Goal: Task Accomplishment & Management: Manage account settings

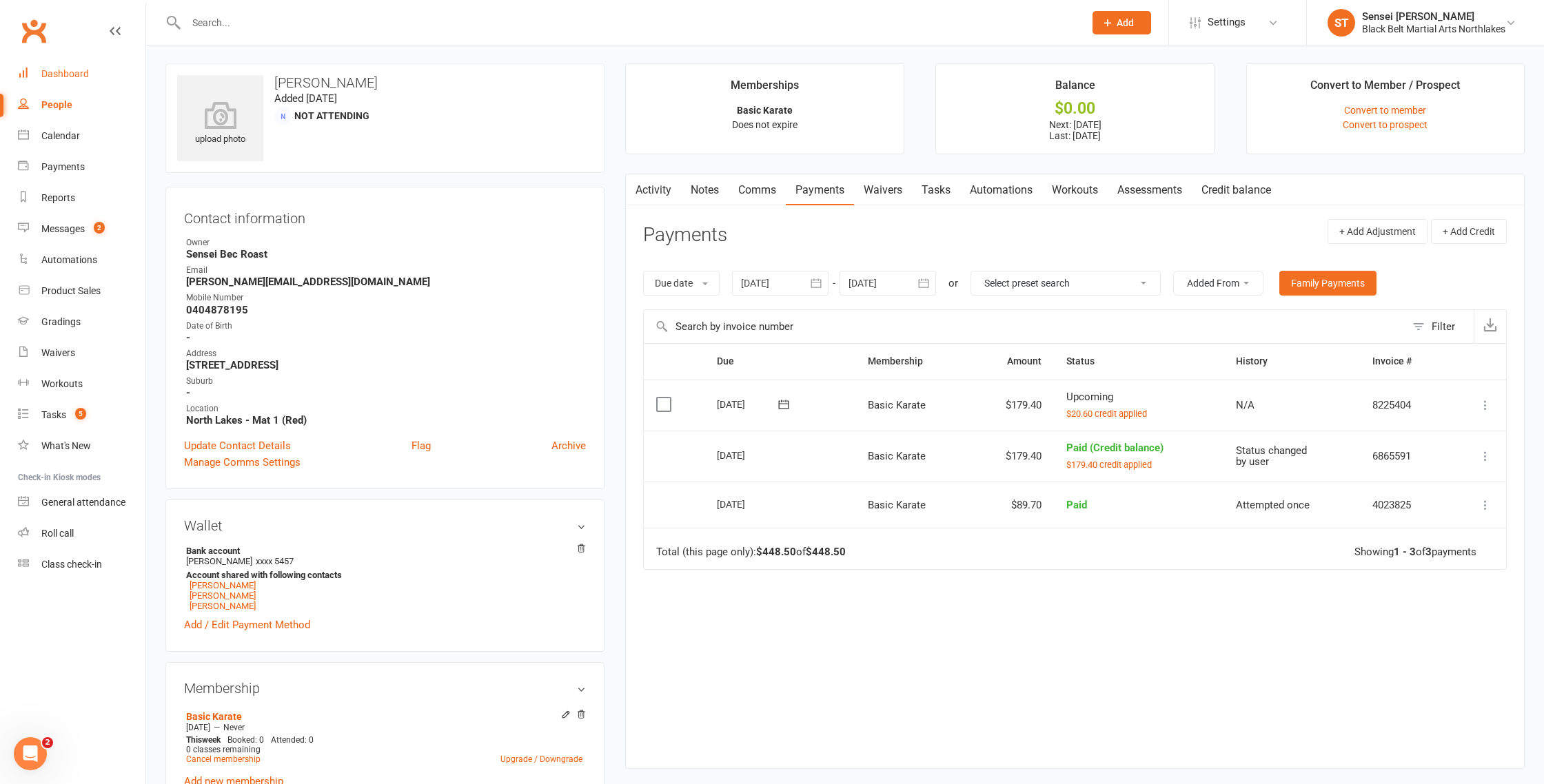
click at [58, 81] on link "Dashboard" at bounding box center [81, 74] width 128 height 31
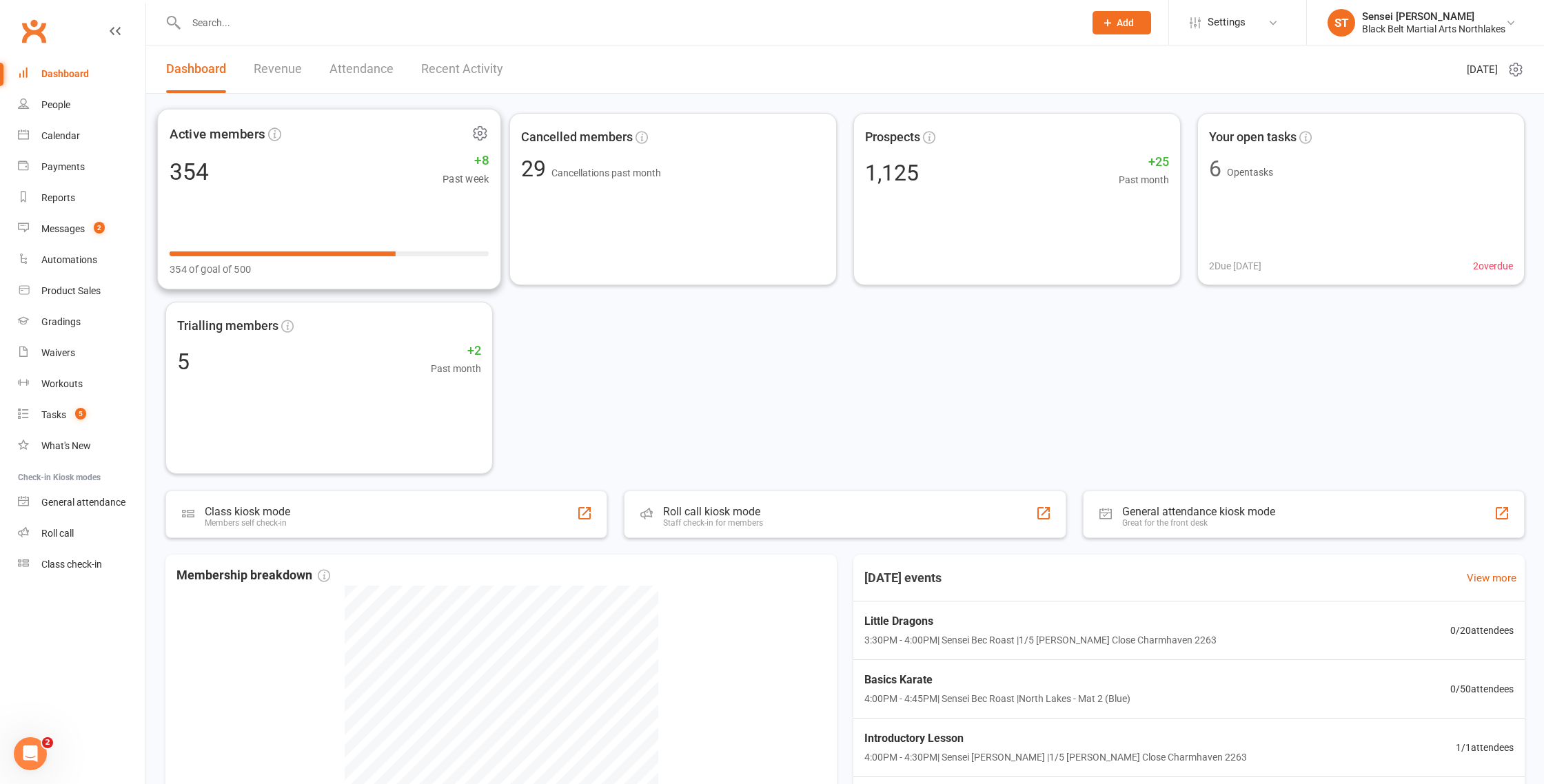
click at [233, 137] on span "Active members" at bounding box center [217, 133] width 96 height 20
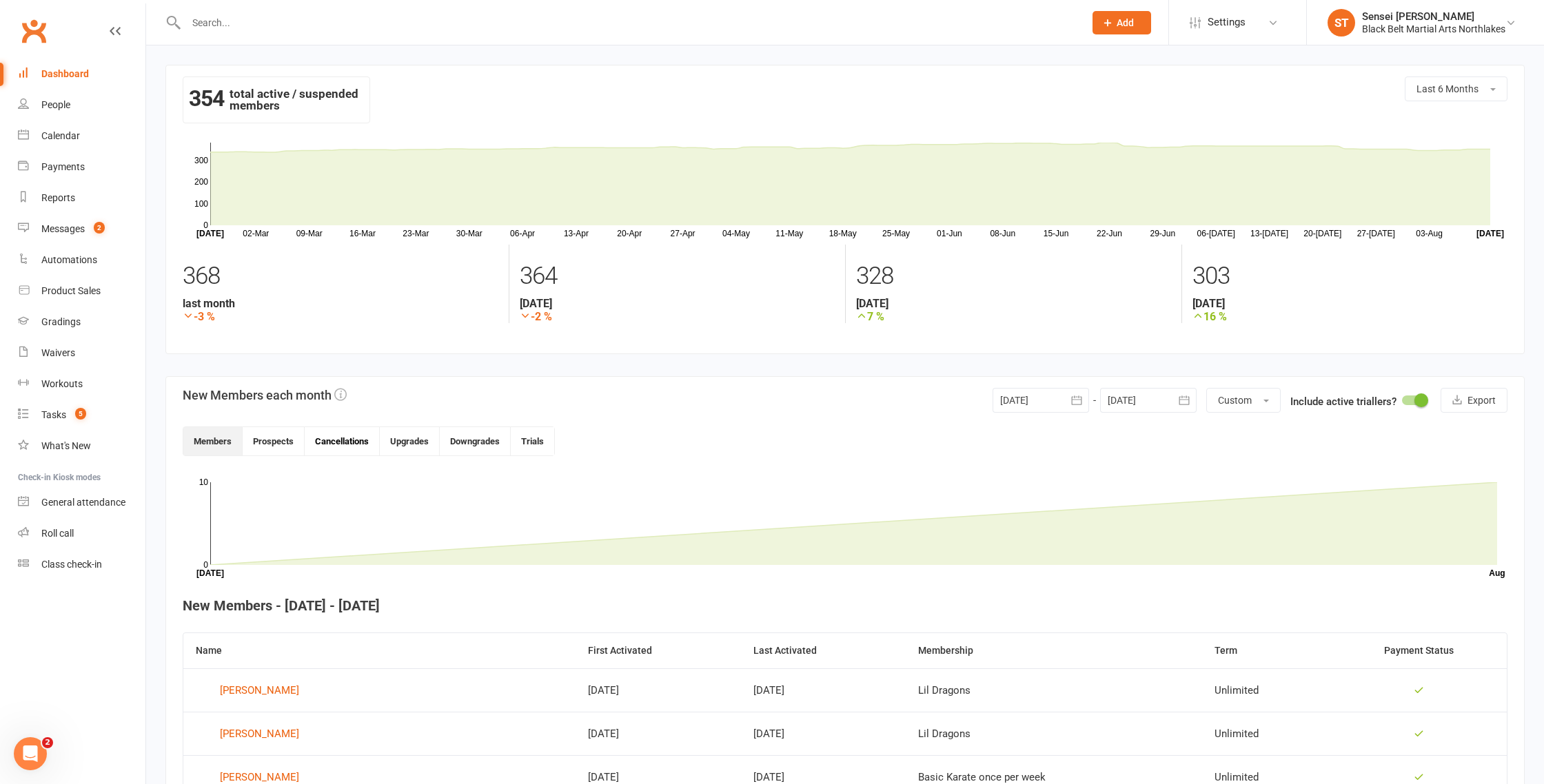
click at [365, 445] on button "Cancellations" at bounding box center [342, 441] width 75 height 28
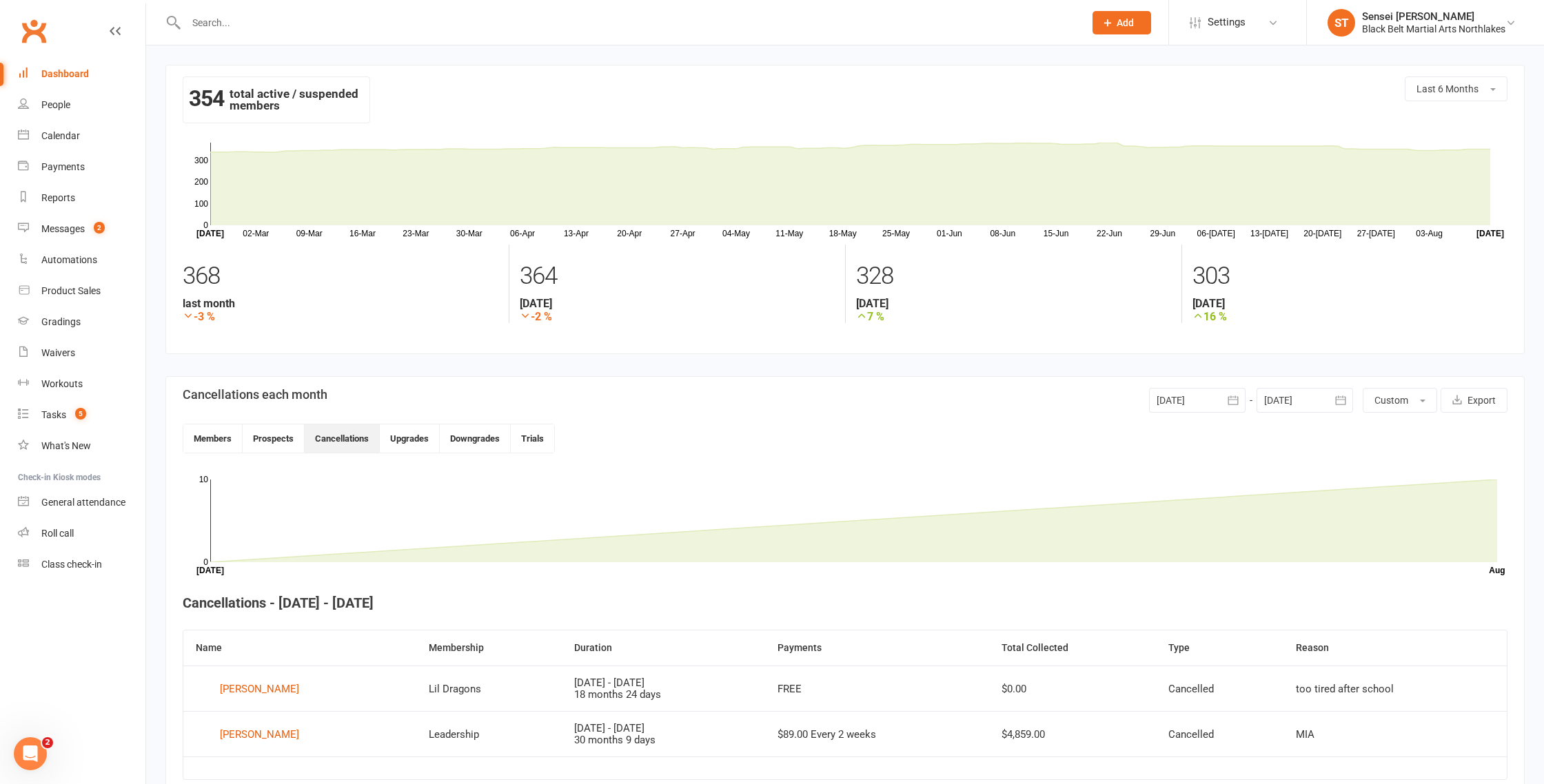
click at [1182, 403] on div at bounding box center [1198, 400] width 97 height 25
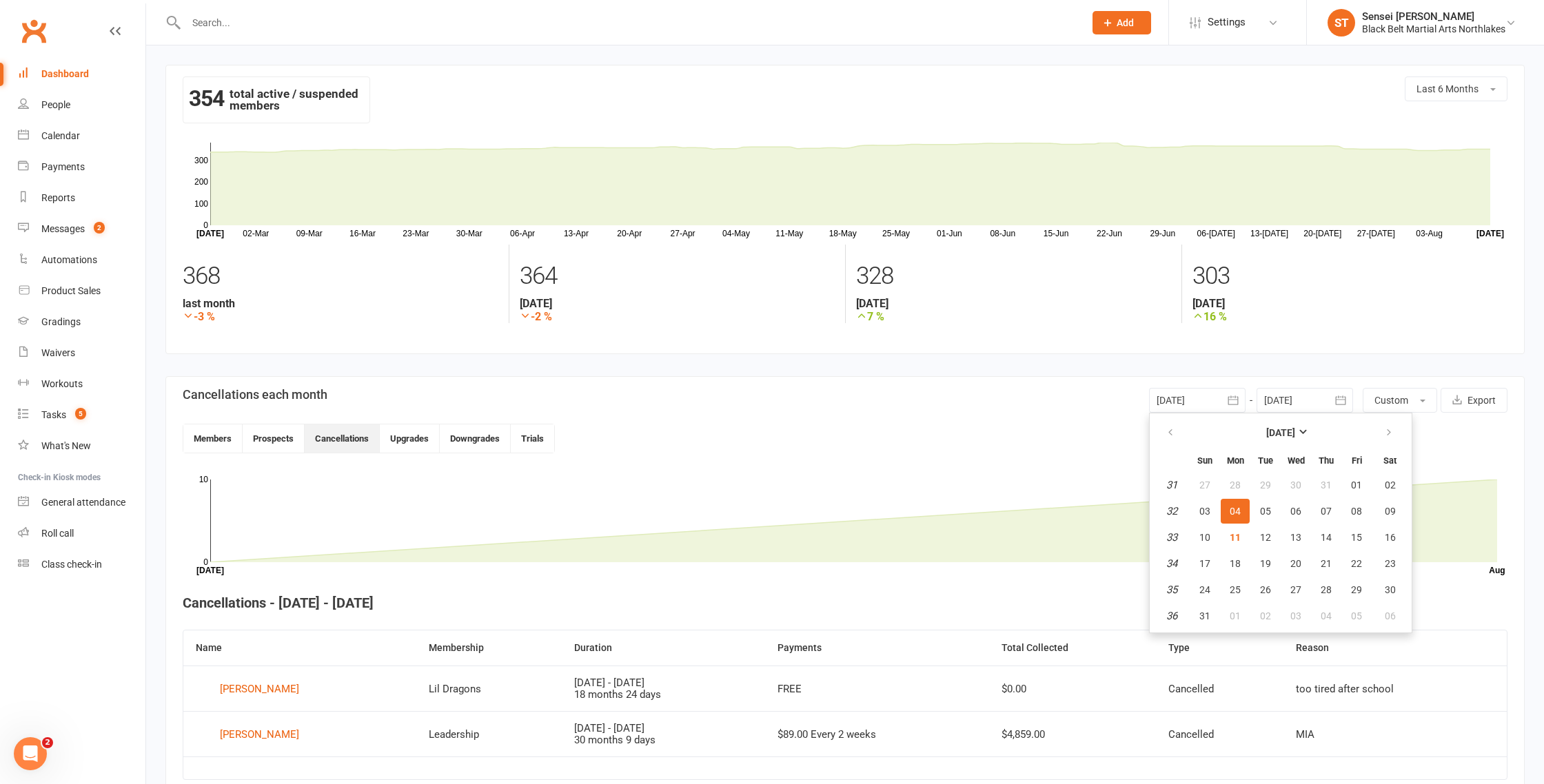
click at [1309, 397] on div at bounding box center [1305, 400] width 97 height 25
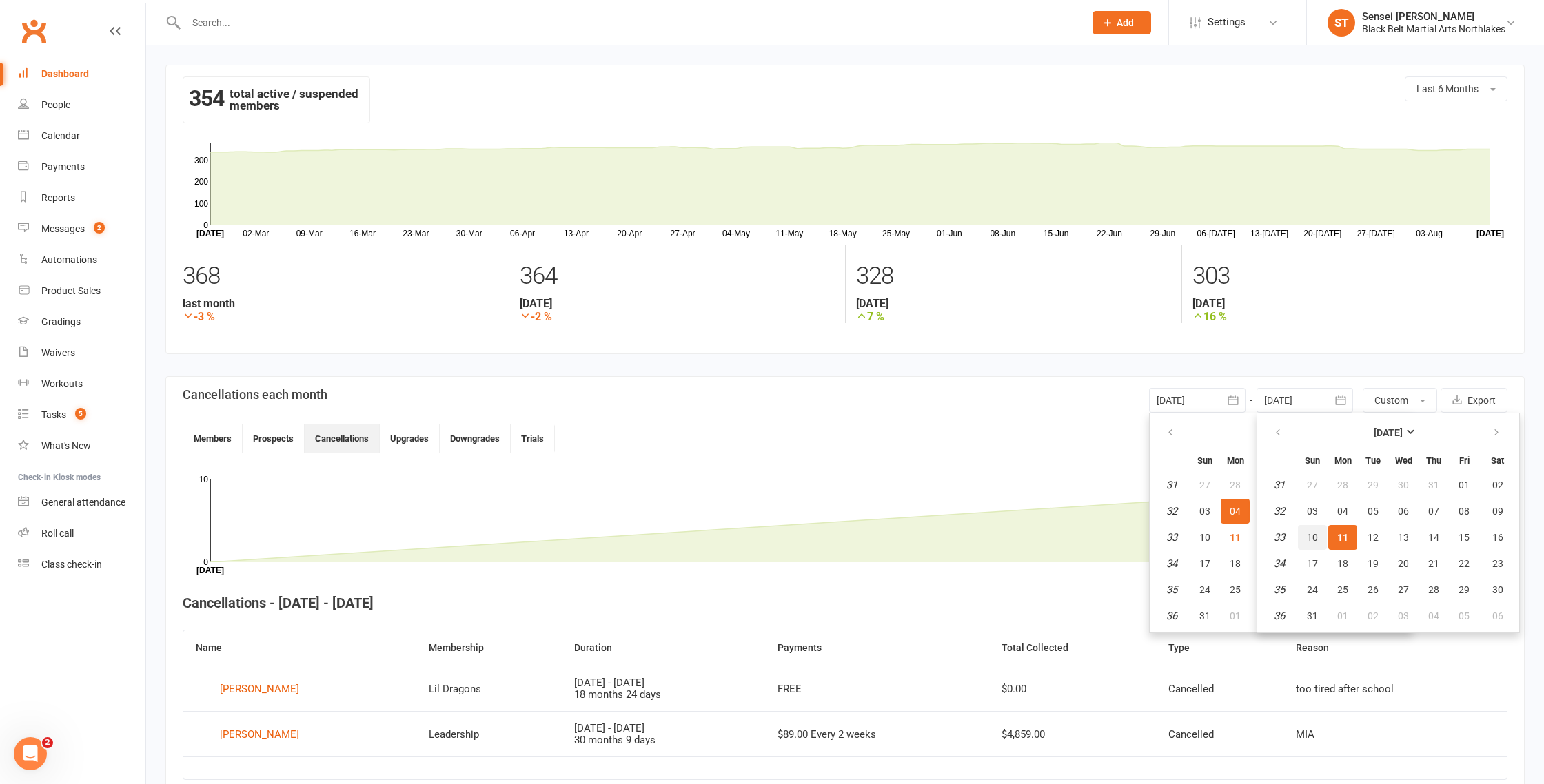
click at [1315, 535] on span "10" at bounding box center [1312, 537] width 11 height 11
type input "[DATE]"
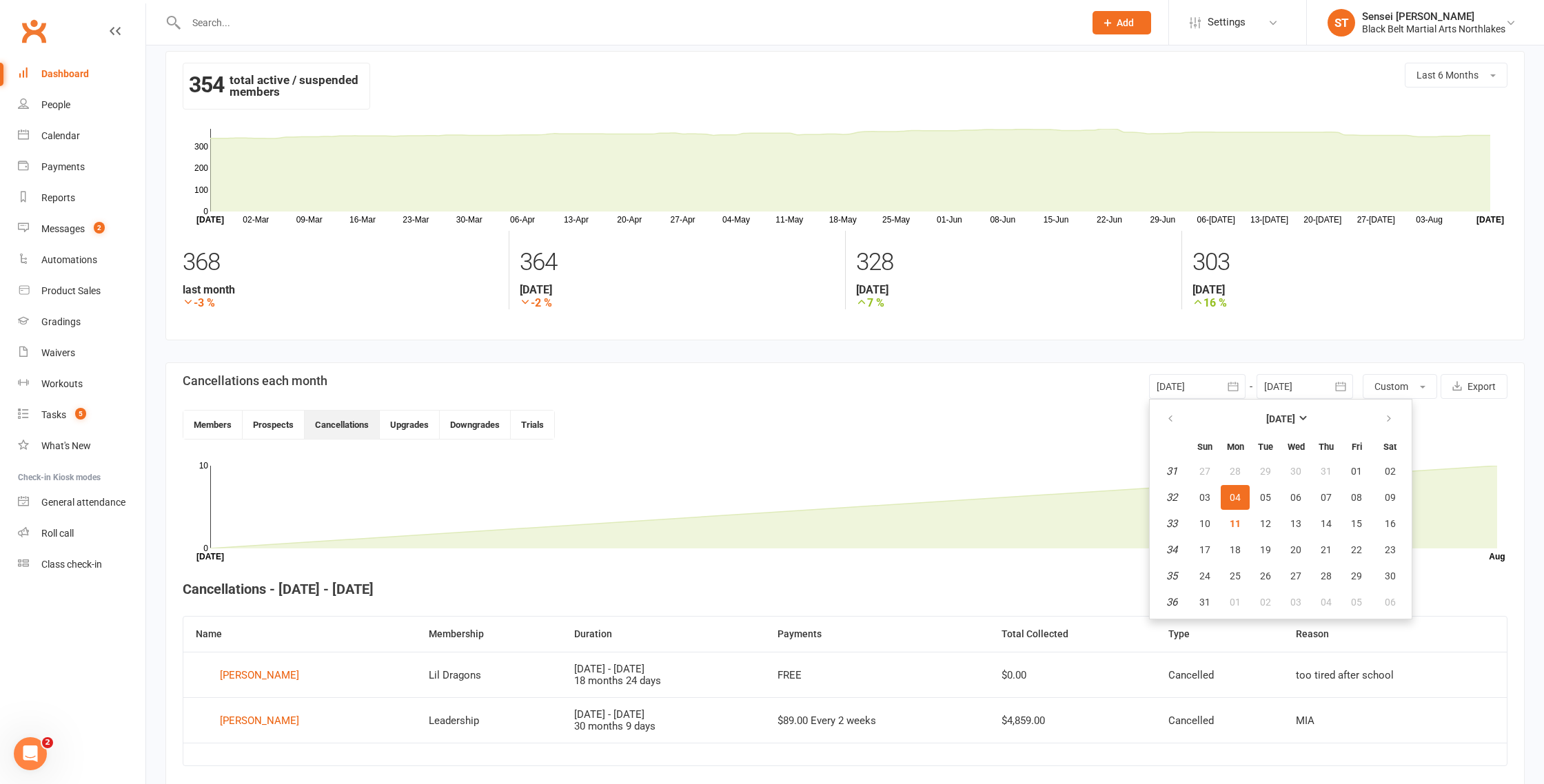
scroll to position [69, 0]
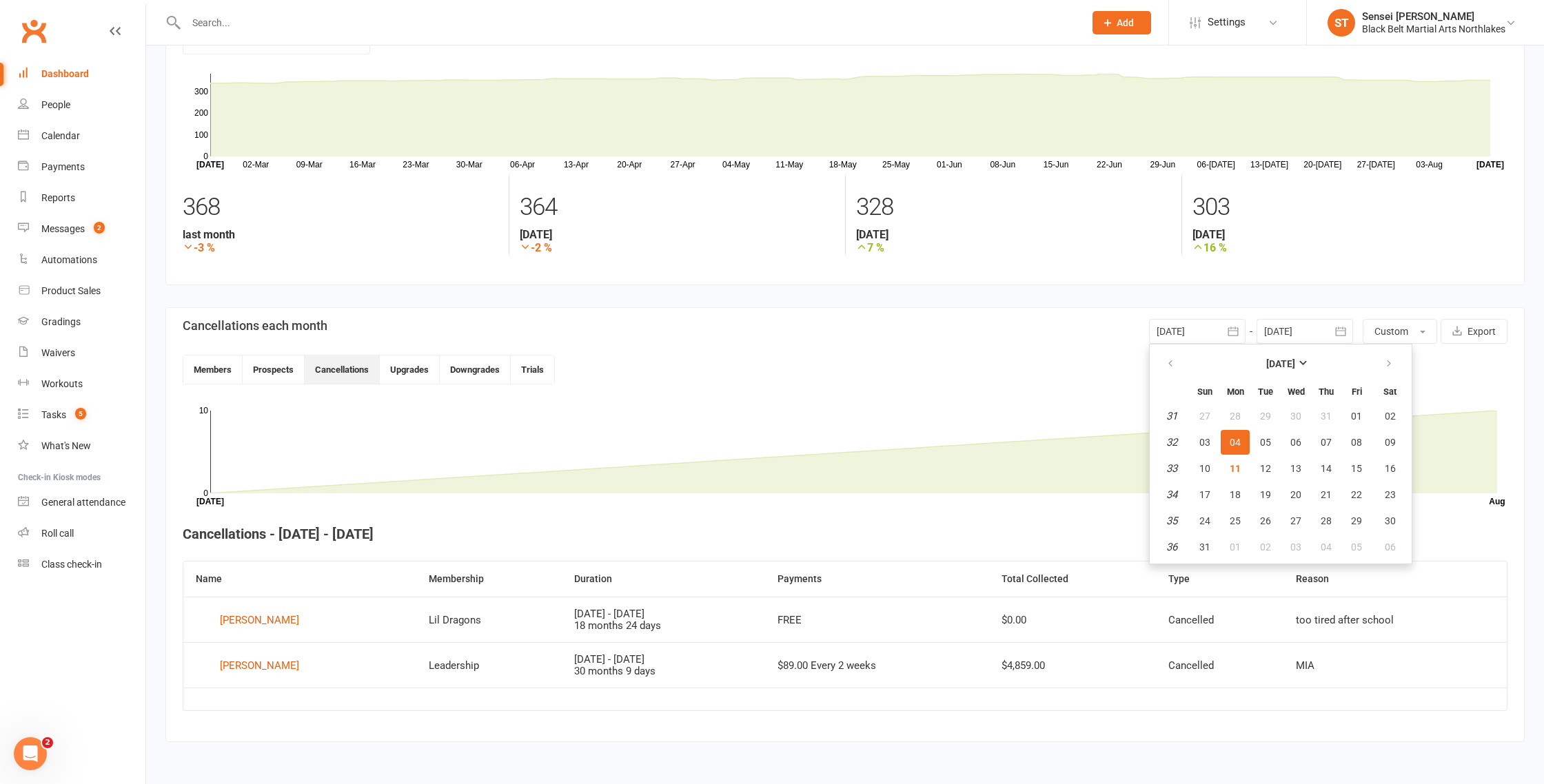
click at [63, 71] on div "Dashboard" at bounding box center [64, 74] width 47 height 11
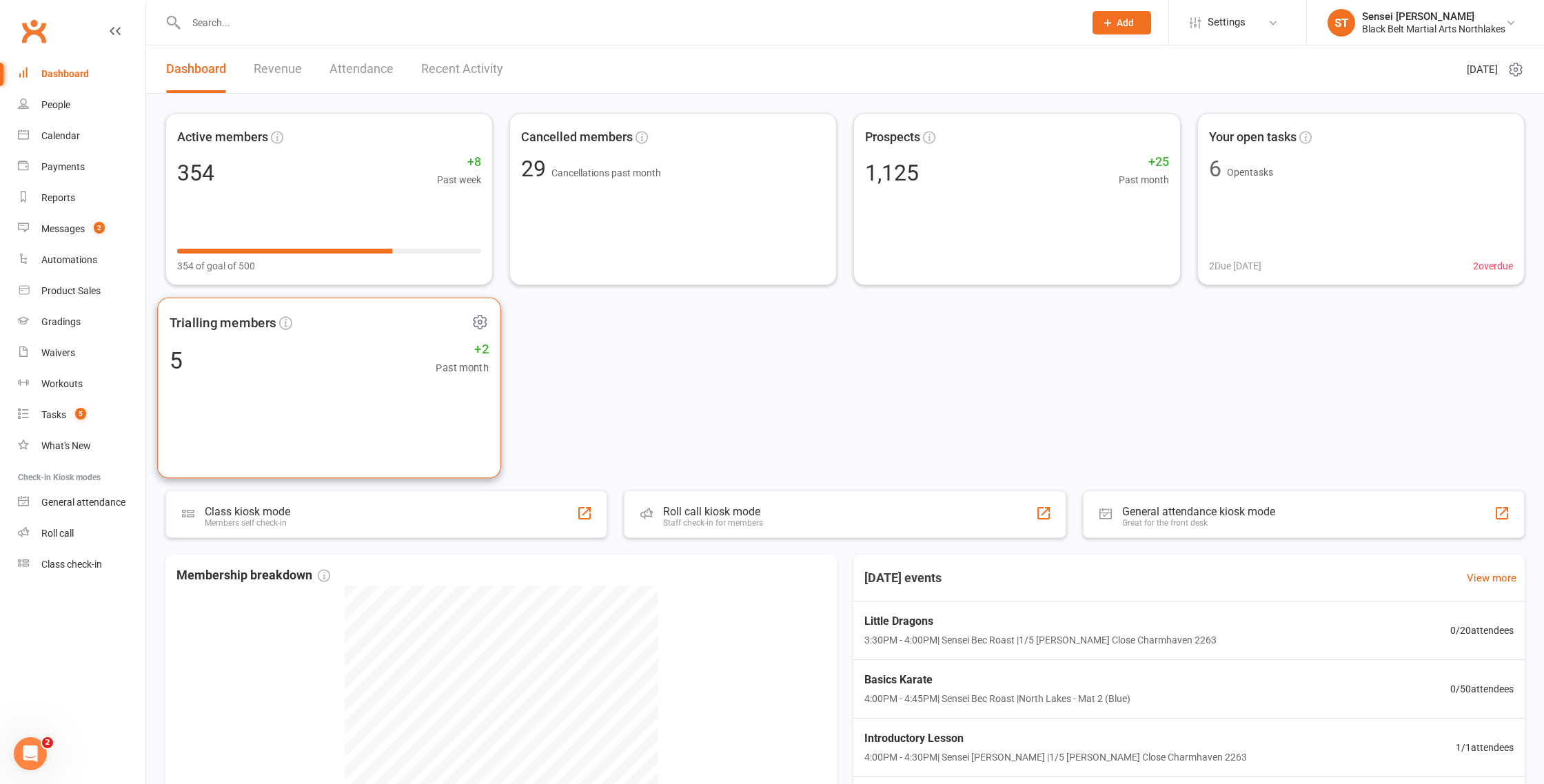
click at [241, 328] on span "Trialling members" at bounding box center [223, 322] width 106 height 20
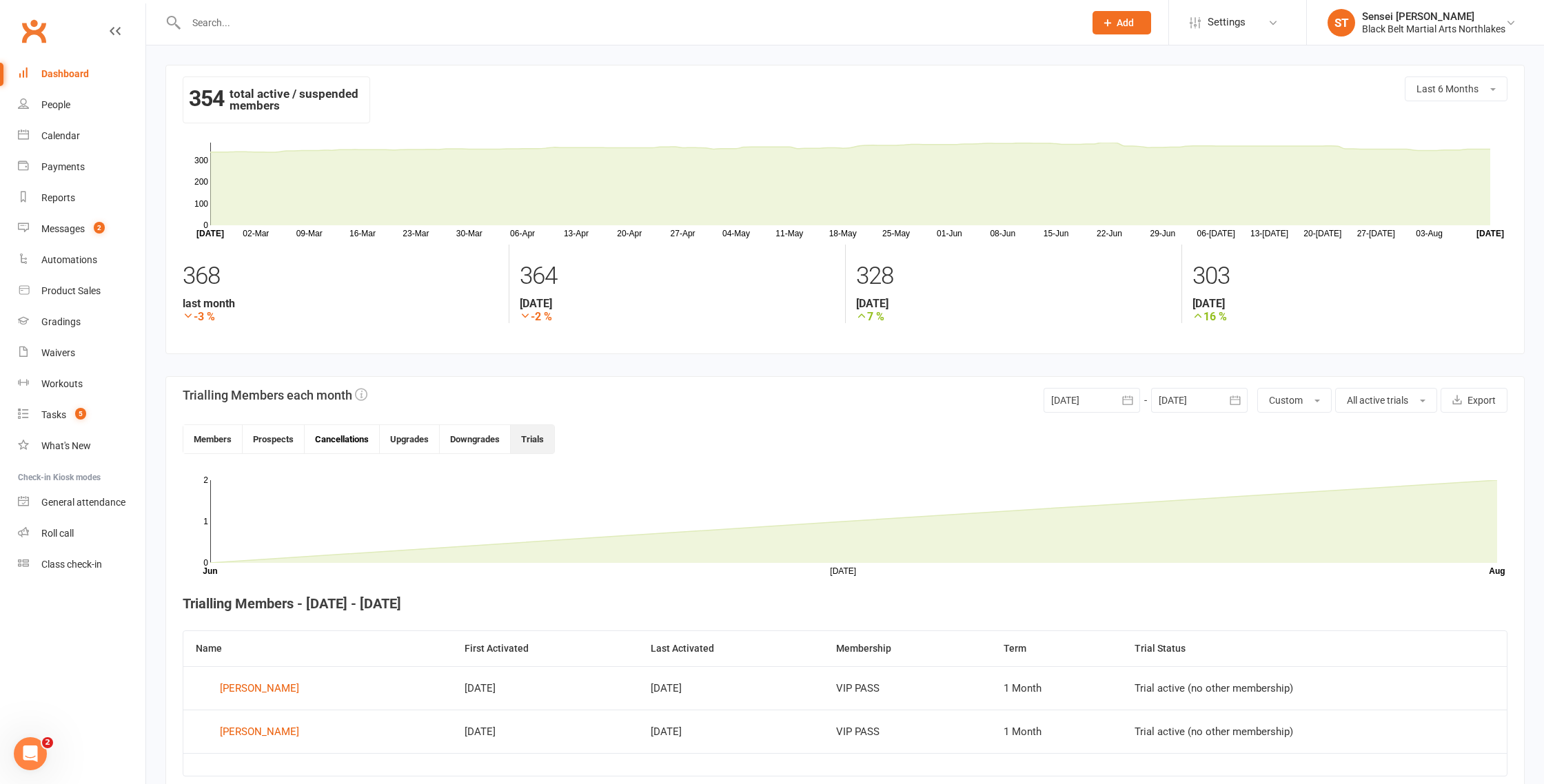
click at [348, 443] on button "Cancellations" at bounding box center [342, 439] width 75 height 28
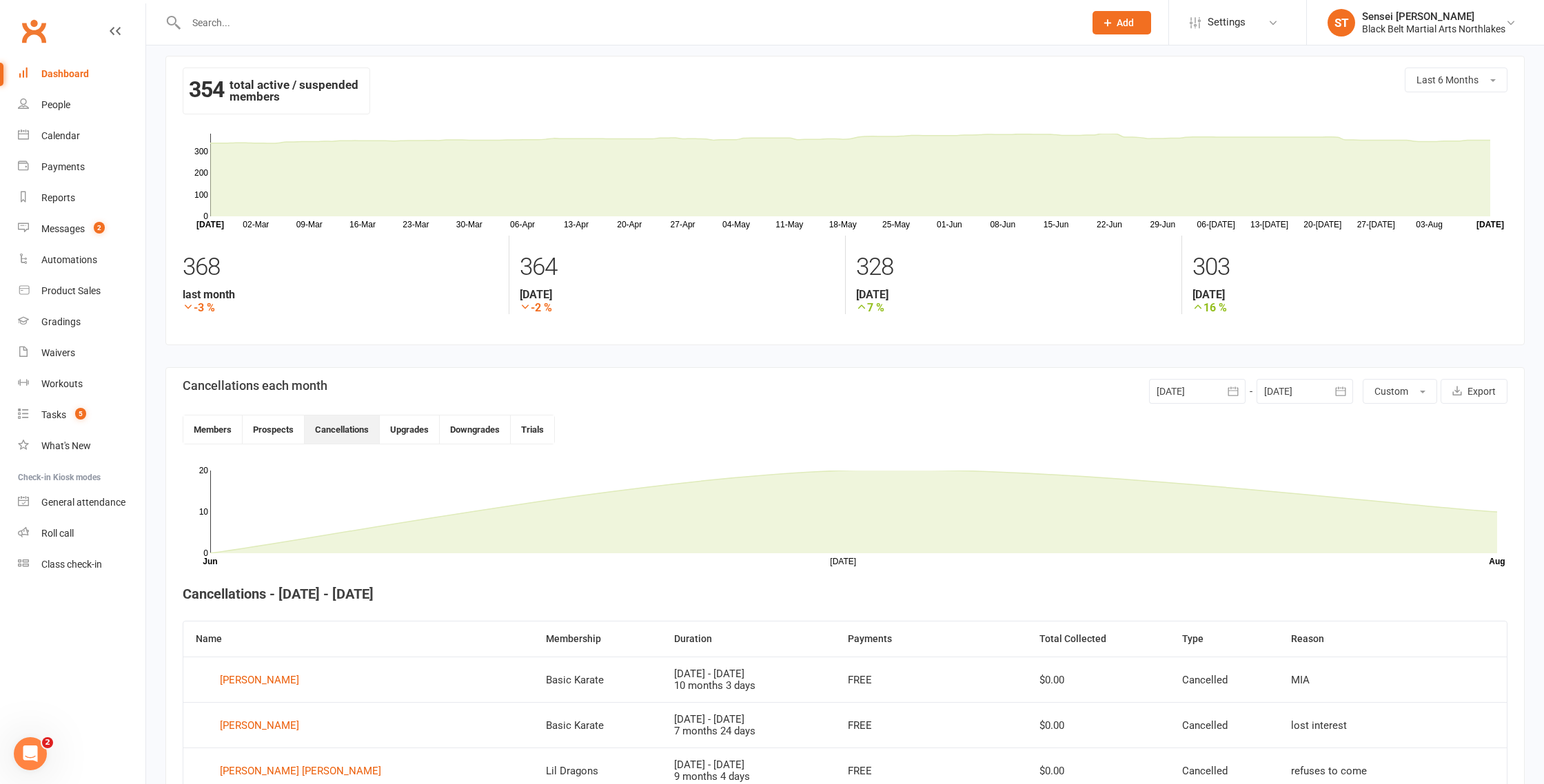
scroll to position [12, 0]
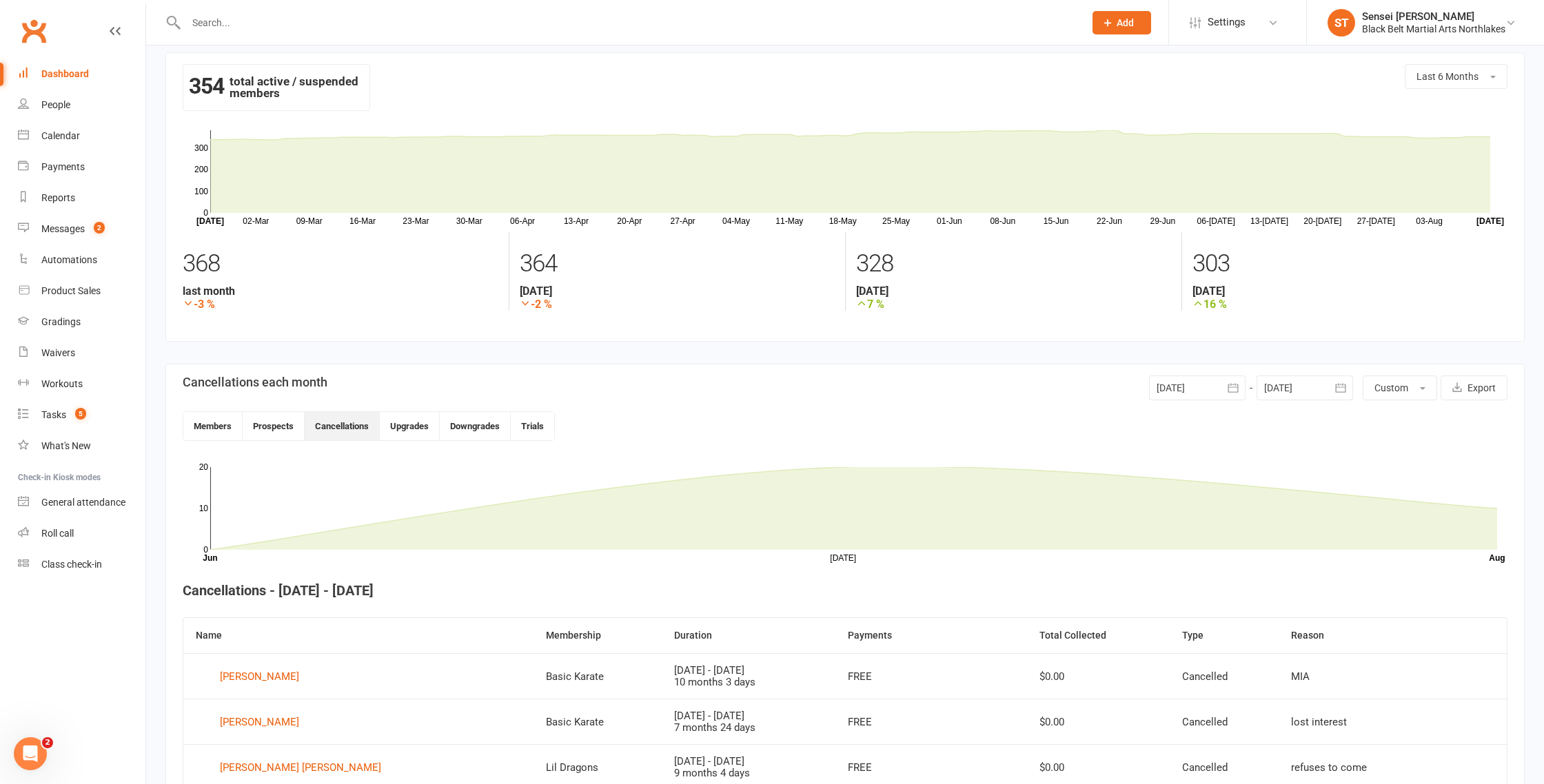
click at [1185, 388] on div at bounding box center [1198, 387] width 97 height 25
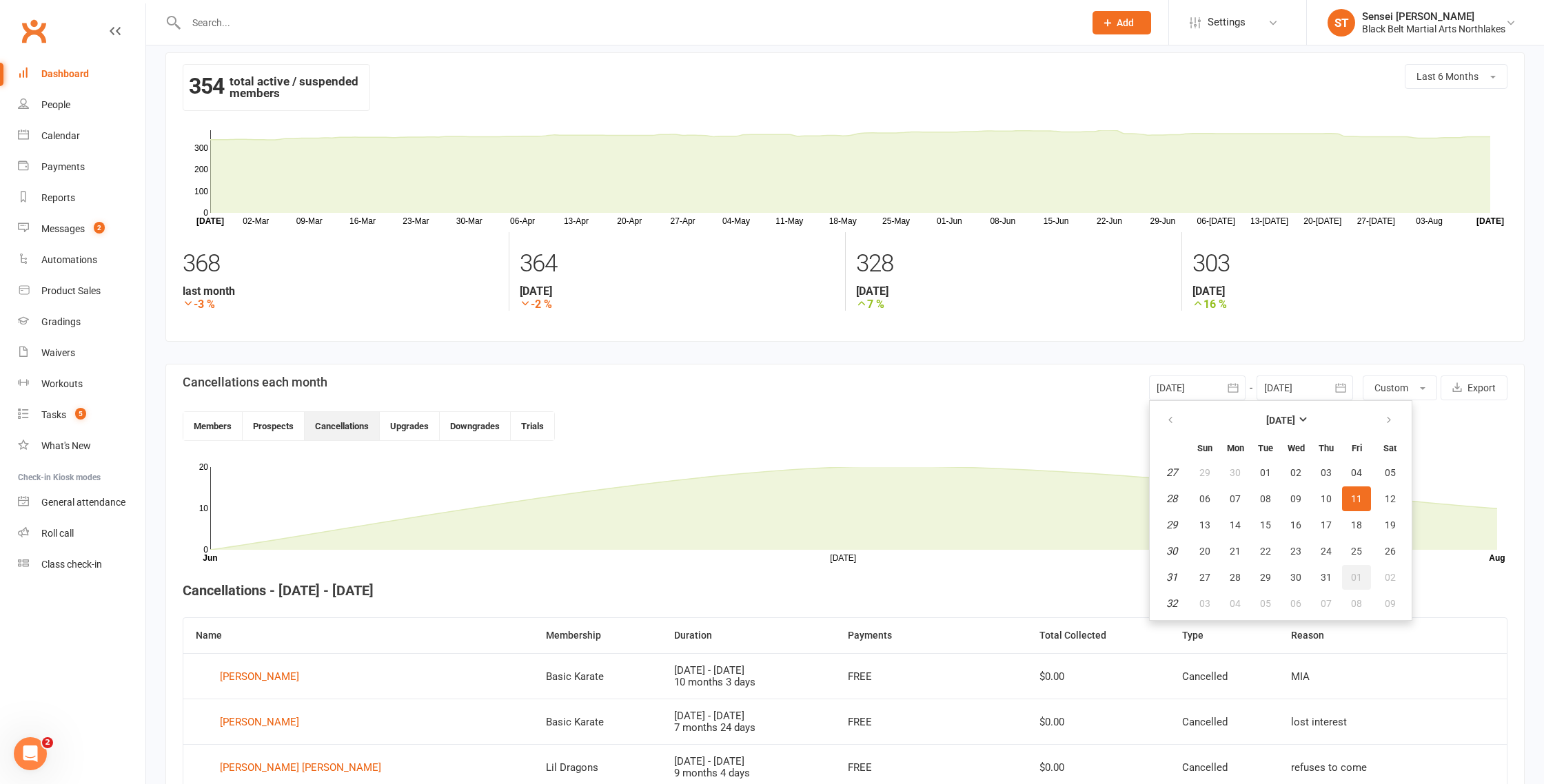
click at [1353, 577] on span "01" at bounding box center [1357, 577] width 11 height 11
type input "[DATE]"
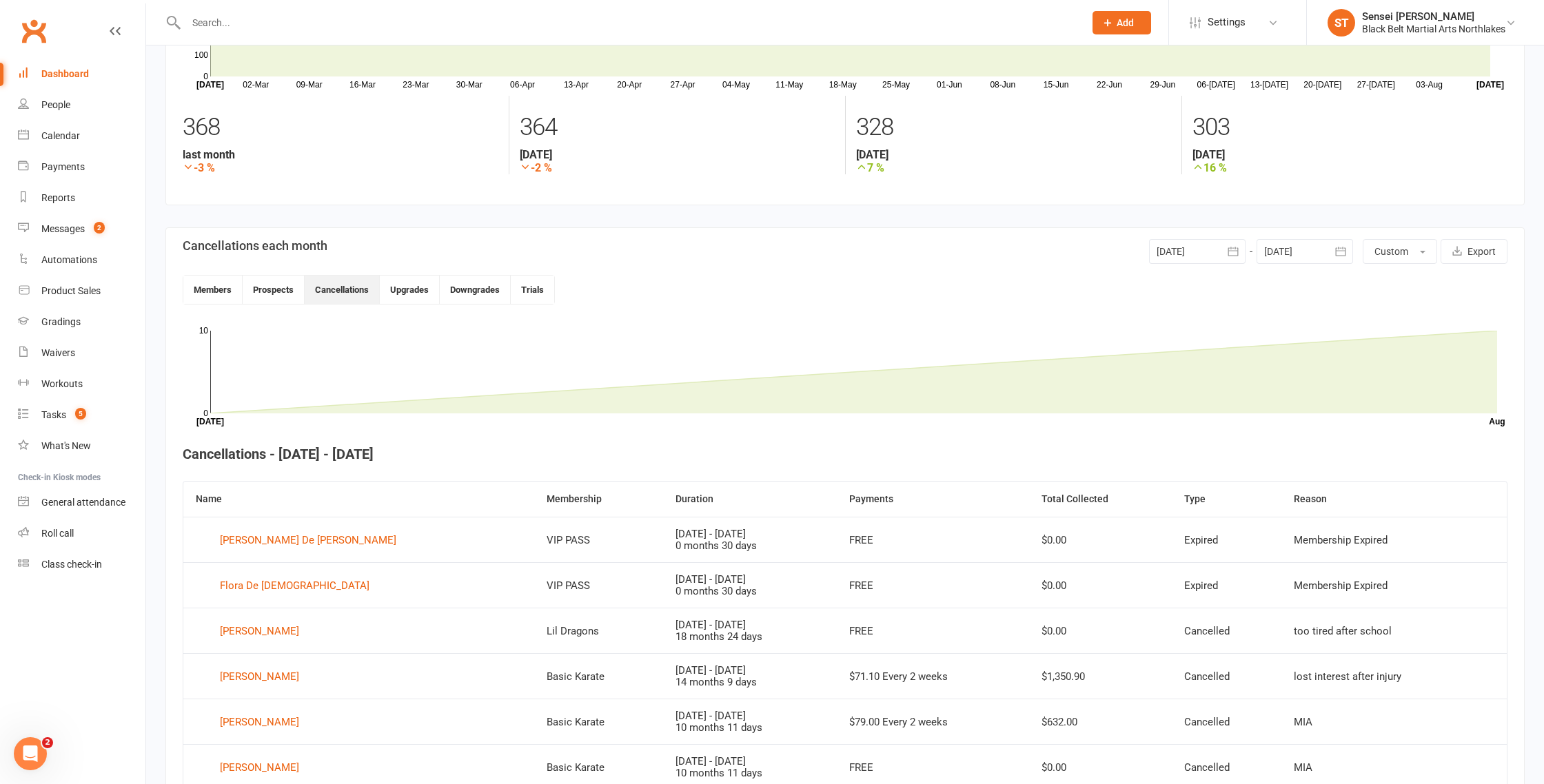
scroll to position [147, 0]
click at [50, 228] on div "Messages" at bounding box center [62, 229] width 44 height 11
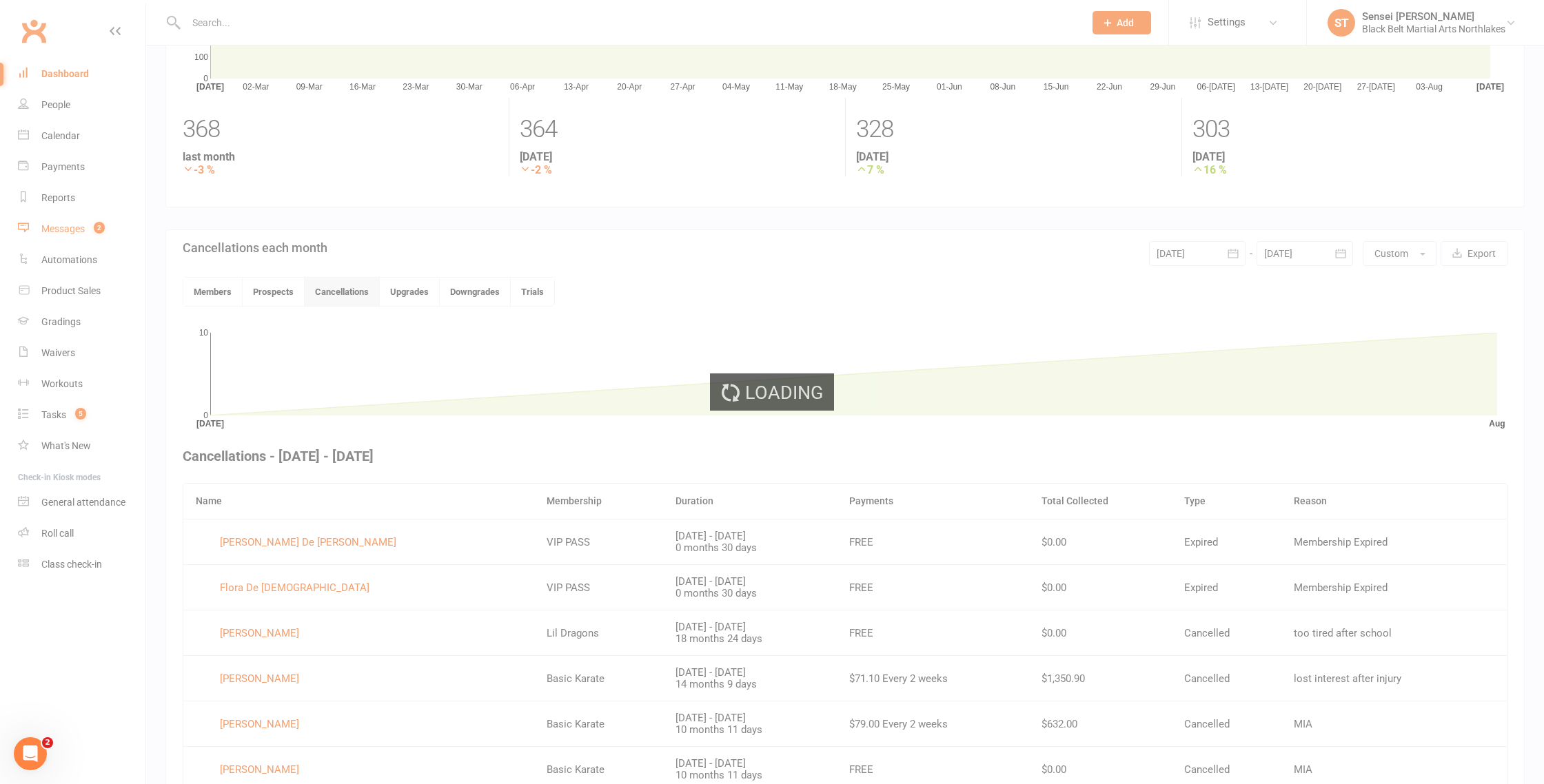
scroll to position [147, 0]
click at [54, 231] on div "Loading" at bounding box center [772, 392] width 1544 height 784
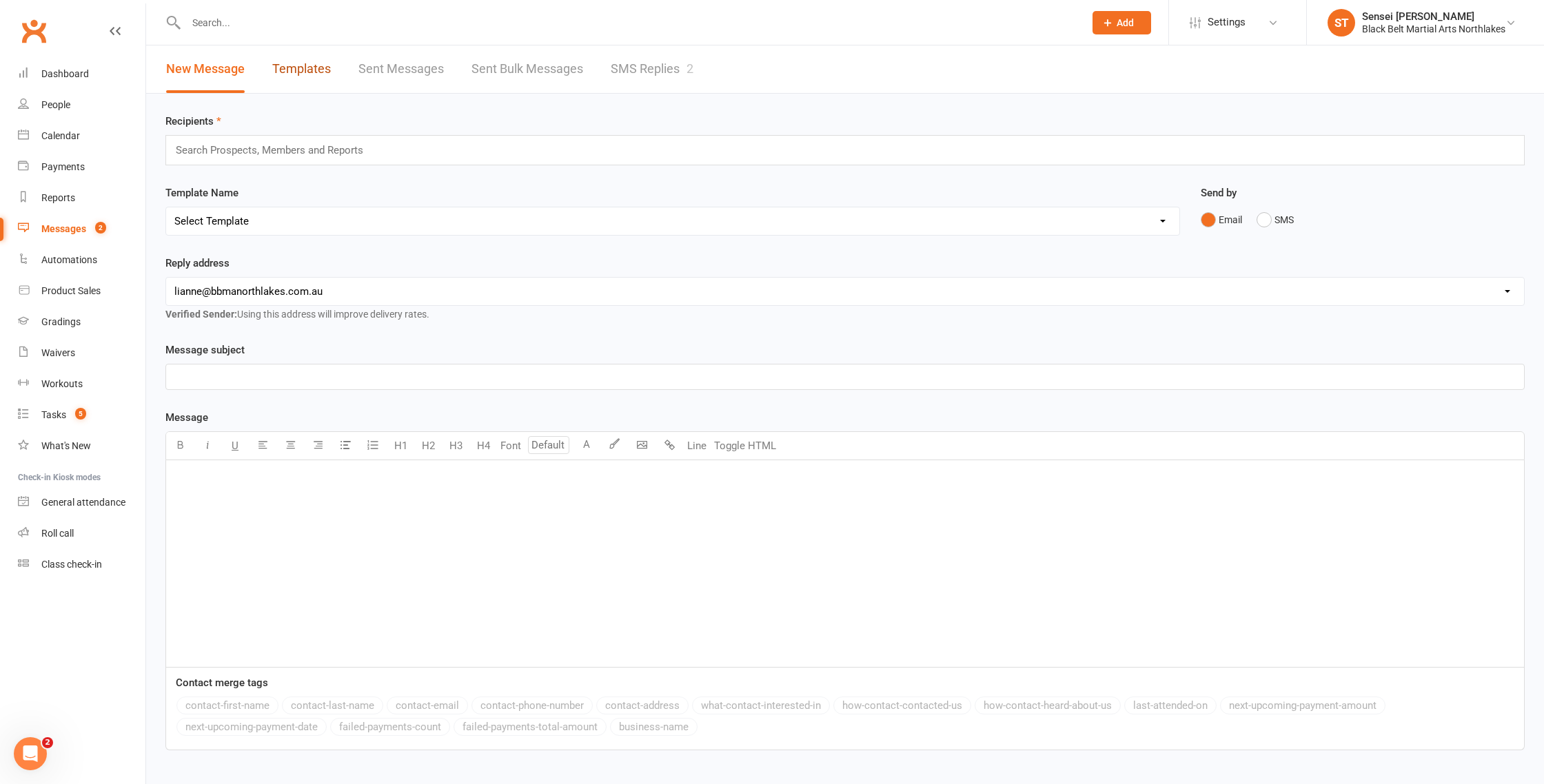
click at [293, 71] on link "Templates" at bounding box center [301, 69] width 59 height 47
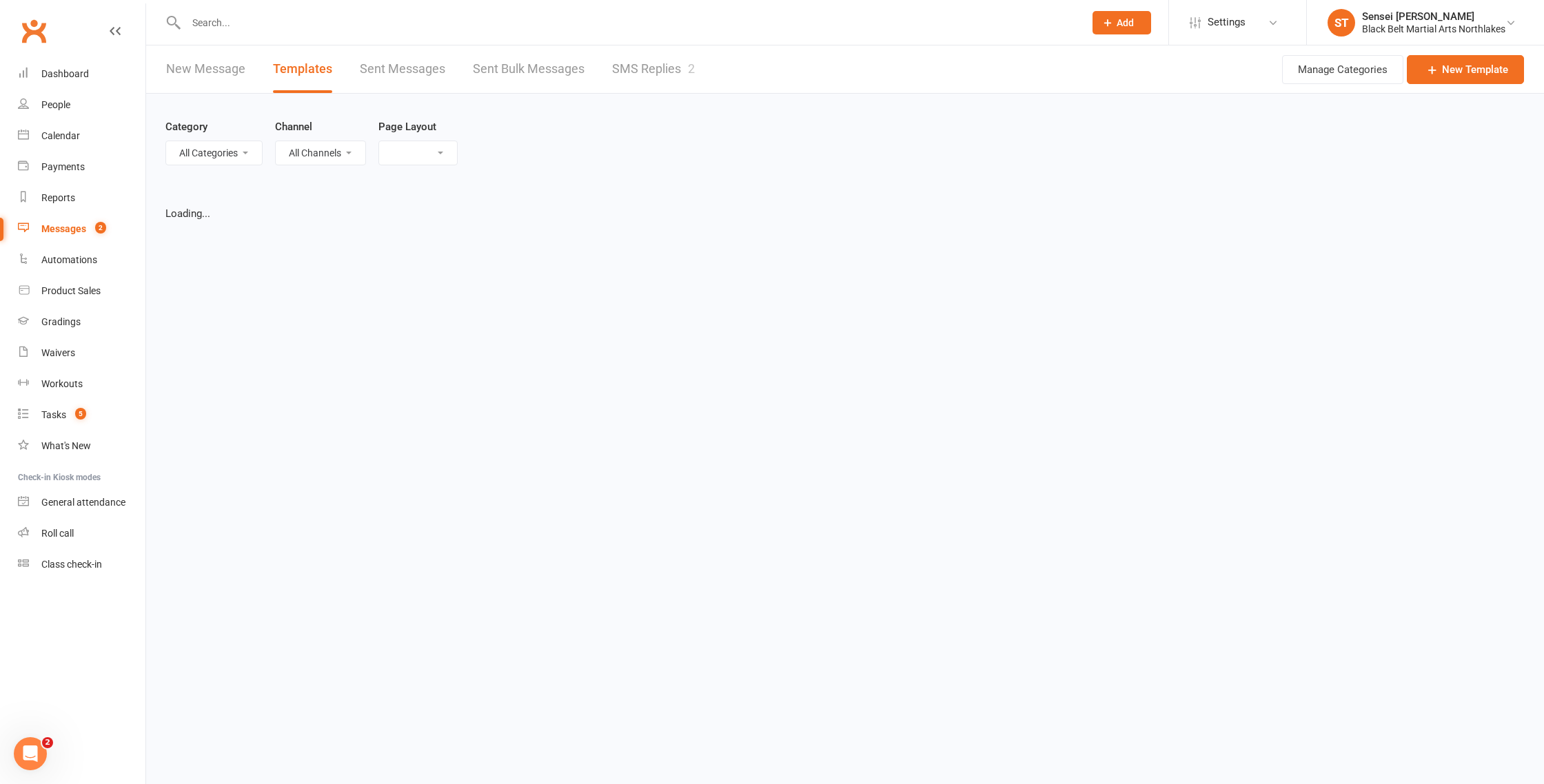
select select "list"
select select "100"
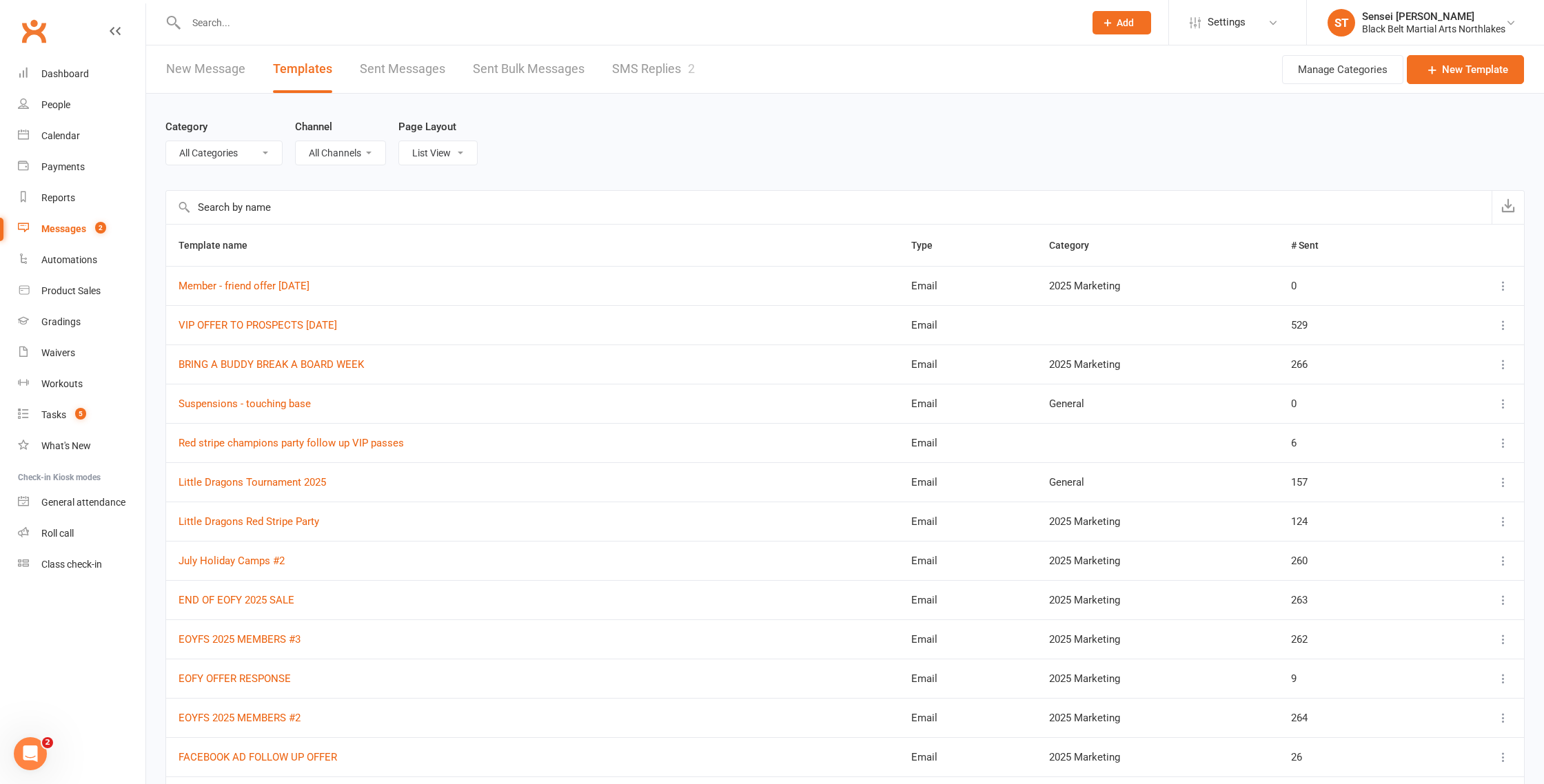
click at [218, 20] on input "text" at bounding box center [628, 22] width 893 height 20
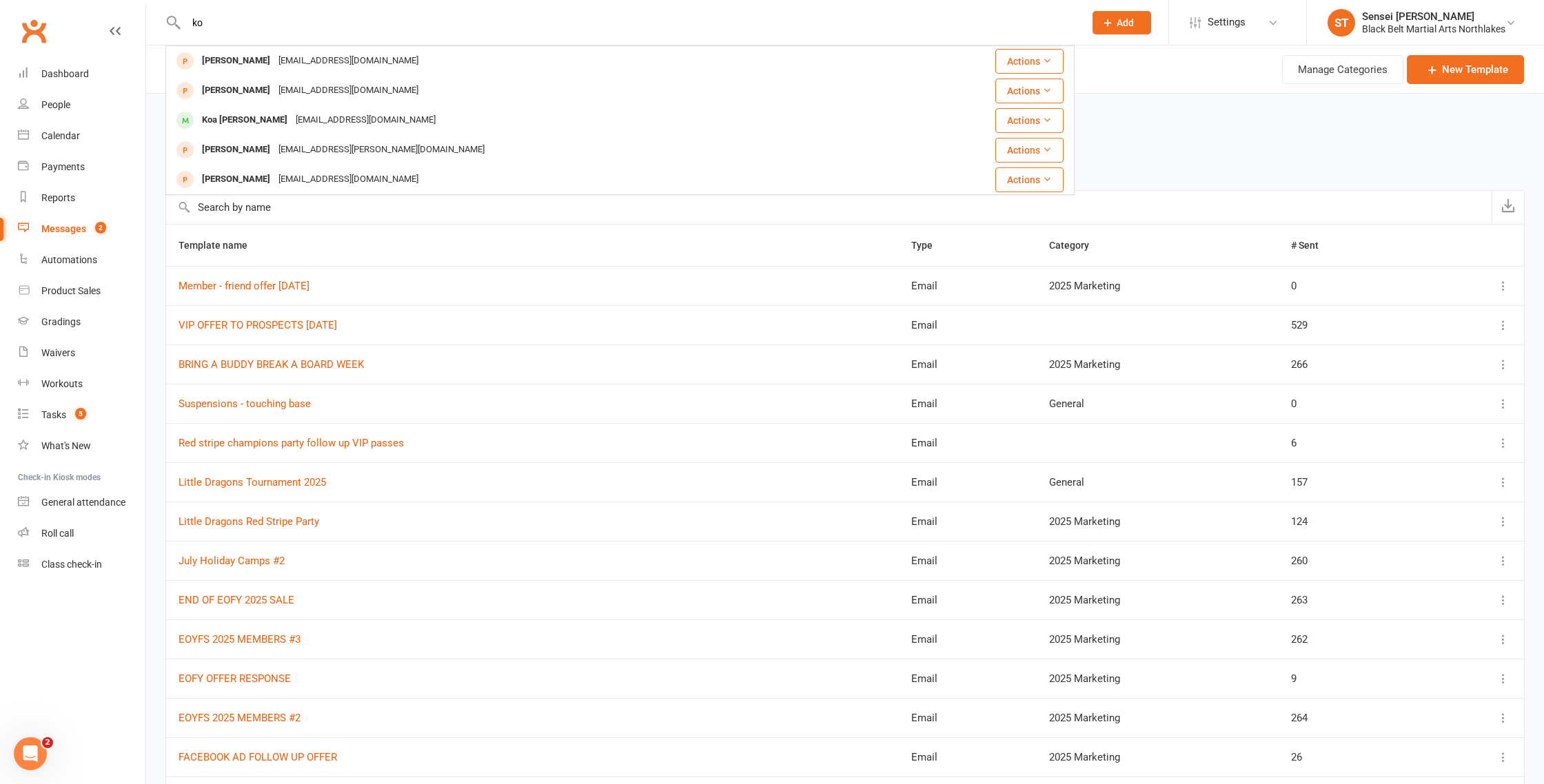
type input "k"
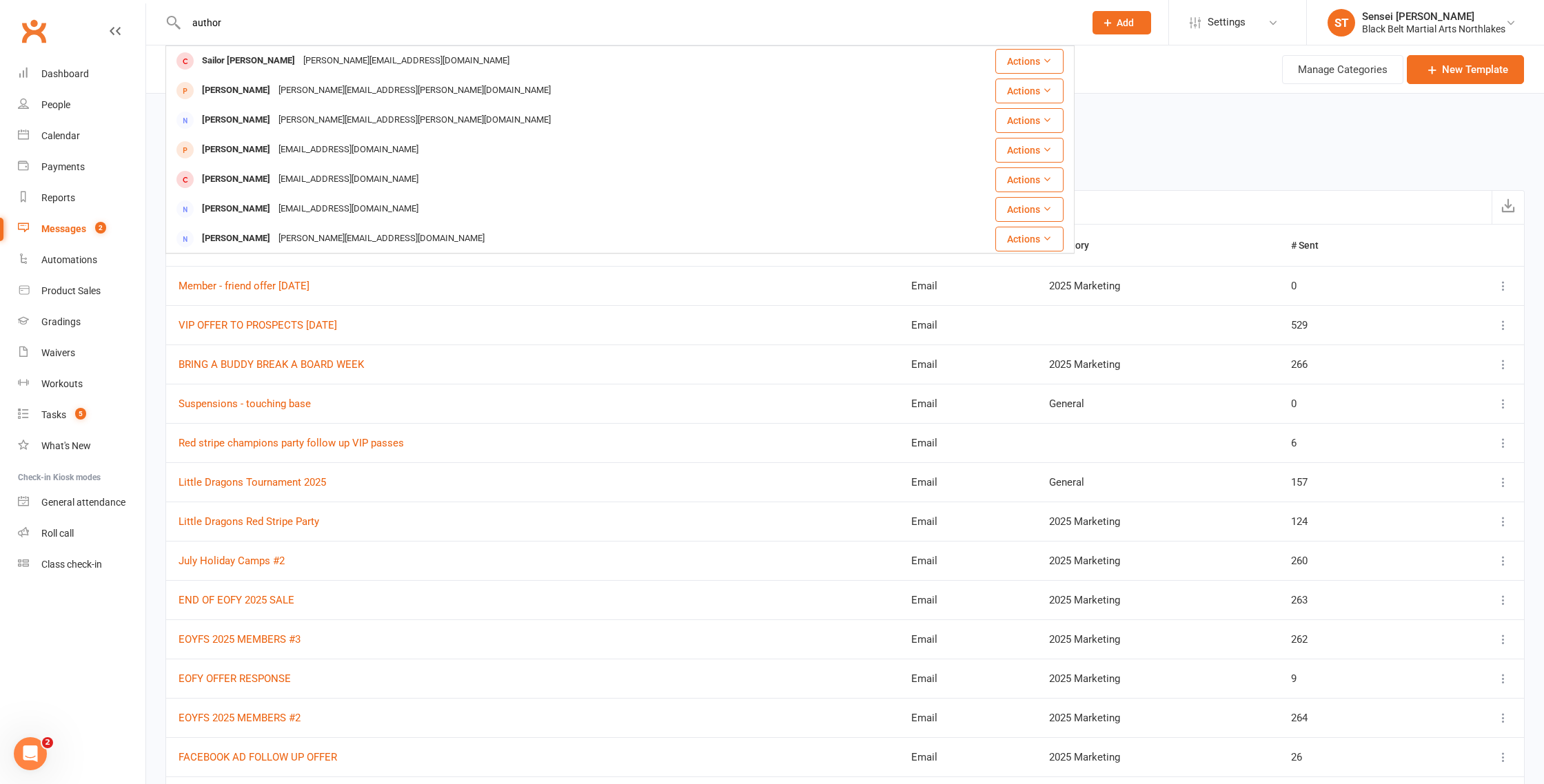
type input "author"
click at [432, 285] on td "Member - friend offer [DATE]" at bounding box center [532, 286] width 733 height 39
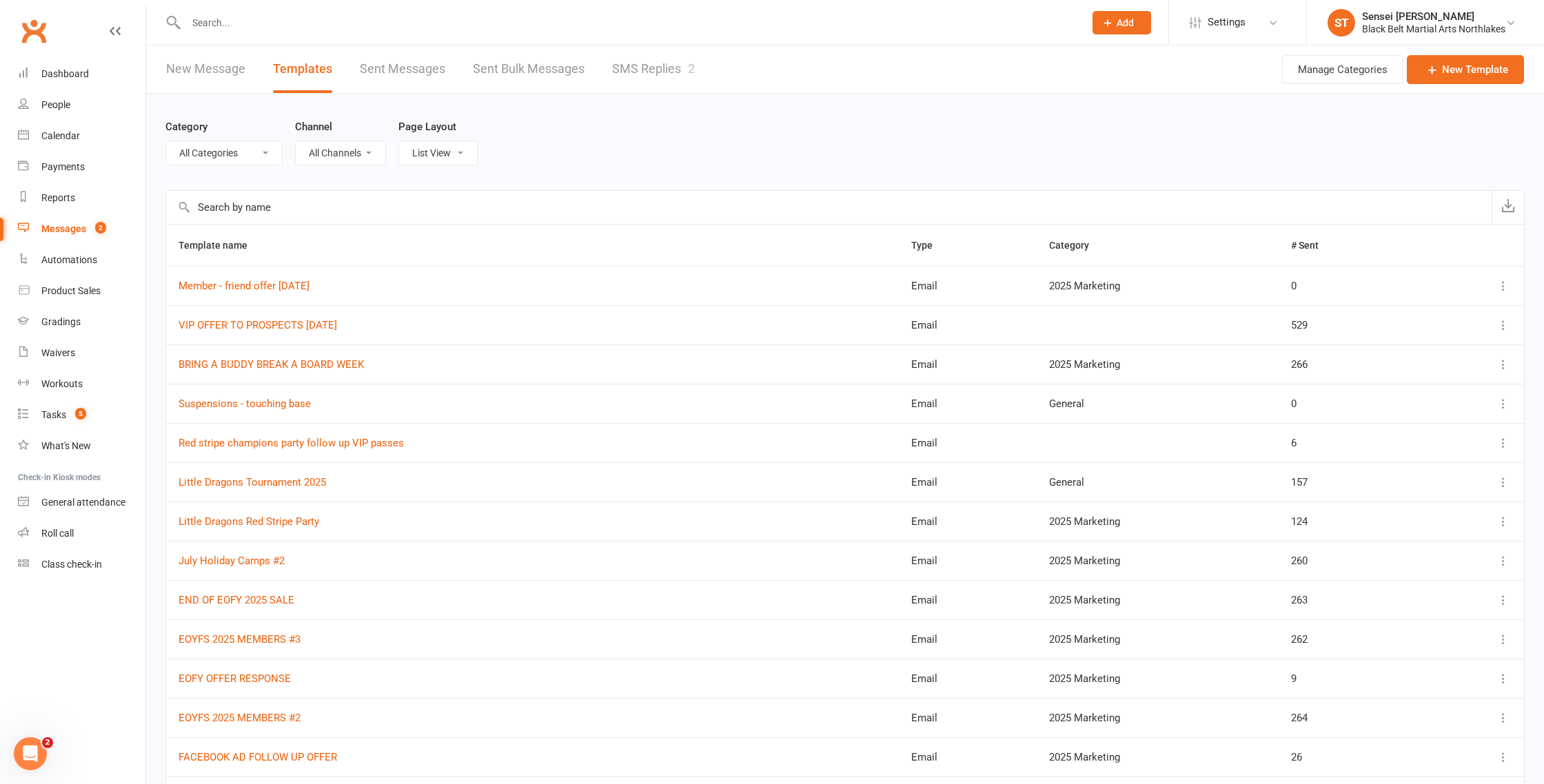
click at [234, 21] on input "text" at bounding box center [628, 22] width 893 height 20
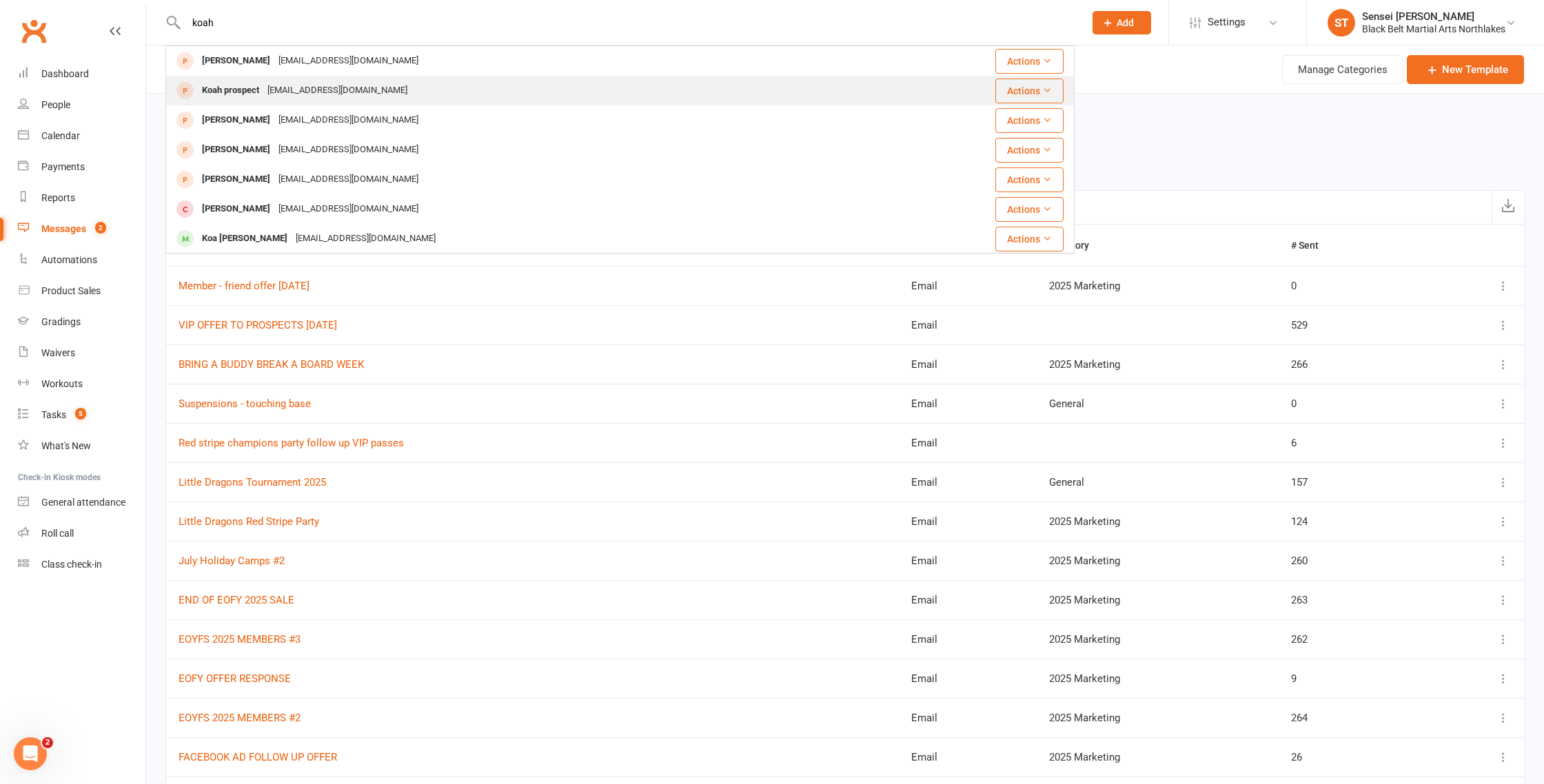
type input "koah"
click at [243, 94] on div "Koah prospect" at bounding box center [230, 90] width 65 height 20
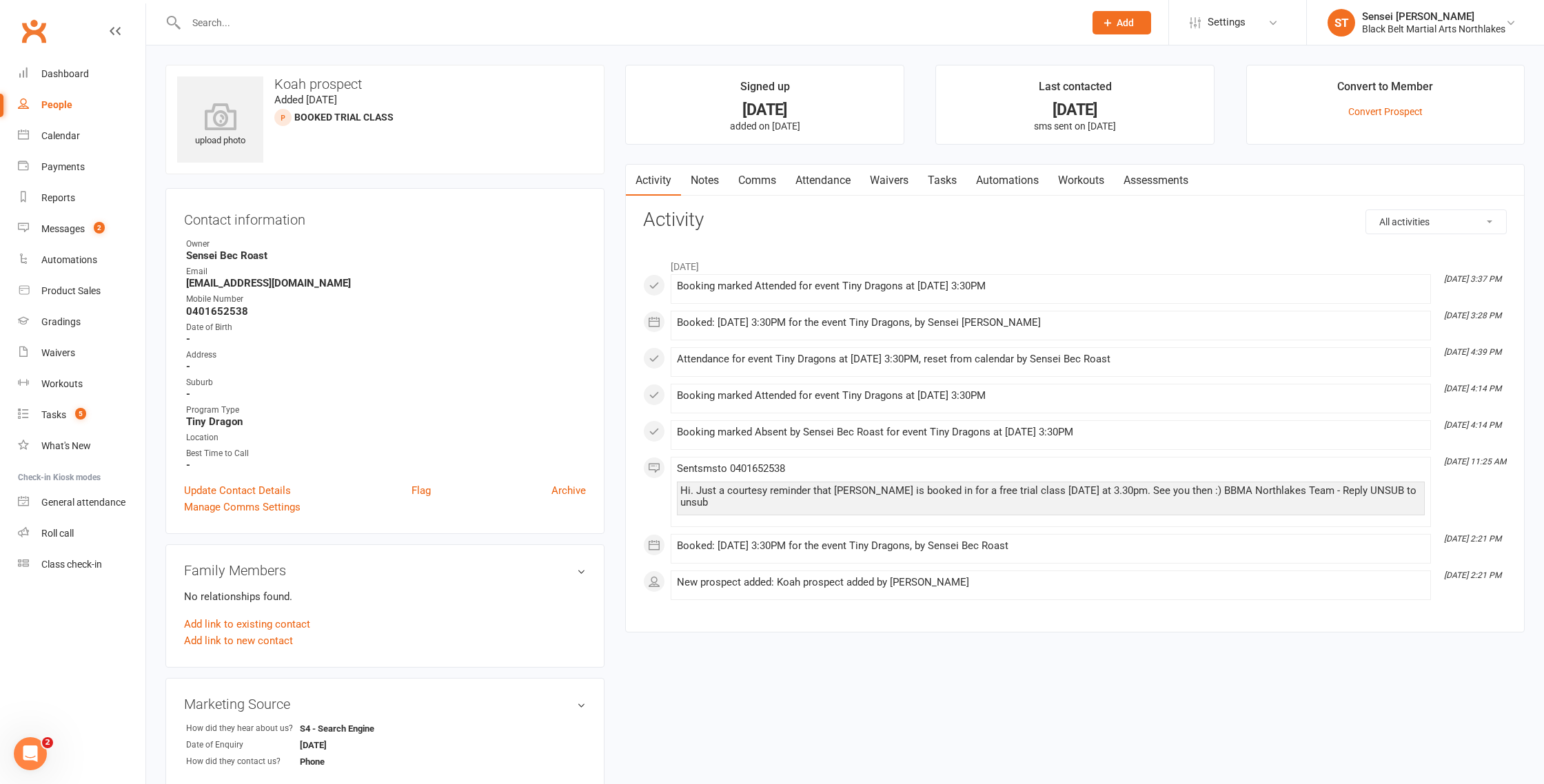
click at [710, 182] on link "Notes" at bounding box center [704, 181] width 47 height 32
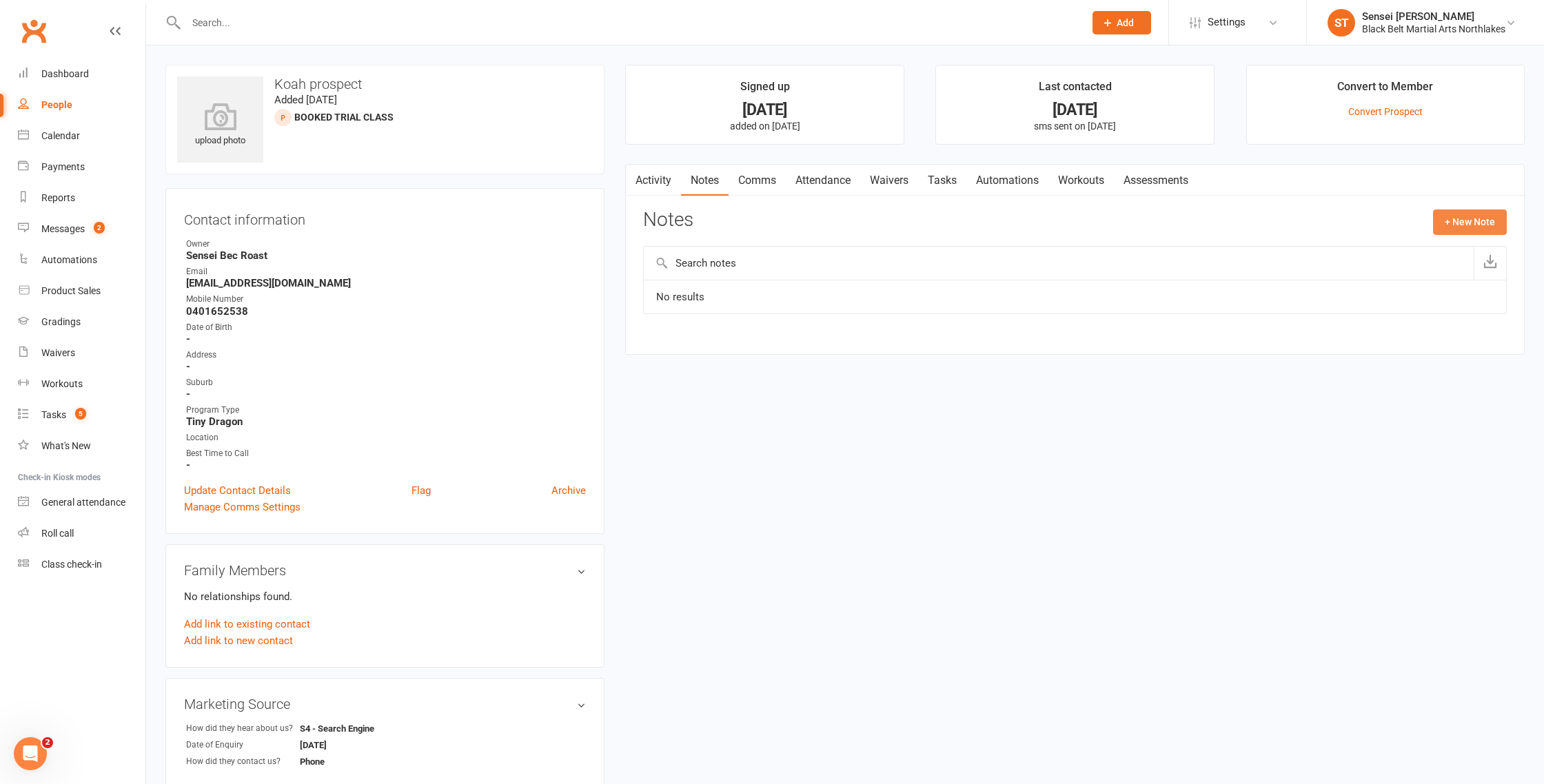
click at [1477, 221] on button "+ New Note" at bounding box center [1470, 222] width 74 height 25
click at [708, 273] on input "text" at bounding box center [1075, 277] width 863 height 29
type input "email received"
click at [668, 349] on textarea at bounding box center [1075, 357] width 863 height 46
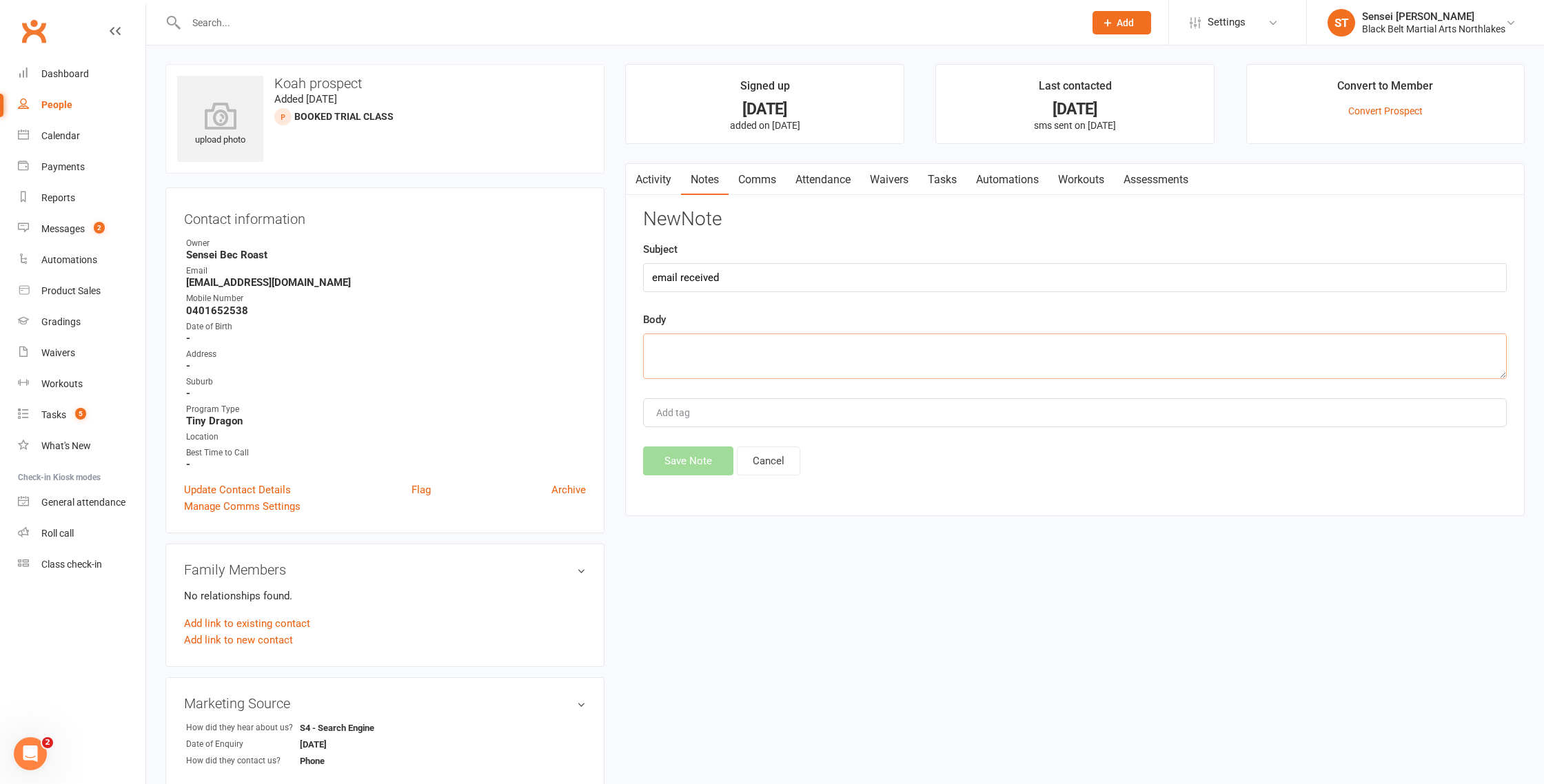
paste textarea "Hi I wanted to go ahead and get [PERSON_NAME] a uniform and pay the money for h…"
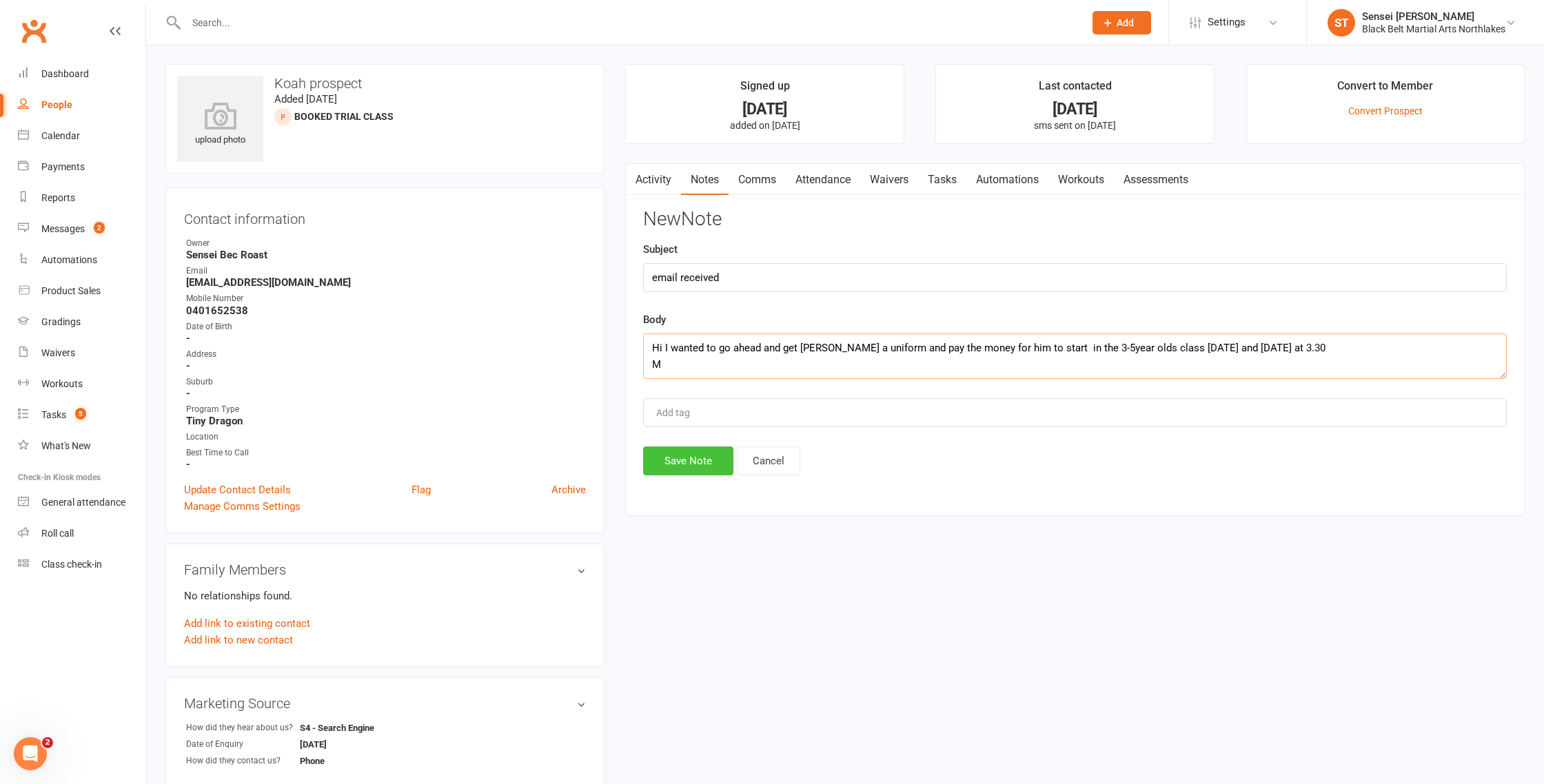
type textarea "Hi I wanted to go ahead and get [PERSON_NAME] a uniform and pay the money for h…"
click at [687, 460] on button "Save Note" at bounding box center [688, 461] width 90 height 29
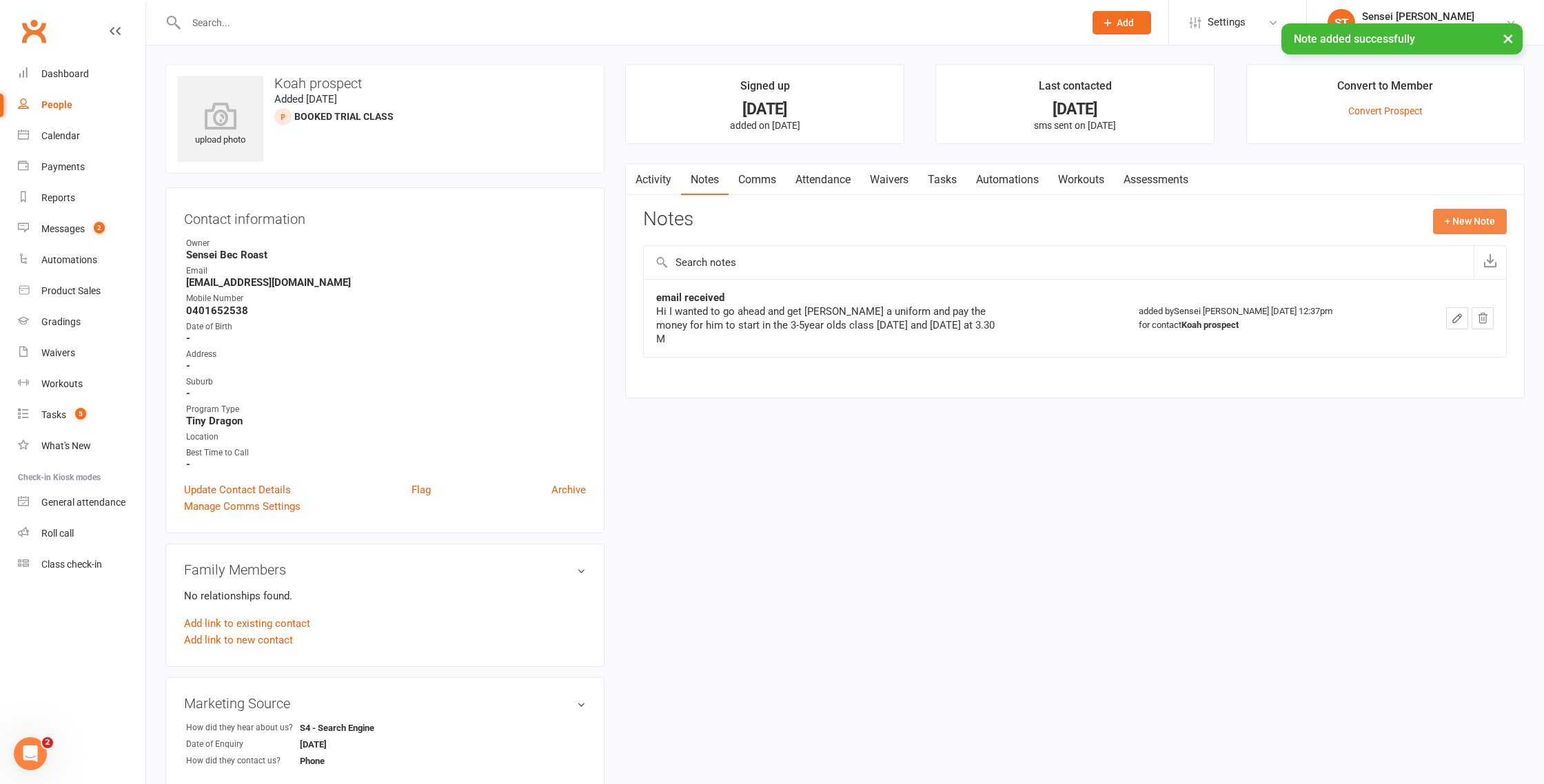
drag, startPoint x: 1472, startPoint y: 217, endPoint x: 1193, endPoint y: 184, distance: 280.9
click at [1470, 216] on button "+ New Note" at bounding box center [1470, 221] width 74 height 25
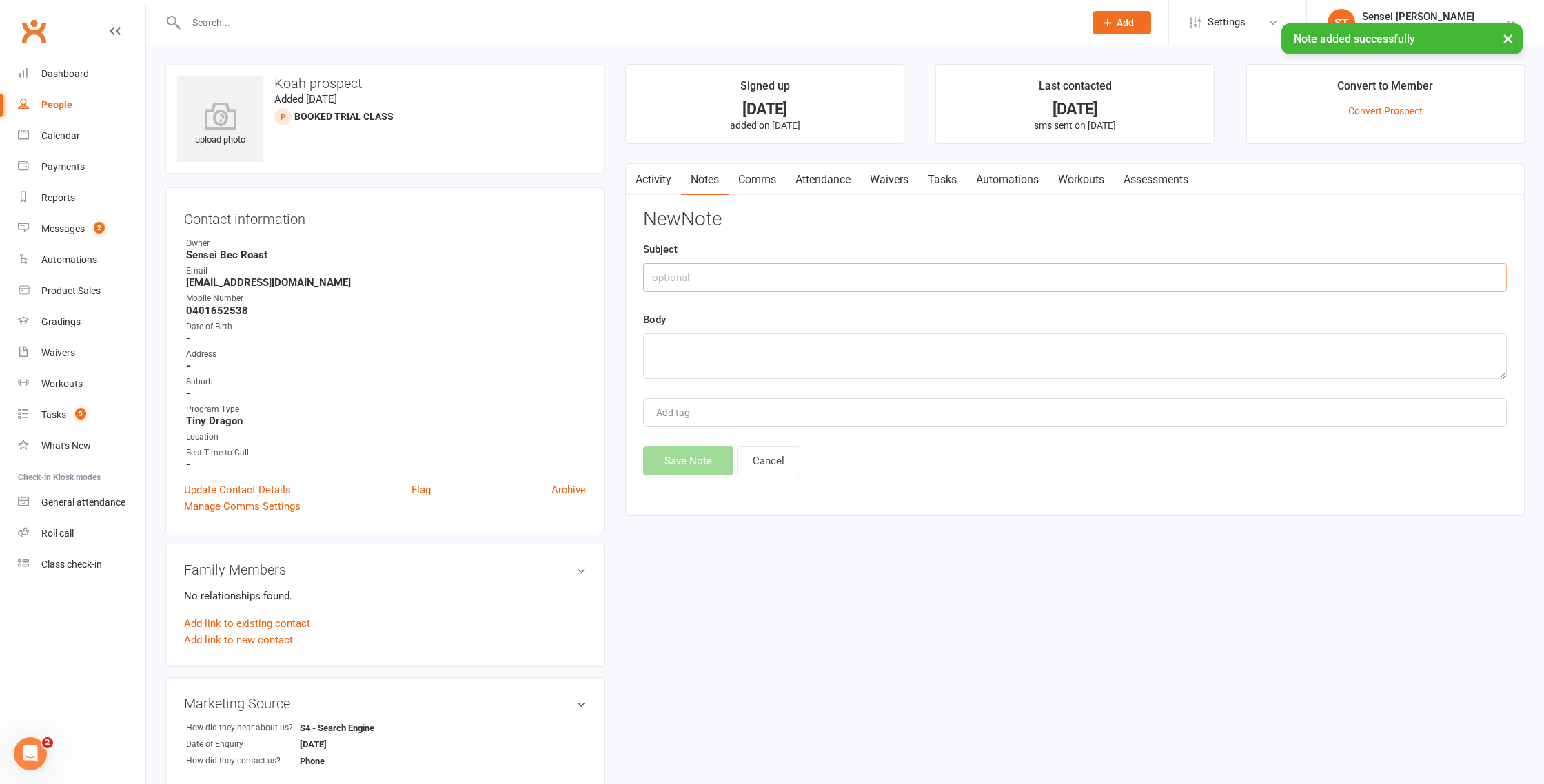
click at [728, 275] on input "text" at bounding box center [1075, 277] width 863 height 29
type input "follow up phone call"
click at [712, 333] on textarea at bounding box center [1075, 356] width 863 height 46
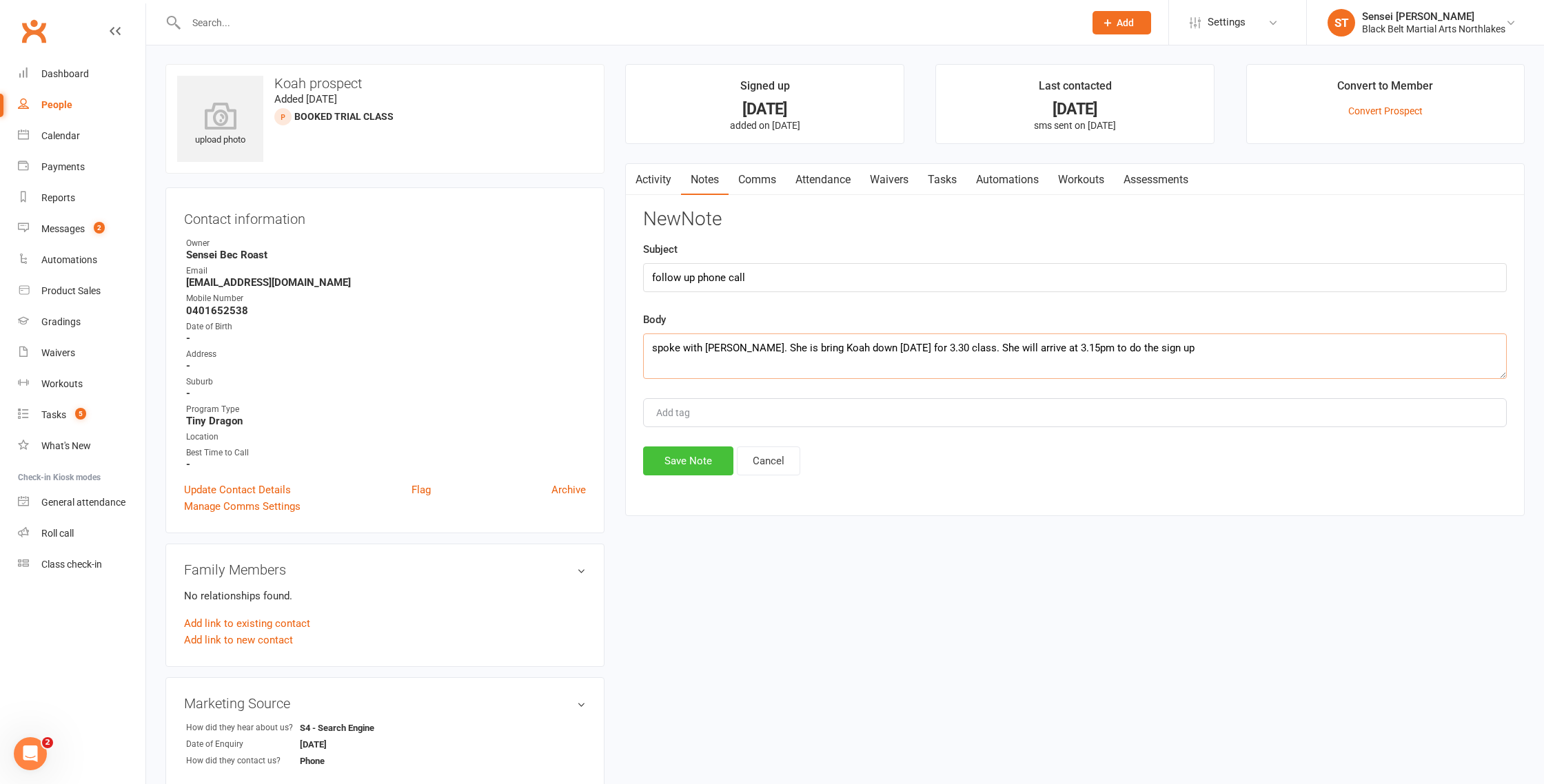
type textarea "spoke with [PERSON_NAME]. She is bring Koah down [DATE] for 3.30 class. She wil…"
click at [692, 461] on button "Save Note" at bounding box center [688, 461] width 90 height 29
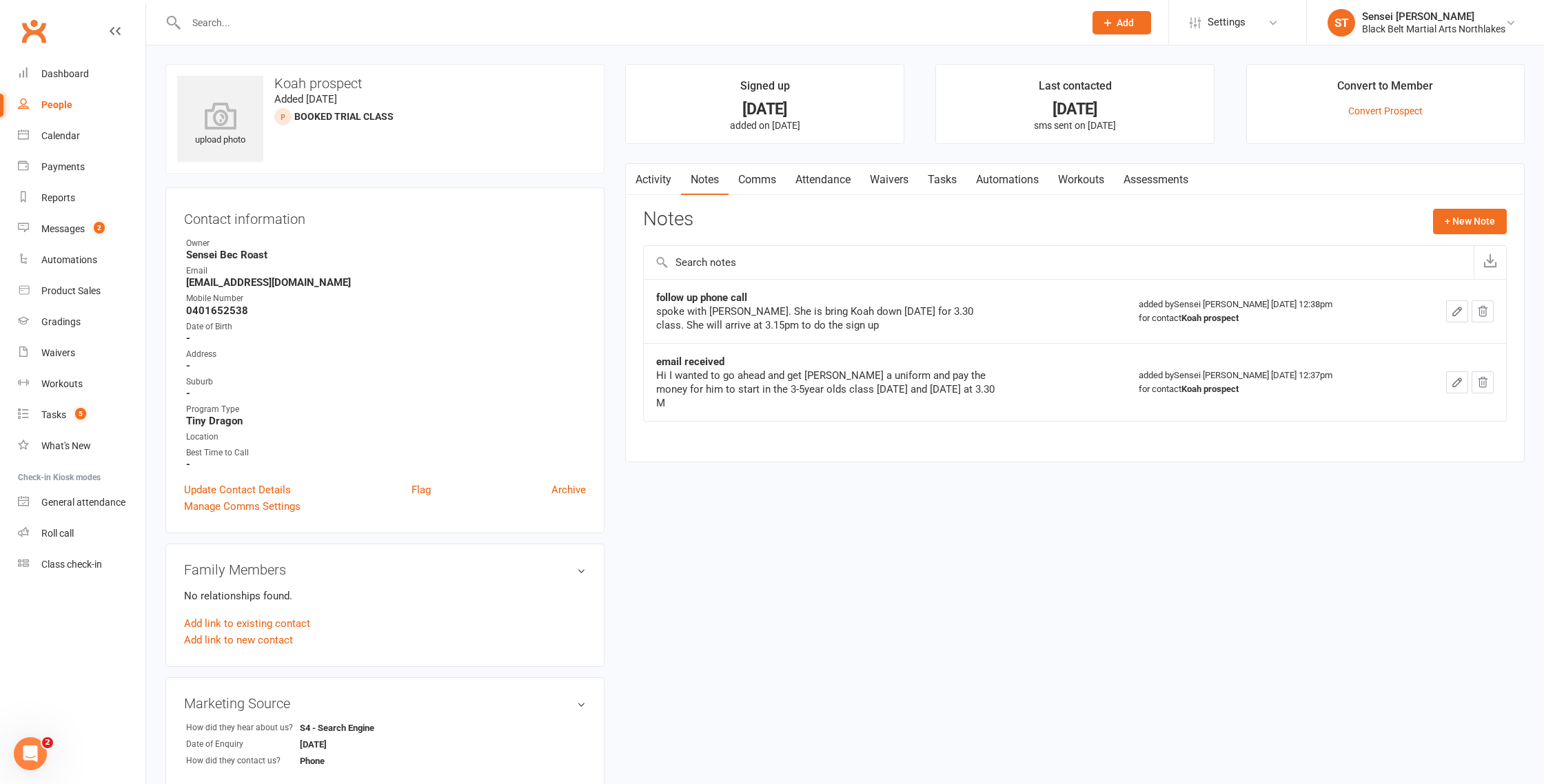
click at [280, 25] on input "text" at bounding box center [628, 22] width 893 height 20
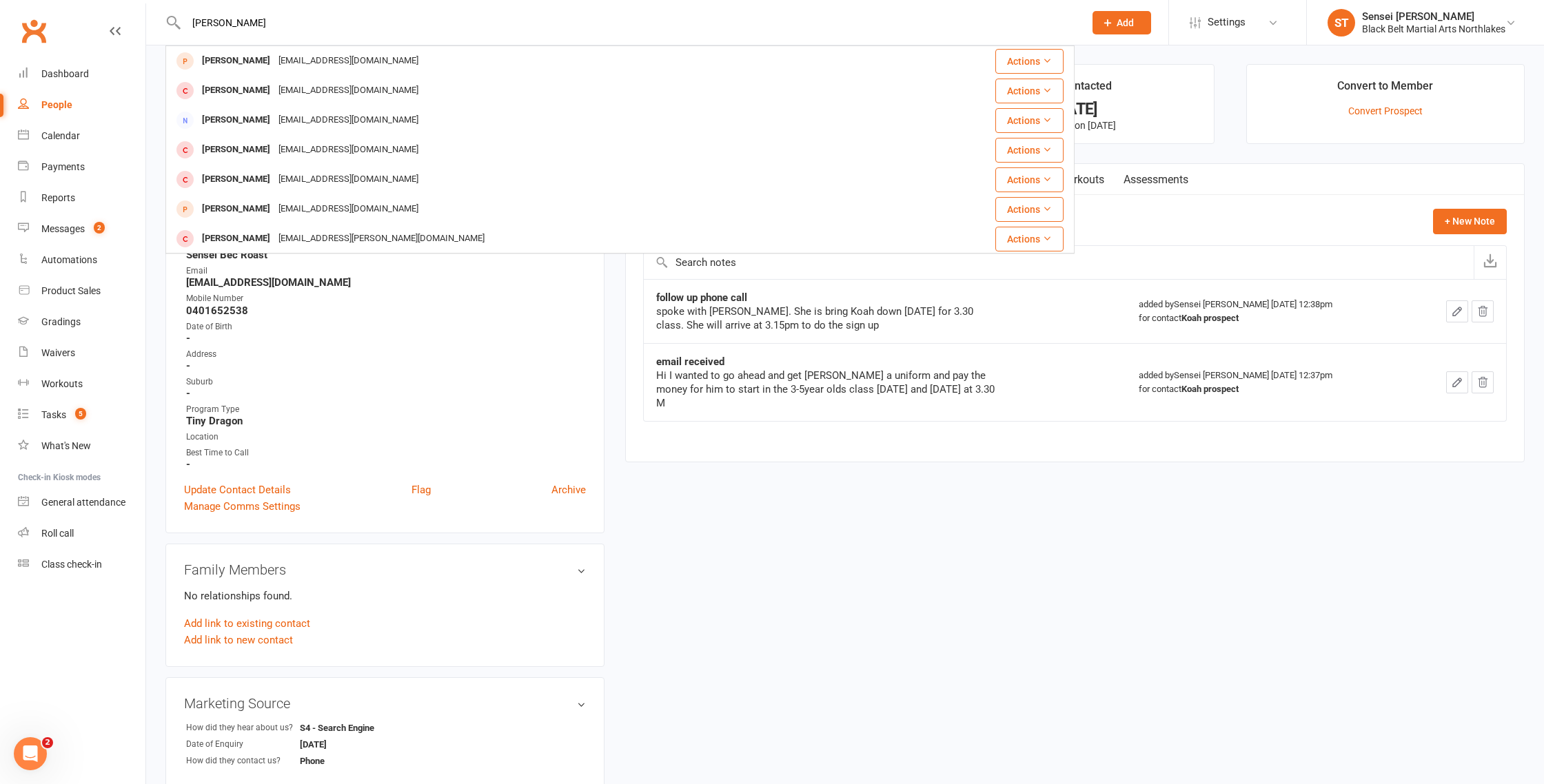
type input "[PERSON_NAME]"
click at [233, 63] on div "[PERSON_NAME]" at bounding box center [236, 61] width 76 height 20
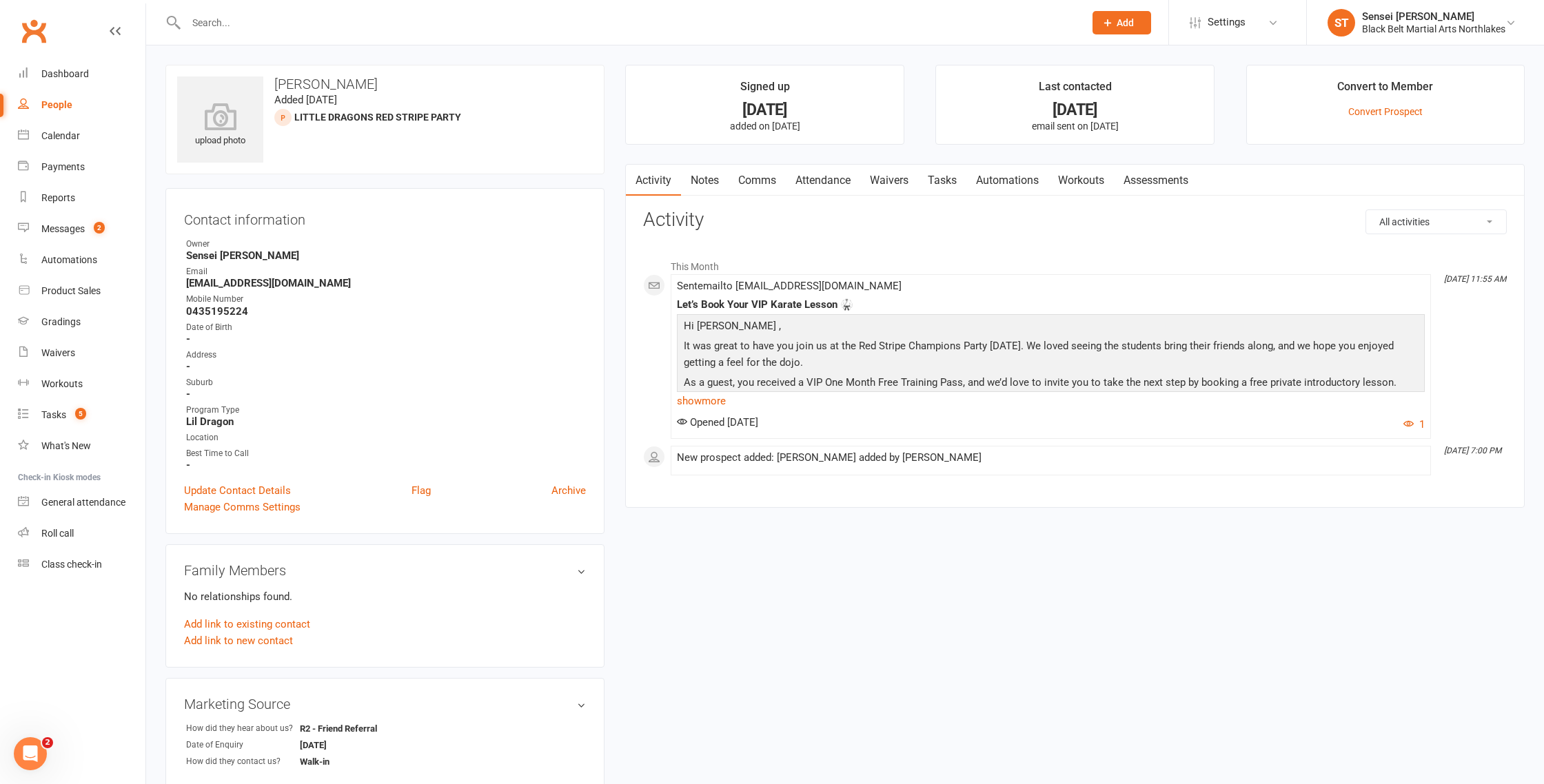
click at [702, 399] on link "show more" at bounding box center [1050, 400] width 748 height 20
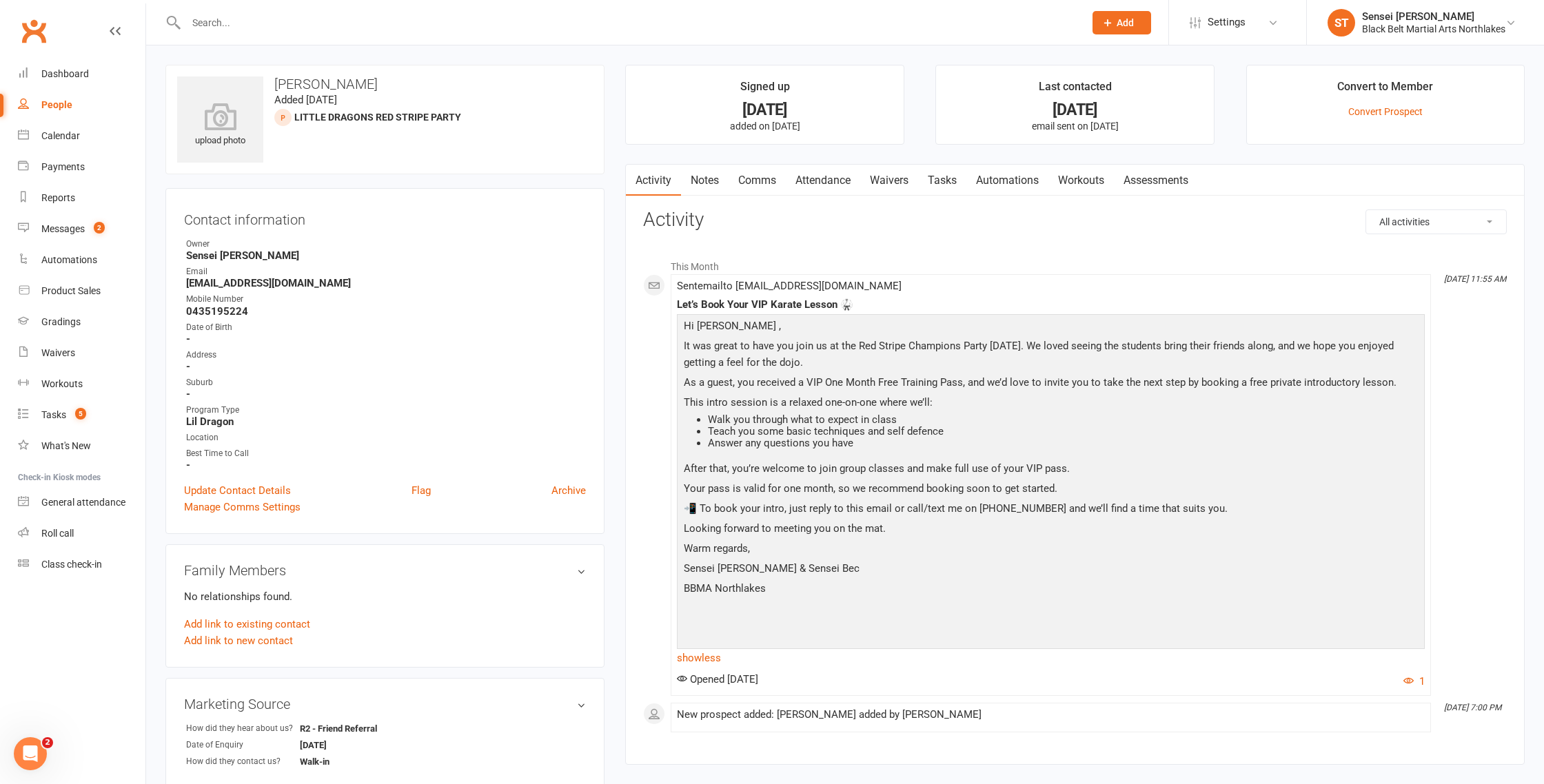
click at [708, 177] on link "Notes" at bounding box center [704, 181] width 47 height 32
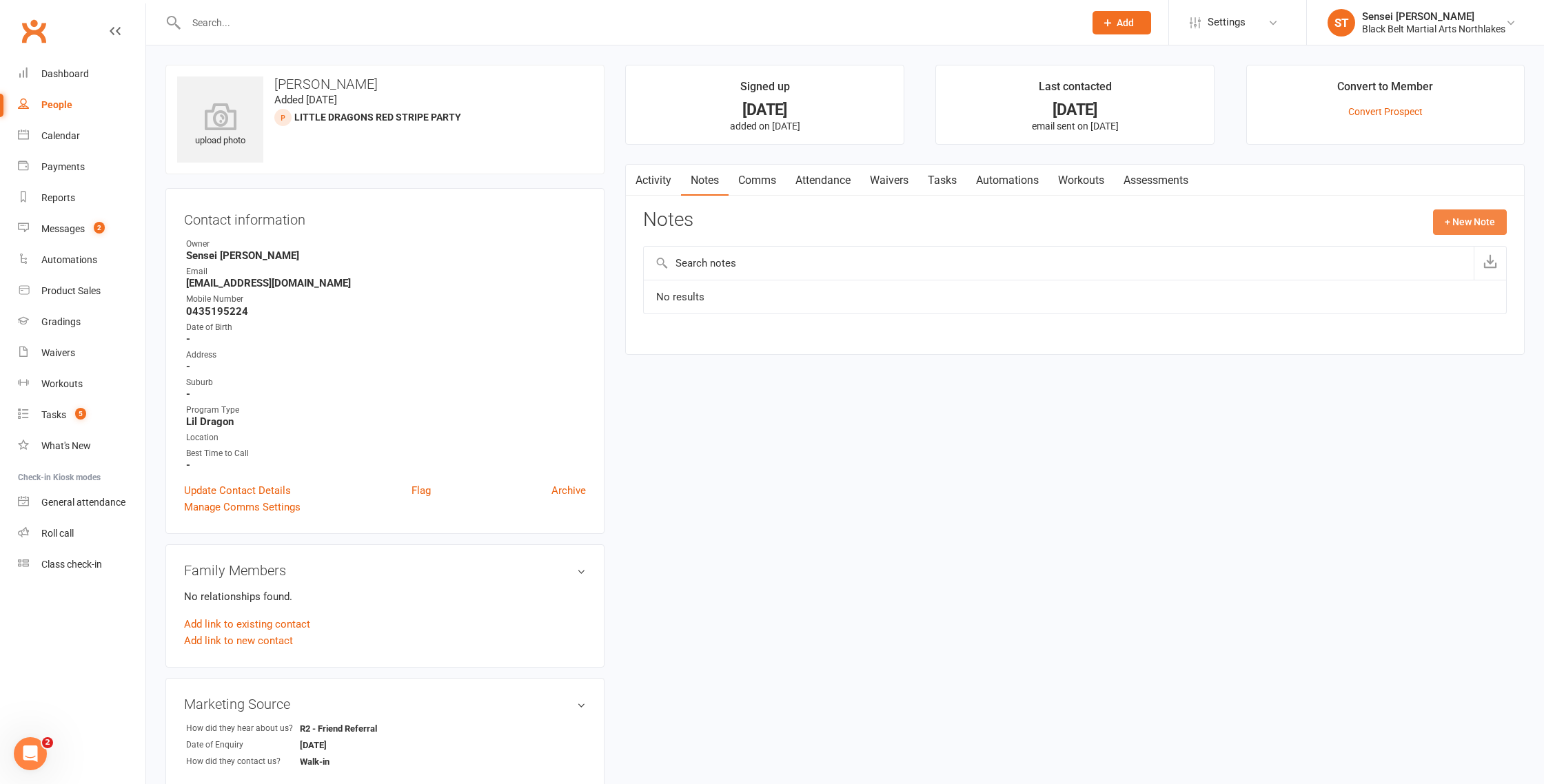
click at [1474, 219] on button "+ New Note" at bounding box center [1470, 222] width 74 height 25
click at [700, 276] on input "text" at bounding box center [1075, 277] width 863 height 29
type input "email received"
click at [671, 338] on textarea at bounding box center [1075, 357] width 863 height 46
paste textarea "My son [PERSON_NAME] is friends with [PERSON_NAME] and attended the pizza party…"
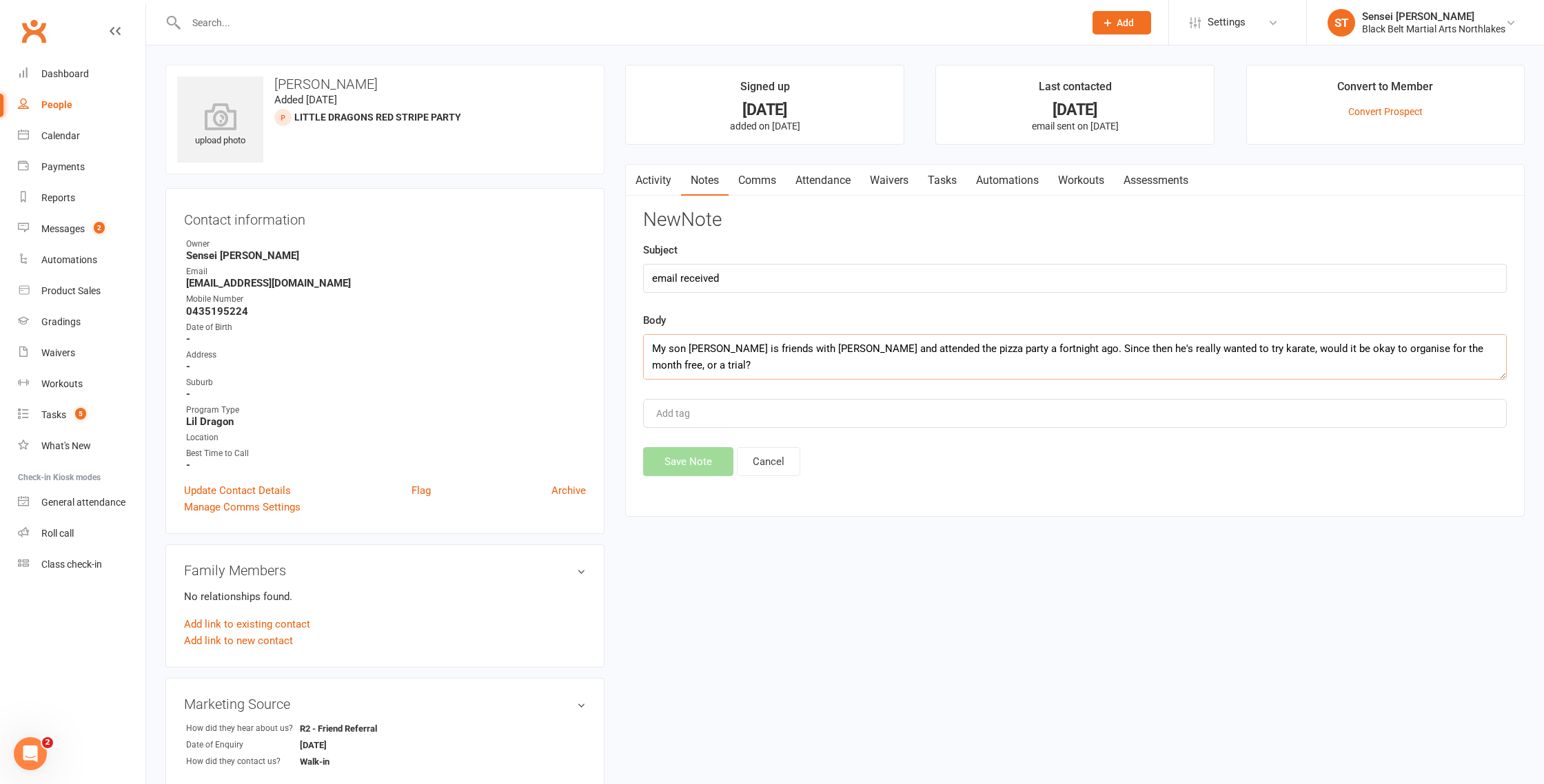
scroll to position [107, 0]
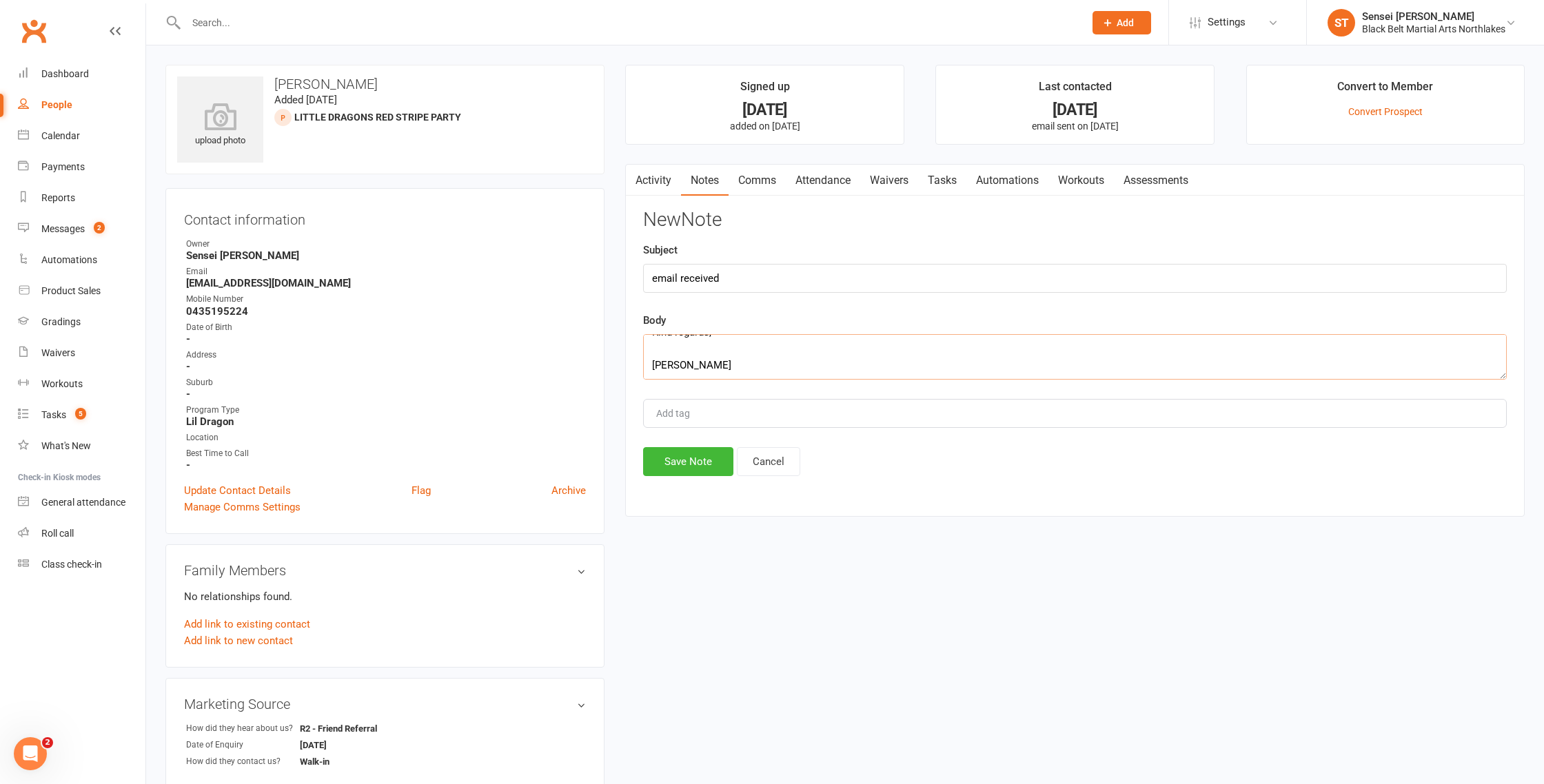
type textarea "My son [PERSON_NAME] is friends with [PERSON_NAME] and attended the pizza party…"
click at [688, 469] on button "Save Note" at bounding box center [688, 461] width 90 height 29
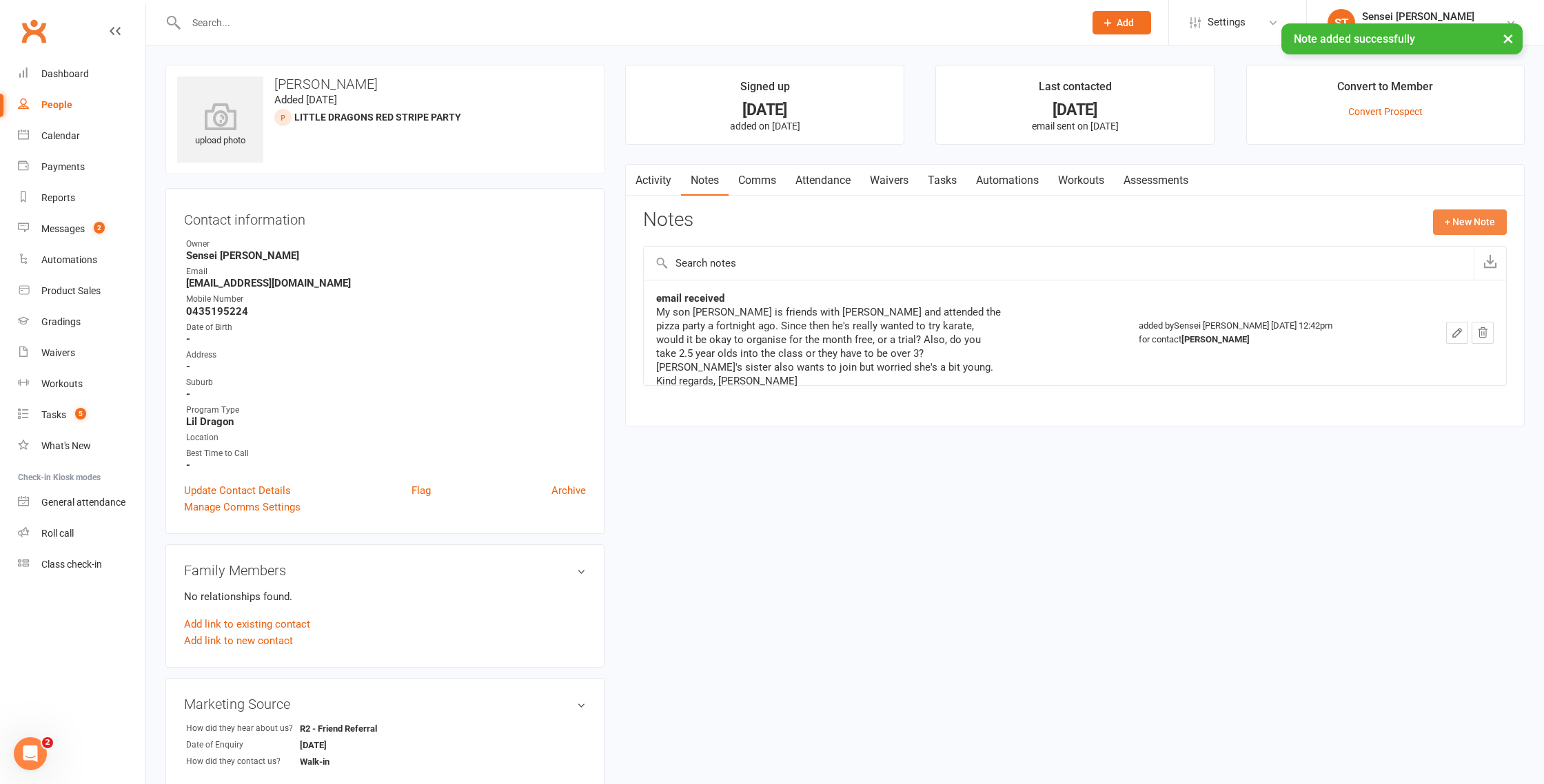
click at [1484, 219] on button "+ New Note" at bounding box center [1470, 222] width 74 height 25
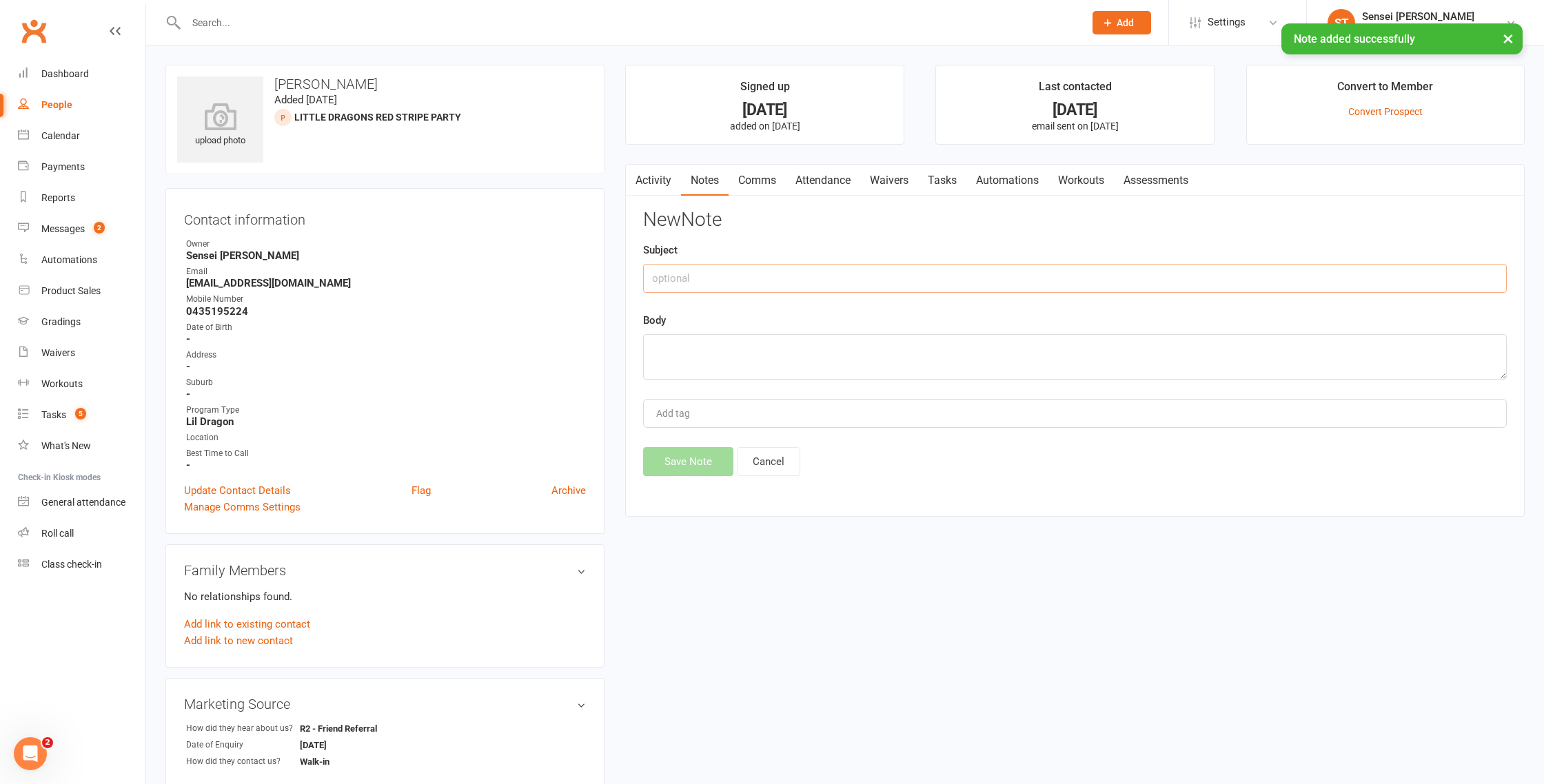
click at [737, 281] on input "text" at bounding box center [1075, 277] width 863 height 29
type input "follow up phone call"
click at [696, 339] on textarea at bounding box center [1075, 357] width 863 height 46
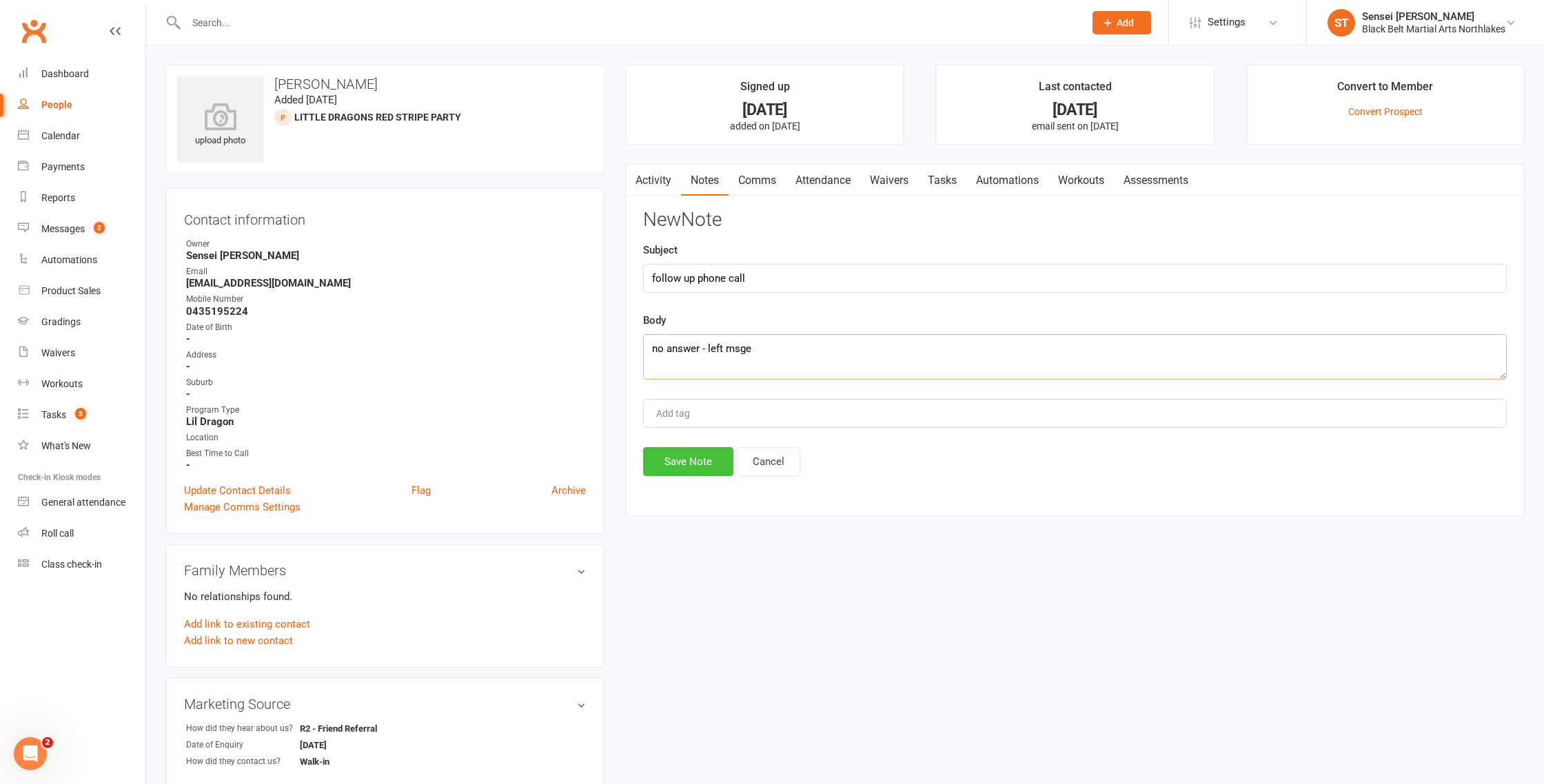
type textarea "no answer - left msge"
click at [689, 461] on button "Save Note" at bounding box center [688, 461] width 90 height 29
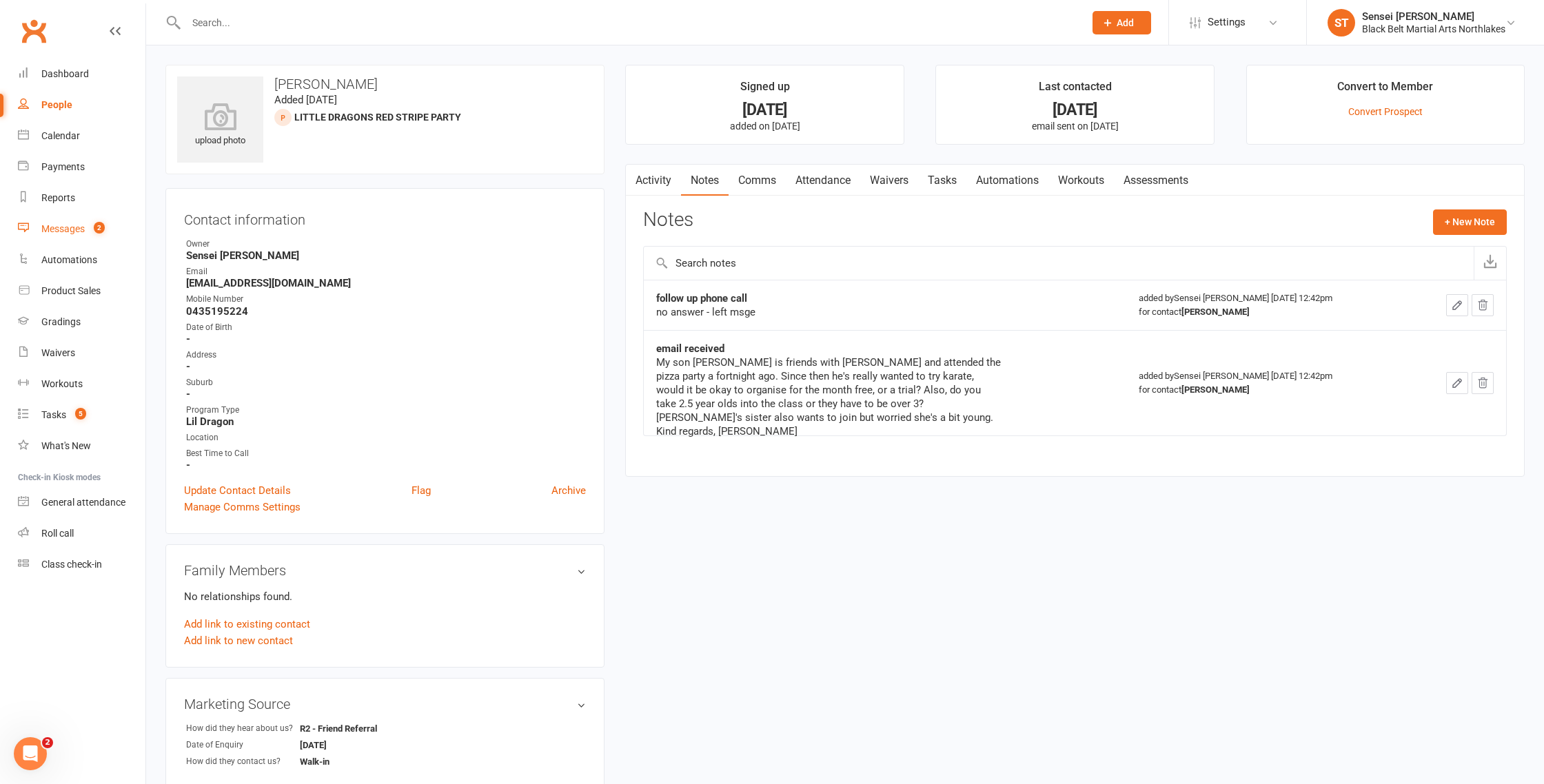
click at [59, 228] on div "Messages" at bounding box center [62, 229] width 44 height 11
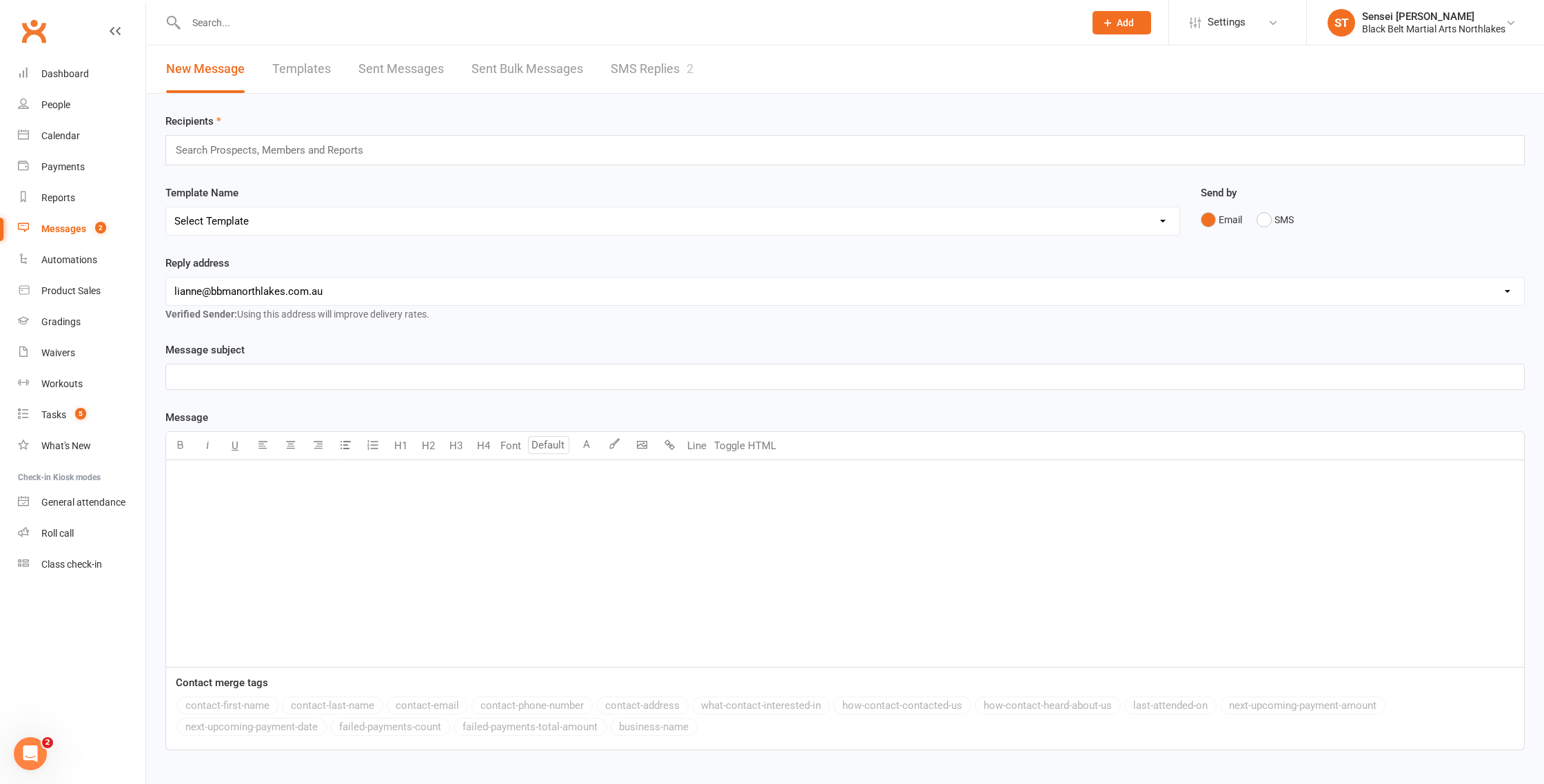
click at [312, 74] on link "Templates" at bounding box center [301, 69] width 59 height 47
select select "100"
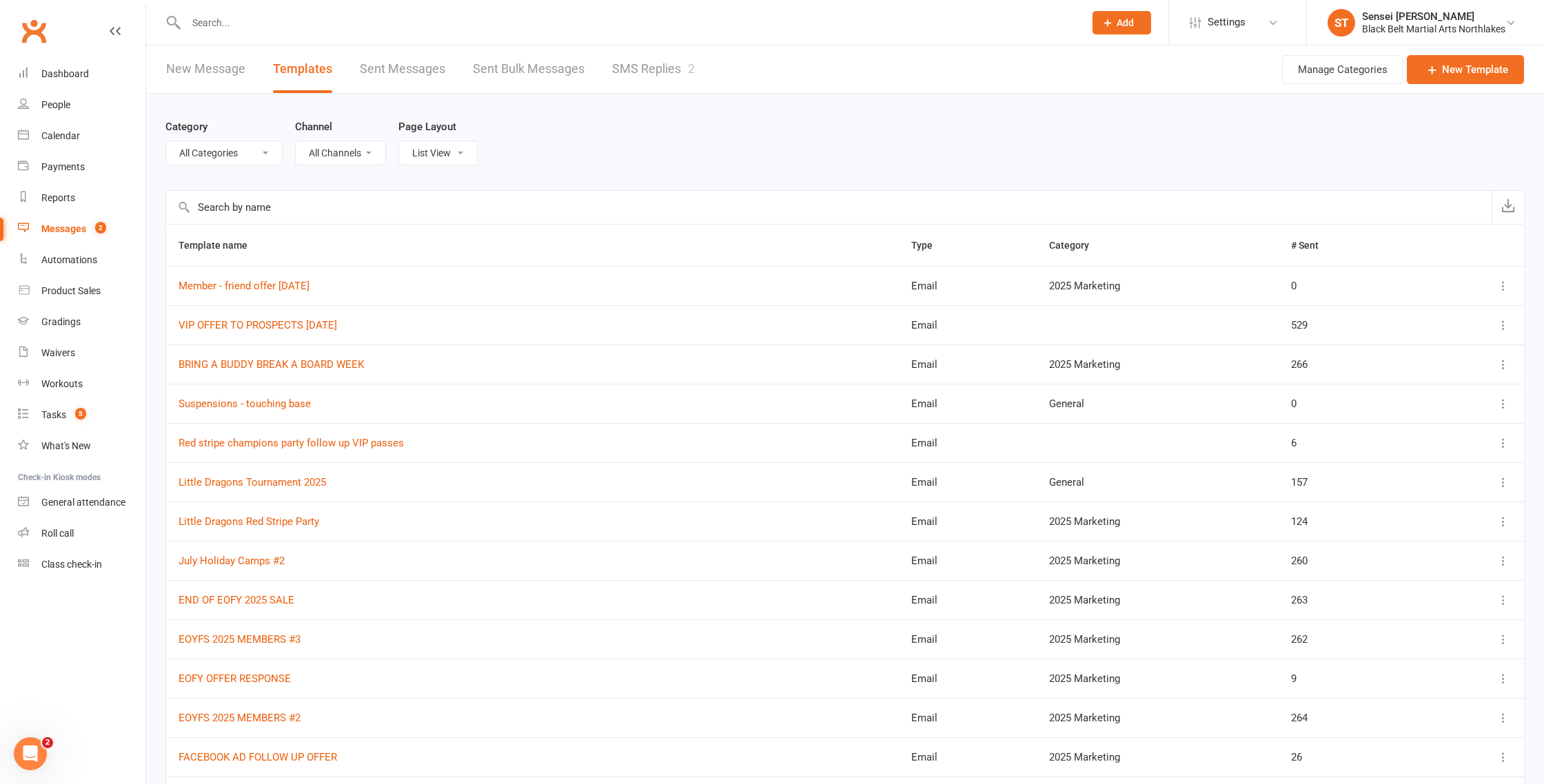
click at [240, 154] on select "All Categories (No category) 2024 MARKETING 2025 Marketing AFU'S General Missed…" at bounding box center [223, 153] width 115 height 23
select select "12874"
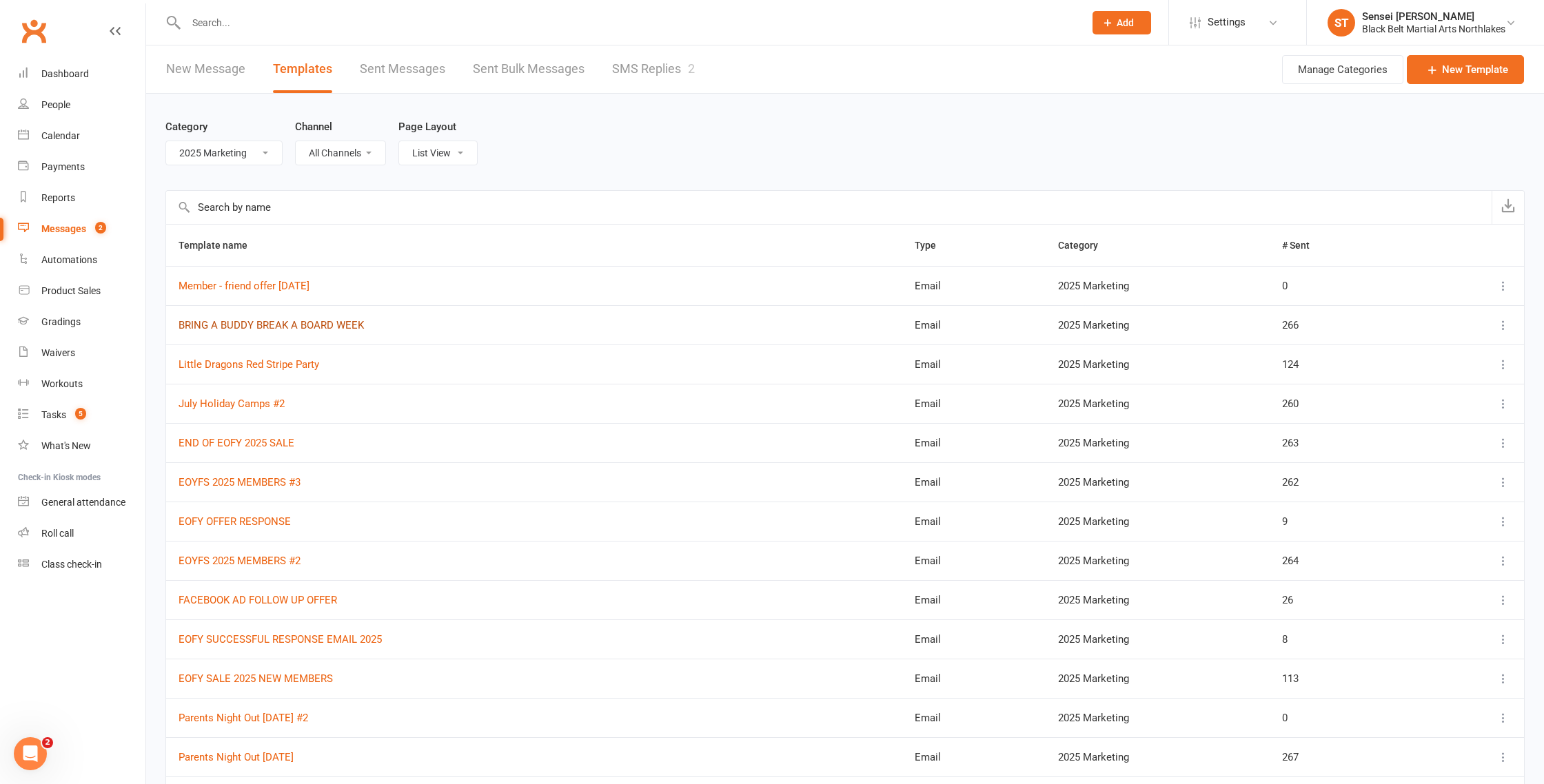
scroll to position [1, 0]
click at [279, 325] on link "BRING A BUDDY BREAK A BOARD WEEK" at bounding box center [271, 324] width 185 height 12
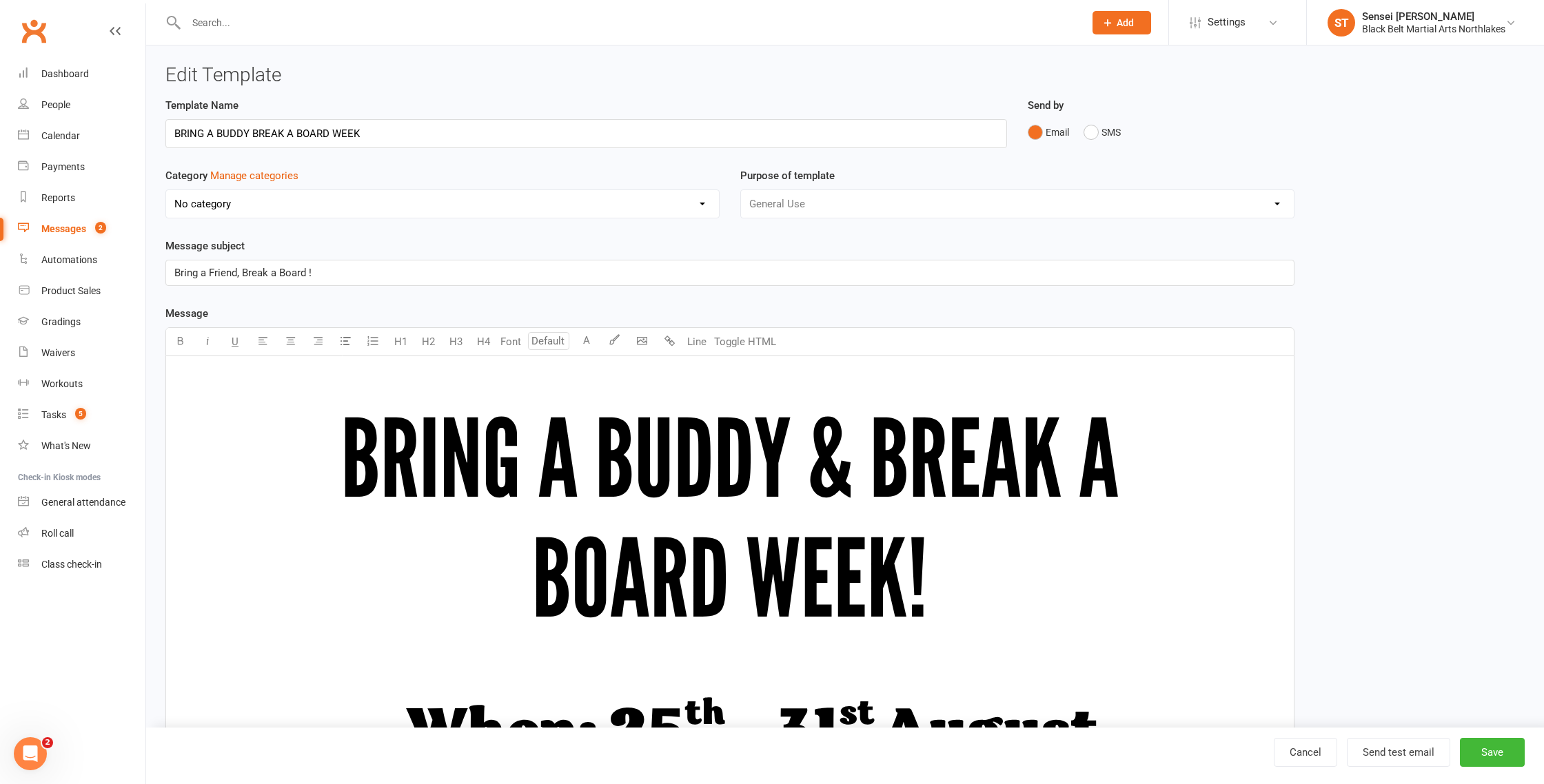
select select "12874"
type input "BRING A BUDDY BREAK A BOARD WEEK #1"
click at [1486, 750] on button "Save" at bounding box center [1493, 752] width 65 height 29
select select "100"
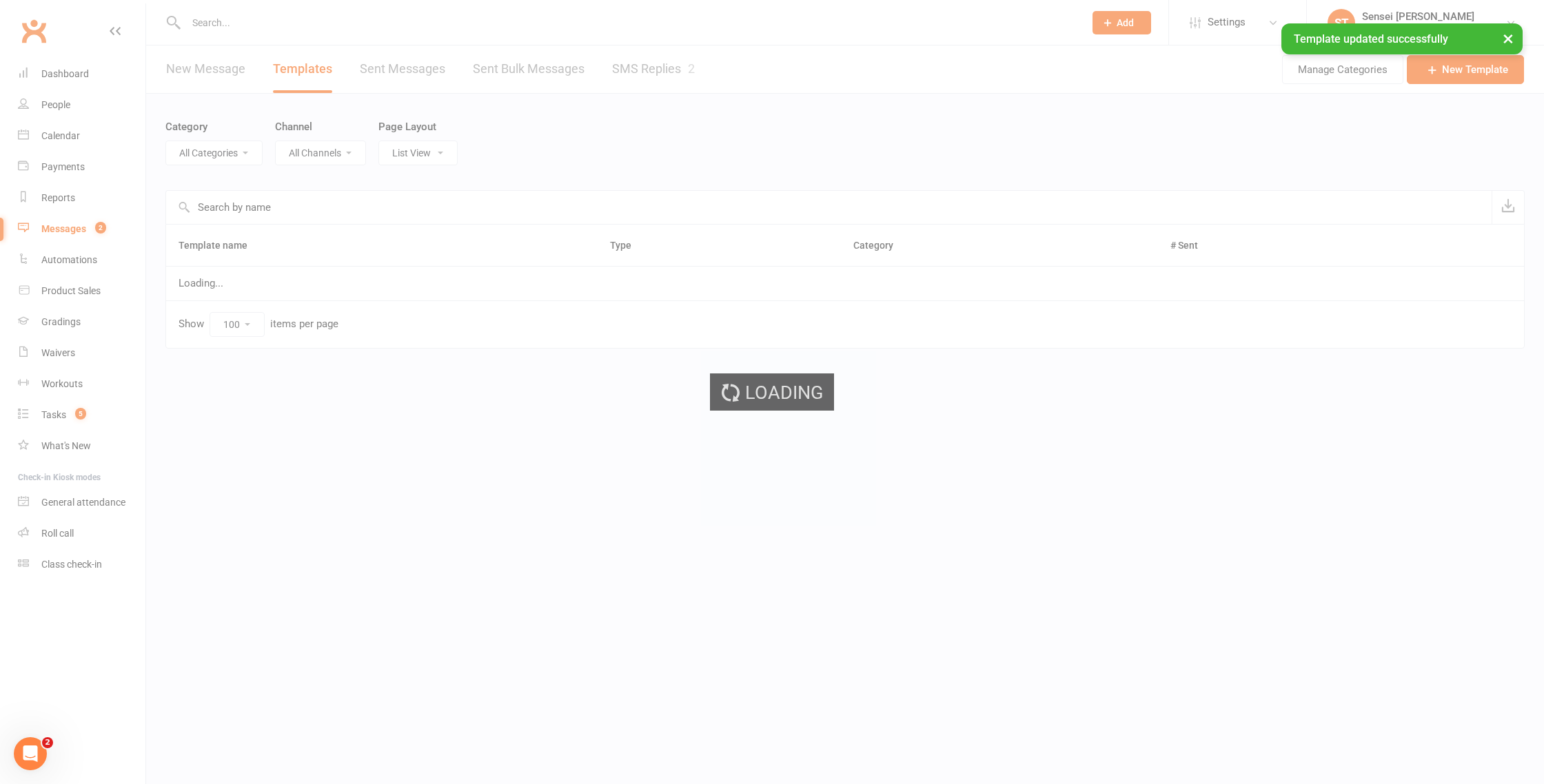
select select "12874"
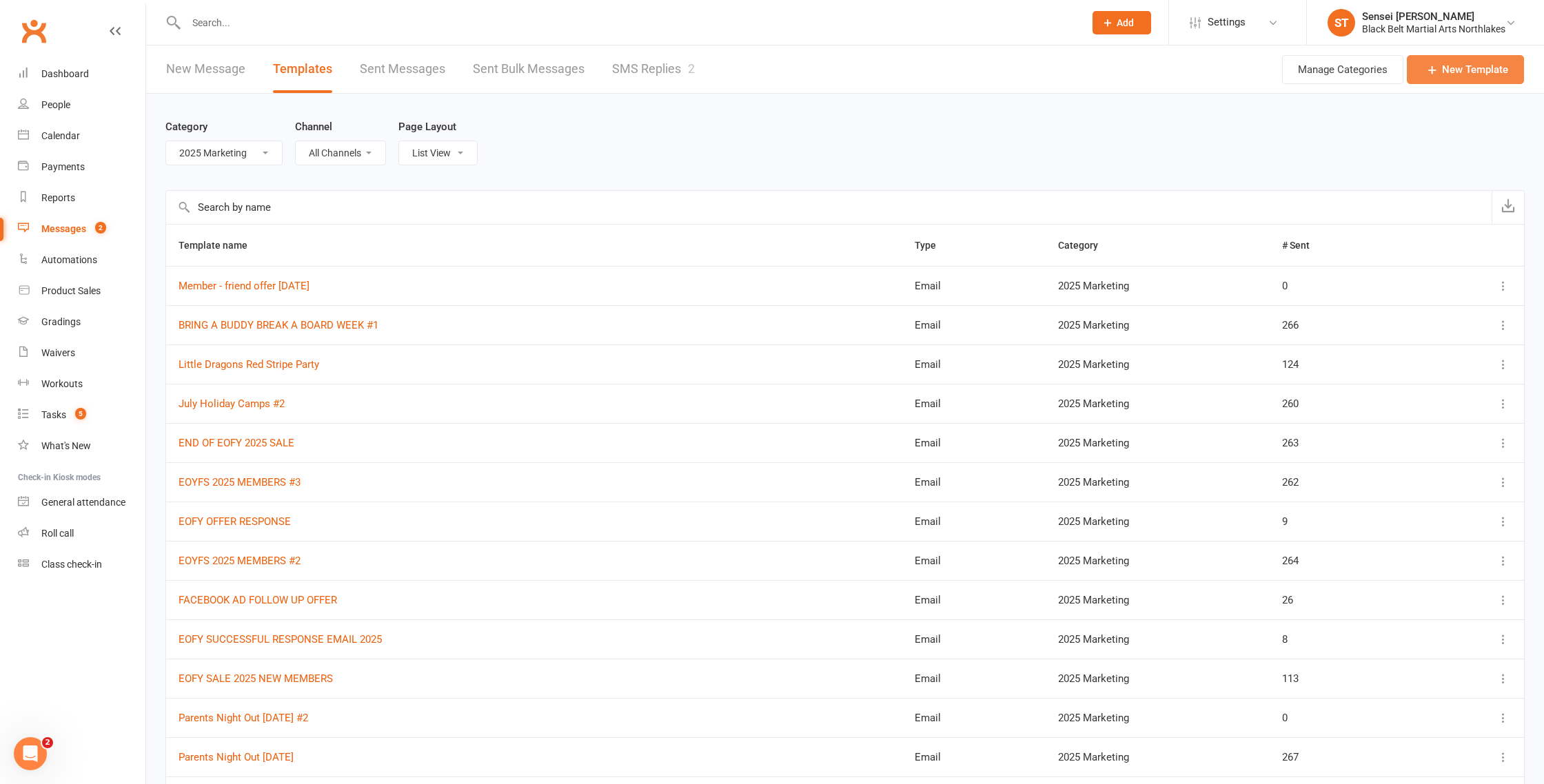
scroll to position [1, 0]
click at [1450, 68] on link "New Template" at bounding box center [1466, 68] width 117 height 29
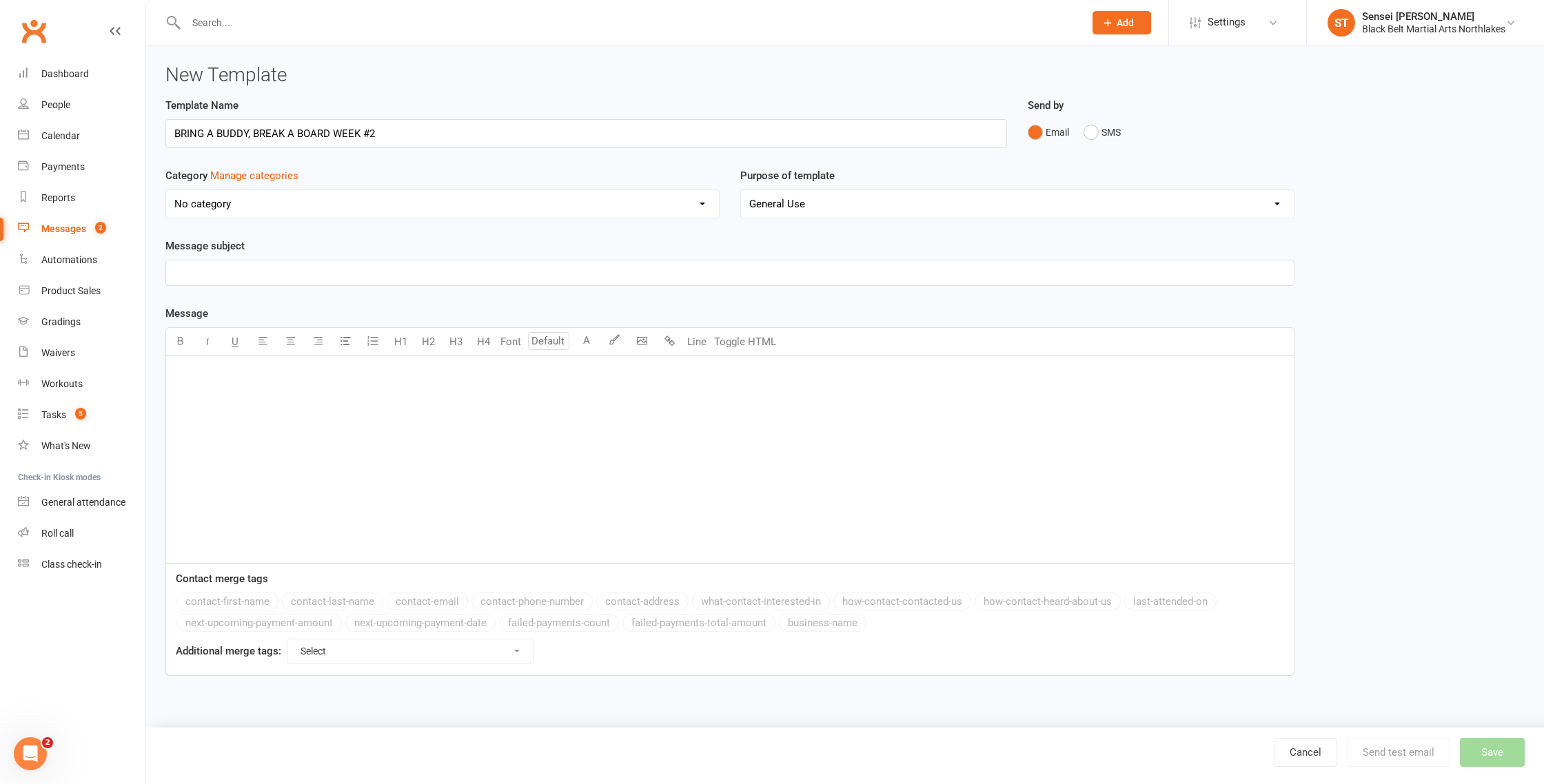
type input "BRING A BUDDY, BREAK A BOARD WEEK #2"
click at [321, 208] on select "No category 2024 MARKETING 2025 Marketing AFU'S General Missed Enquiries New Me…" at bounding box center [442, 204] width 553 height 28
select select "12874"
click at [221, 367] on p "﻿" at bounding box center [729, 373] width 1111 height 17
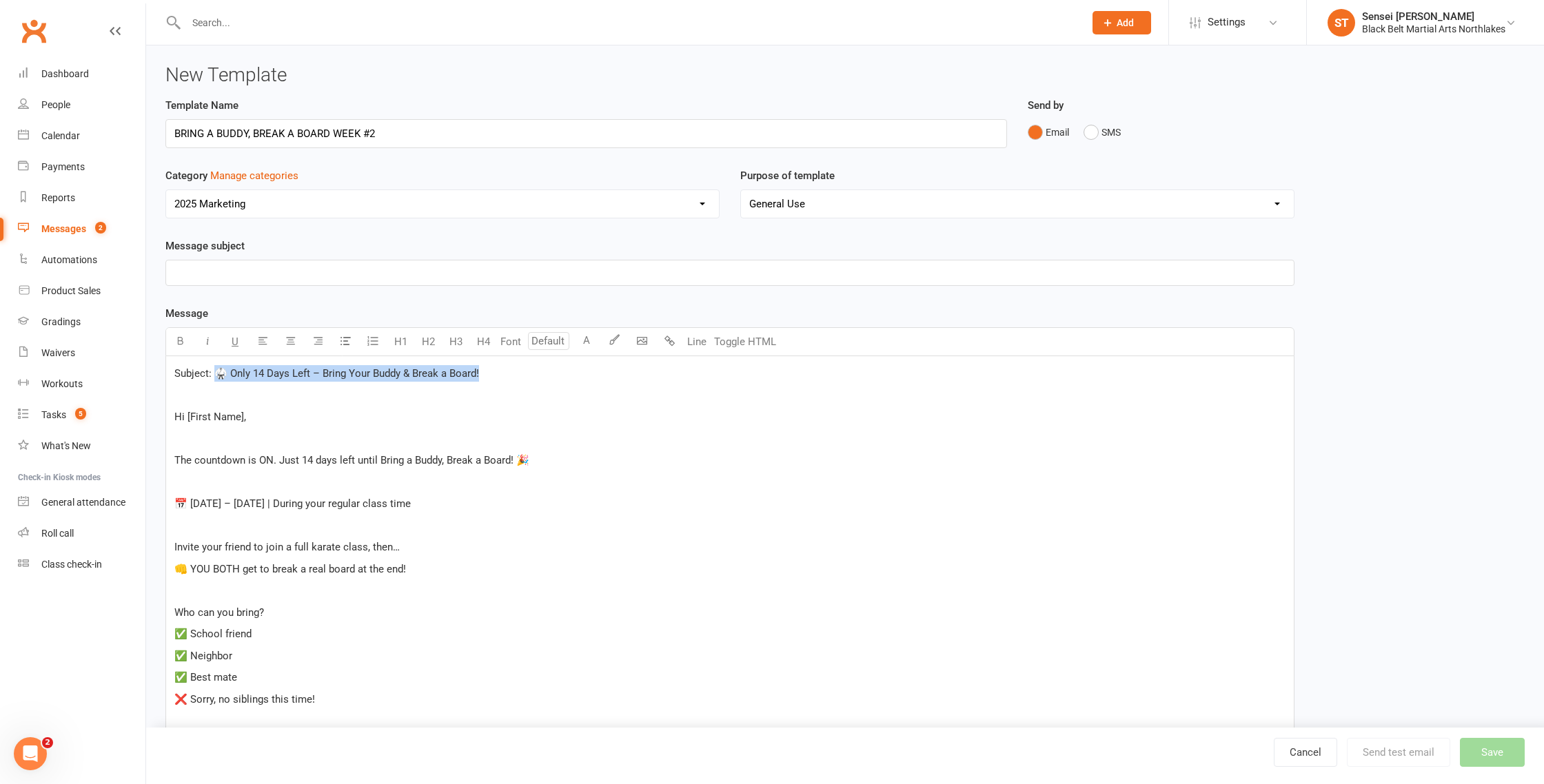
drag, startPoint x: 503, startPoint y: 373, endPoint x: 215, endPoint y: 374, distance: 288.0
click at [215, 374] on p "Subject: 🥋 Only 14 Days Left – Bring Your Buddy & Break a Board!" at bounding box center [729, 373] width 1111 height 17
click at [209, 269] on p "﻿" at bounding box center [729, 273] width 1111 height 17
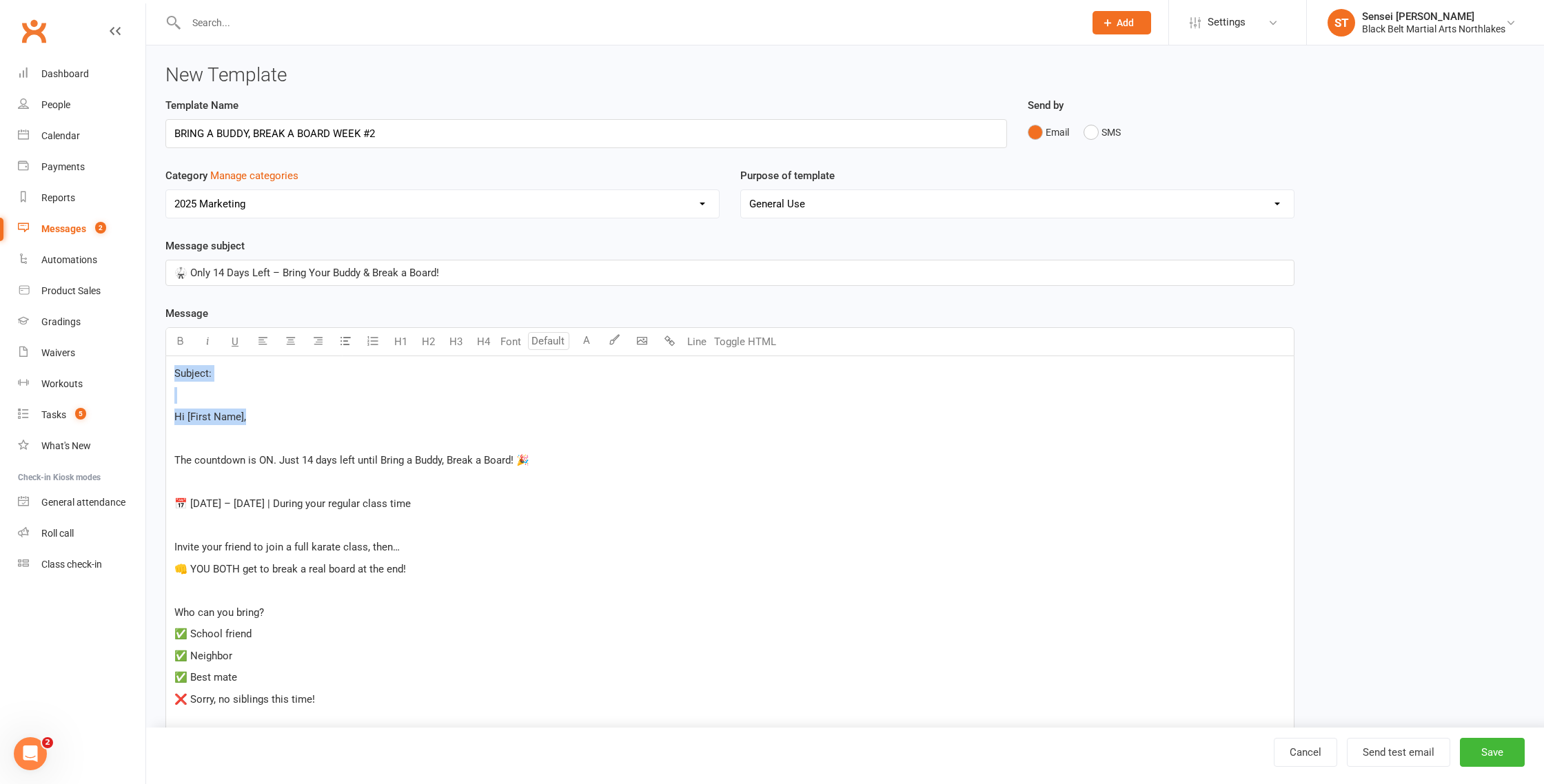
drag, startPoint x: 257, startPoint y: 419, endPoint x: 155, endPoint y: 367, distance: 114.5
click at [156, 367] on div "Template Name BRING A BUDDY, BREAK A BOARD WEEK #2 Send by Email SMS Category M…" at bounding box center [730, 581] width 1150 height 969
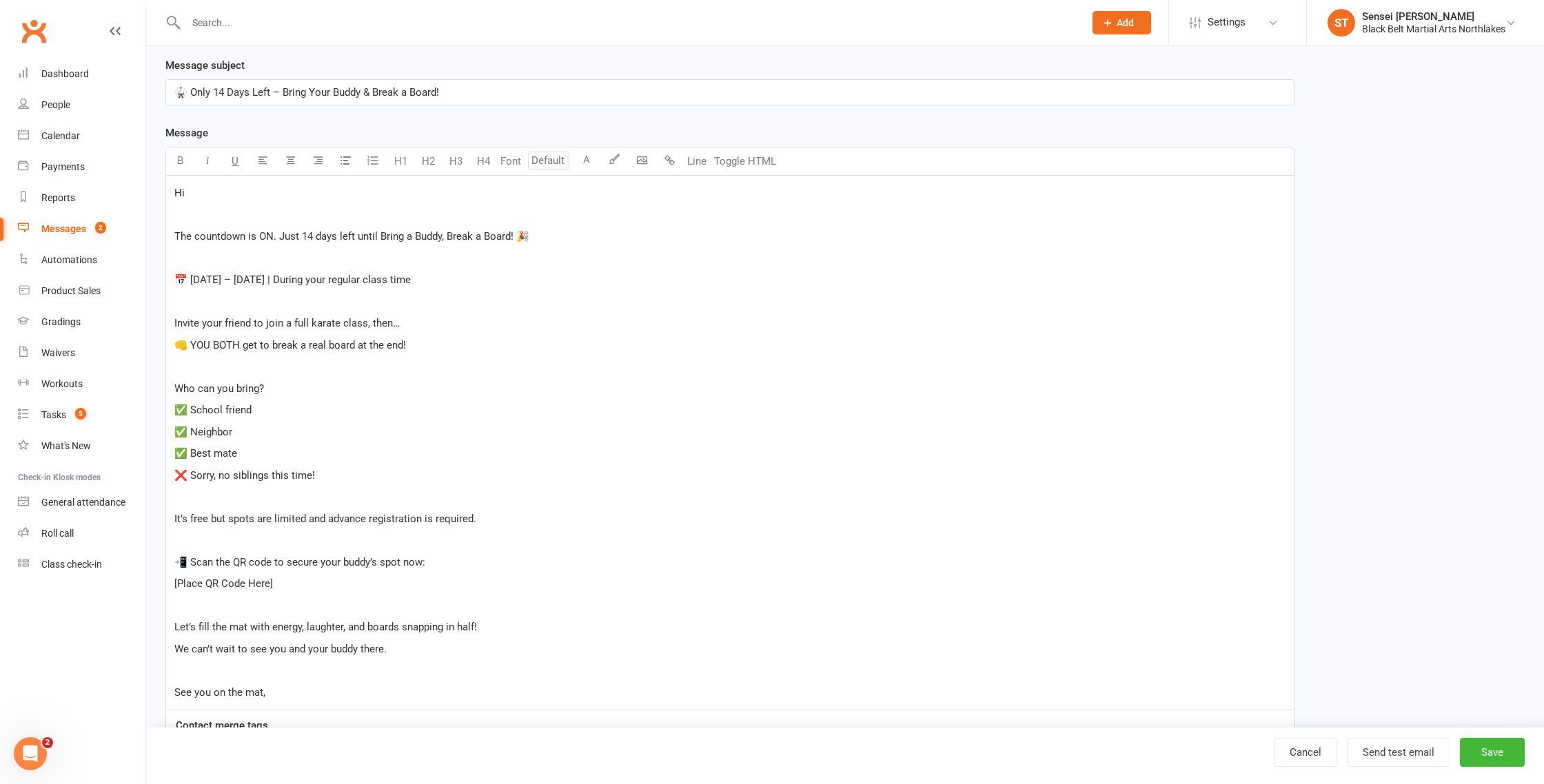
scroll to position [305, 0]
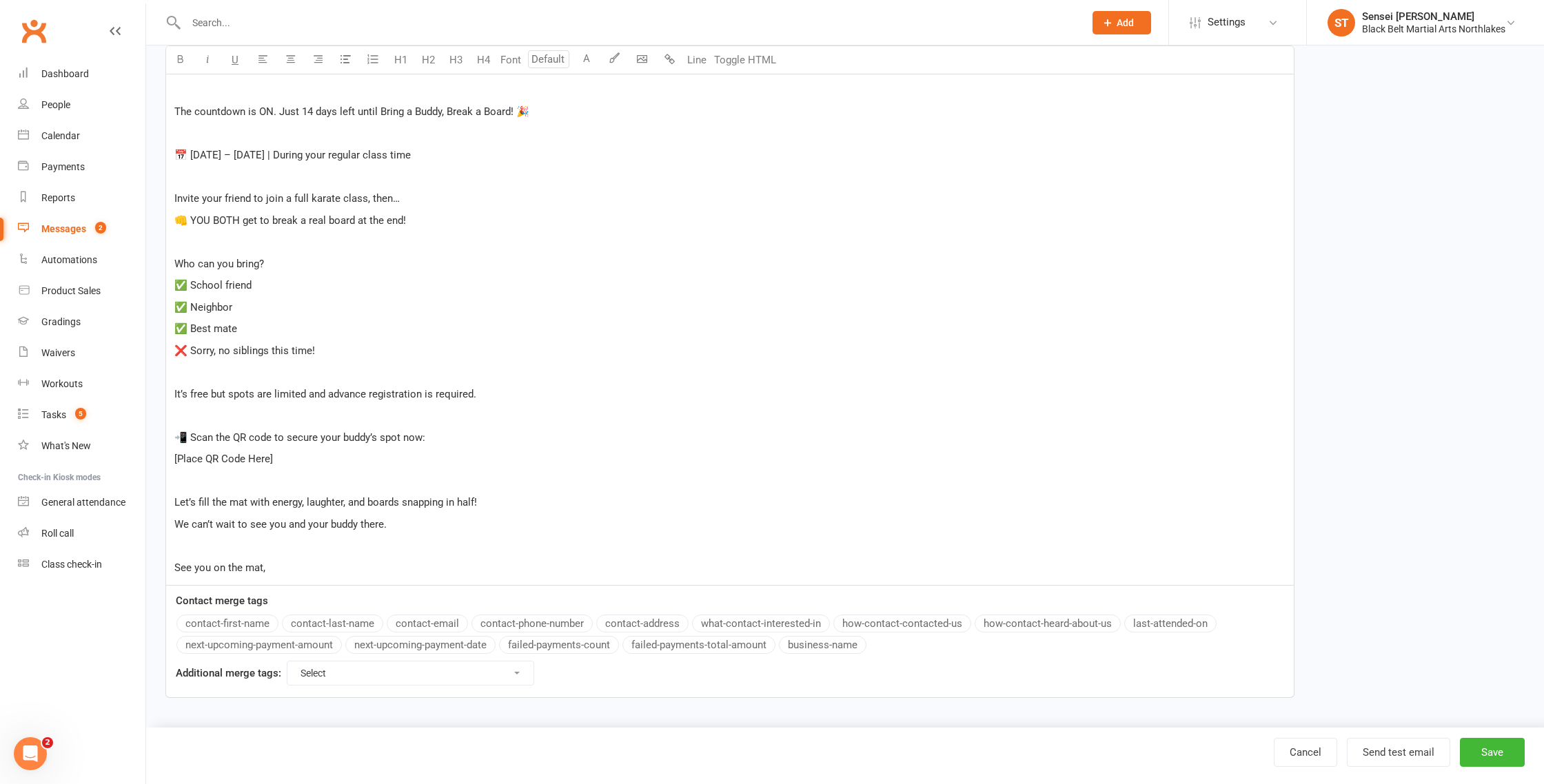
click at [236, 626] on button "contact-first-name" at bounding box center [227, 623] width 102 height 18
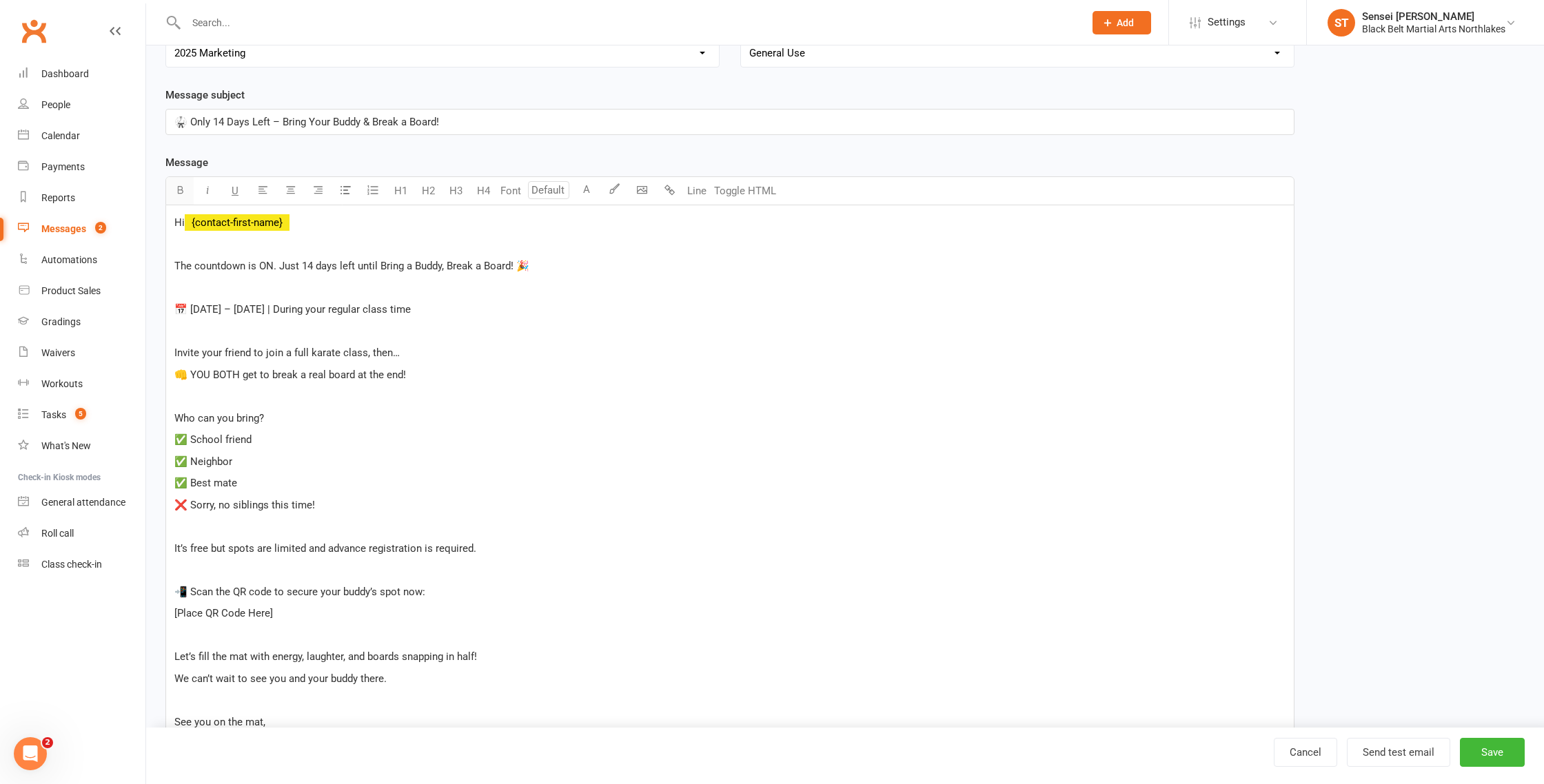
scroll to position [148, 0]
click at [173, 268] on div "Hi ﻿ {contact-first-name} ﻿ The countdown is ON. Just 14 days left until Bring …" at bounding box center [729, 476] width 1128 height 534
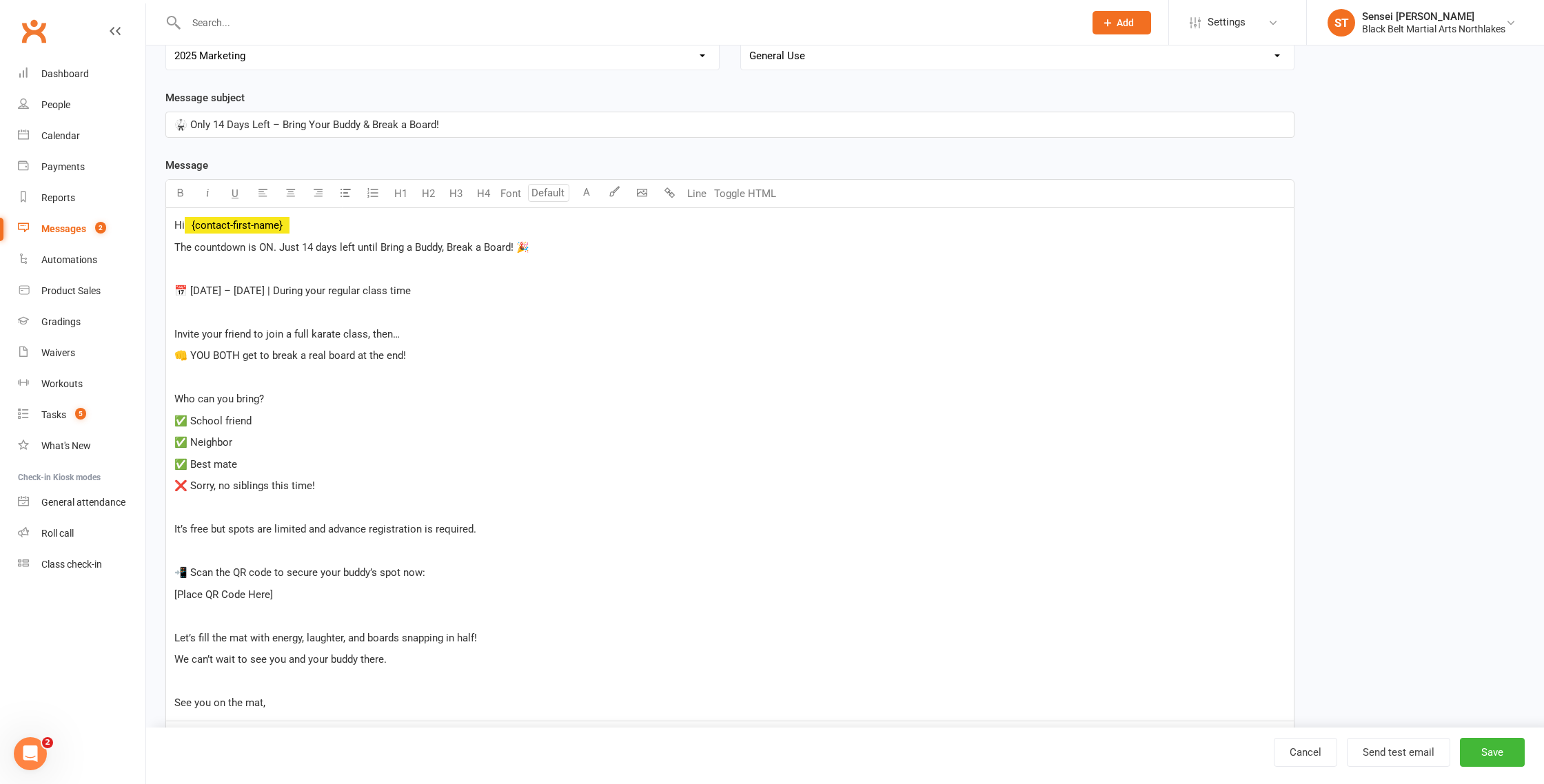
scroll to position [147, 0]
click at [535, 256] on div "Hi ﻿ {contact-first-name} The countdown is ON. Just 14 days left until Bring a …" at bounding box center [729, 465] width 1128 height 513
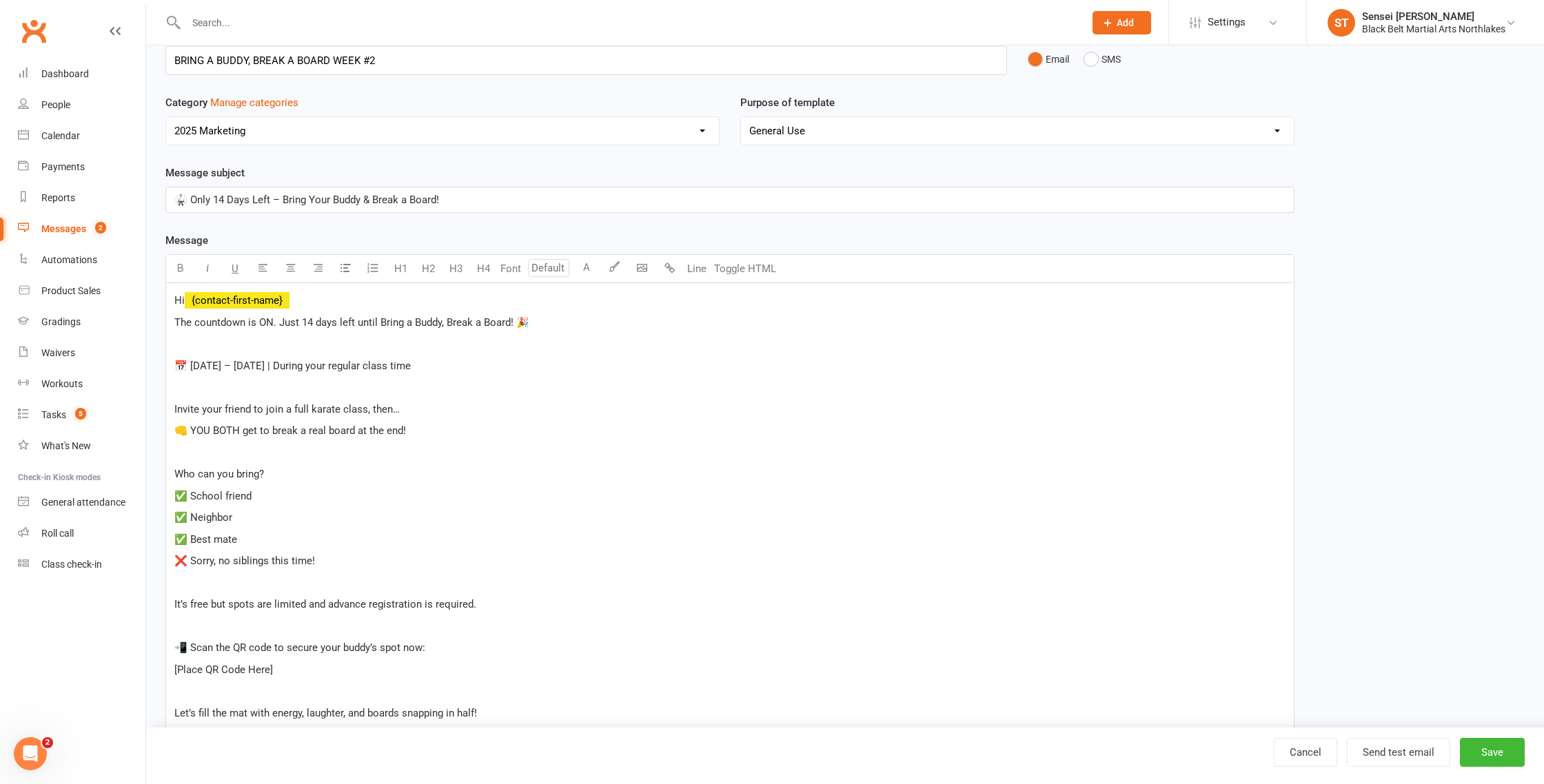
scroll to position [72, 0]
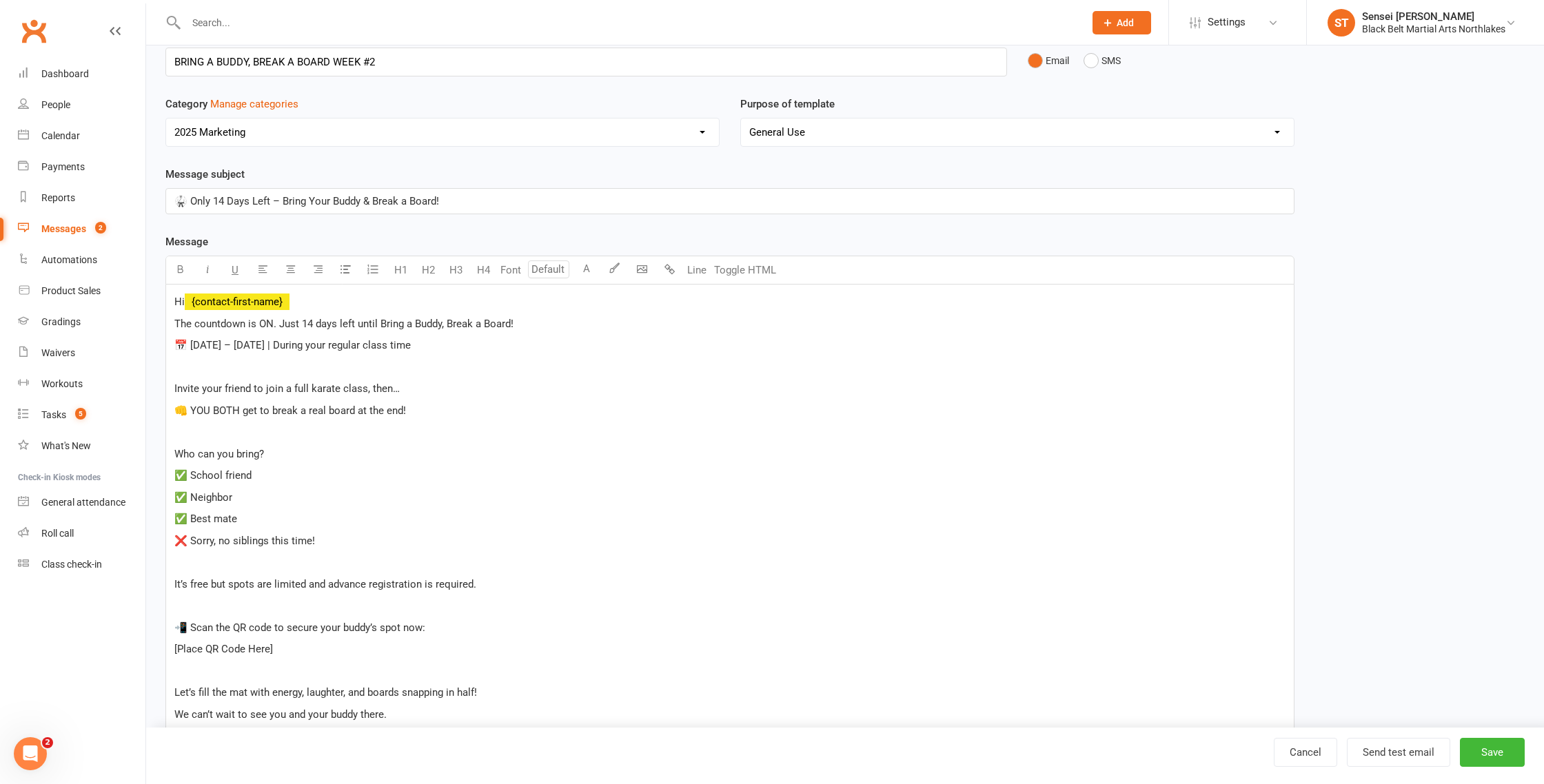
click at [192, 349] on span "📅 [DATE] – [DATE] | During your regular class time" at bounding box center [292, 345] width 237 height 12
click at [186, 349] on span "📅 [DATE] – [DATE] | During your regular class time" at bounding box center [292, 345] width 237 height 12
click at [169, 387] on div "Hi ﻿ {contact-first-name} The countdown is ON. Just 14 days left until Bring a …" at bounding box center [729, 531] width 1128 height 492
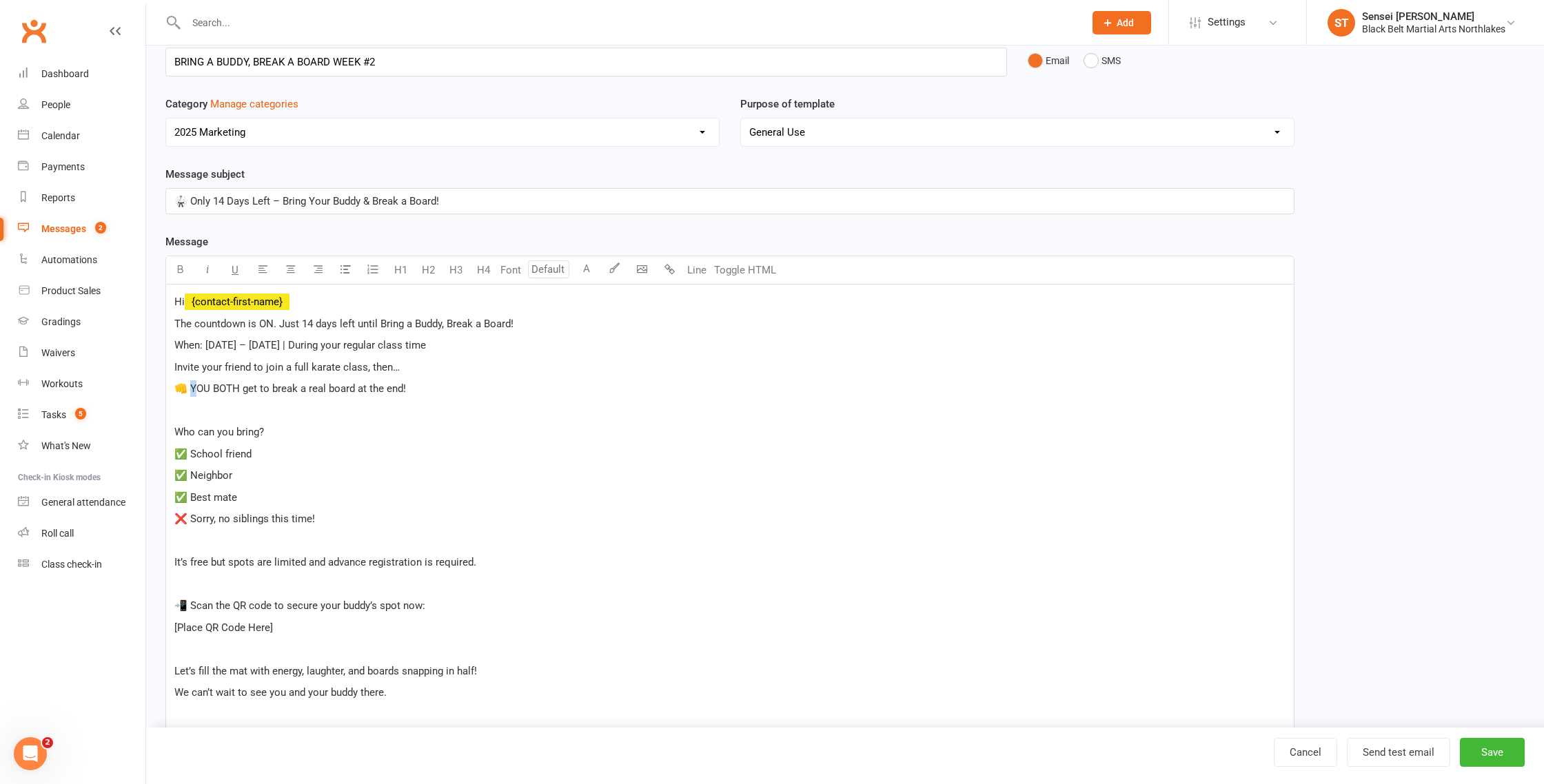
click at [190, 389] on span "👊 YOU BOTH get to break a real board at the end!" at bounding box center [290, 388] width 232 height 12
click at [186, 388] on span "👊 YOU BOTH get to break a real board at the end!" at bounding box center [290, 388] width 232 height 12
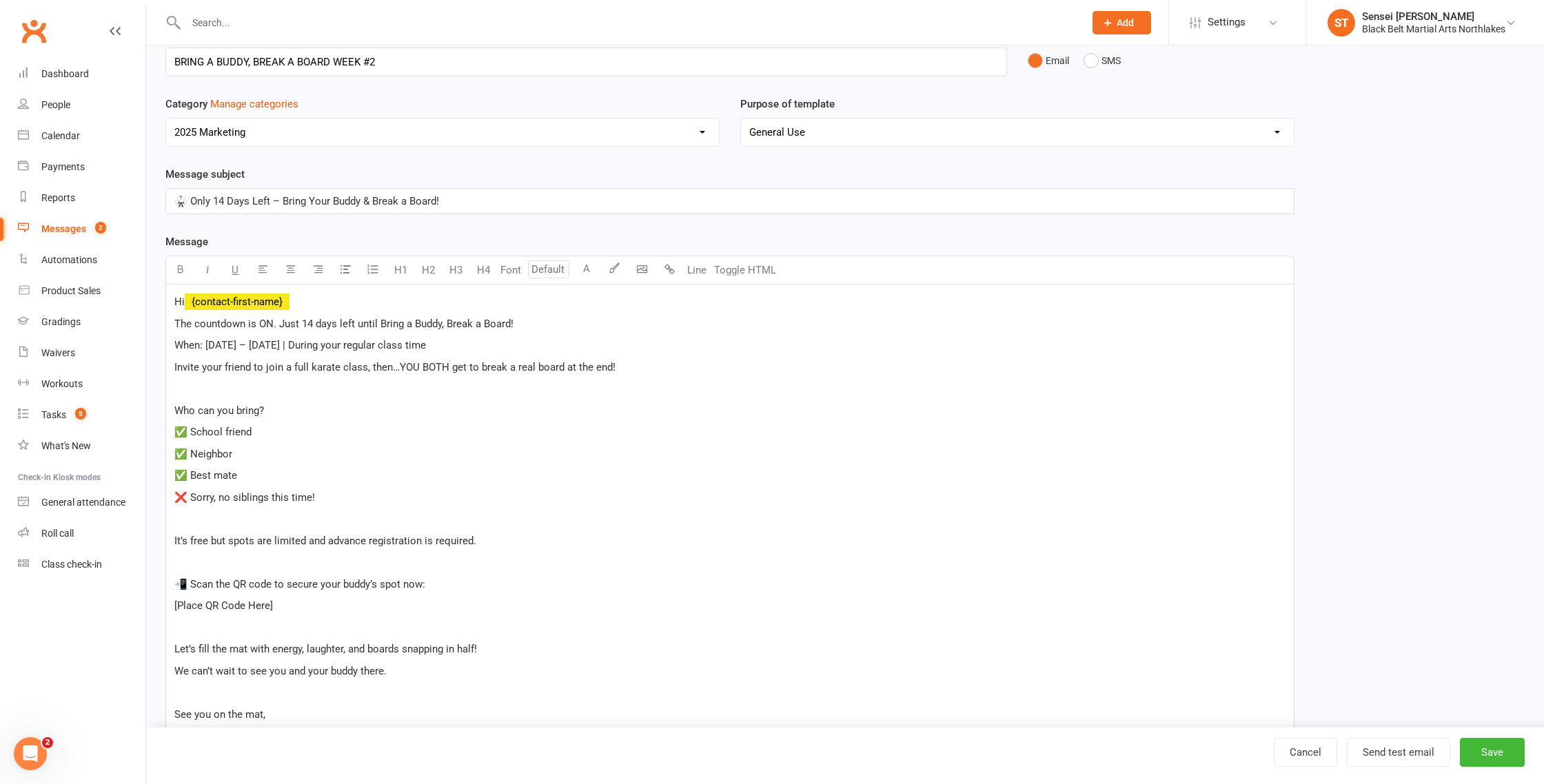
scroll to position [71, 0]
drag, startPoint x: 449, startPoint y: 368, endPoint x: 398, endPoint y: 369, distance: 51.0
click at [398, 369] on span "Invite your friend to join a full karate class, then…YOU BOTH get to break a re…" at bounding box center [395, 368] width 441 height 12
click at [374, 391] on p "﻿" at bounding box center [729, 389] width 1111 height 17
click at [170, 405] on div "Hi ﻿ {contact-first-name} The countdown is ON. Just 14 days left until Bring a …" at bounding box center [729, 508] width 1128 height 448
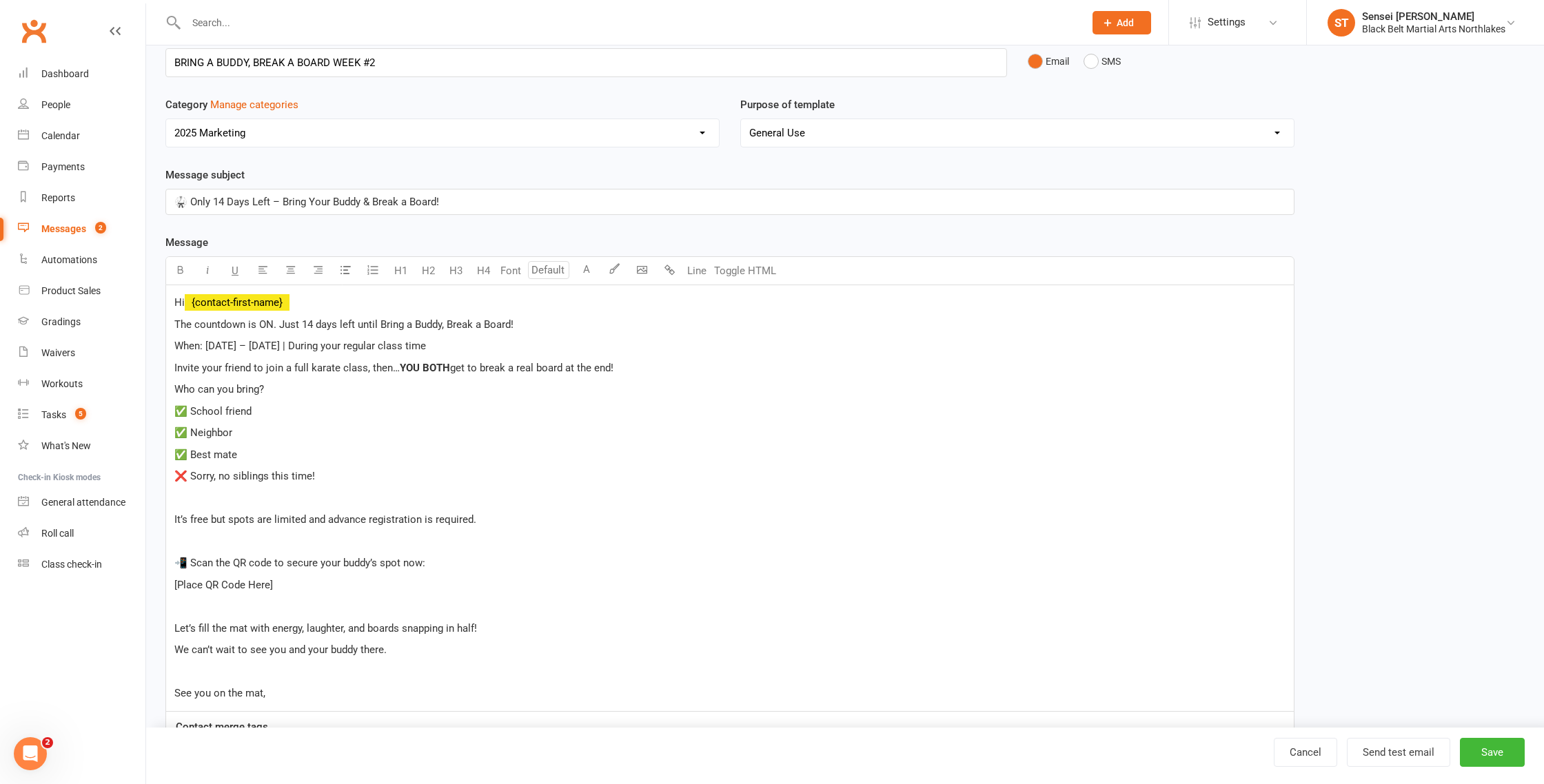
scroll to position [64, 0]
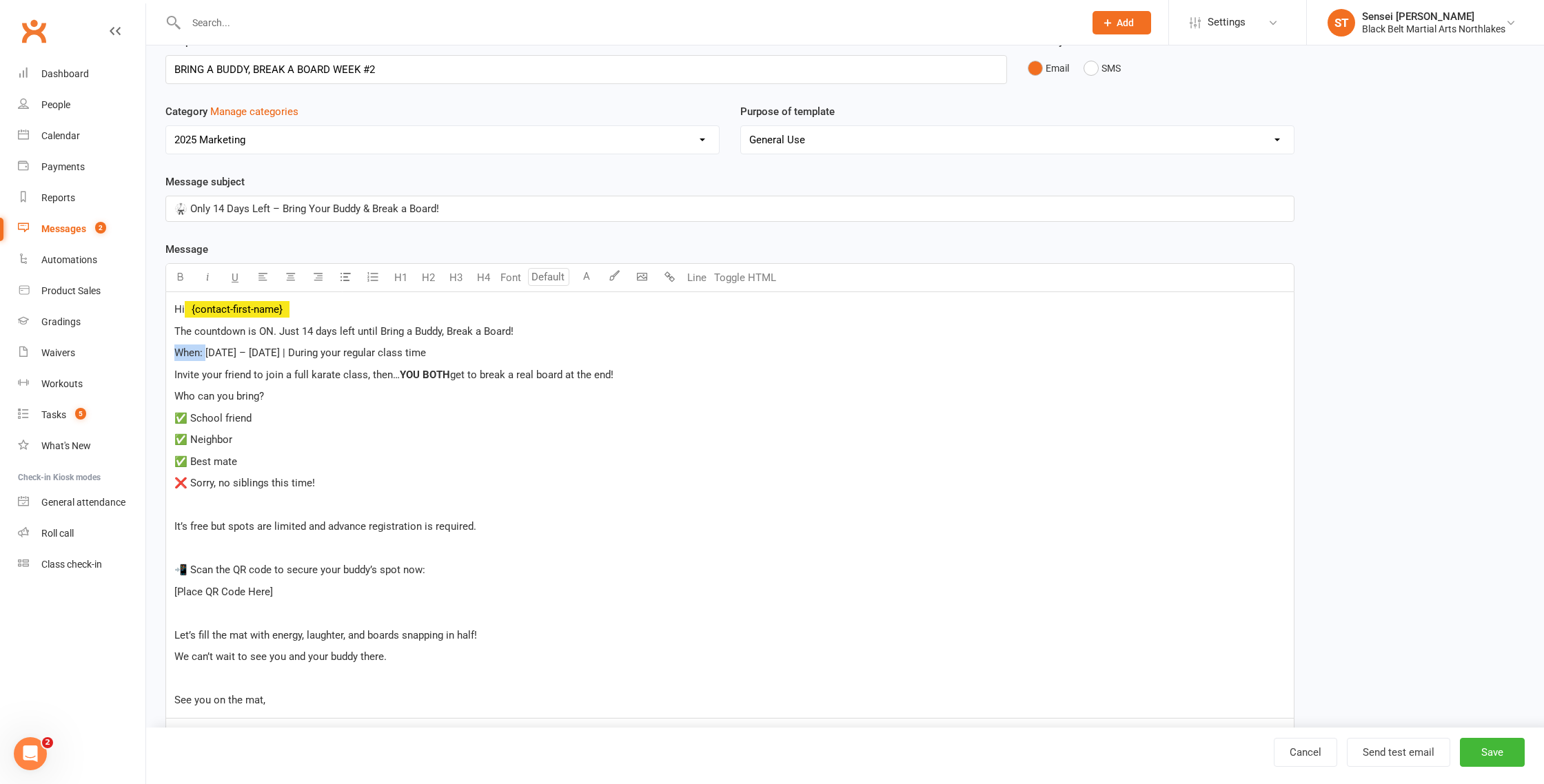
drag, startPoint x: 205, startPoint y: 357, endPoint x: 168, endPoint y: 357, distance: 37.0
click at [168, 357] on div "Hi ﻿ {contact-first-name} The countdown is ON. Just 14 days left until Bring a …" at bounding box center [729, 505] width 1128 height 426
click at [206, 356] on span "[DATE] – [DATE] | During your regular class time" at bounding box center [313, 352] width 221 height 12
click at [206, 358] on p "When: [DATE] – [DATE] | During your regular class time" at bounding box center [729, 355] width 1111 height 17
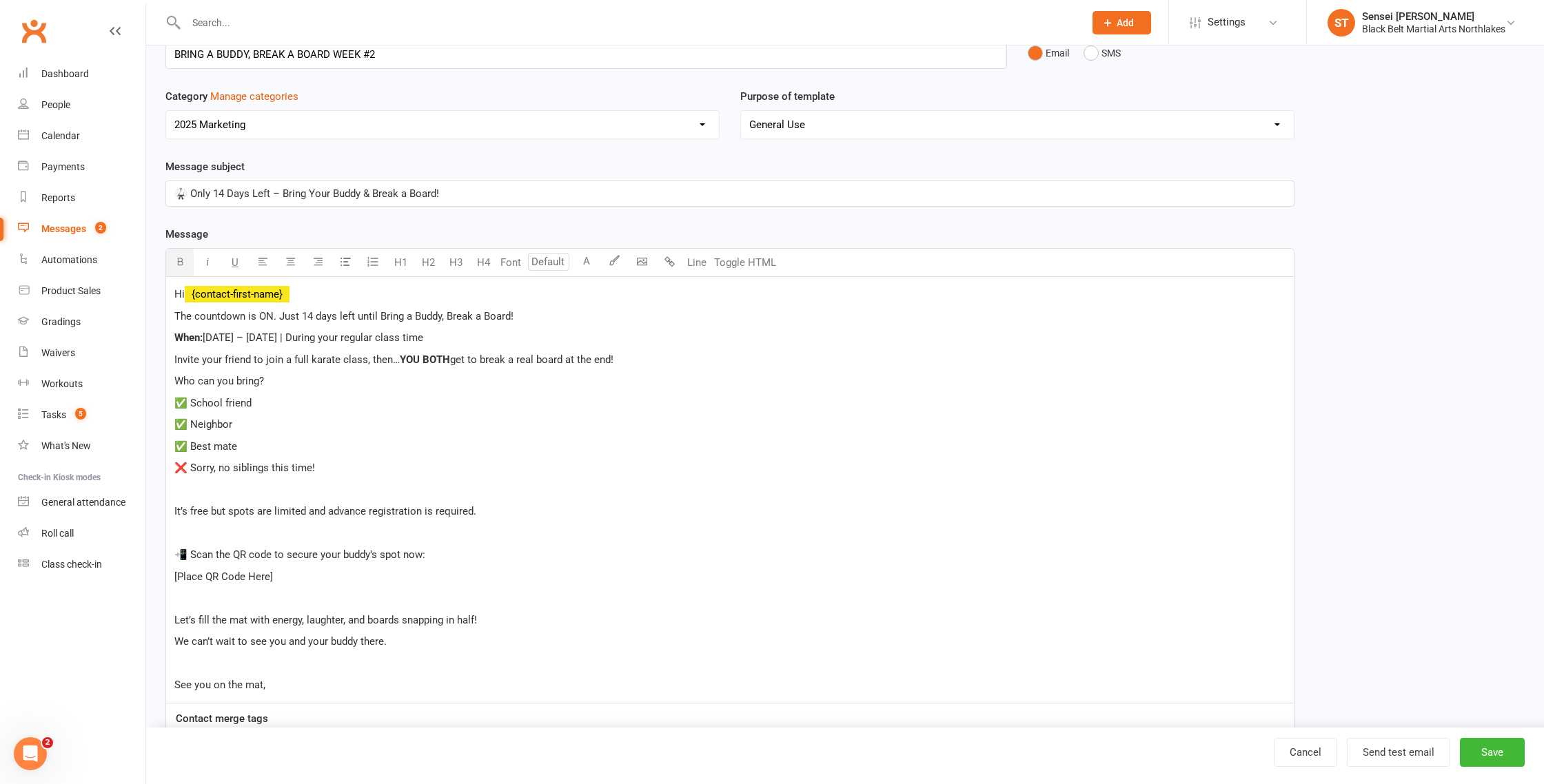
scroll to position [81, 0]
drag, startPoint x: 264, startPoint y: 381, endPoint x: 140, endPoint y: 385, distance: 124.1
click at [140, 385] on ui-view "Prospect Member Non-attending contact Class / event Appointment Grading event T…" at bounding box center [772, 383] width 1544 height 922
click at [286, 407] on p "✅ School friend" at bounding box center [729, 401] width 1111 height 17
click at [170, 507] on div "Hi ﻿ {contact-first-name} The countdown is ON. Just 14 days left until Bring a …" at bounding box center [729, 487] width 1128 height 426
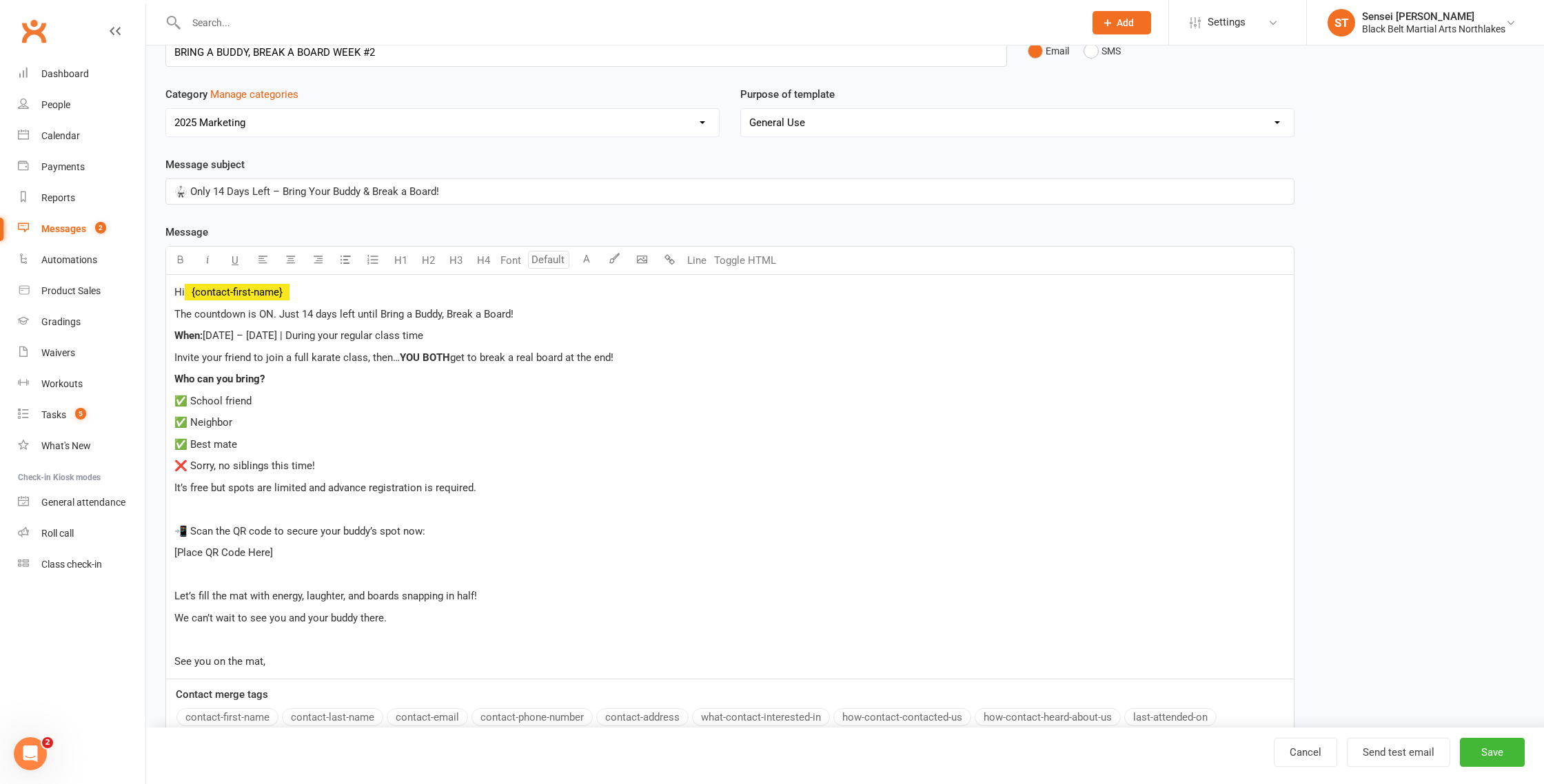
click at [170, 534] on div "Hi ﻿ {contact-first-name} The countdown is ON. Just 14 days left until Bring a …" at bounding box center [729, 477] width 1128 height 404
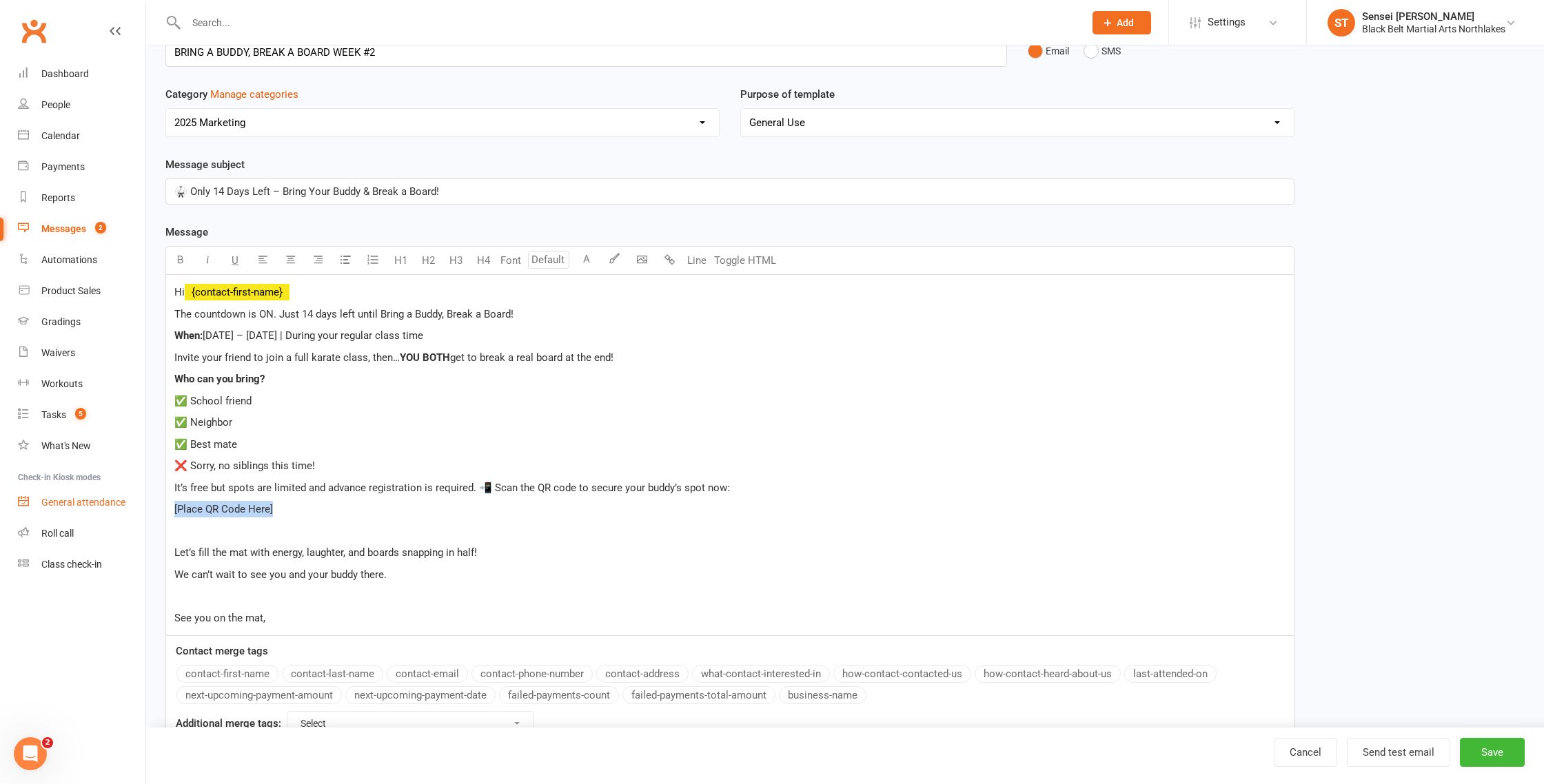
drag, startPoint x: 303, startPoint y: 517, endPoint x: 124, endPoint y: 513, distance: 179.0
click at [125, 513] on ui-view "Prospect Member Non-attending contact Class / event Appointment Grading event T…" at bounding box center [772, 350] width 1544 height 857
click at [174, 539] on p "﻿" at bounding box center [729, 532] width 1111 height 17
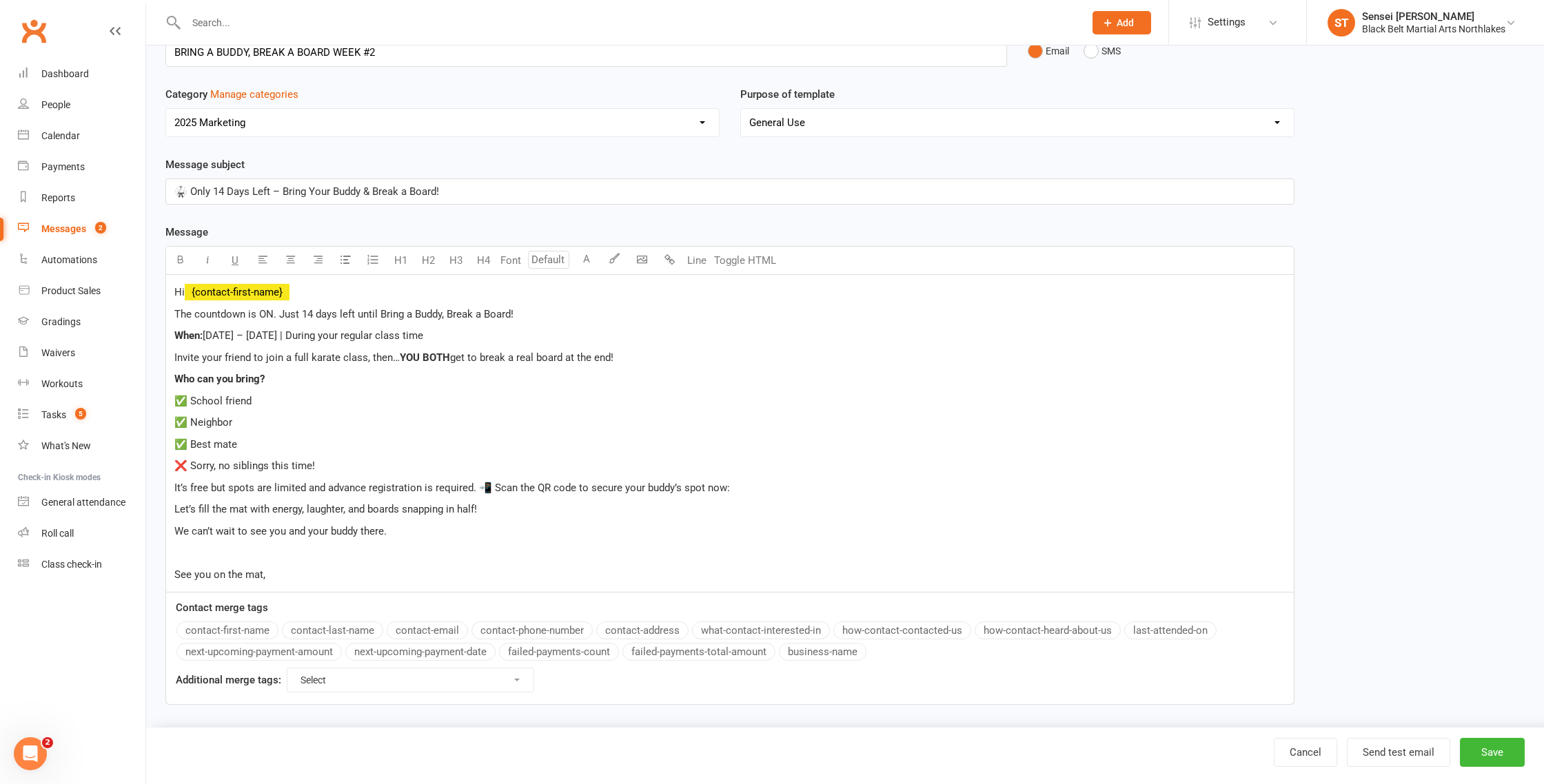
scroll to position [88, 0]
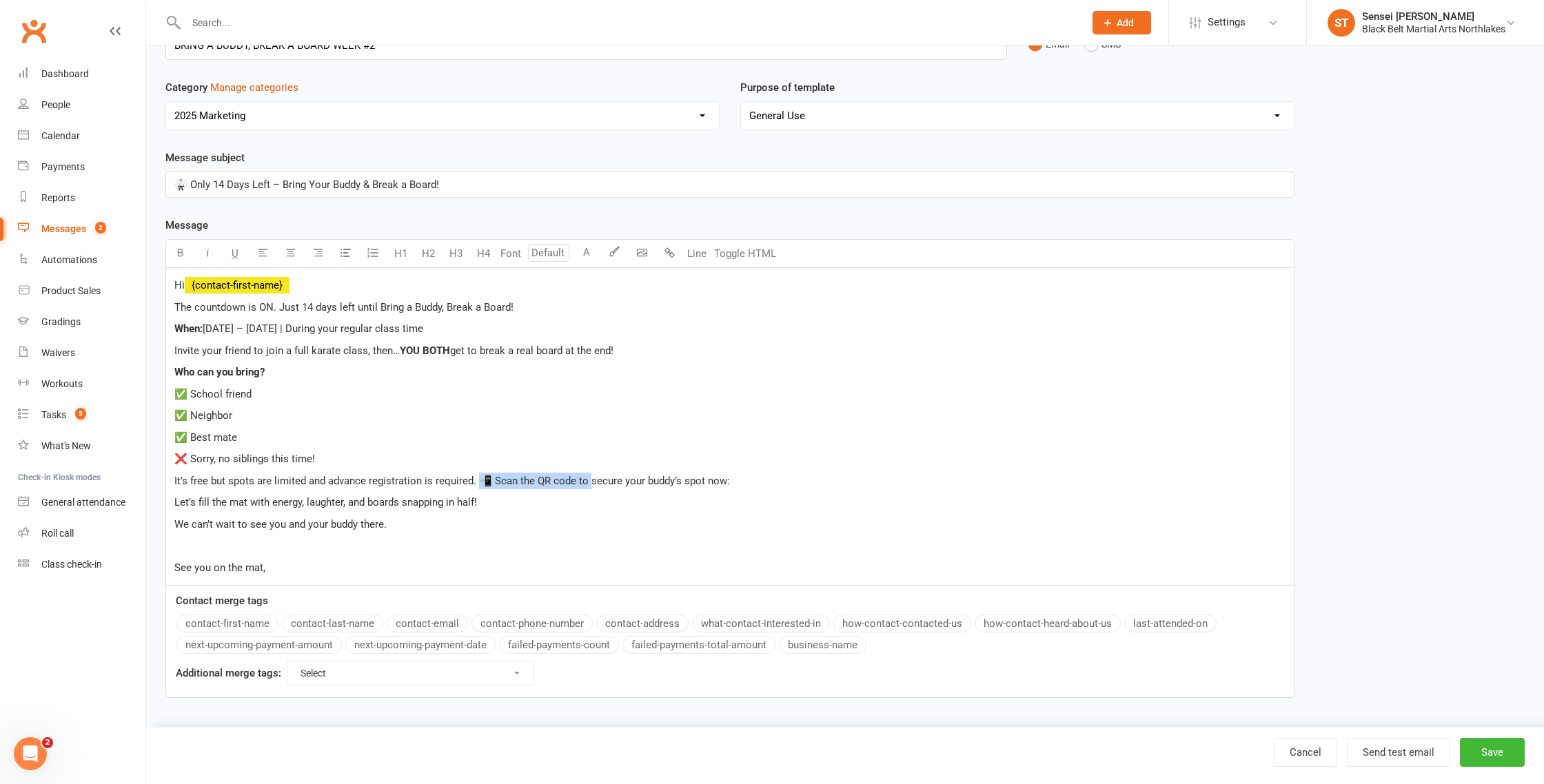
drag, startPoint x: 585, startPoint y: 481, endPoint x: 480, endPoint y: 479, distance: 105.0
click at [480, 479] on span "It’s free but spots are limited and advance registration is required. 📲 Scan th…" at bounding box center [452, 480] width 556 height 12
drag, startPoint x: 572, startPoint y: 480, endPoint x: 475, endPoint y: 479, distance: 97.0
click at [475, 479] on span "It’s free but spots are limited and advance registration is required. Click her…" at bounding box center [454, 480] width 562 height 12
drag, startPoint x: 606, startPoint y: 505, endPoint x: 651, endPoint y: 474, distance: 54.6
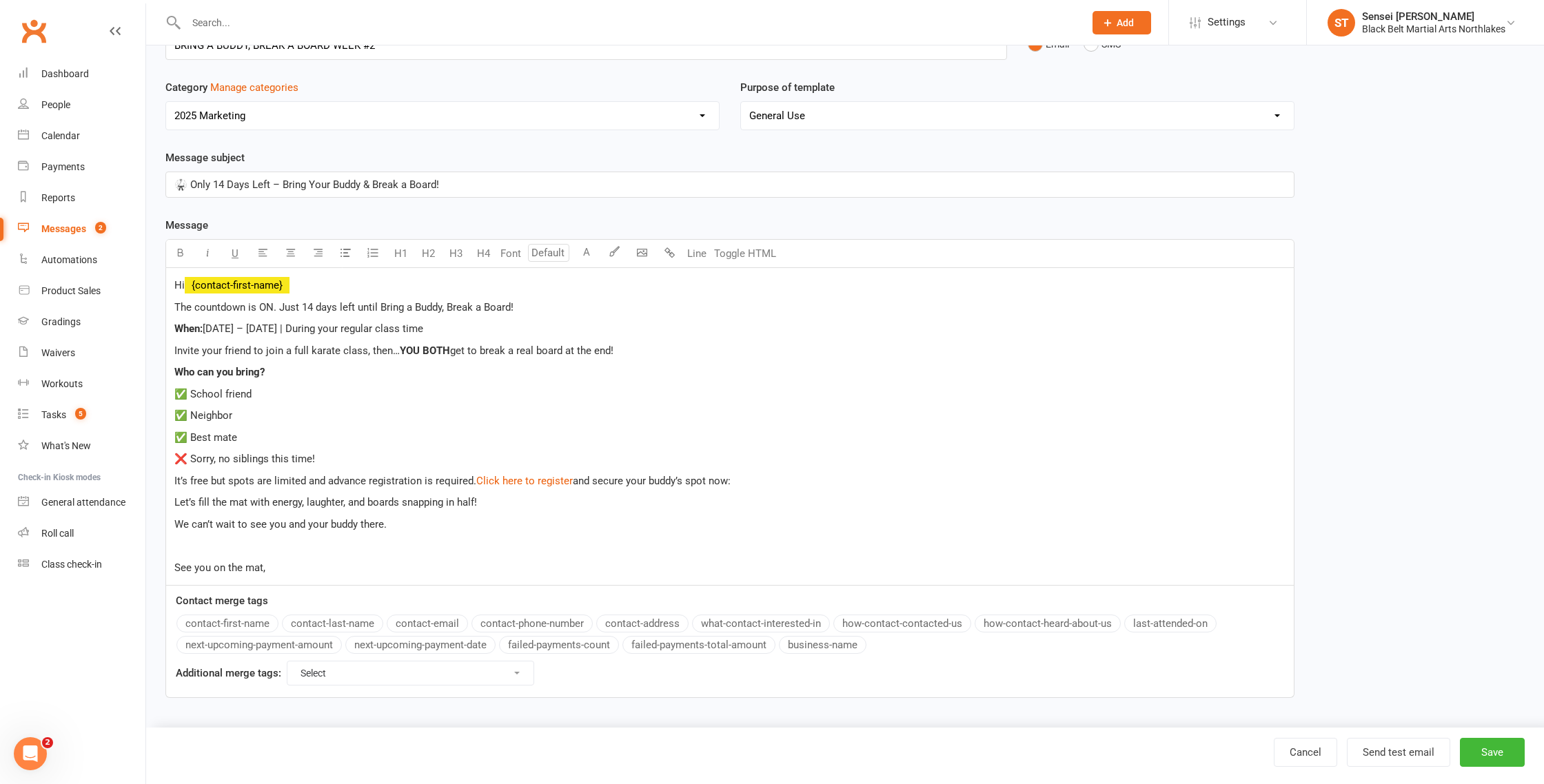
click at [606, 503] on p "Let’s fill the mat with energy, laughter, and boards snapping in half!" at bounding box center [729, 503] width 1111 height 17
click at [176, 520] on span "We can’t wait to see you and your buddy there." at bounding box center [280, 524] width 212 height 12
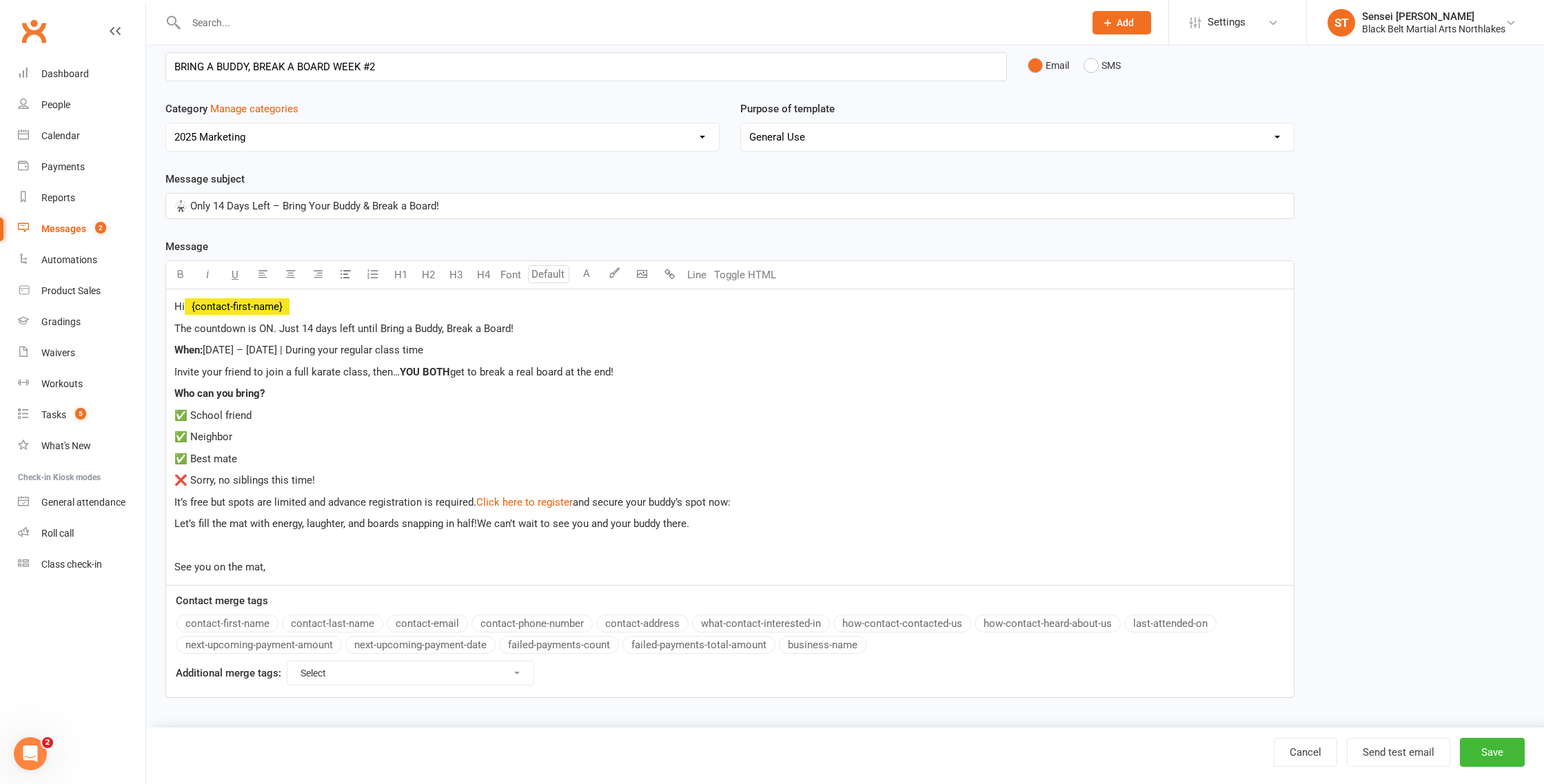
scroll to position [66, 0]
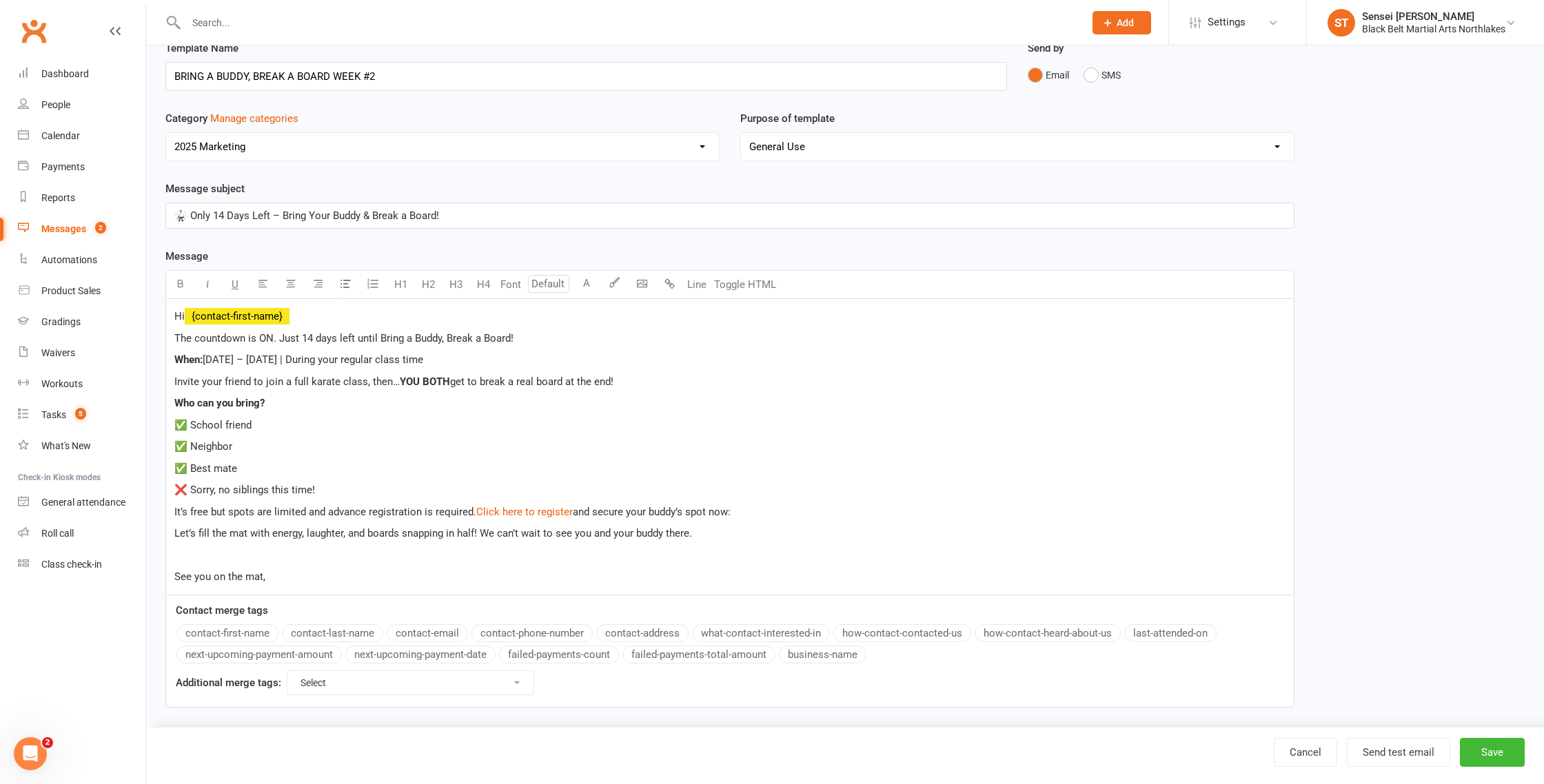
click at [178, 556] on p "﻿" at bounding box center [729, 556] width 1111 height 17
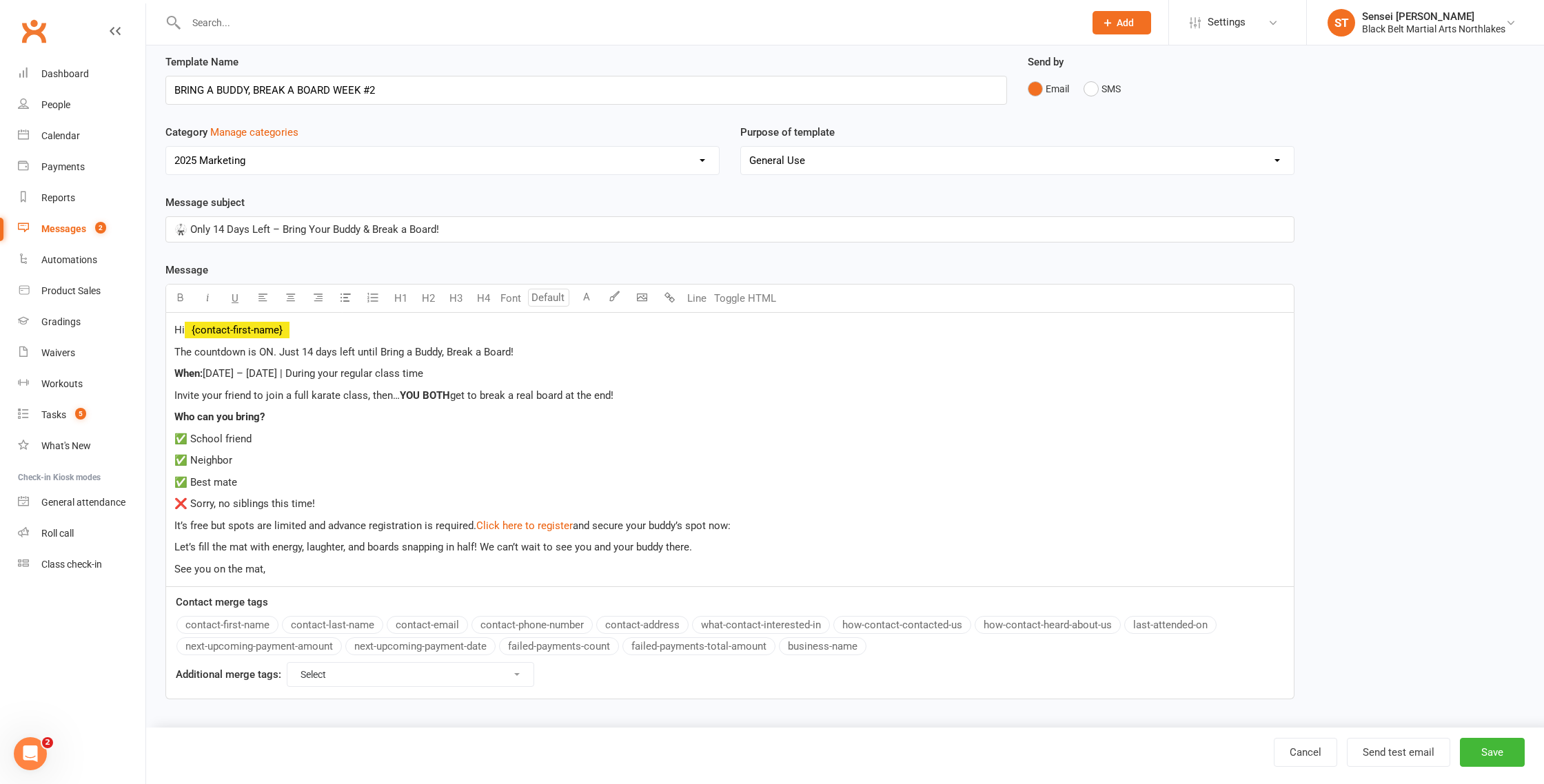
click at [280, 570] on p "See you on the mat," at bounding box center [729, 570] width 1111 height 17
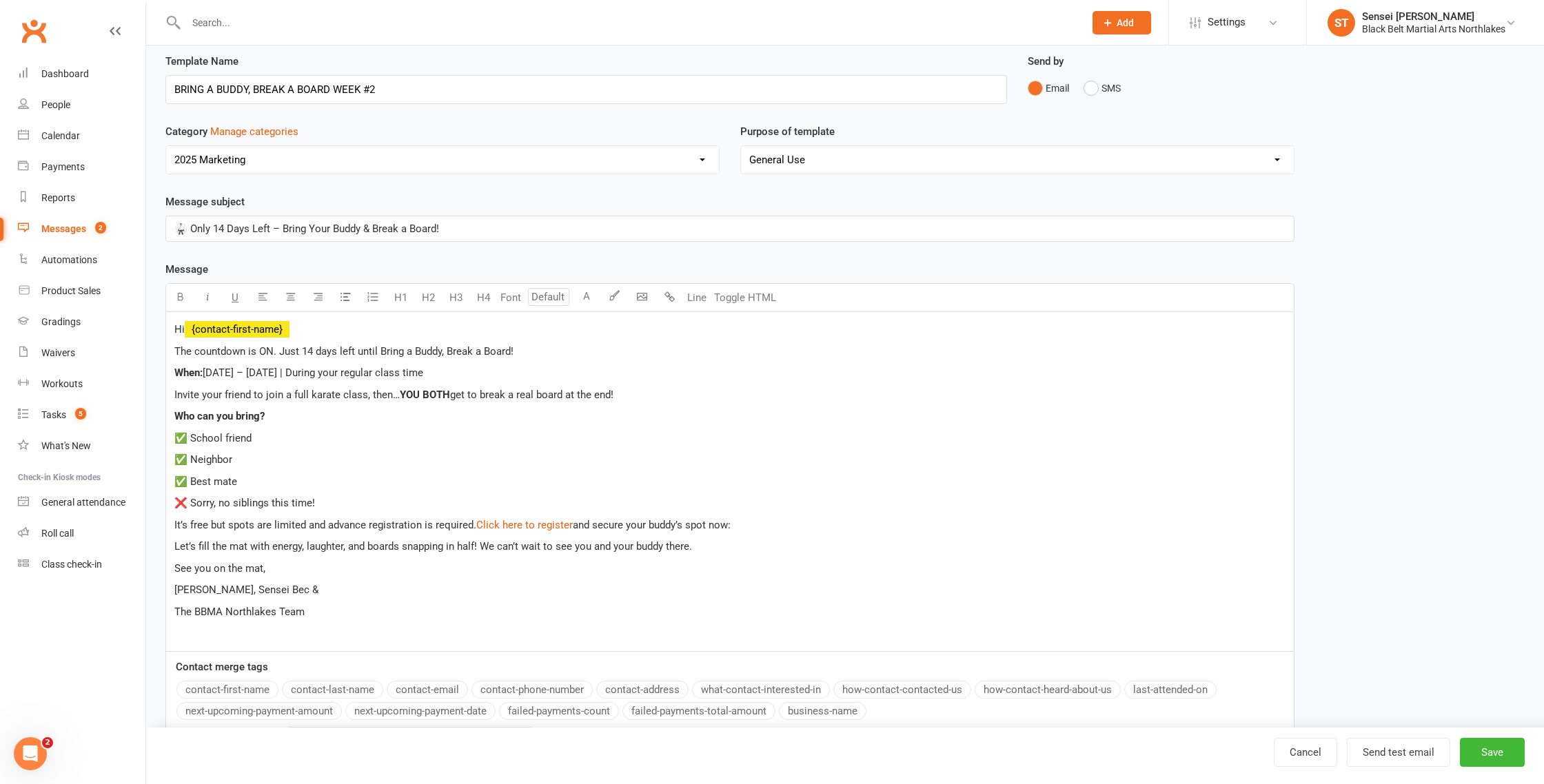
scroll to position [0, 0]
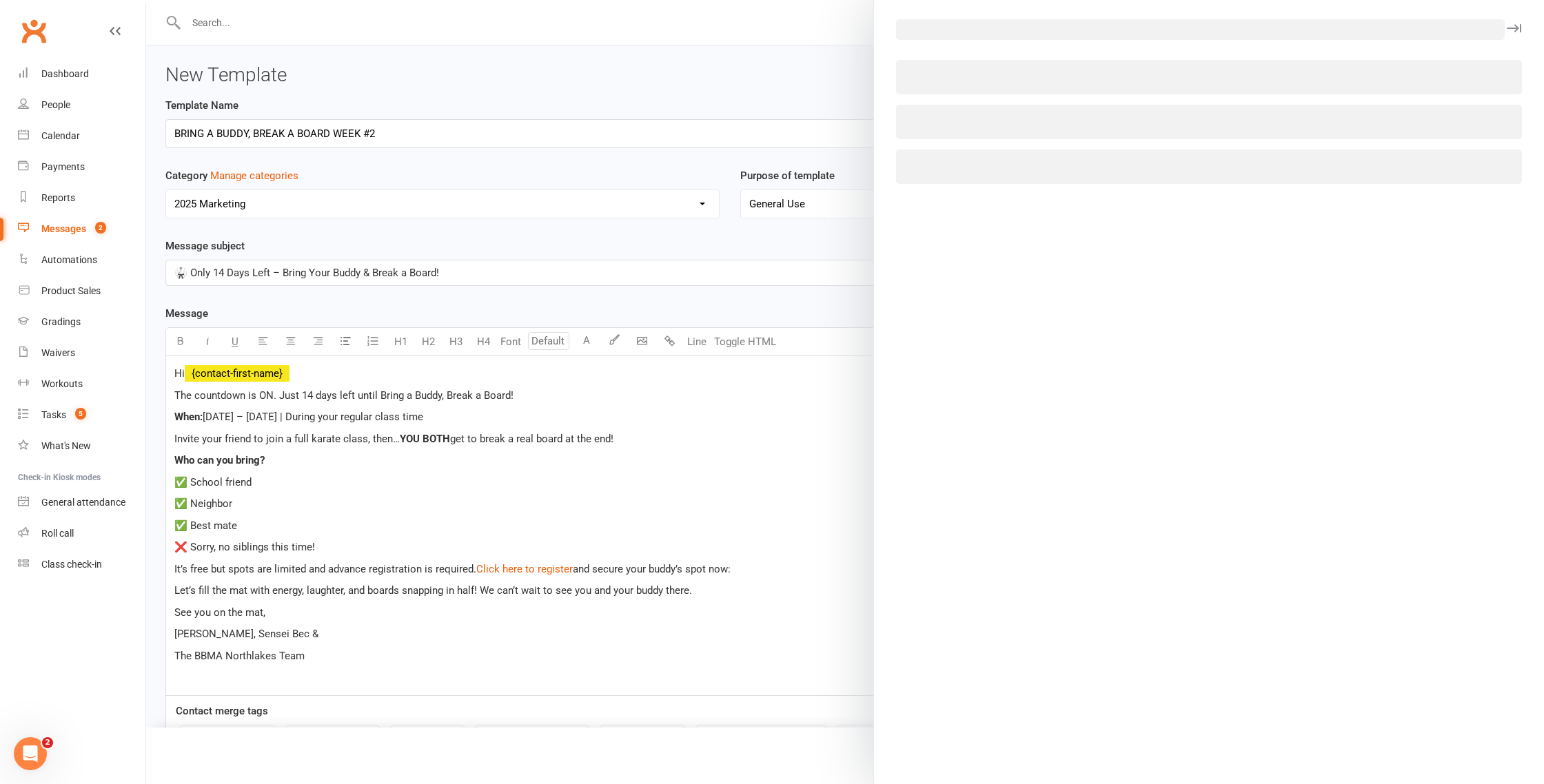
click at [644, 340] on body "Prospect Member Non-attending contact Class / event Appointment Grading event T…" at bounding box center [772, 421] width 1544 height 835
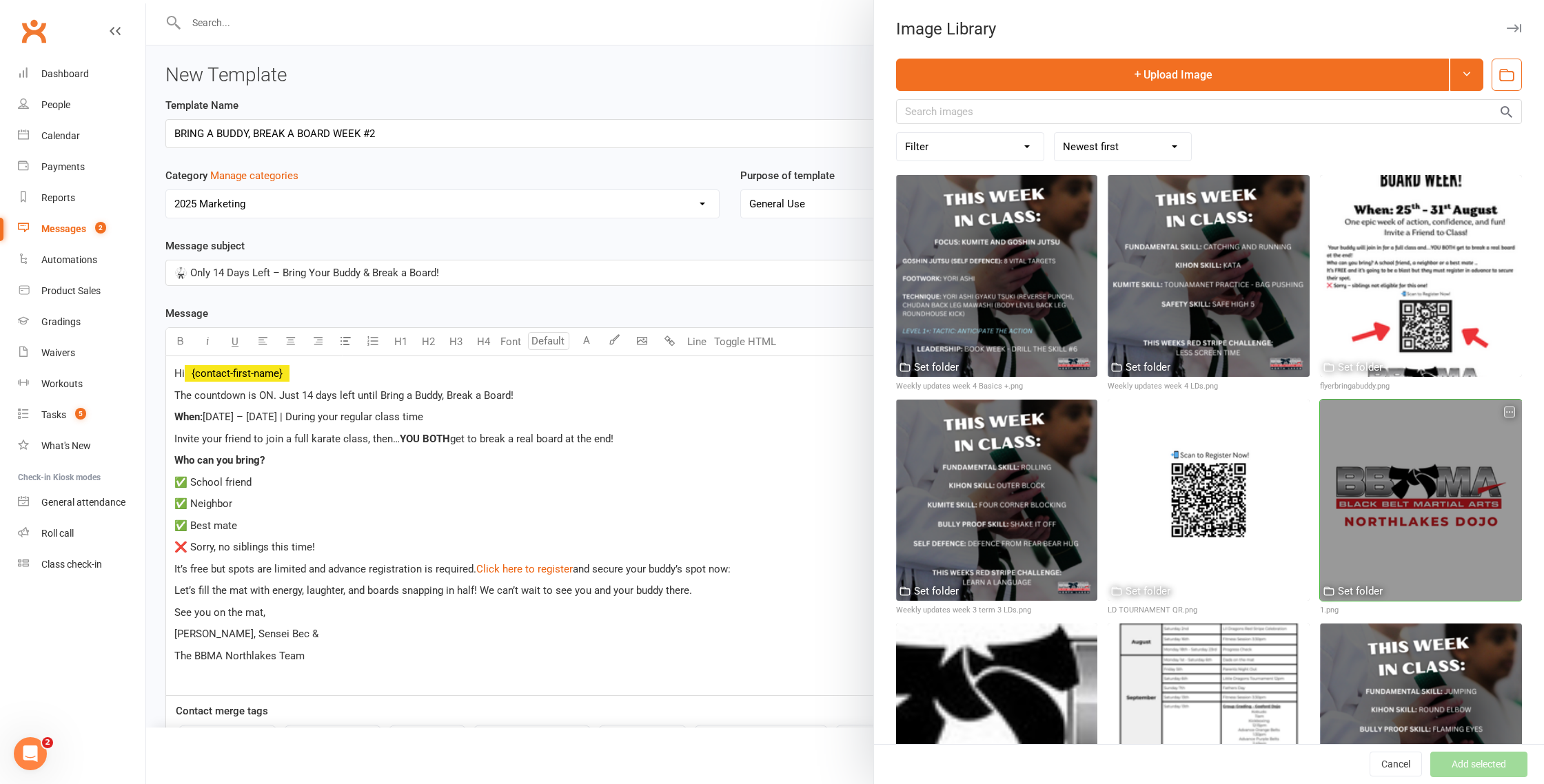
click at [1425, 490] on div at bounding box center [1420, 500] width 202 height 202
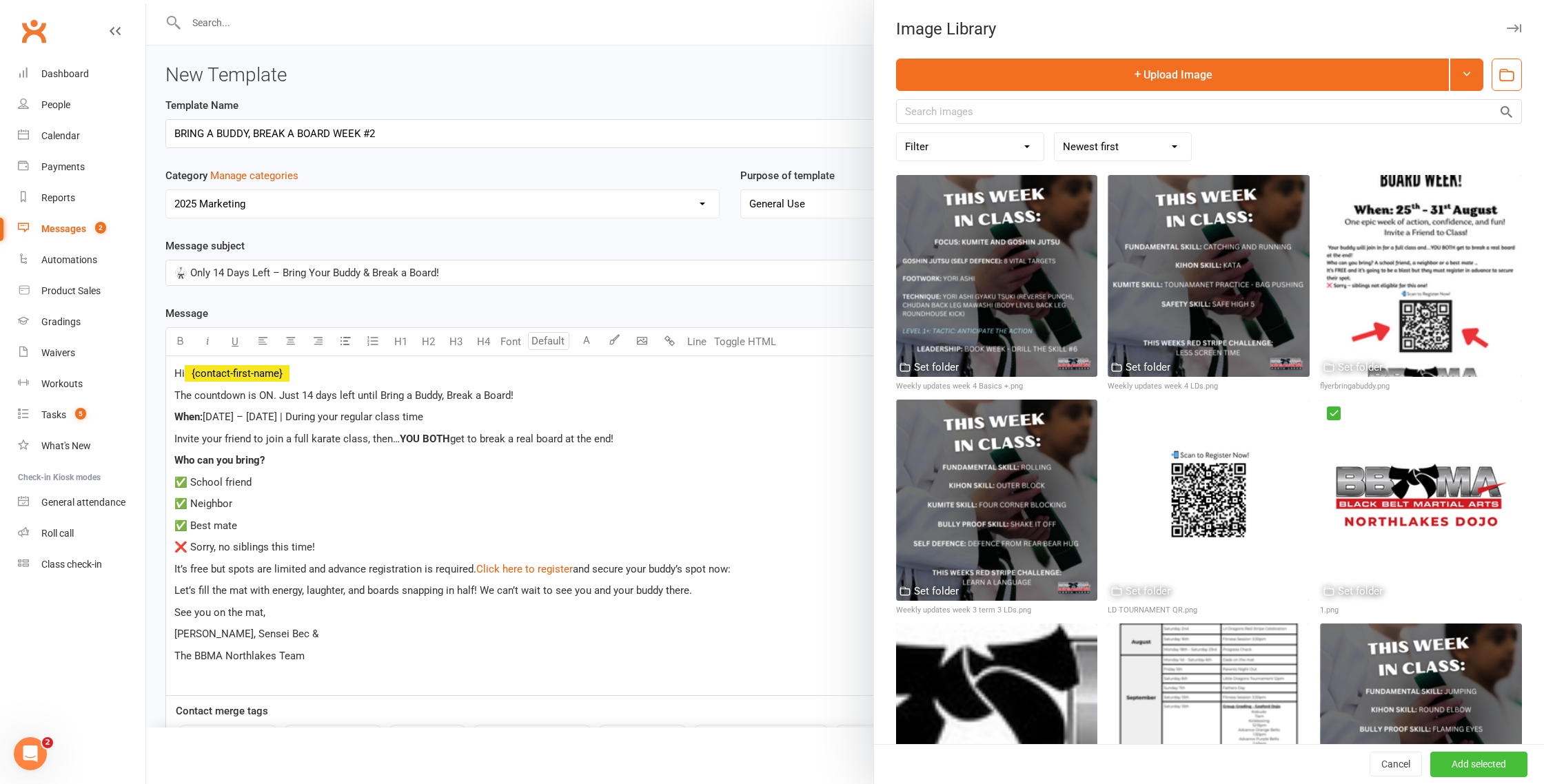
click at [1493, 771] on button "Add selected" at bounding box center [1479, 764] width 97 height 25
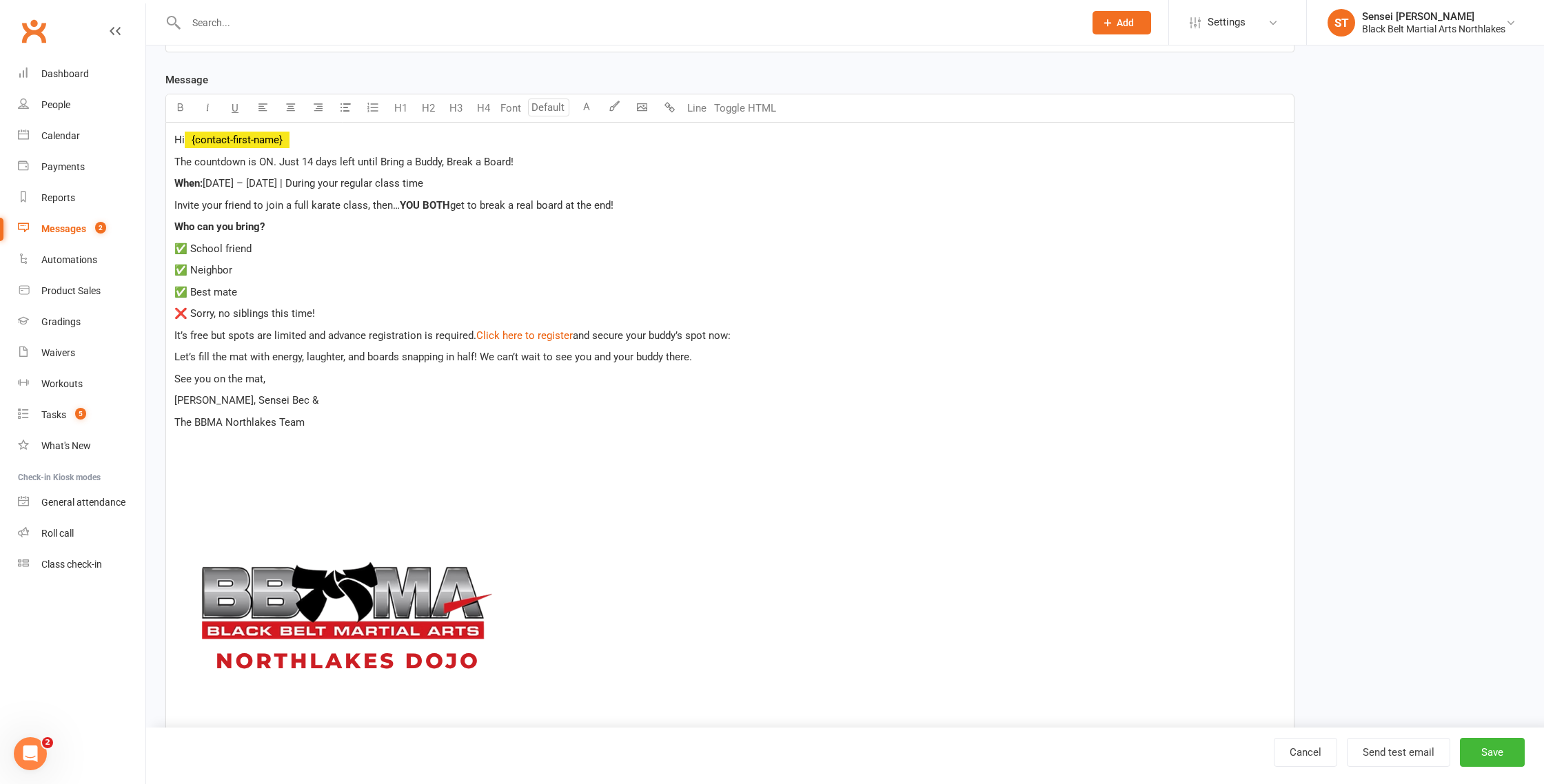
scroll to position [262, 0]
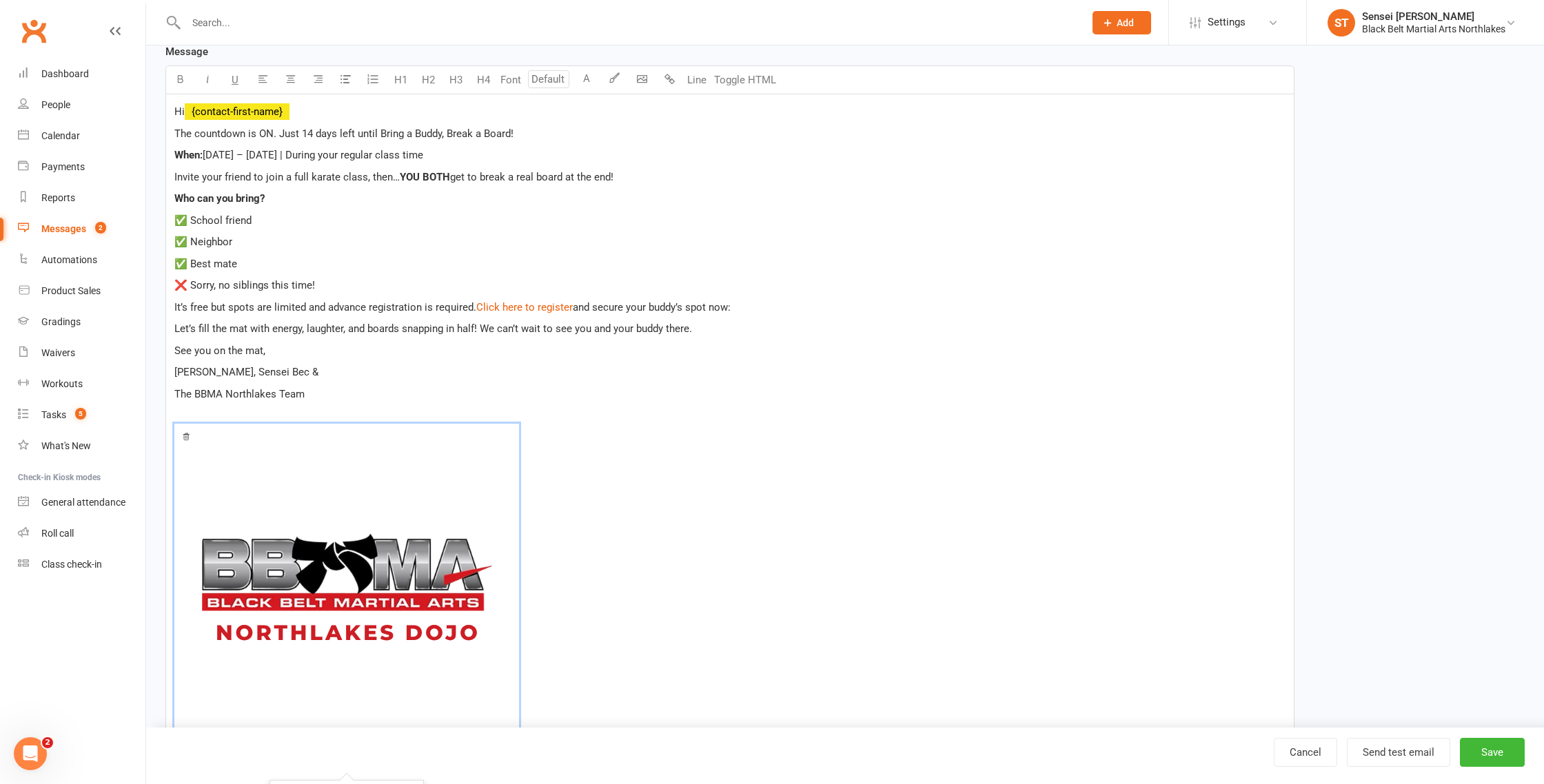
drag, startPoint x: 268, startPoint y: 600, endPoint x: 277, endPoint y: 594, distance: 10.8
click at [268, 600] on img at bounding box center [346, 596] width 345 height 345
click at [290, 81] on icon "button" at bounding box center [290, 78] width 10 height 10
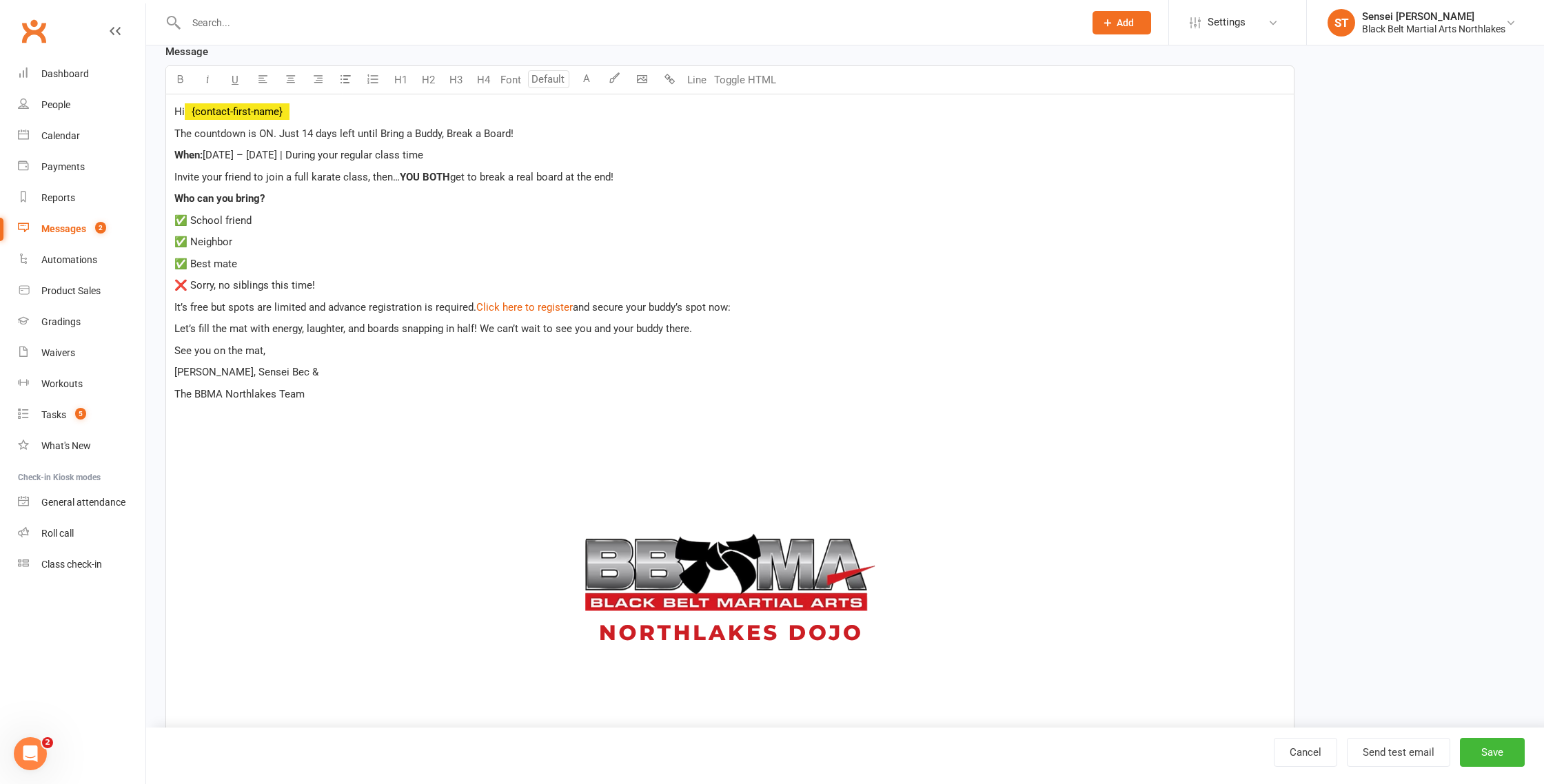
click at [880, 244] on p "✅ Neighbor" at bounding box center [729, 242] width 1111 height 17
drag, startPoint x: 301, startPoint y: 157, endPoint x: 206, endPoint y: 155, distance: 95.0
click at [206, 155] on span "[DATE] – [DATE] | During your regular class time" at bounding box center [313, 155] width 221 height 12
click at [305, 159] on span "During your regular class time" at bounding box center [352, 155] width 138 height 12
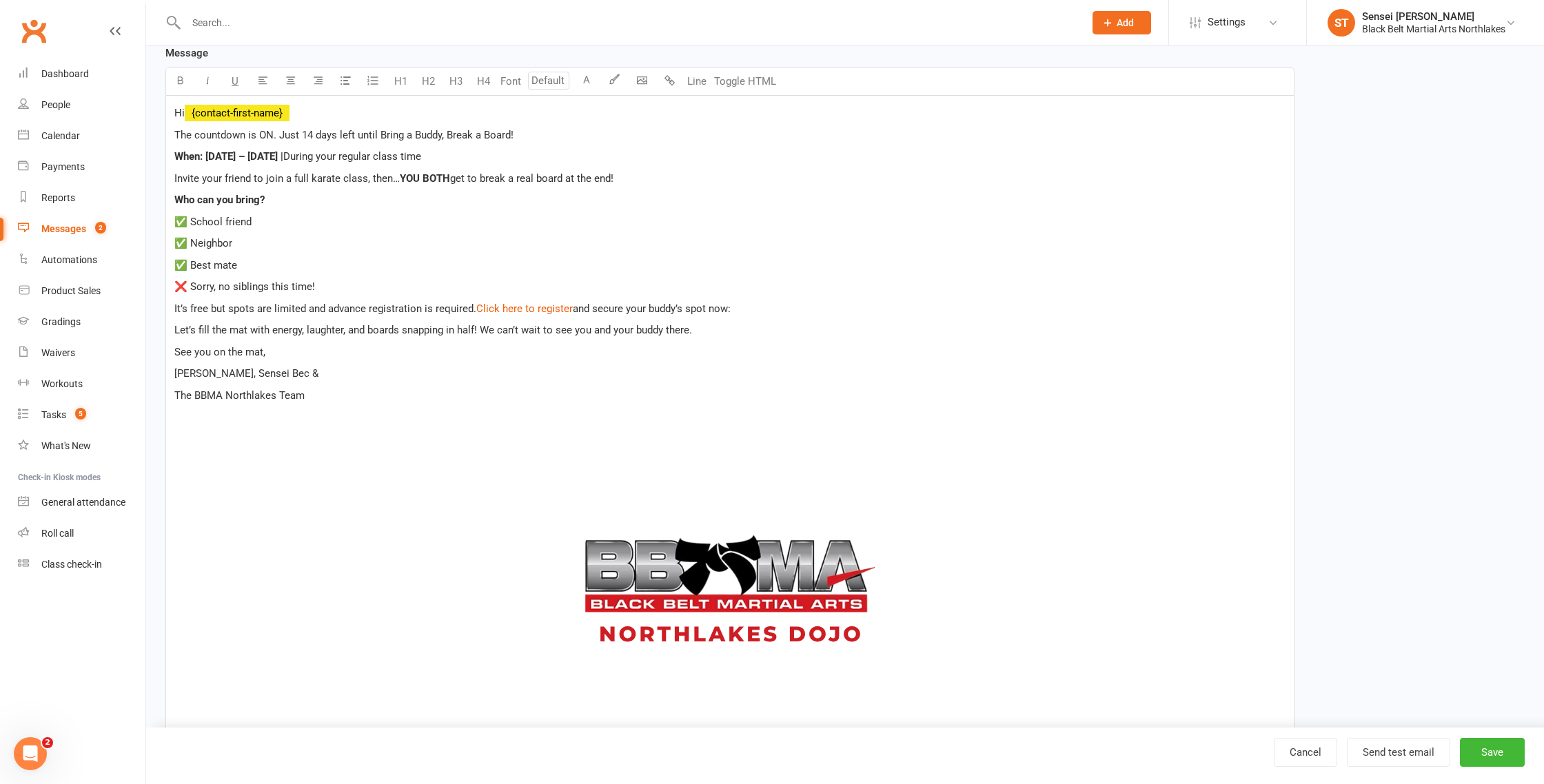
click at [308, 158] on span "During your regular class time" at bounding box center [352, 155] width 138 height 12
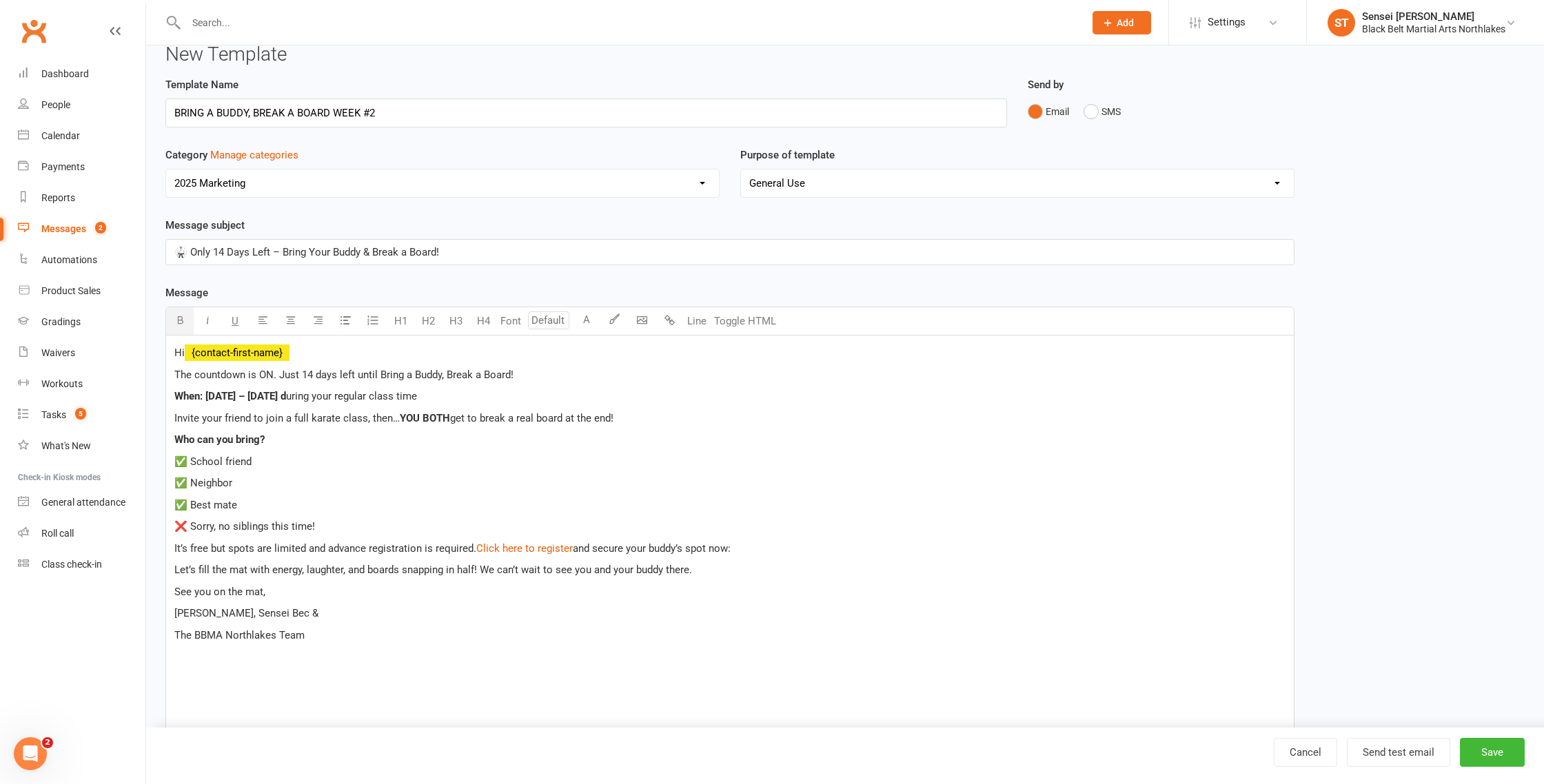
scroll to position [0, 0]
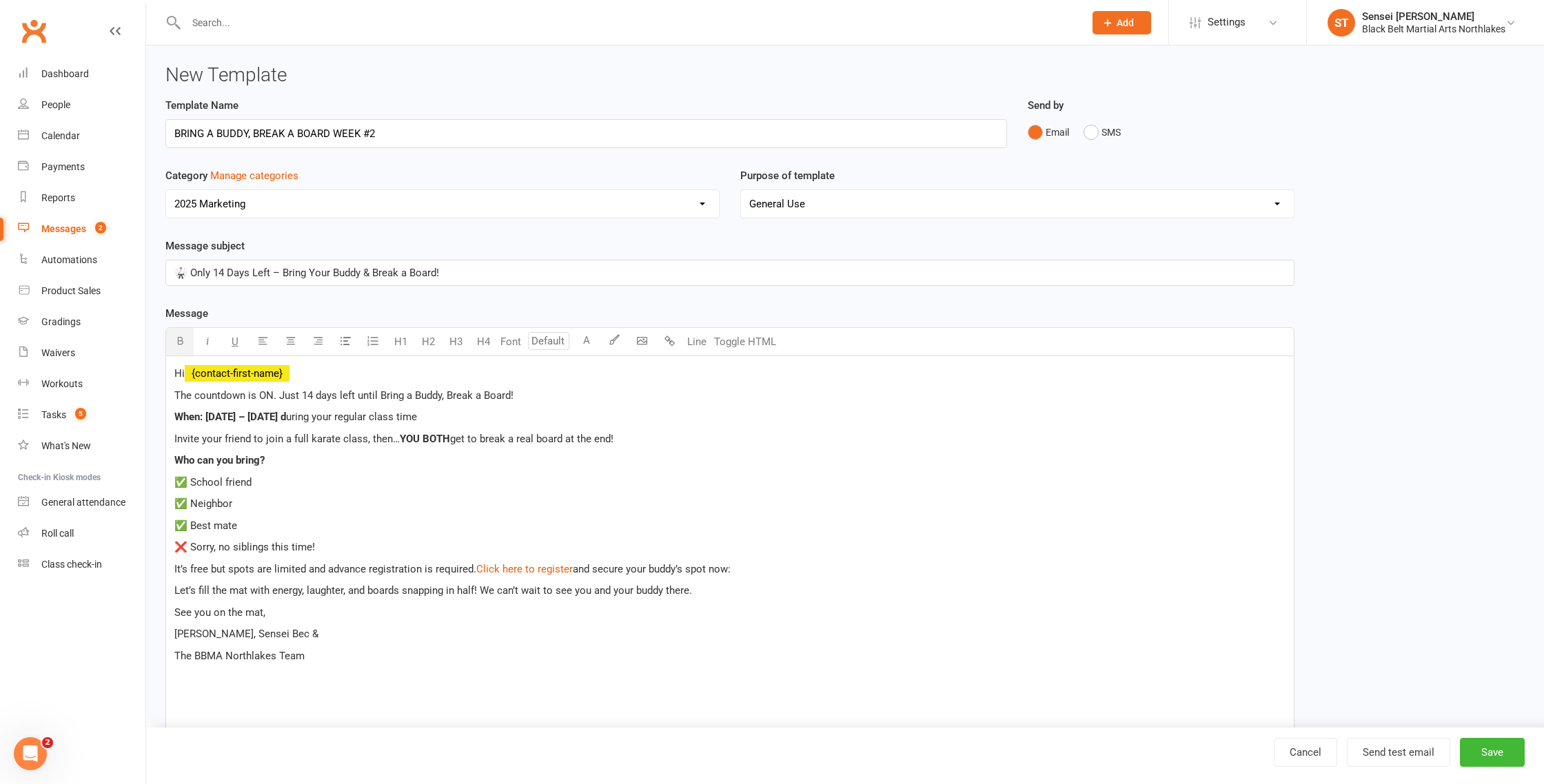
click at [300, 419] on p "When: [DATE] – [DATE] d uring your regular class time" at bounding box center [729, 417] width 1111 height 17
click at [473, 412] on p "When: [DATE] – [DATE] during your regular class time" at bounding box center [729, 417] width 1111 height 17
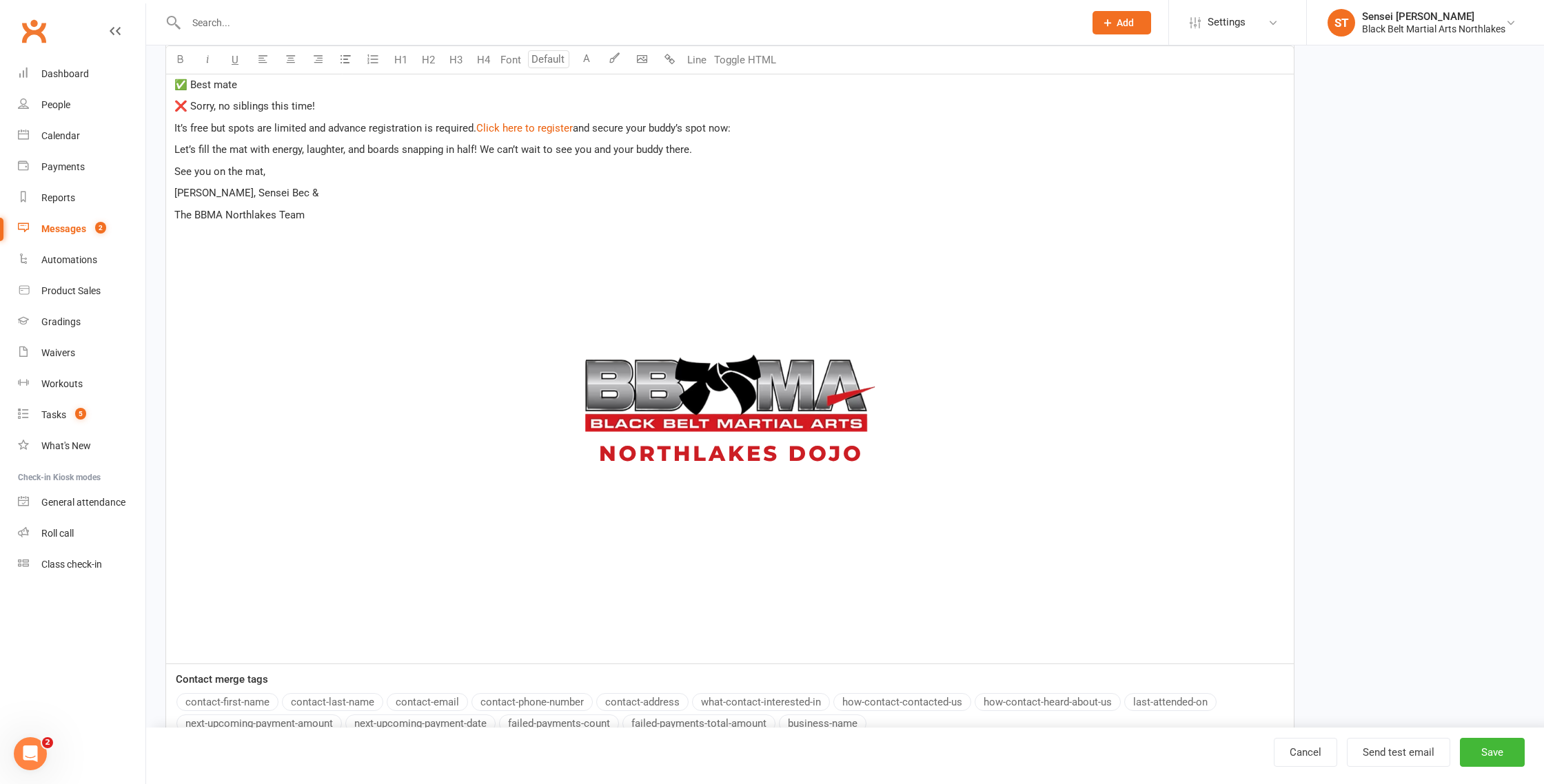
scroll to position [519, 0]
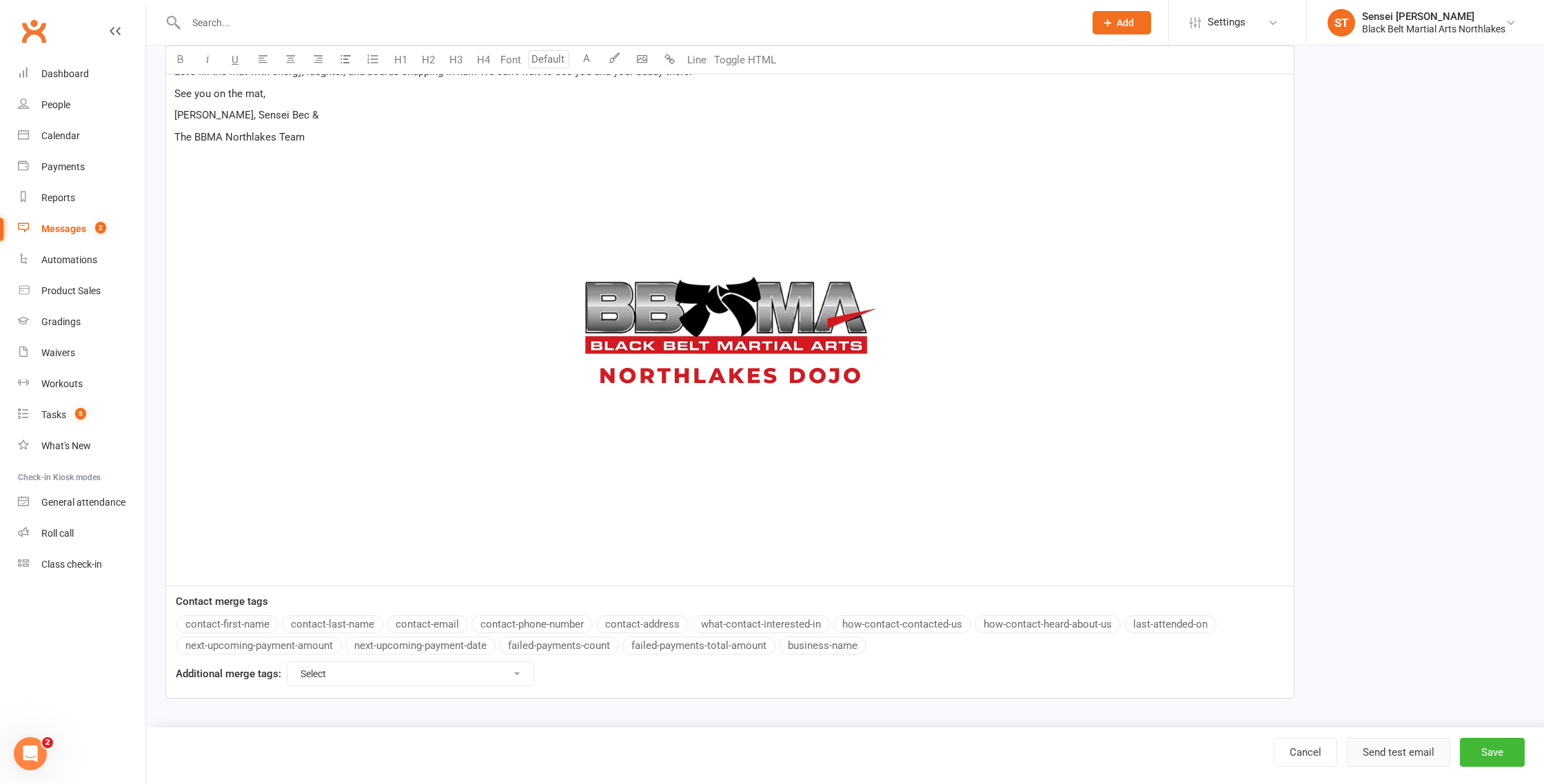
click at [1402, 754] on button "Send test email" at bounding box center [1398, 752] width 103 height 29
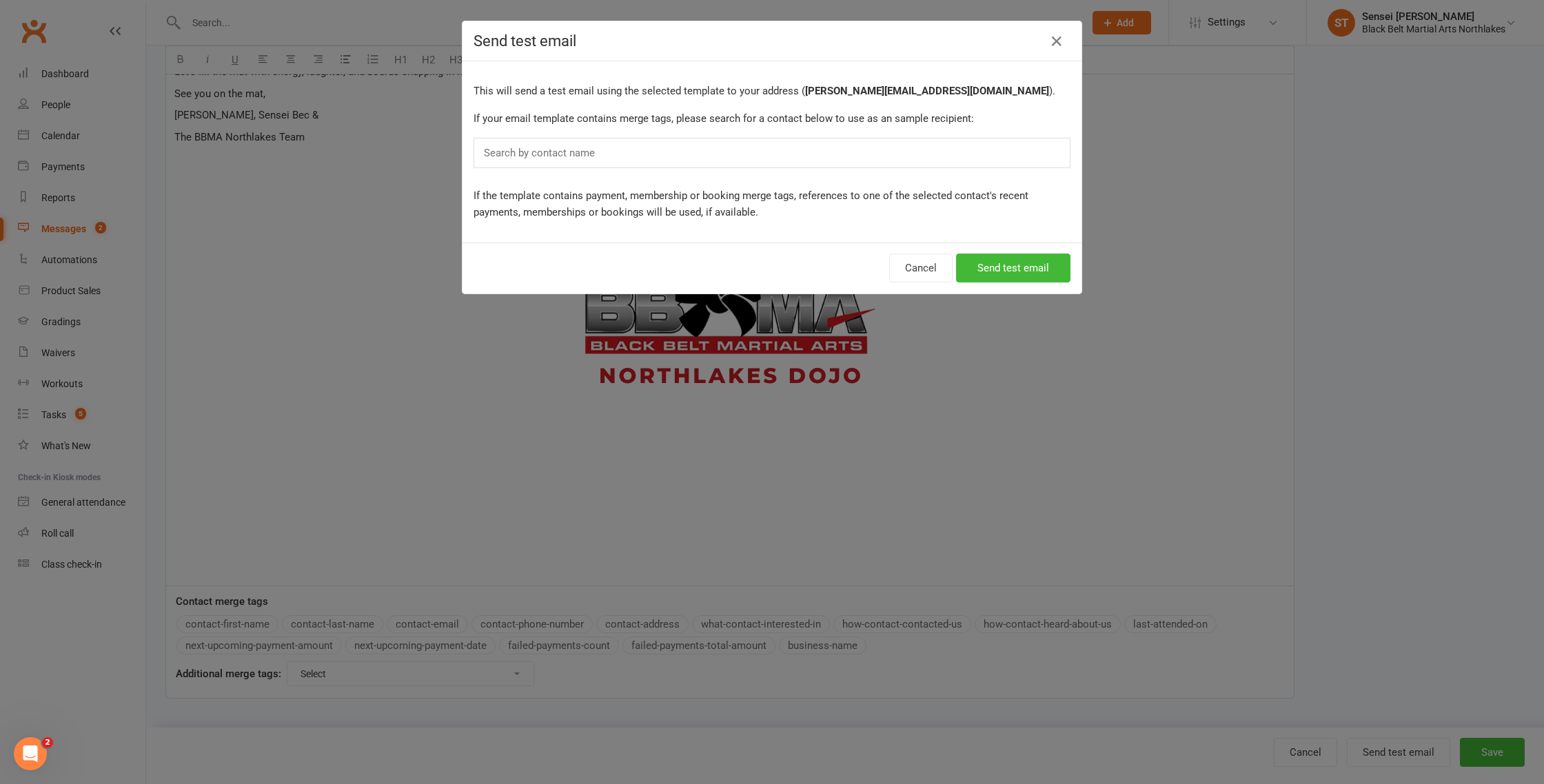
click at [525, 150] on input "text" at bounding box center [542, 153] width 120 height 18
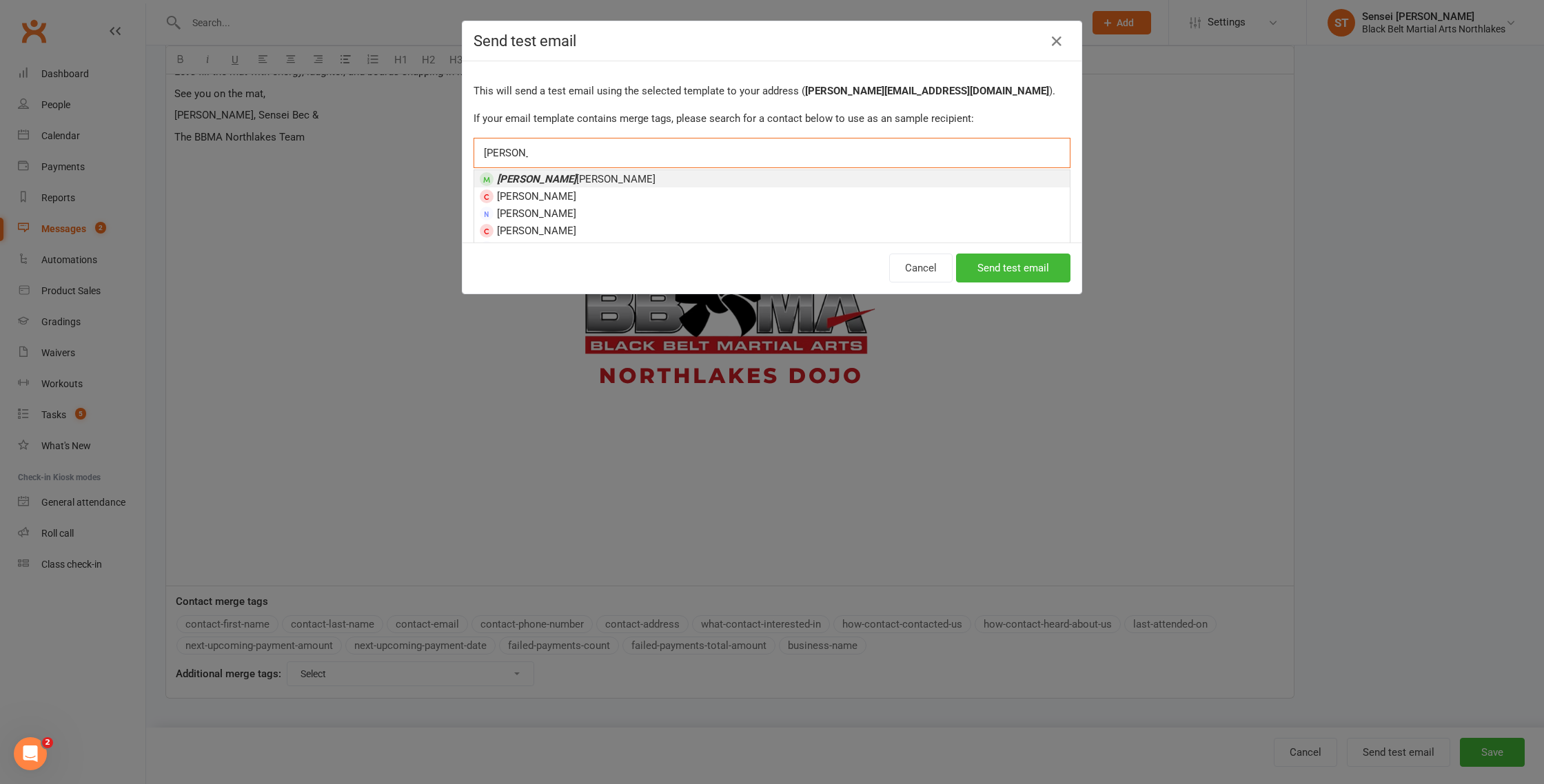
type input "[PERSON_NAME]"
click at [518, 176] on em "[PERSON_NAME]" at bounding box center [536, 179] width 79 height 12
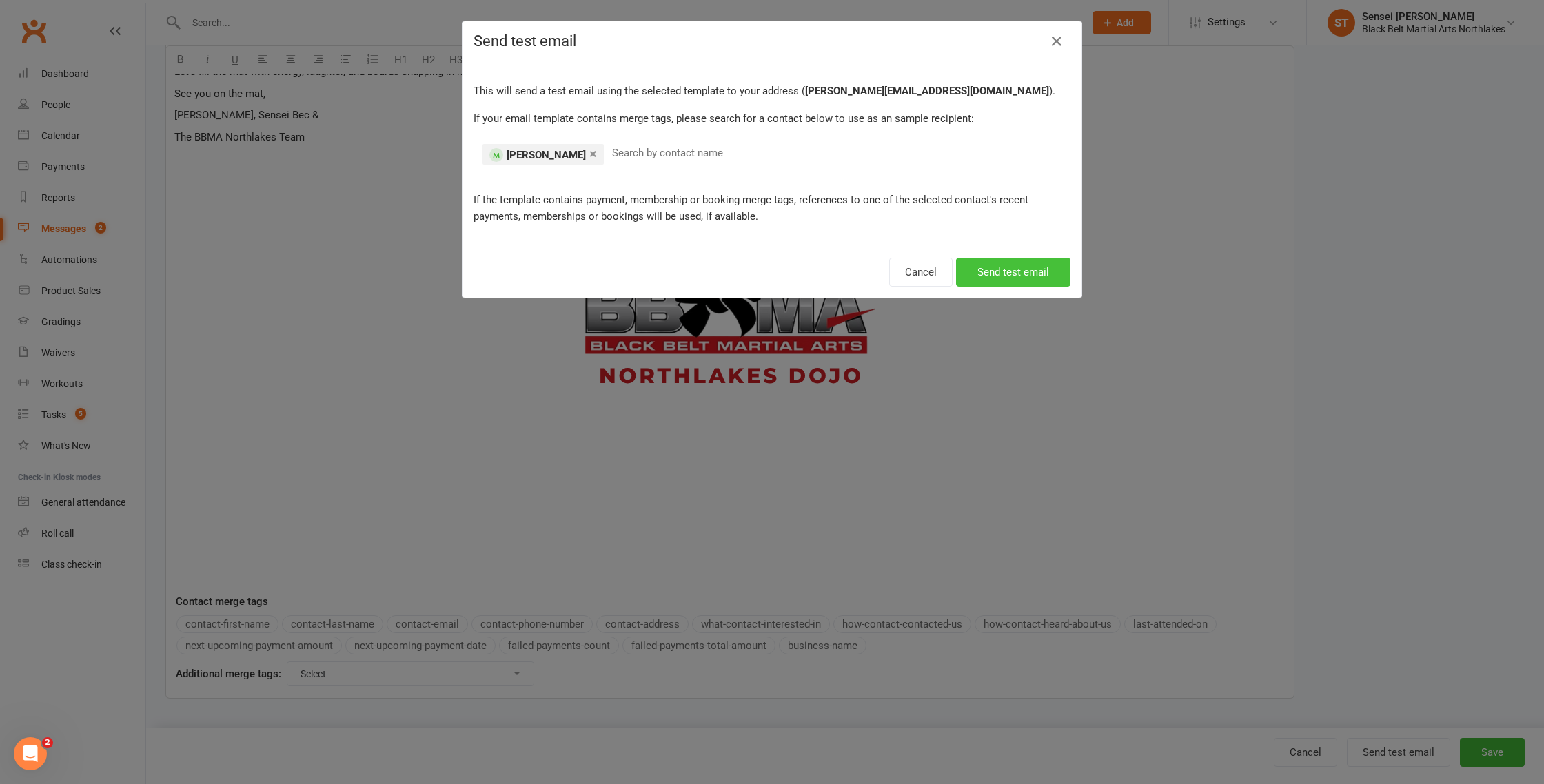
click at [995, 275] on button "Send test email" at bounding box center [1013, 272] width 115 height 29
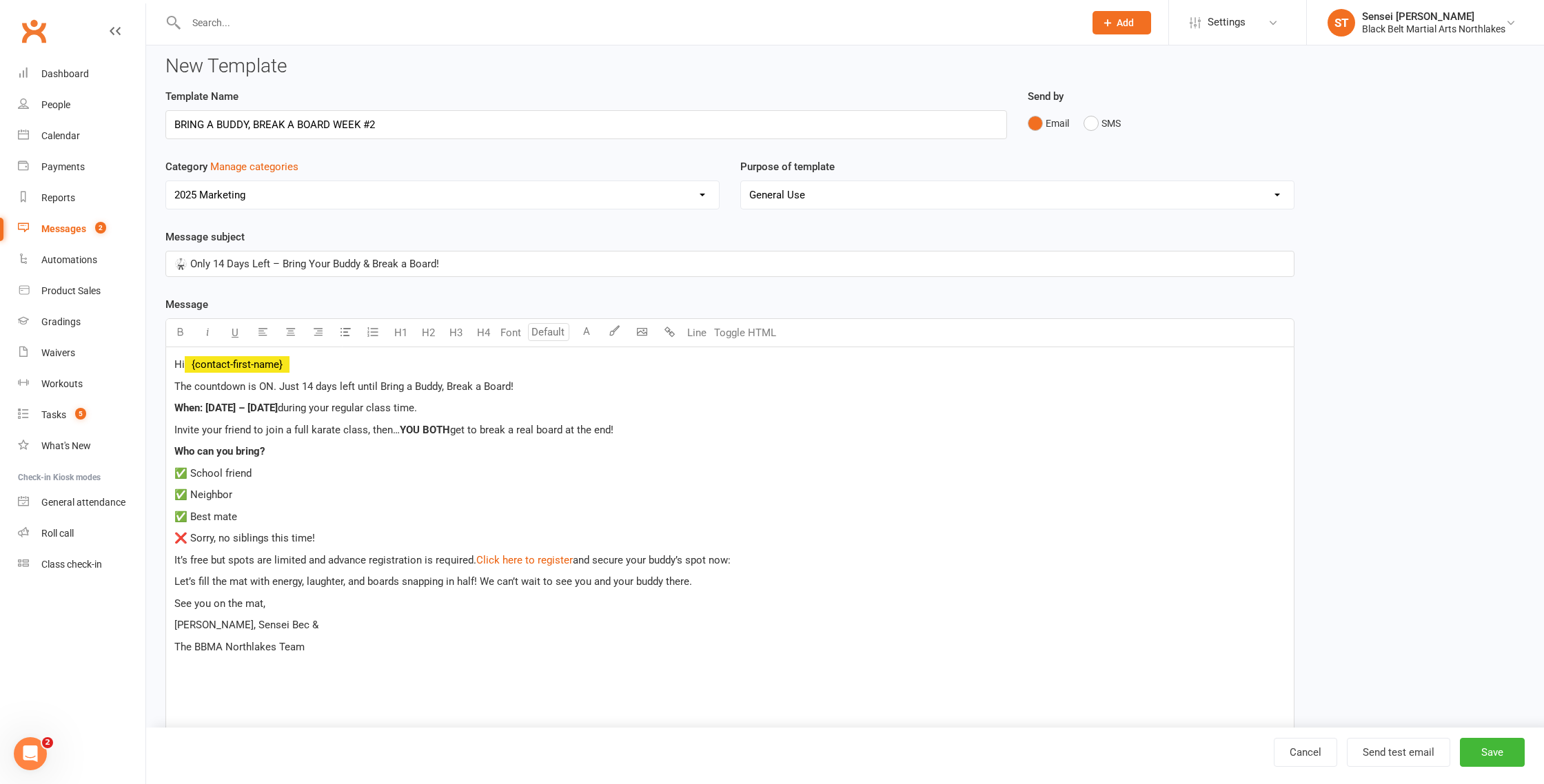
scroll to position [0, 0]
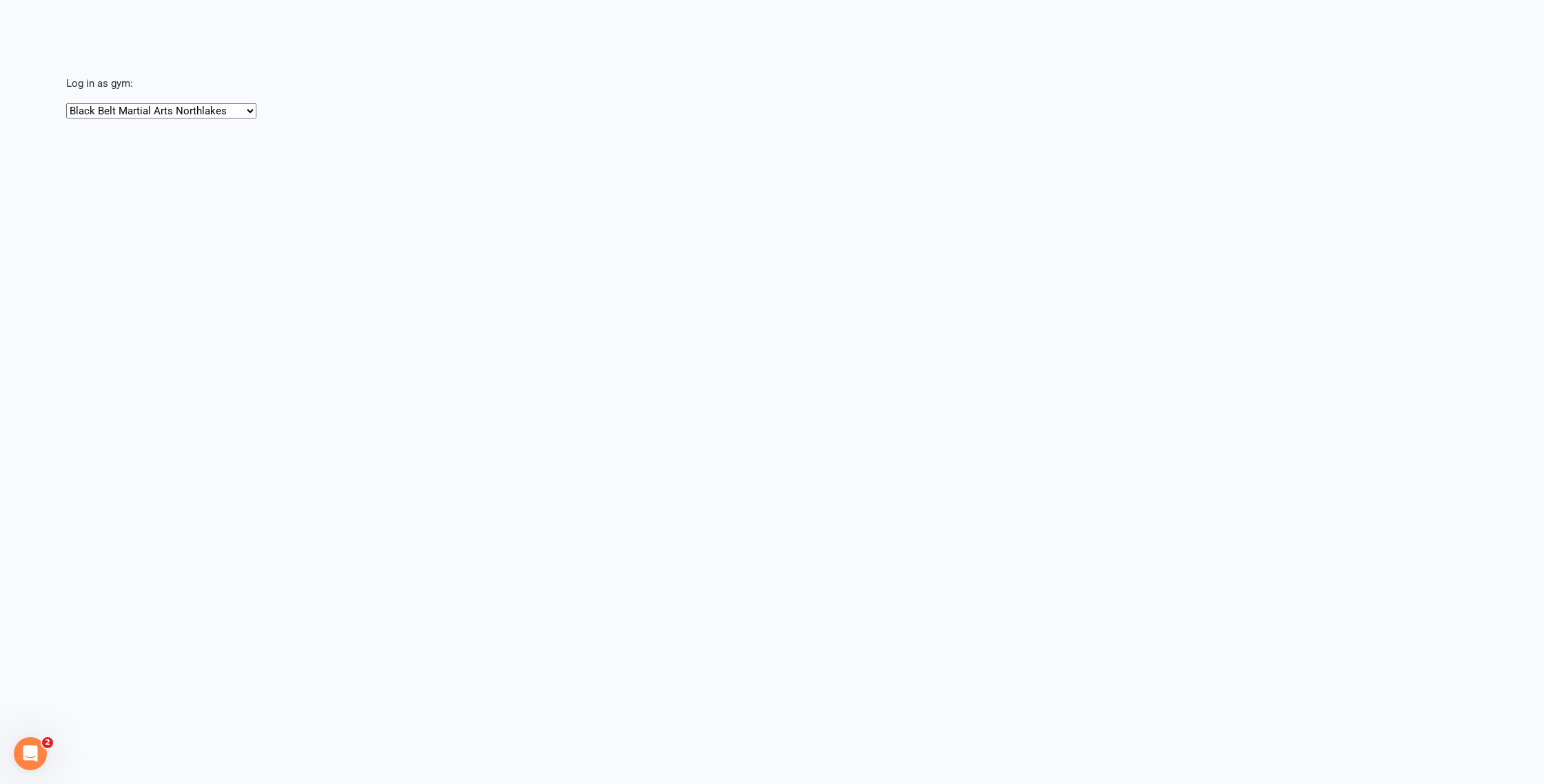
click at [215, 55] on div "Log in as gym: Black Belt Martial Arts Northlakes Success Martial Arts - Lismor…" at bounding box center [795, 82] width 1497 height 74
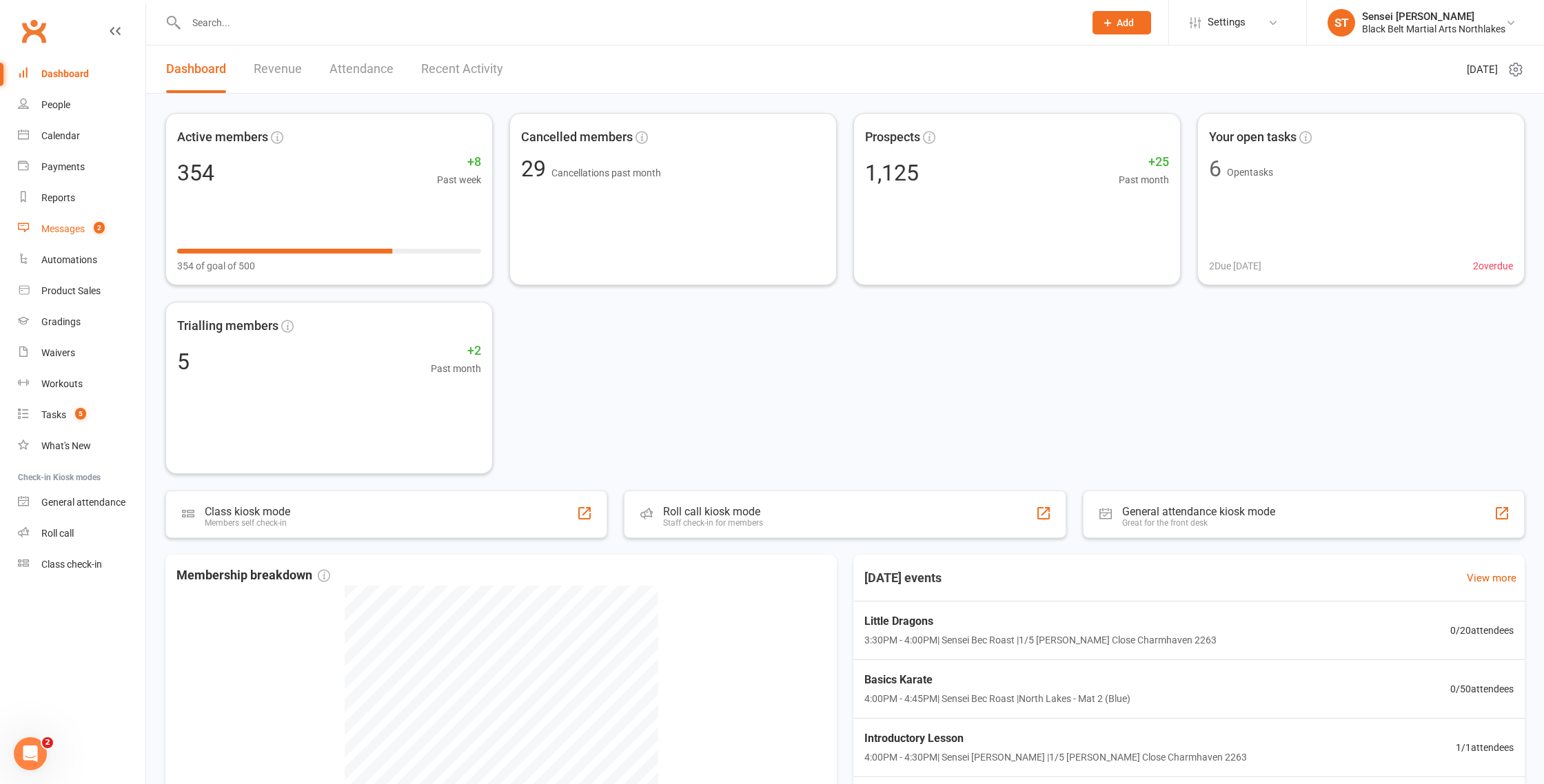
click at [64, 229] on div "Messages" at bounding box center [62, 229] width 44 height 11
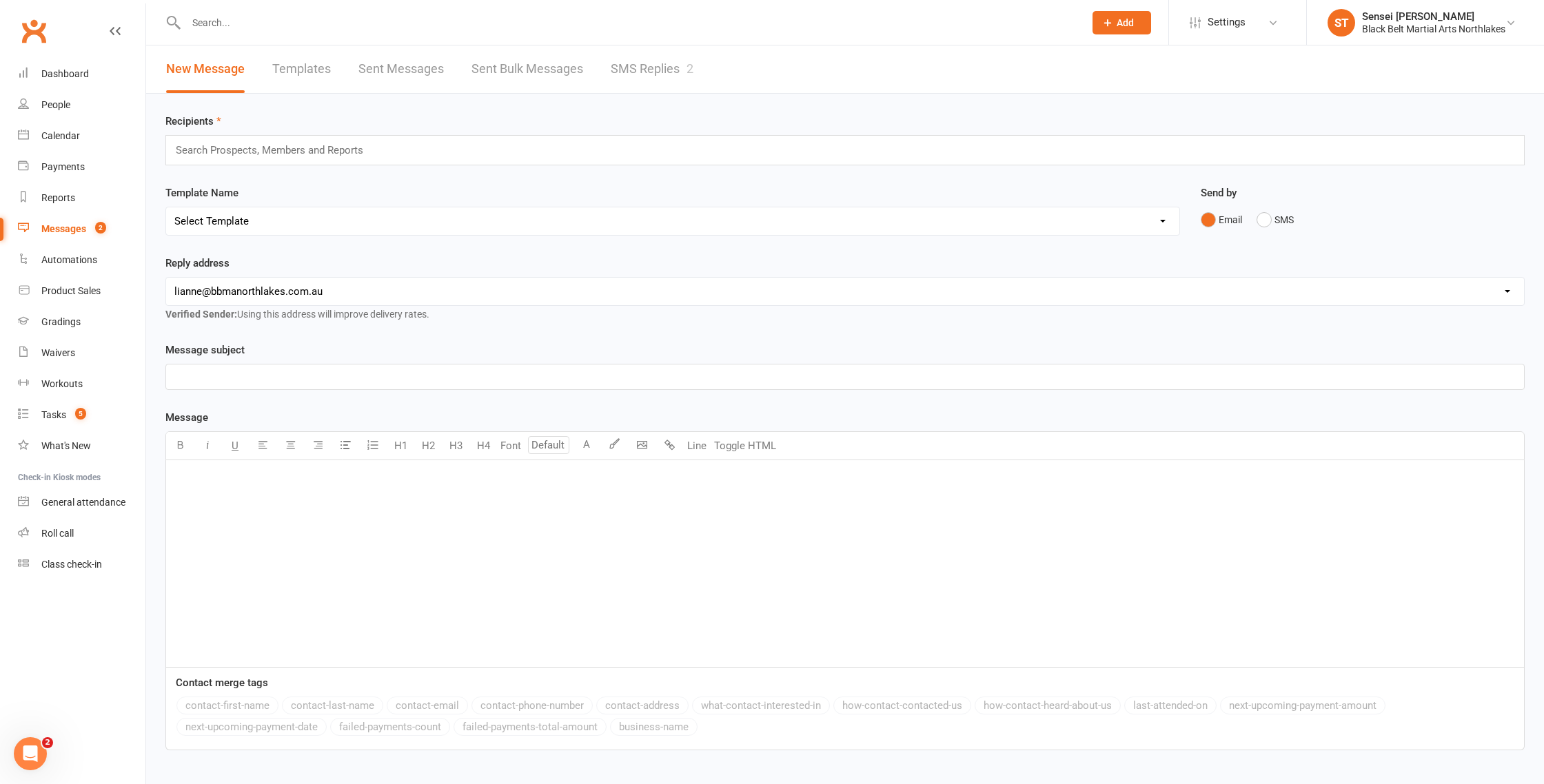
click at [641, 65] on link "SMS Replies 2" at bounding box center [652, 69] width 83 height 47
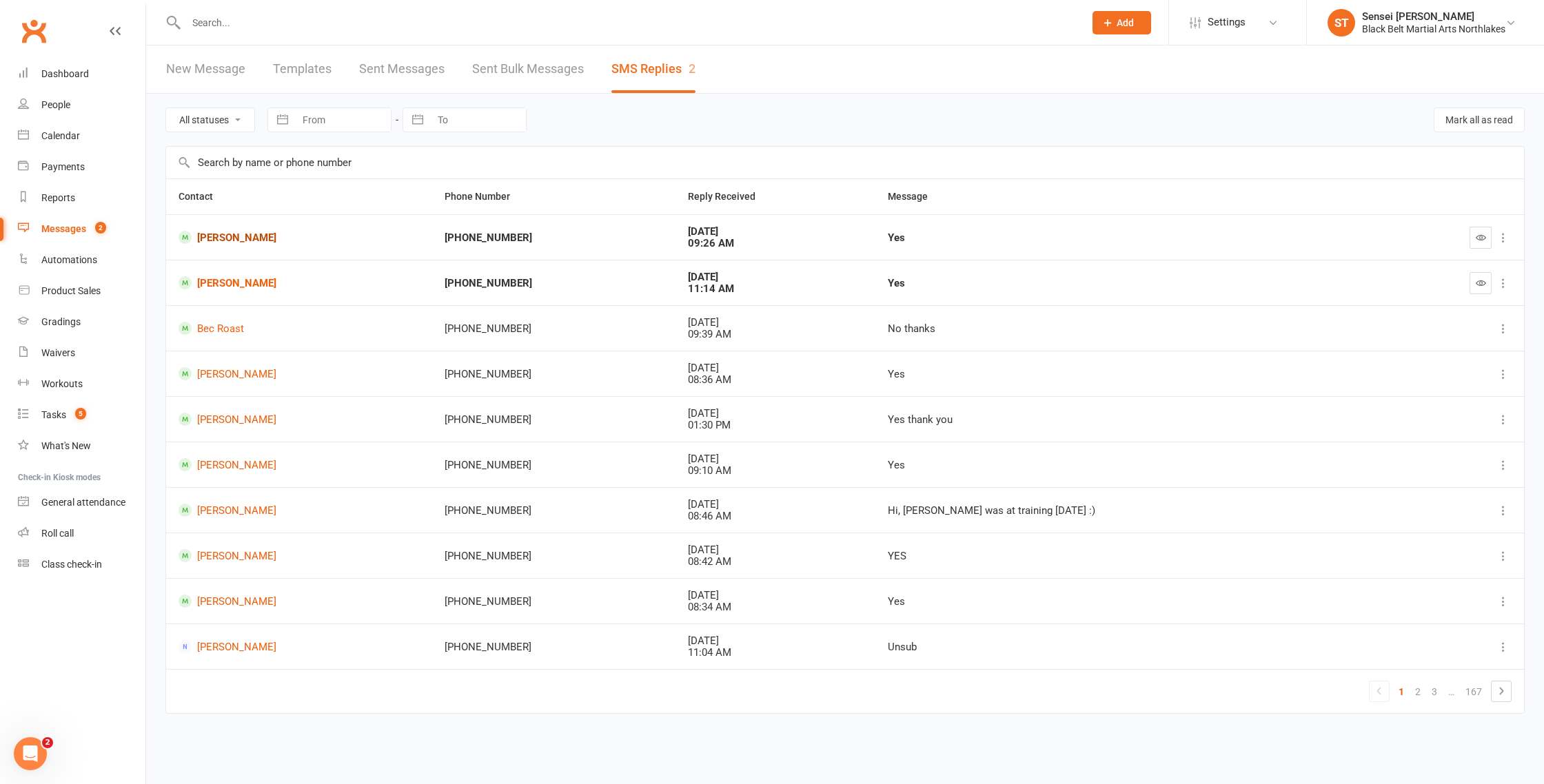
click at [227, 237] on link "[PERSON_NAME]" at bounding box center [299, 237] width 241 height 13
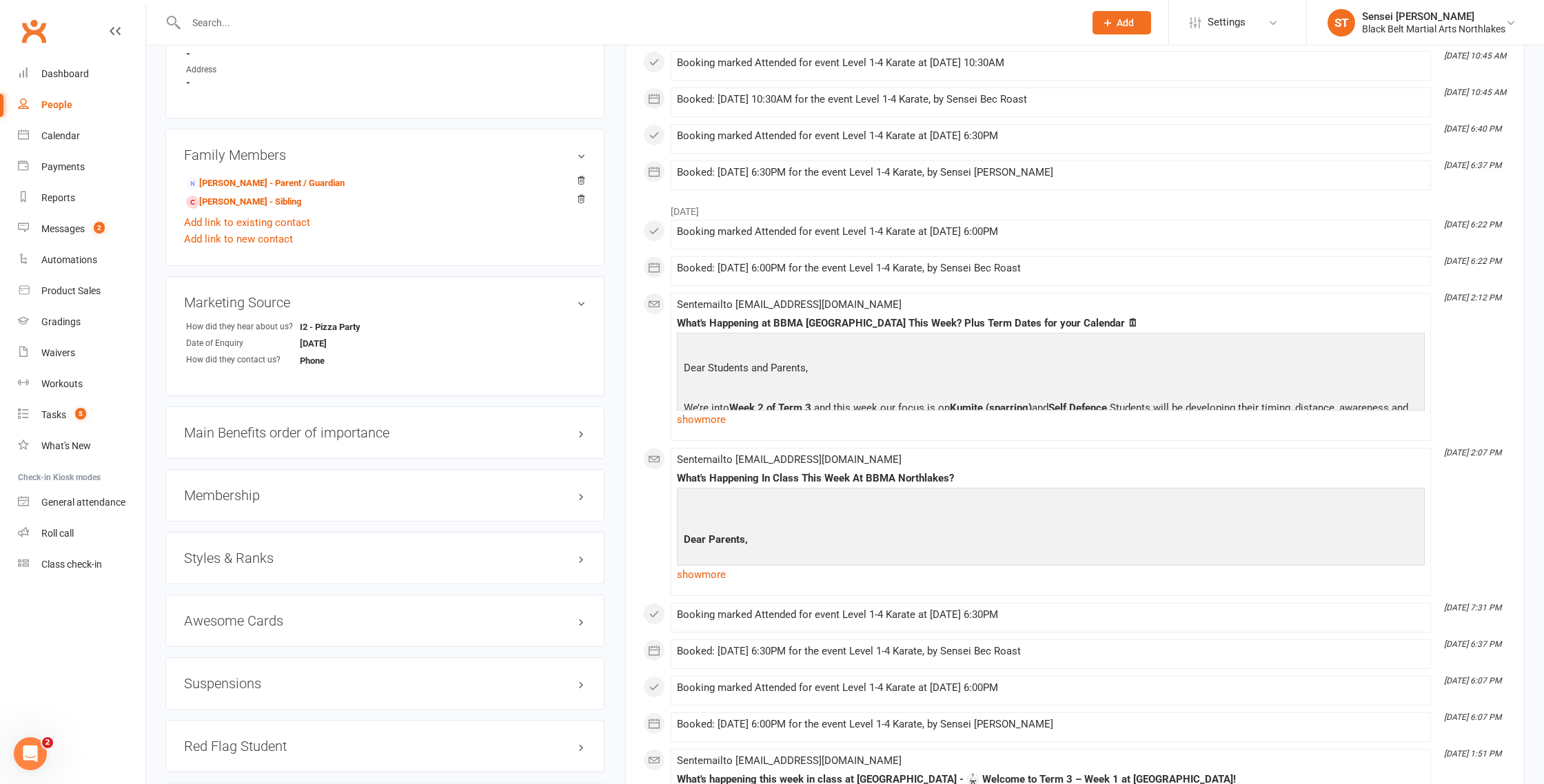
scroll to position [959, 0]
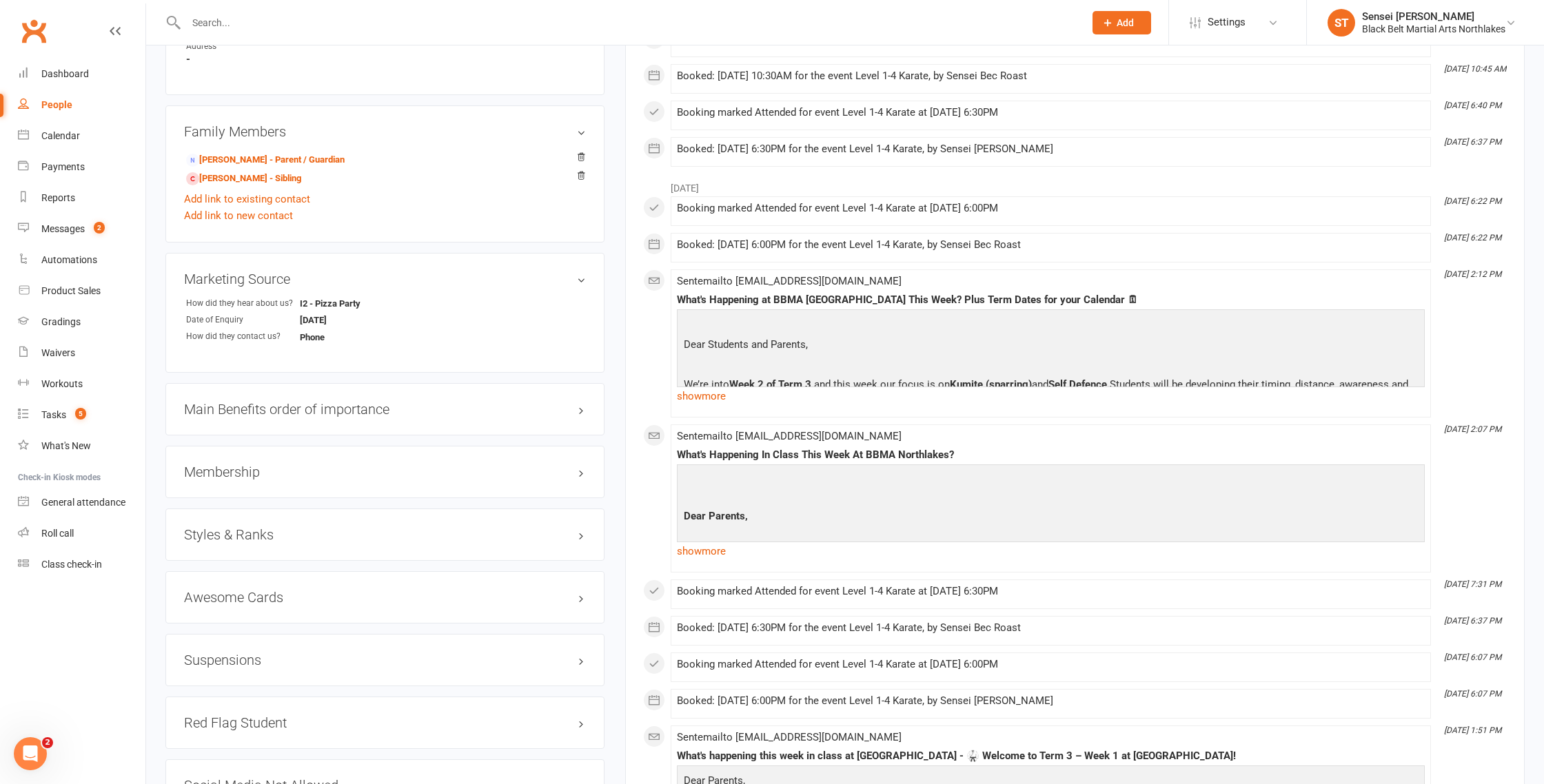
click at [227, 465] on h3 "Membership" at bounding box center [386, 472] width 402 height 15
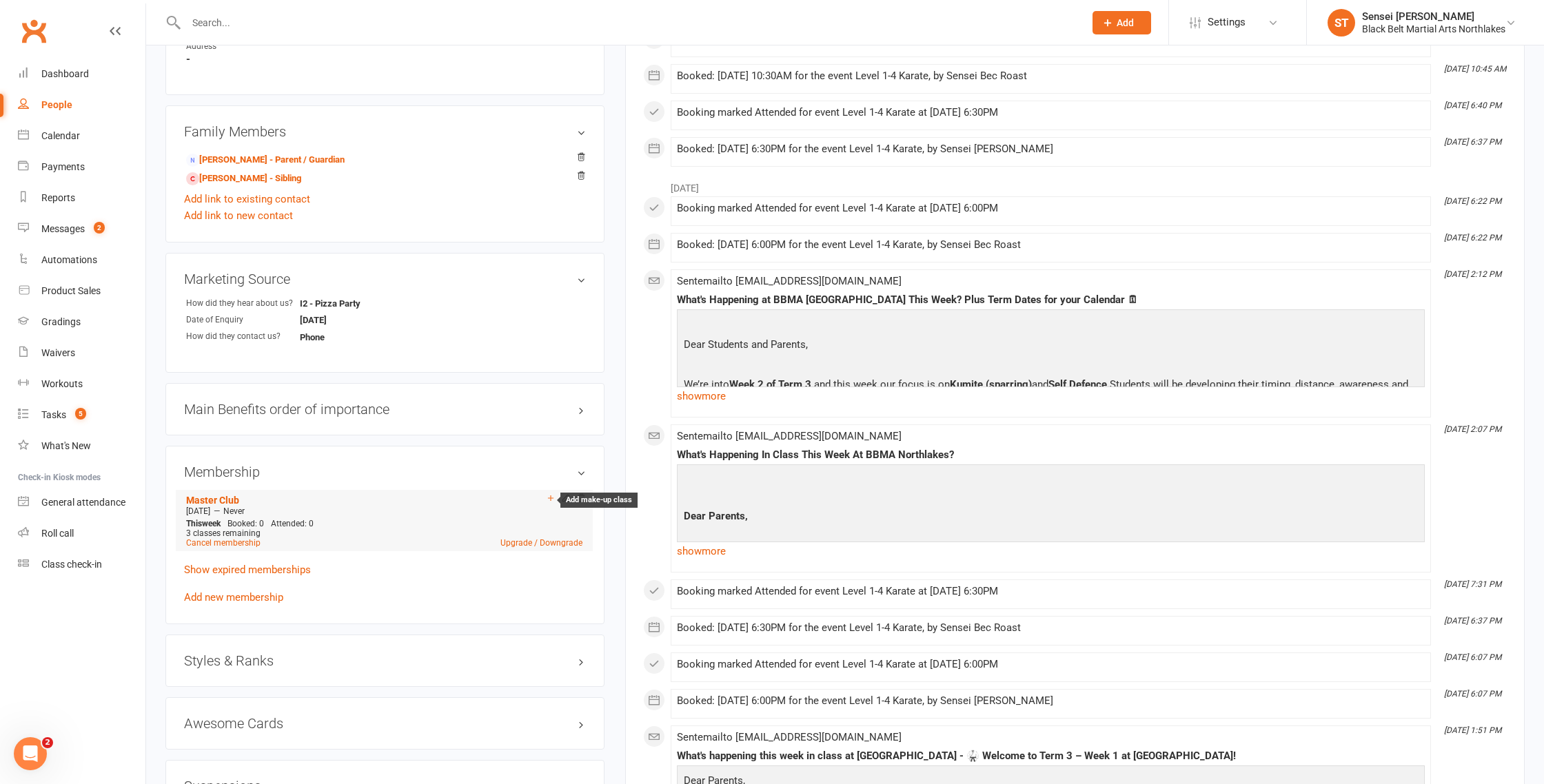
click at [549, 495] on icon at bounding box center [550, 498] width 9 height 9
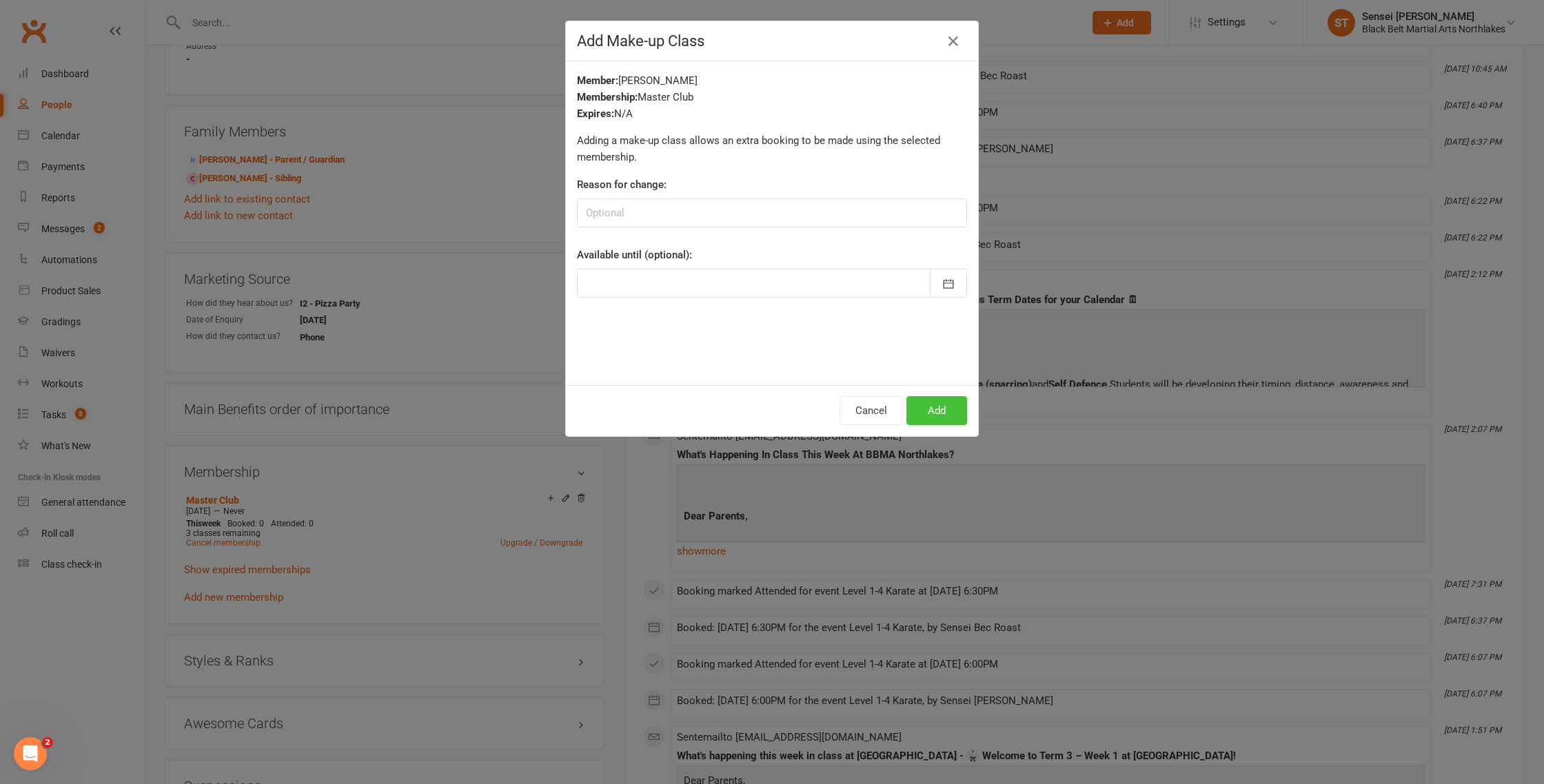
click at [943, 413] on button "Add" at bounding box center [936, 411] width 61 height 29
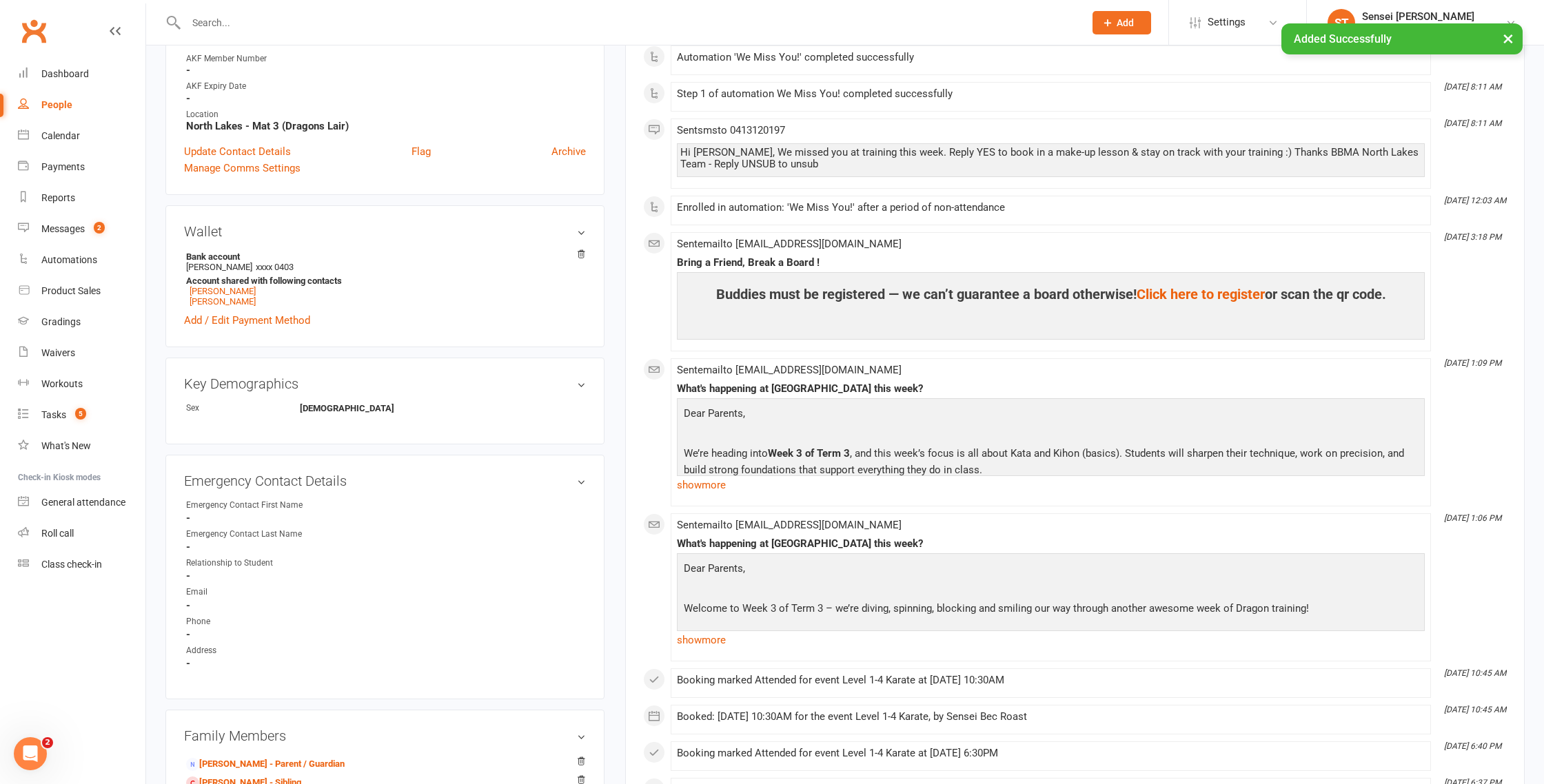
scroll to position [351, 0]
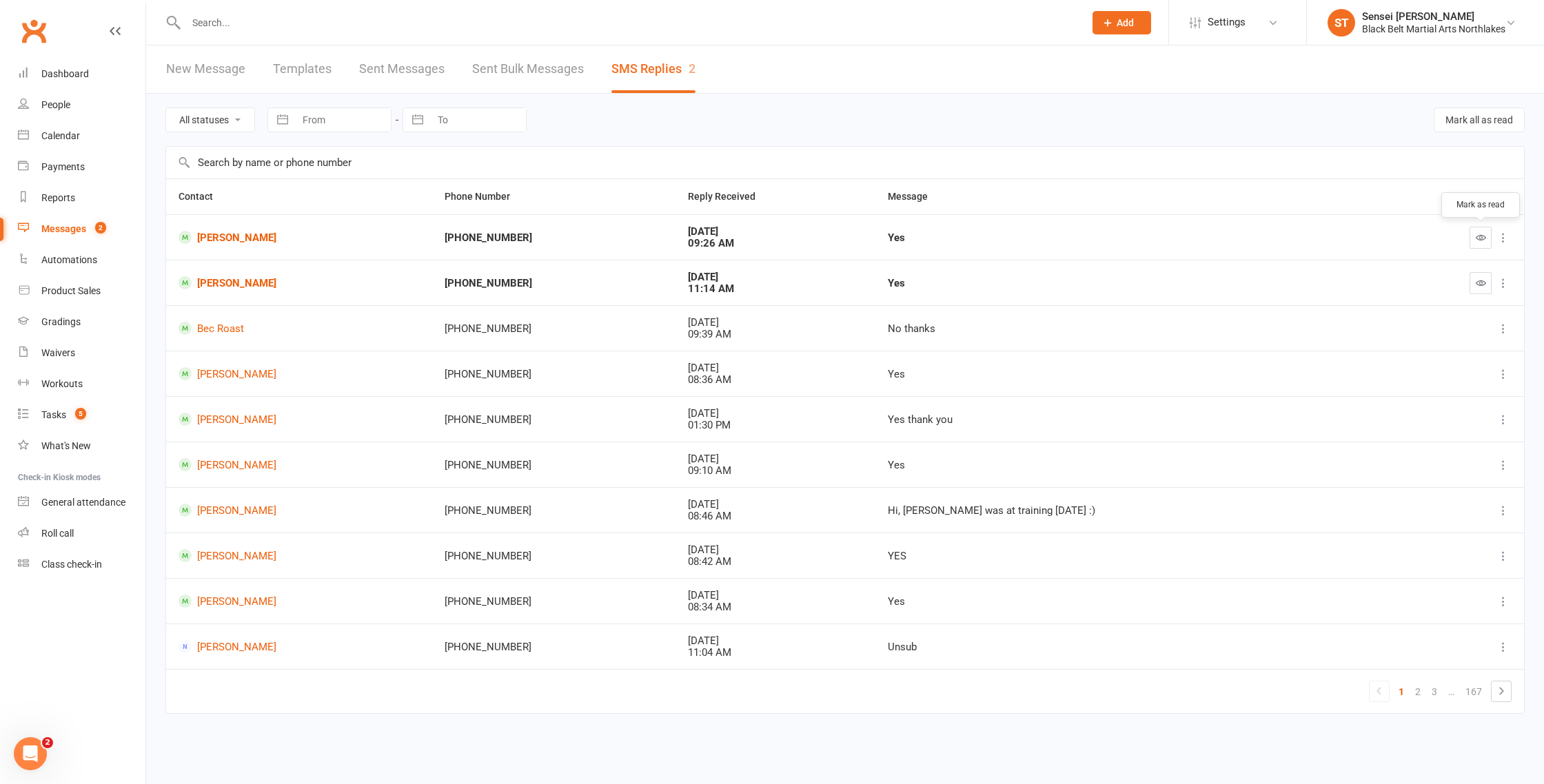
click at [1479, 235] on icon "button" at bounding box center [1481, 237] width 10 height 10
click at [226, 281] on link "John Caruana" at bounding box center [299, 283] width 241 height 13
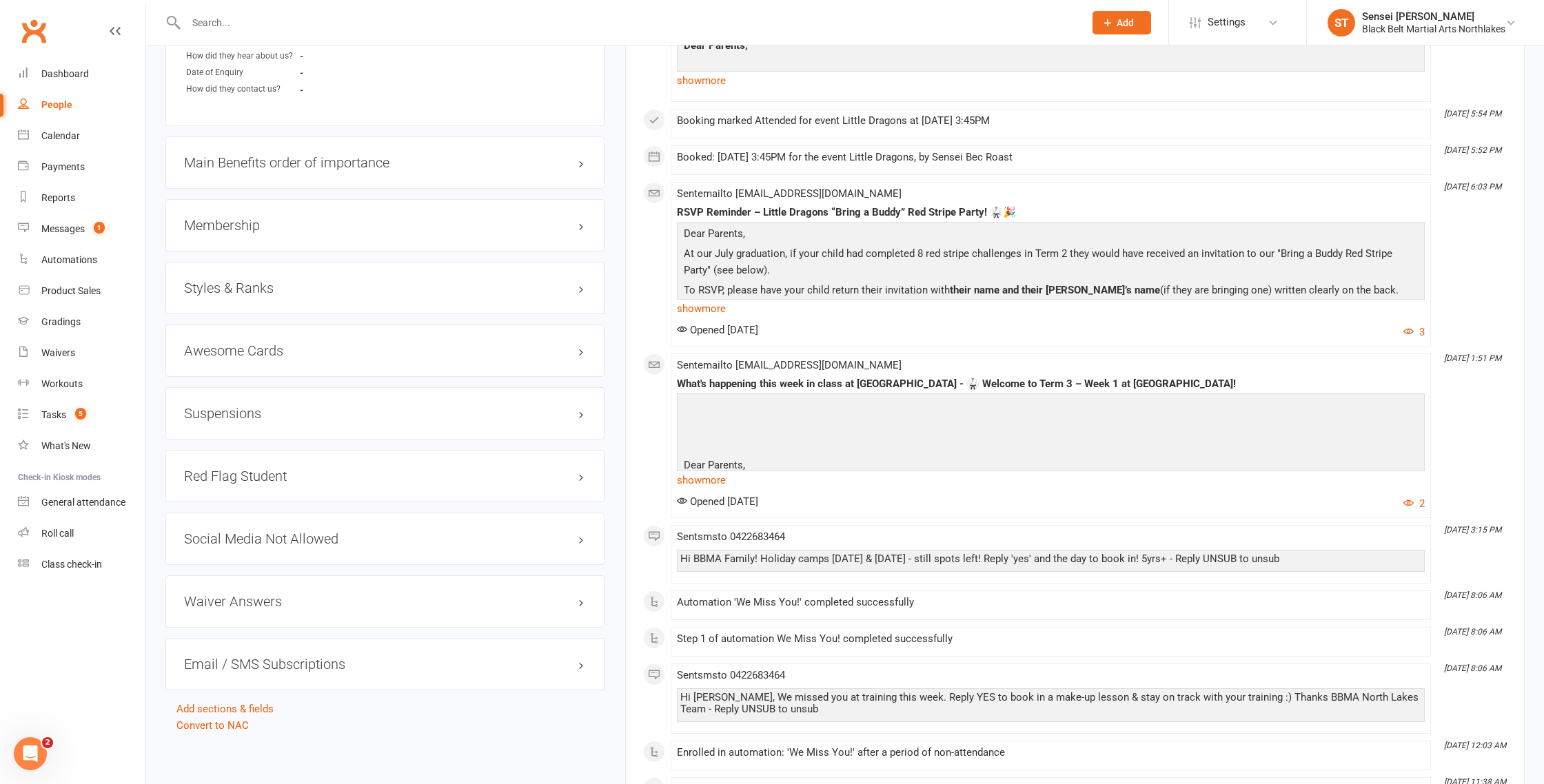
scroll to position [1151, 0]
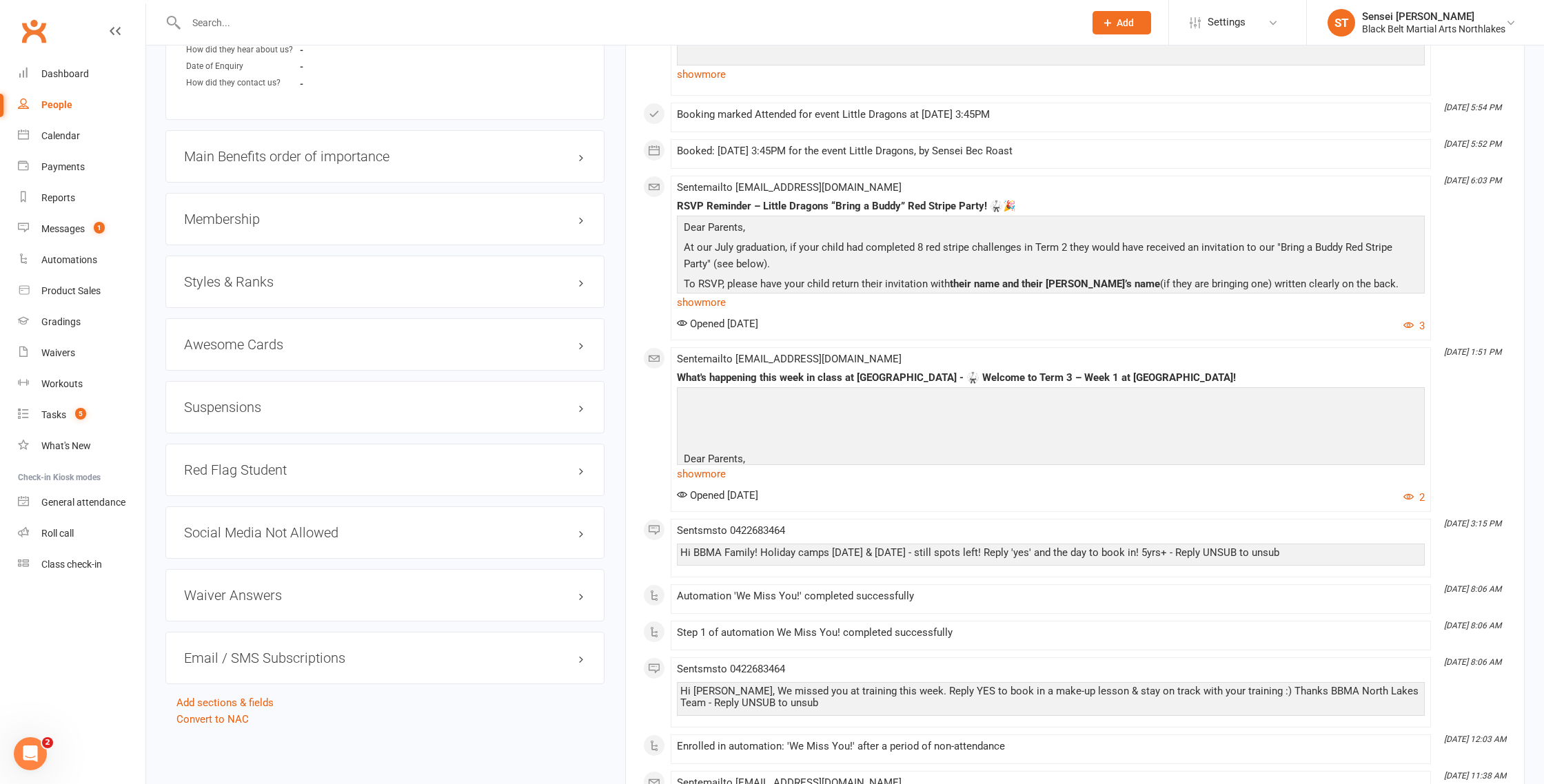
click at [216, 211] on h3 "Membership" at bounding box center [386, 219] width 402 height 15
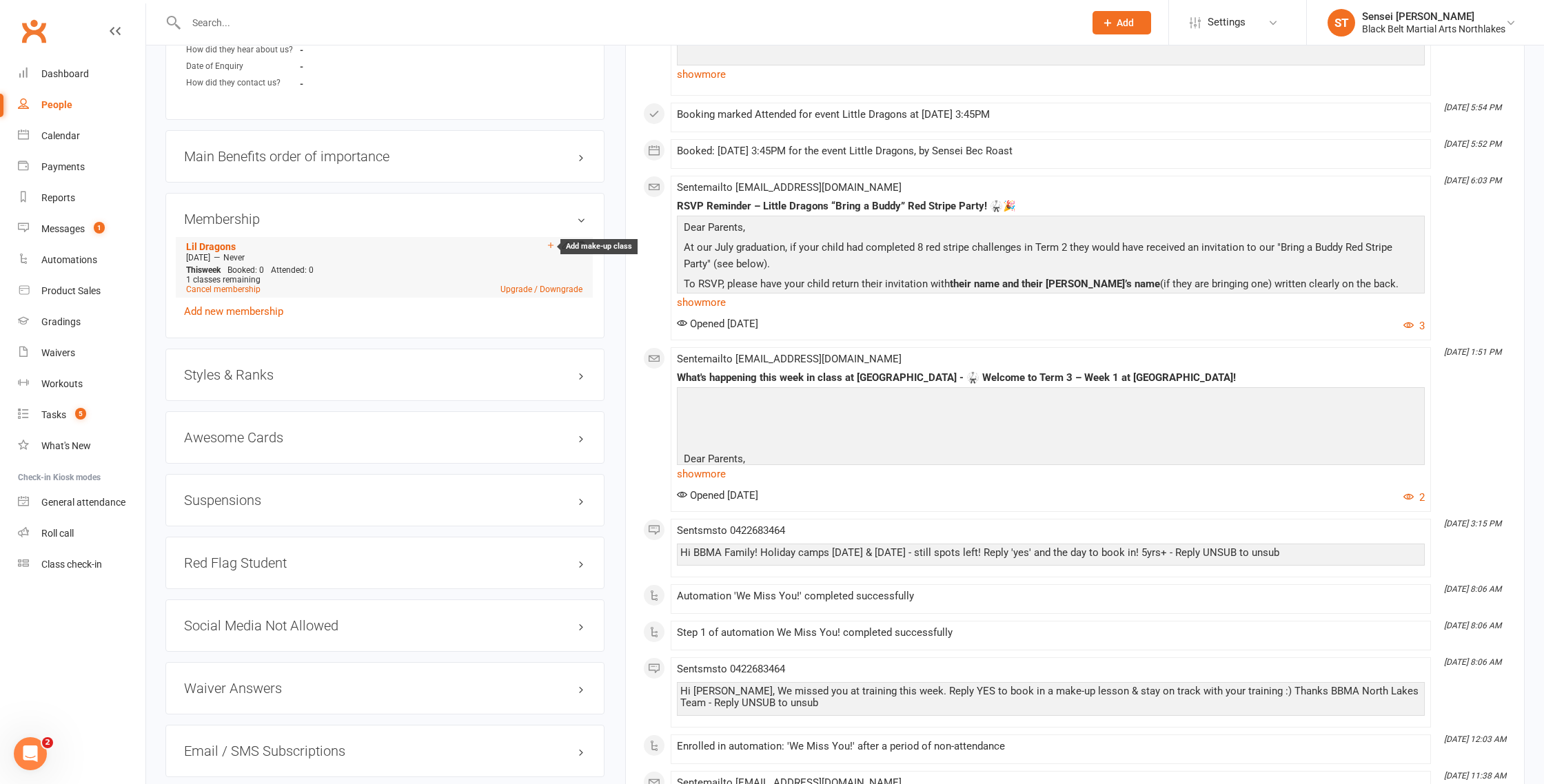
click at [549, 243] on icon at bounding box center [550, 245] width 9 height 9
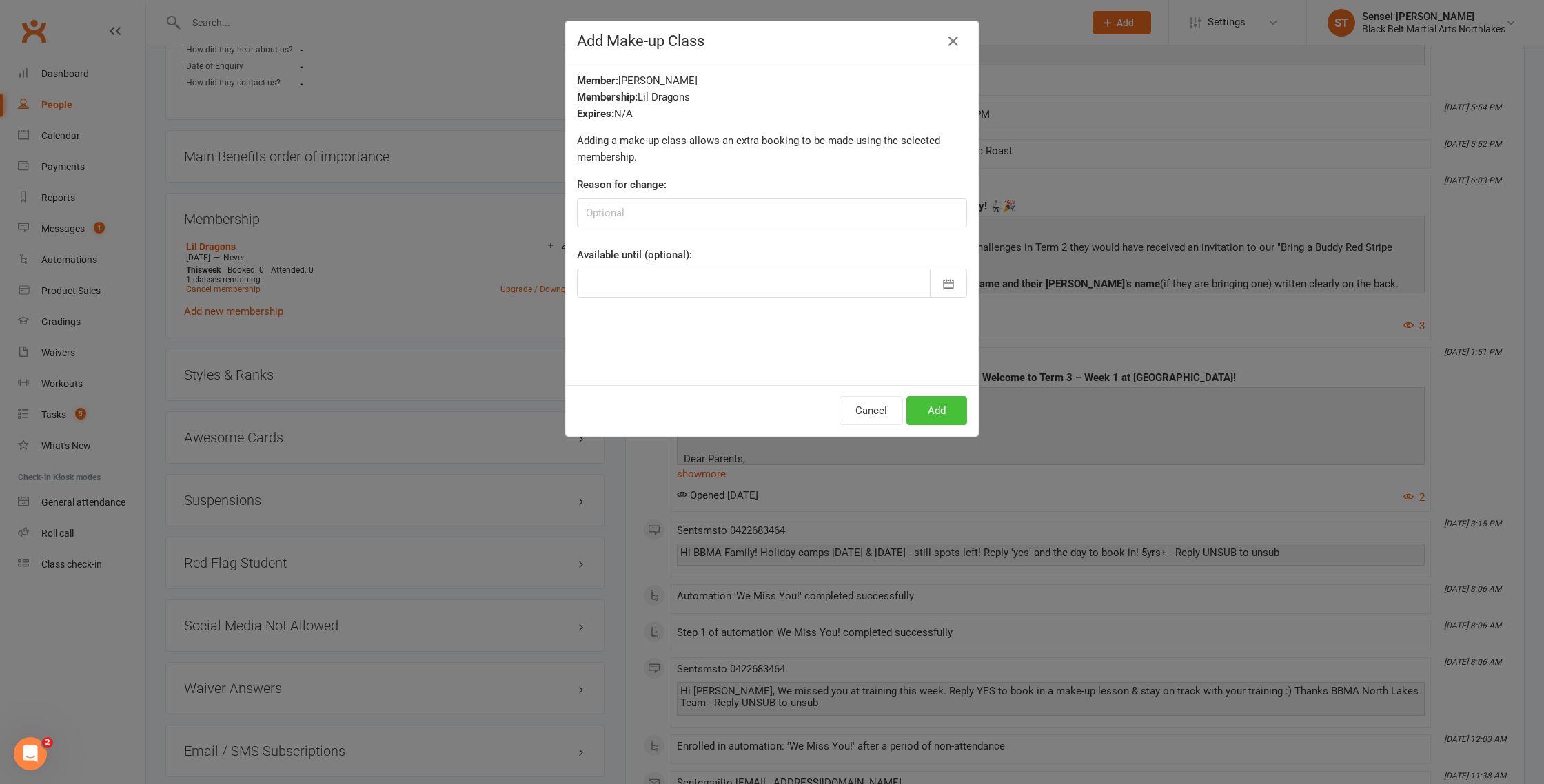
click at [936, 417] on button "Add" at bounding box center [936, 411] width 61 height 29
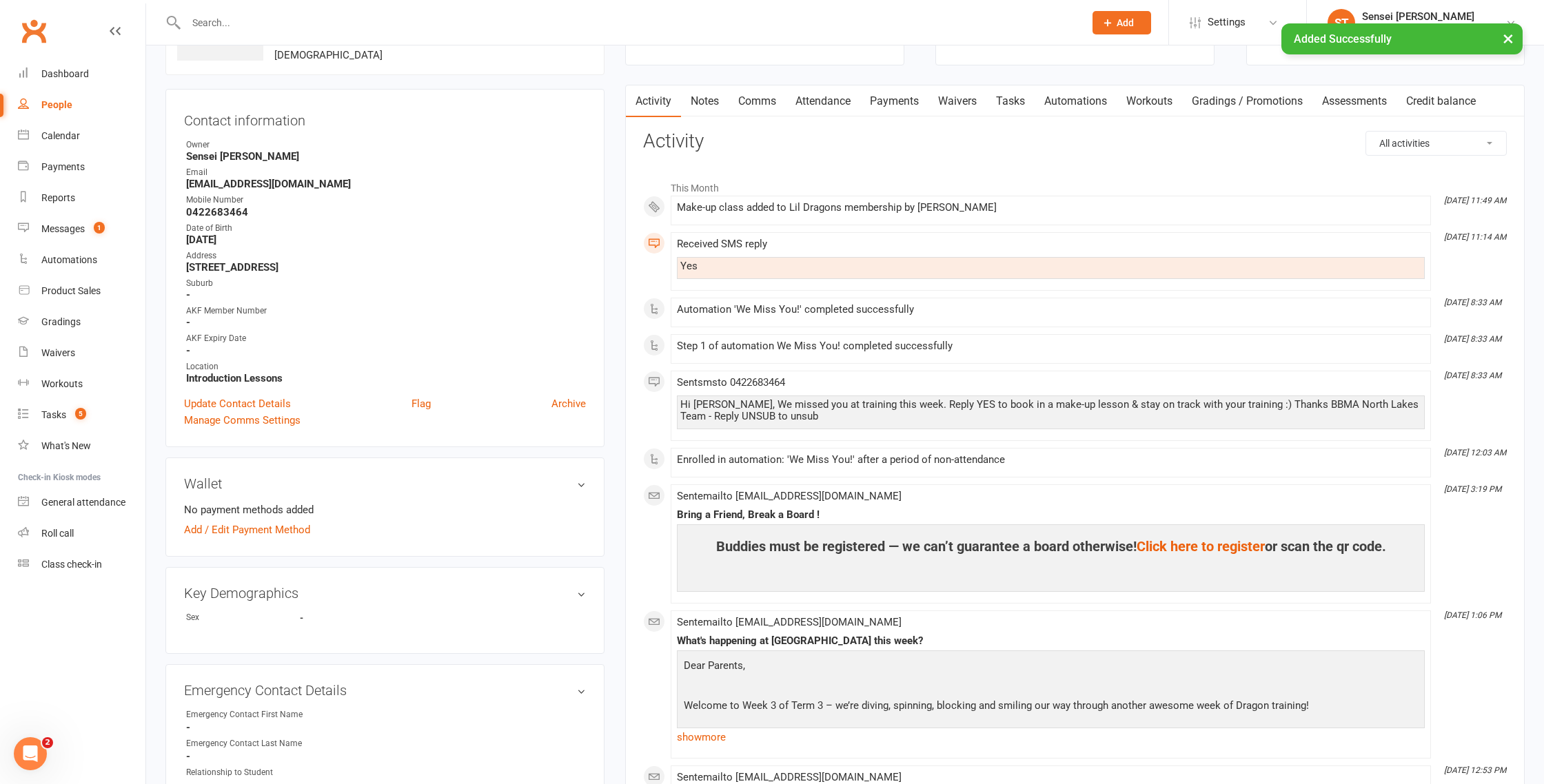
scroll to position [0, 0]
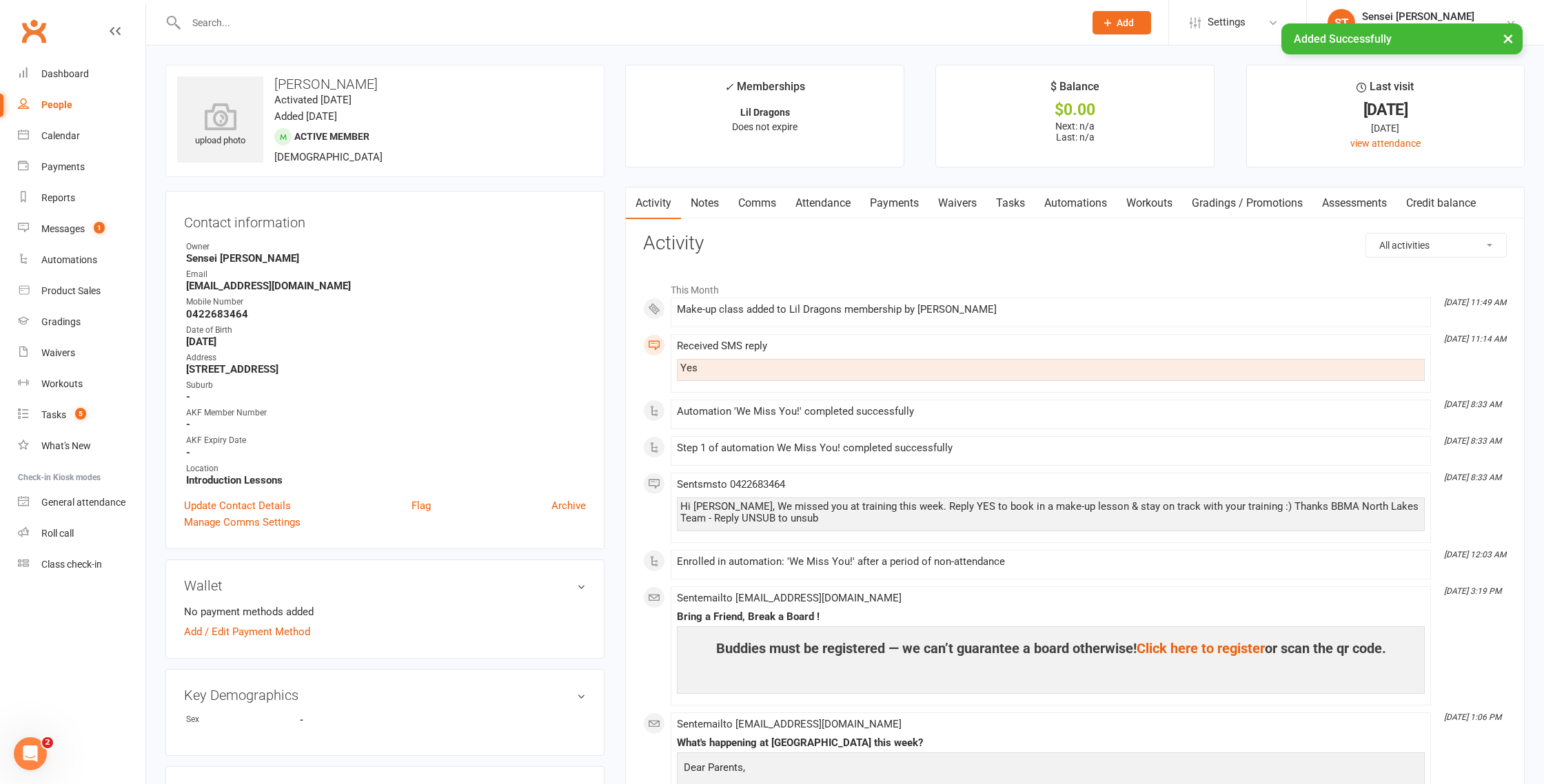
click at [51, 105] on div "People" at bounding box center [56, 105] width 31 height 11
select select "100"
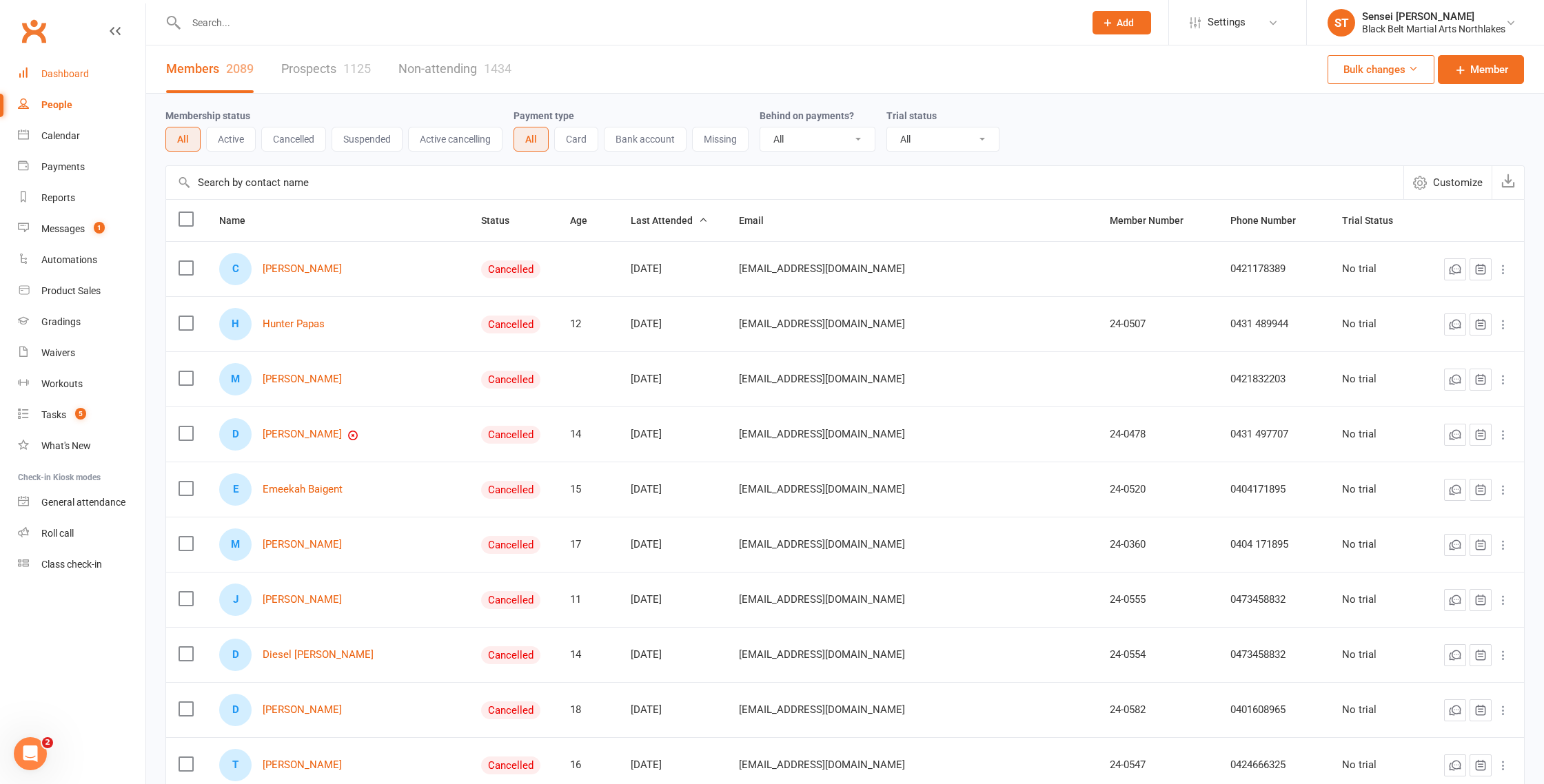
click at [61, 77] on div "Dashboard" at bounding box center [64, 74] width 47 height 11
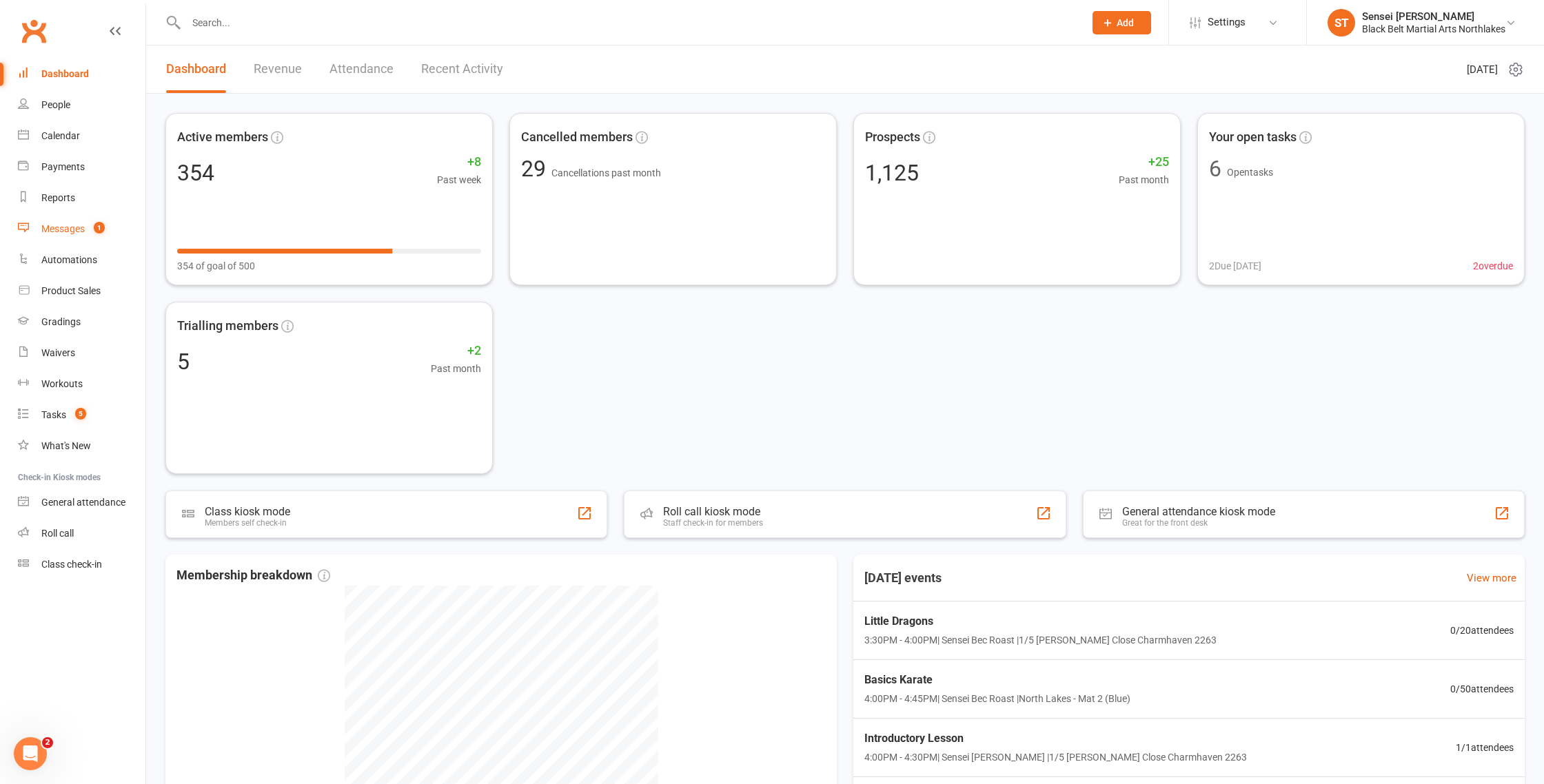
click at [63, 226] on div "Messages" at bounding box center [62, 229] width 44 height 11
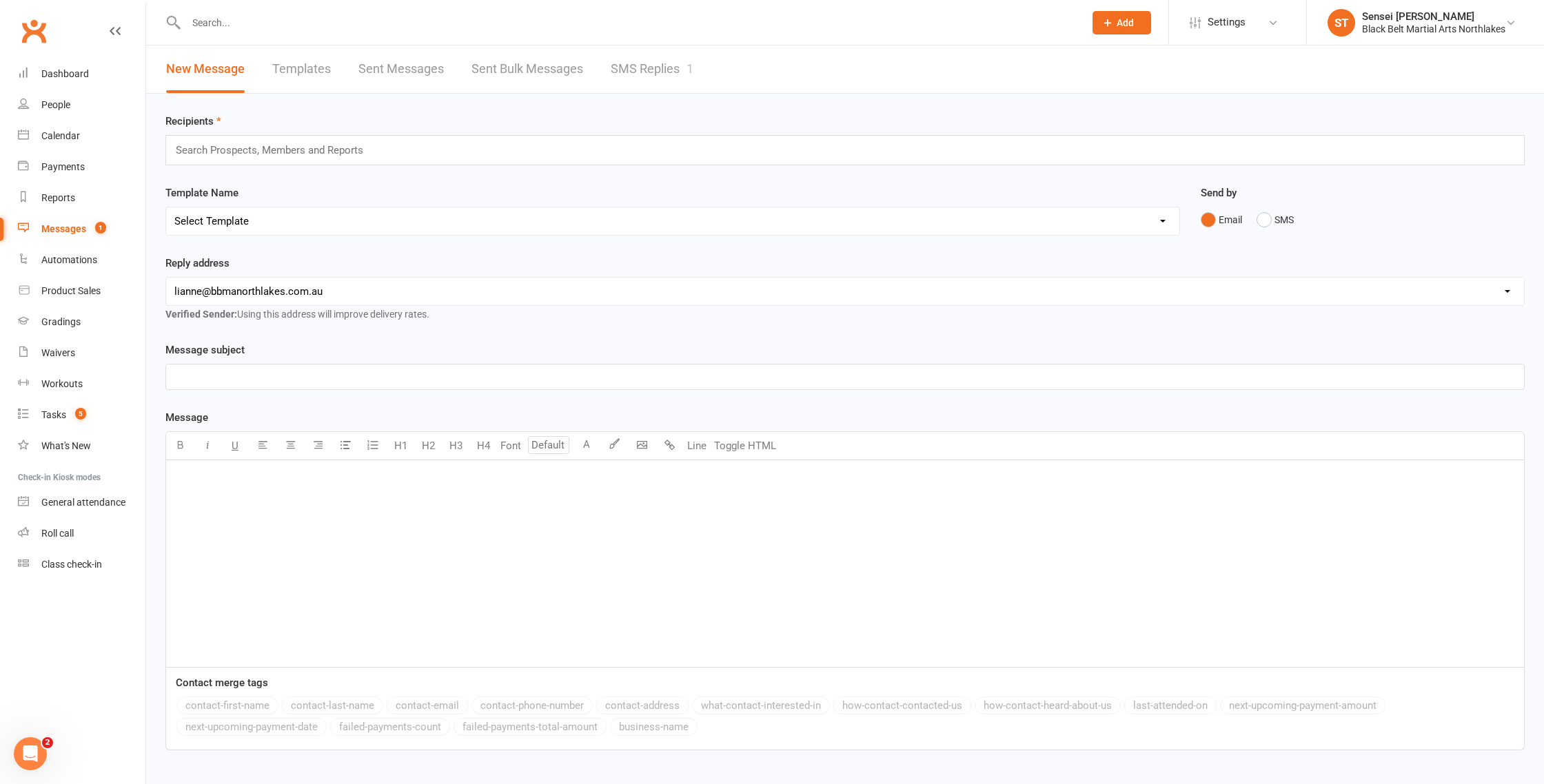
click at [71, 232] on div "Messages" at bounding box center [63, 229] width 45 height 11
click at [650, 68] on link "SMS Replies 1" at bounding box center [652, 69] width 83 height 47
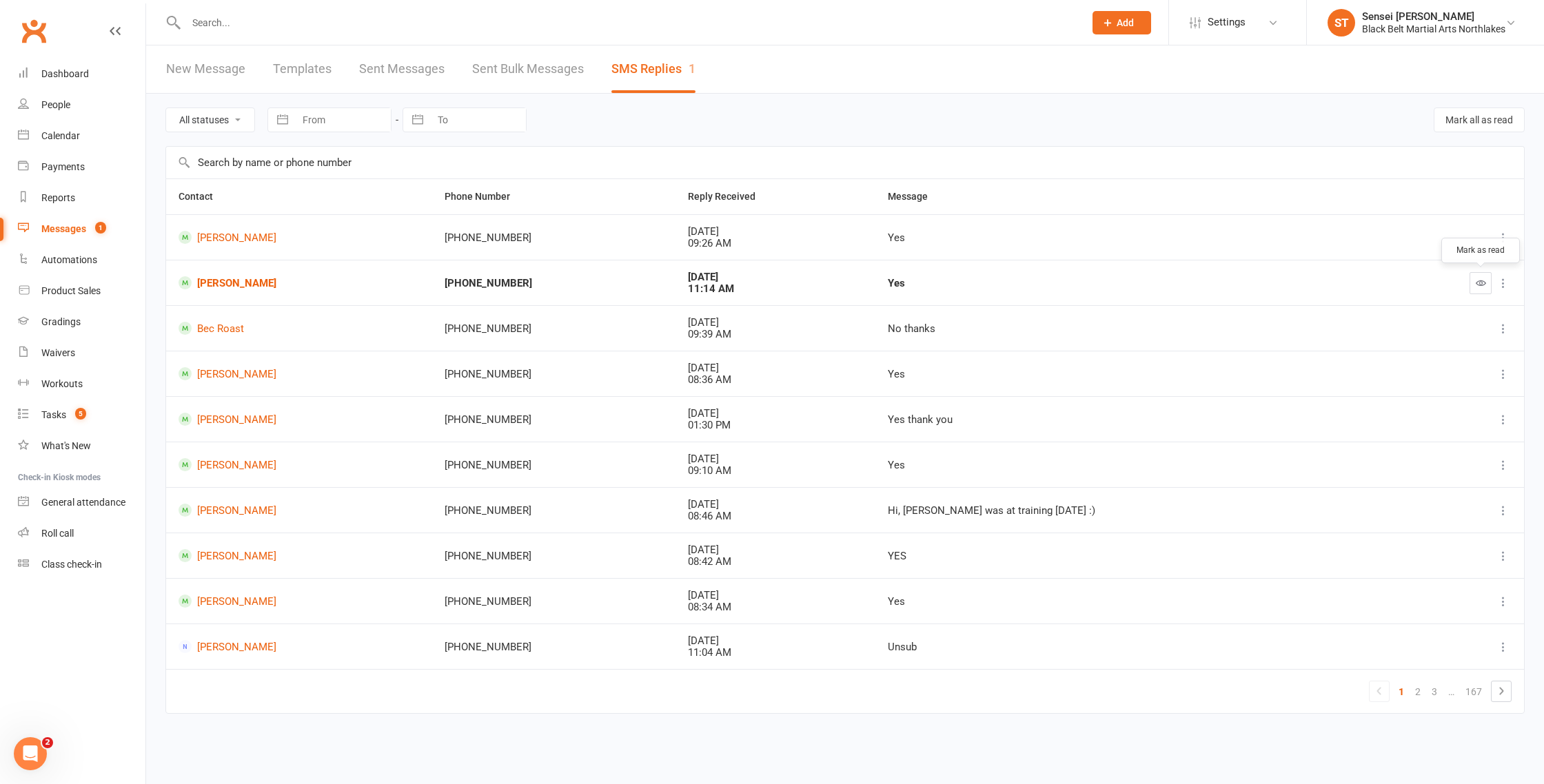
click at [1481, 282] on icon "button" at bounding box center [1481, 282] width 10 height 10
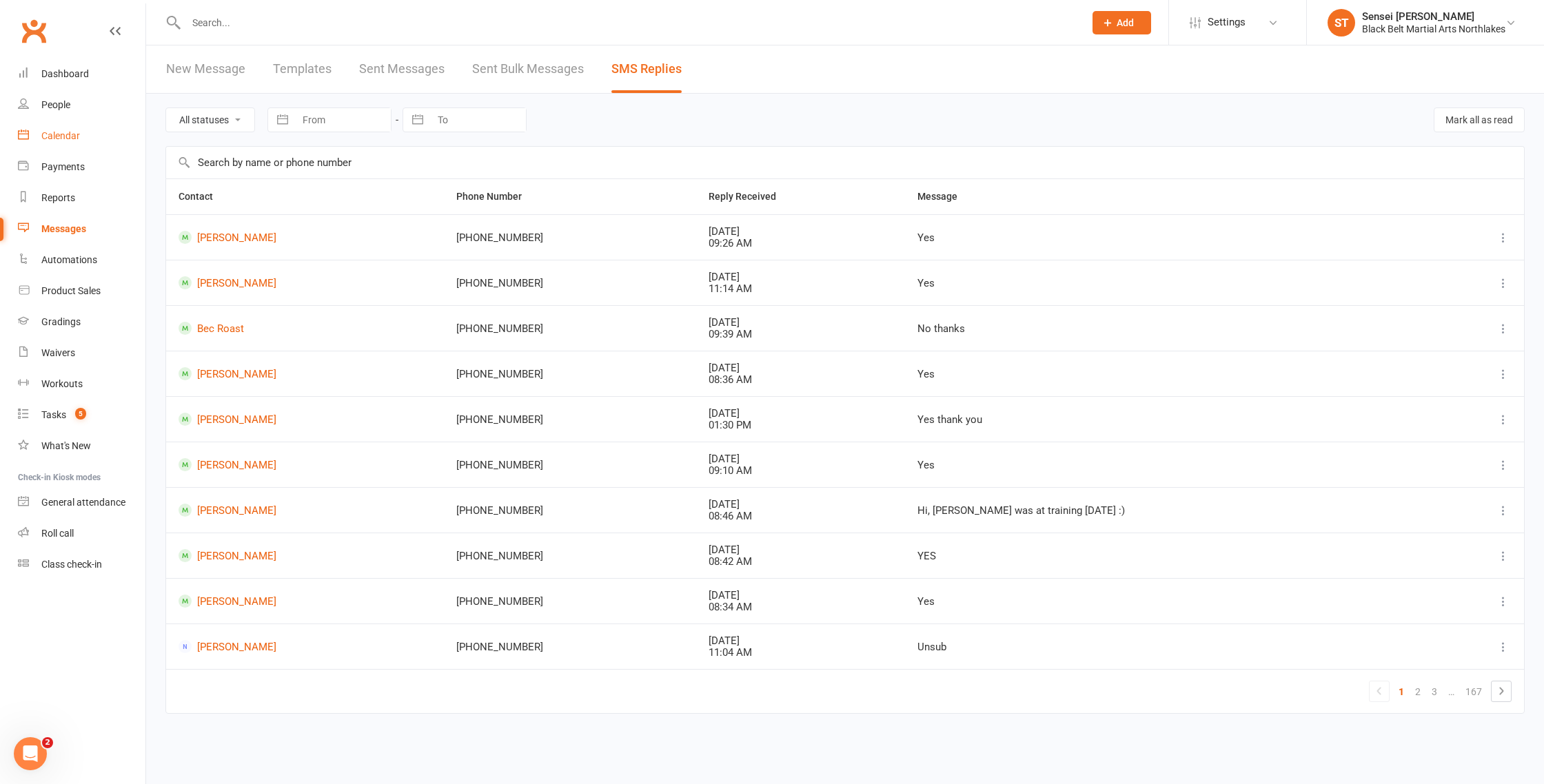
click at [62, 133] on div "Calendar" at bounding box center [60, 136] width 38 height 11
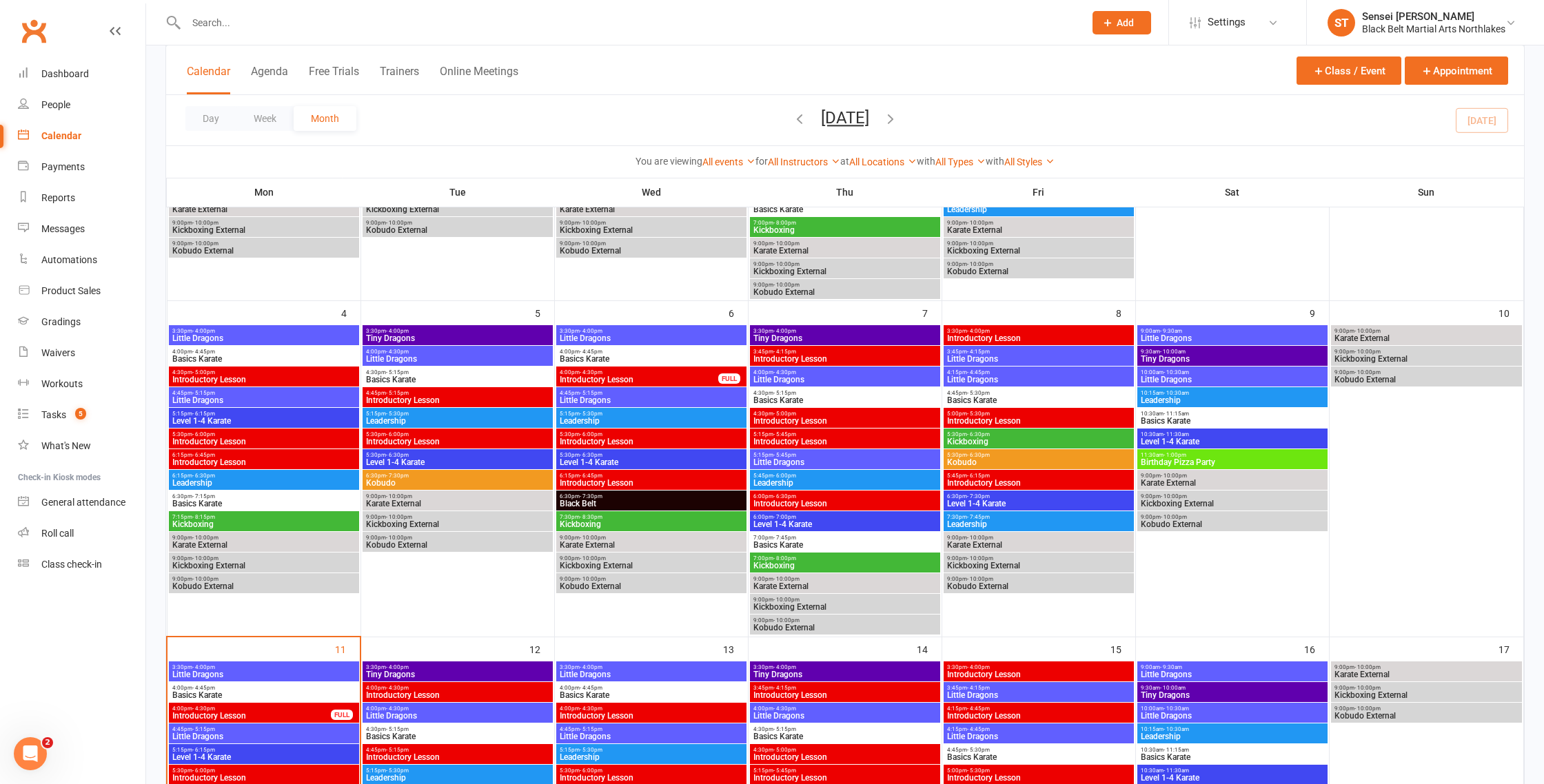
scroll to position [328, 0]
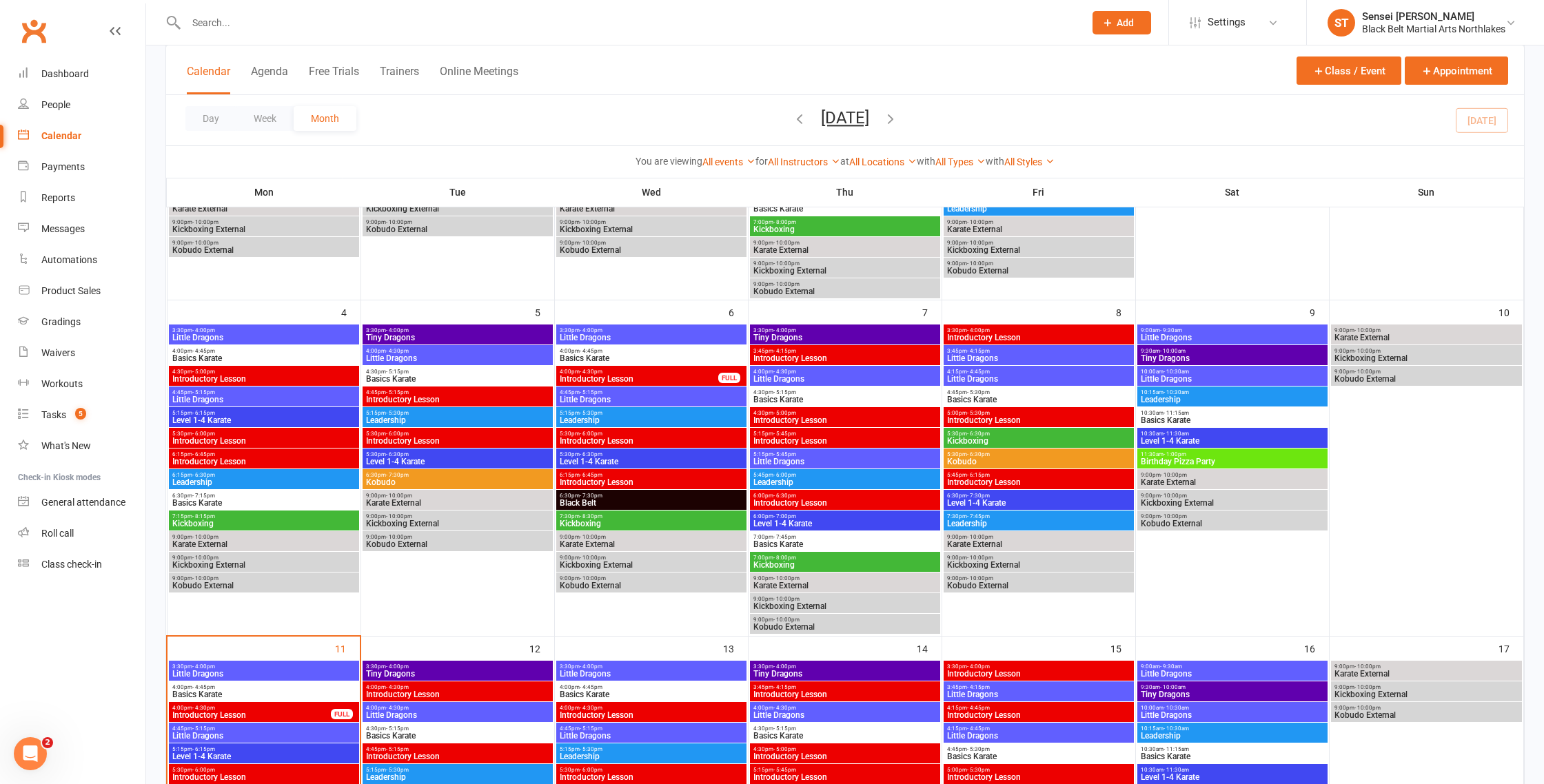
click at [222, 375] on span "Introductory Lesson" at bounding box center [264, 379] width 184 height 8
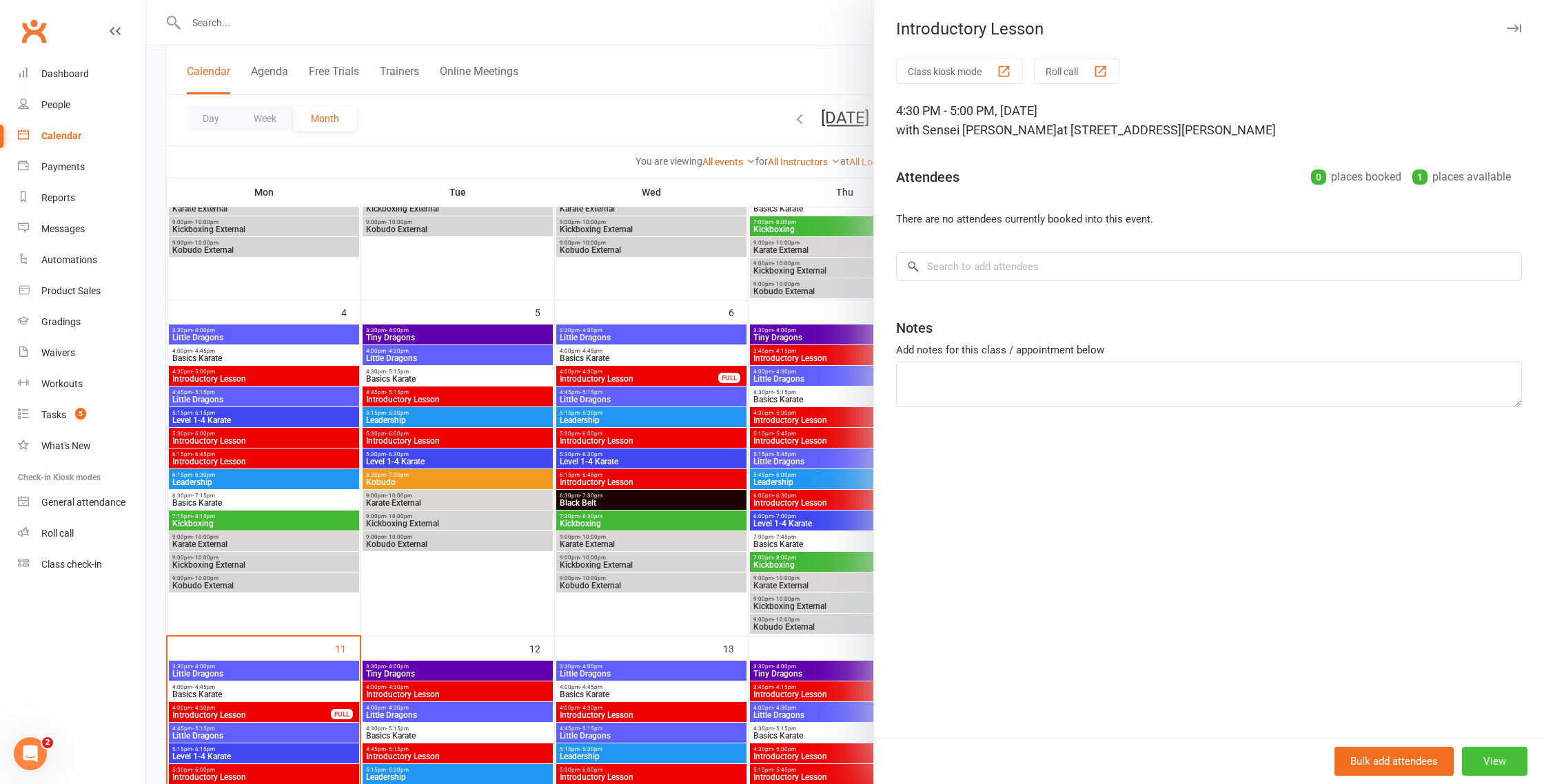
click at [1506, 757] on button "View" at bounding box center [1495, 761] width 65 height 29
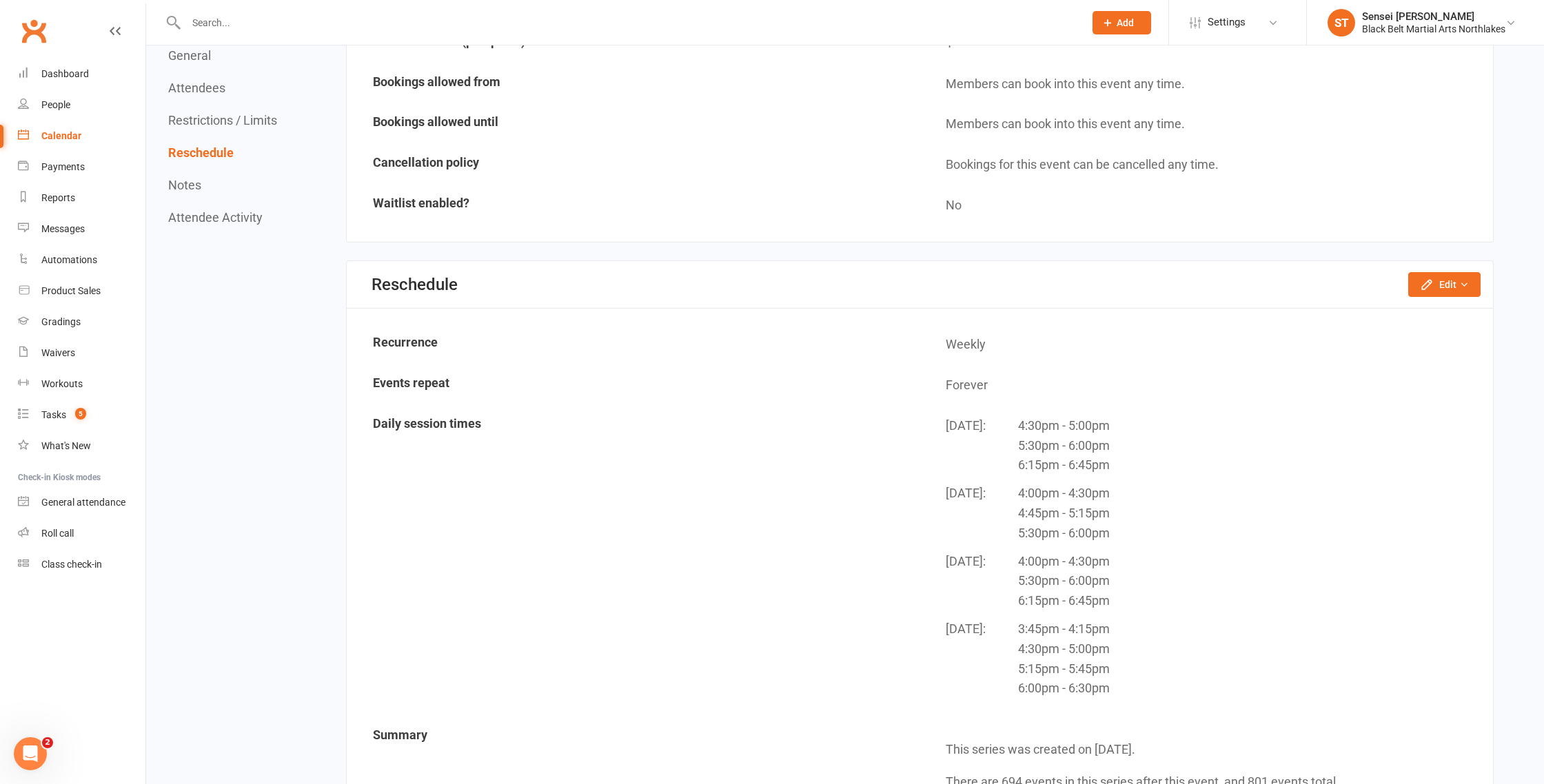
scroll to position [850, 0]
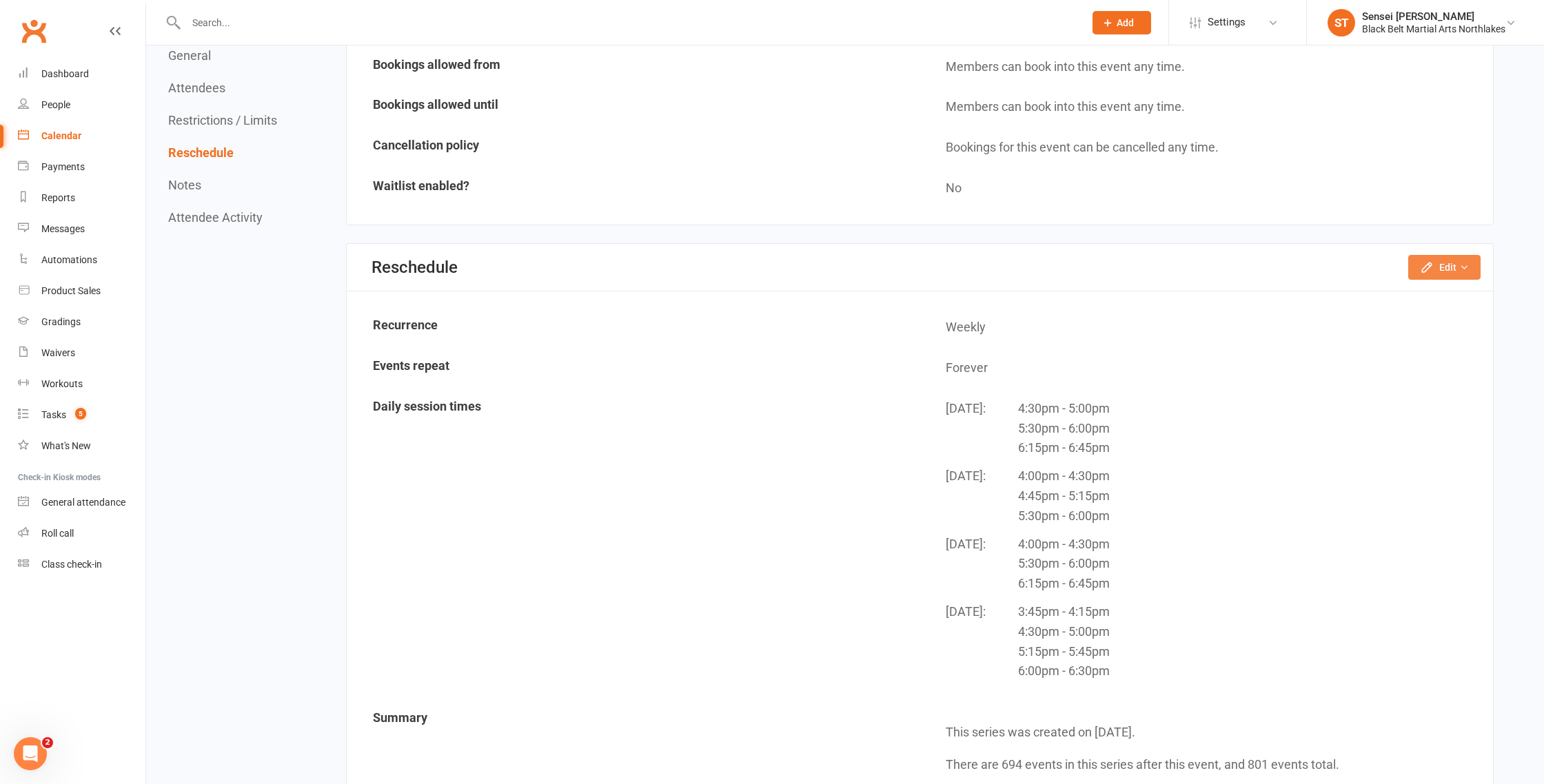
click at [1434, 274] on button "Edit" at bounding box center [1444, 267] width 73 height 25
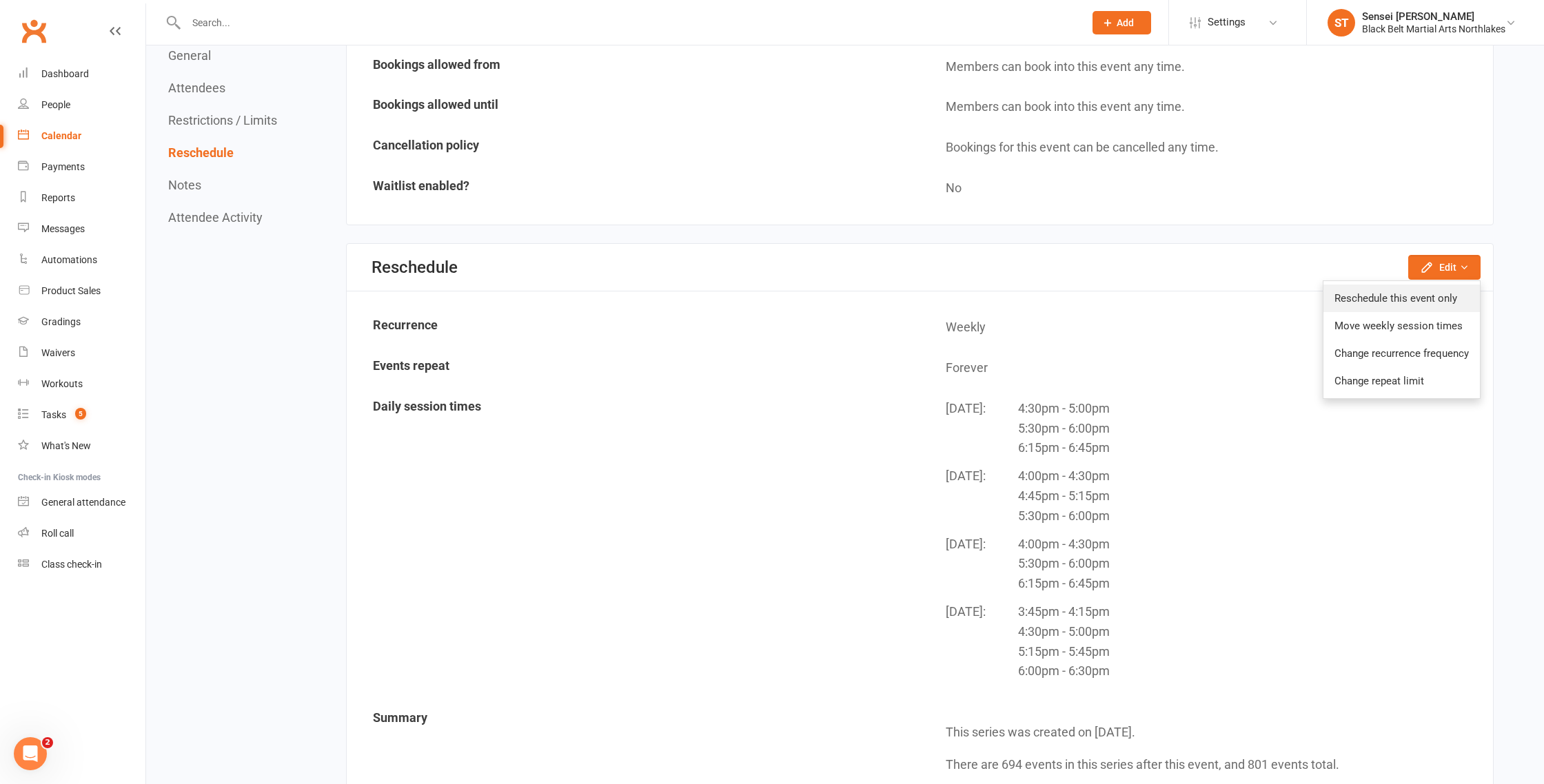
click at [1389, 303] on link "Reschedule this event only" at bounding box center [1402, 299] width 156 height 28
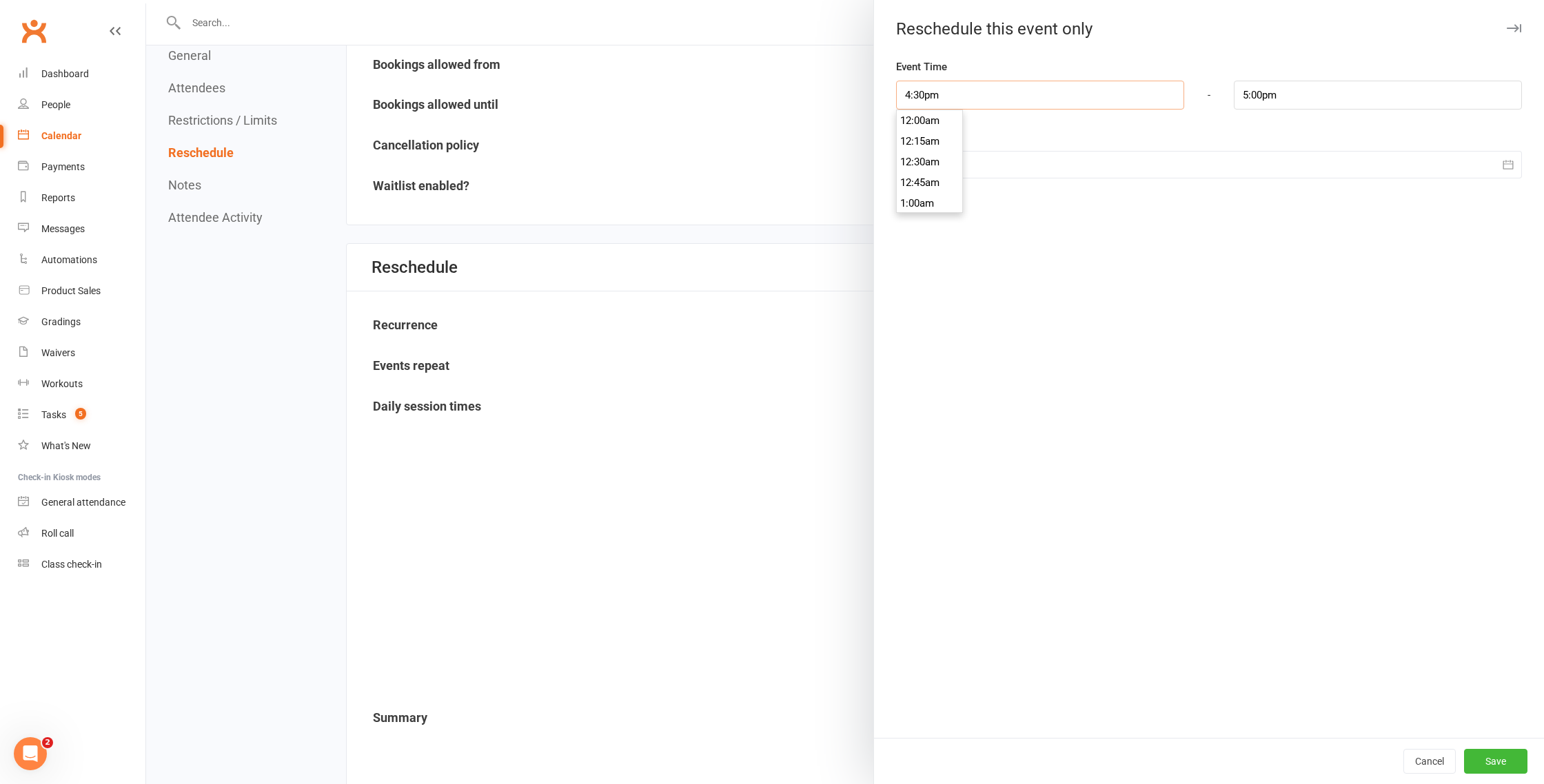
click at [952, 97] on input "4:30pm" at bounding box center [1039, 95] width 288 height 29
type input "4:00pm"
type input "4:30pm"
click at [933, 152] on li "4:00pm" at bounding box center [929, 150] width 66 height 20
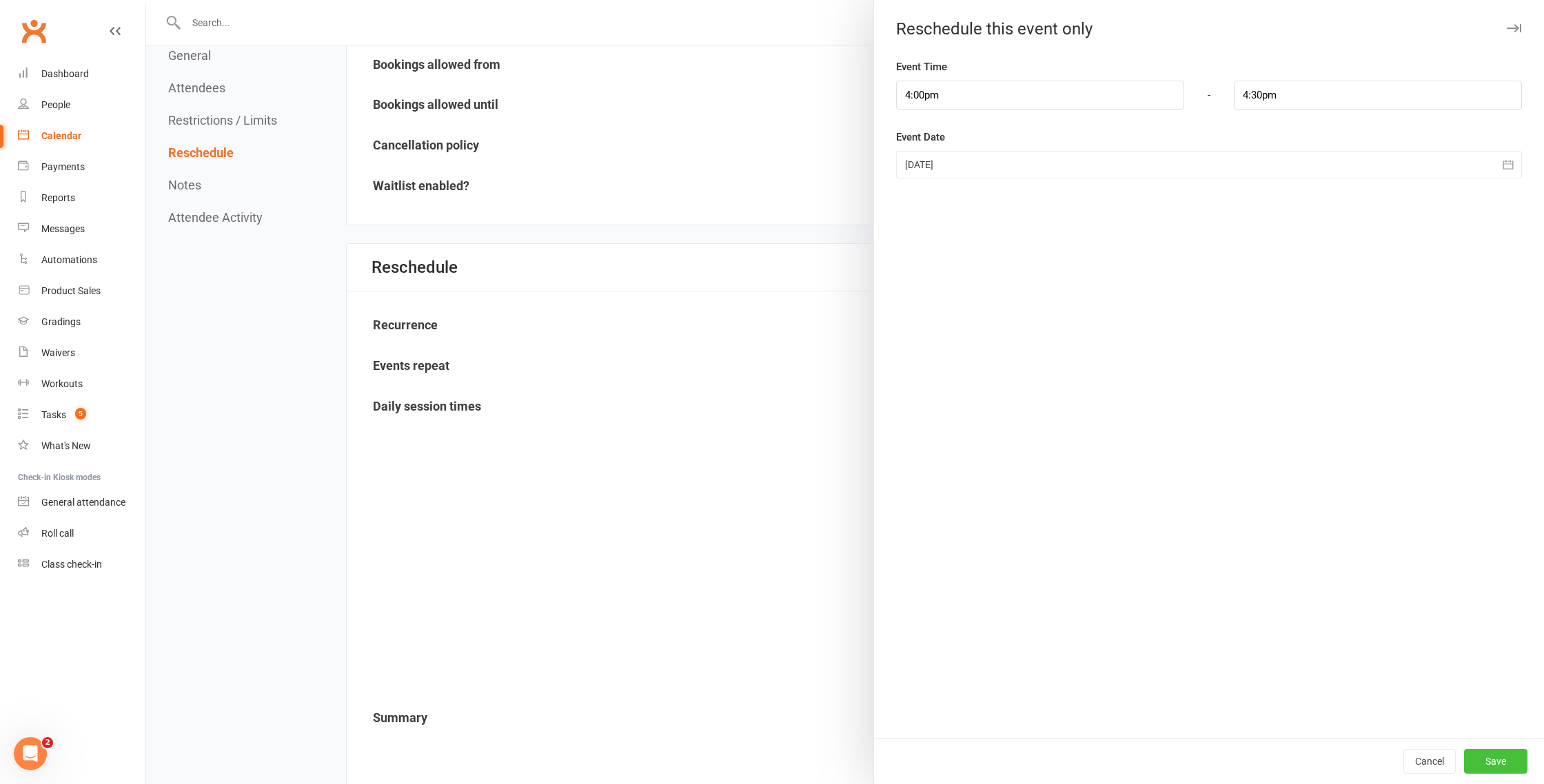
click at [1503, 763] on button "Save" at bounding box center [1496, 762] width 63 height 25
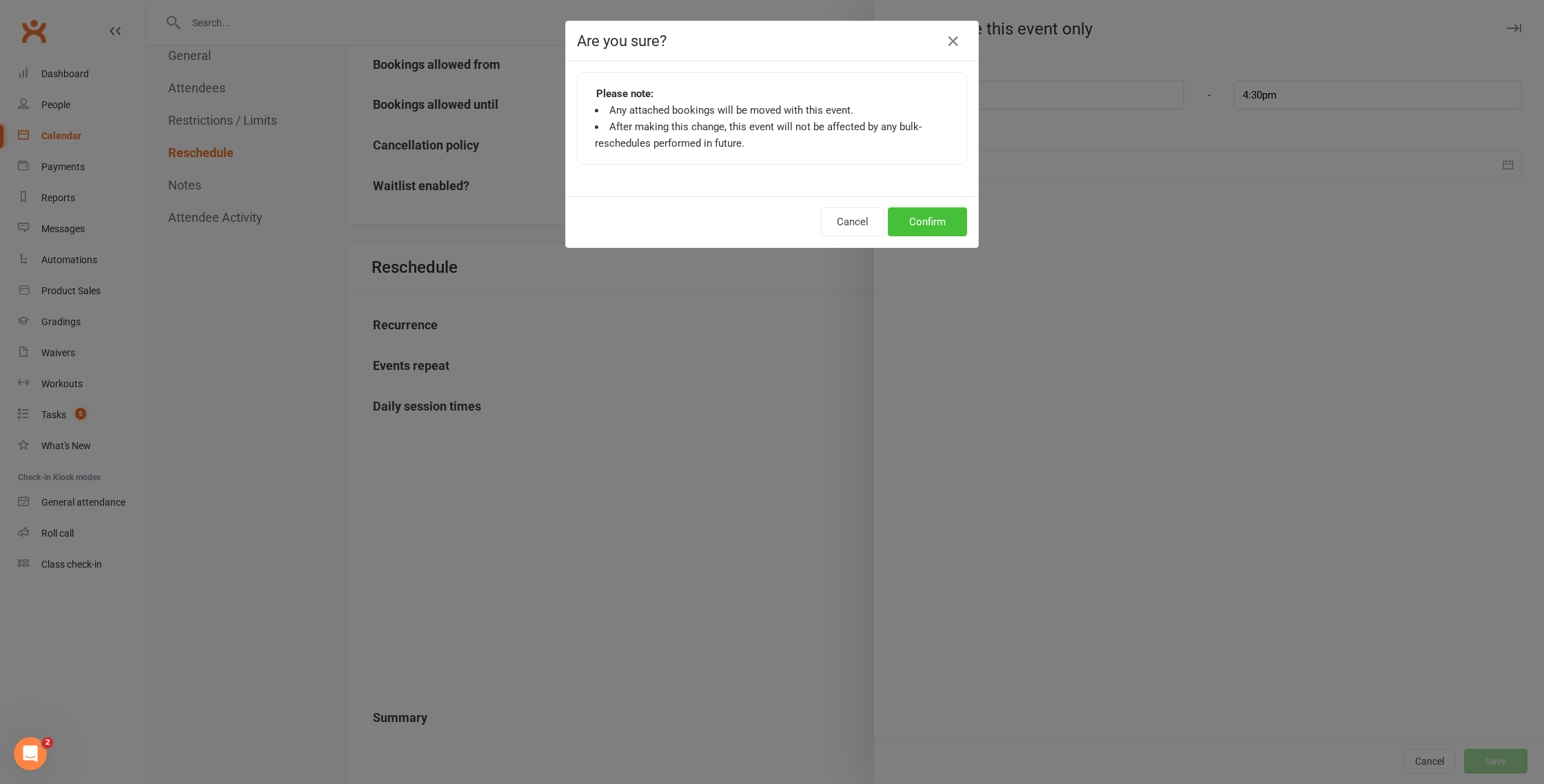
click at [928, 226] on button "Confirm" at bounding box center [927, 222] width 79 height 29
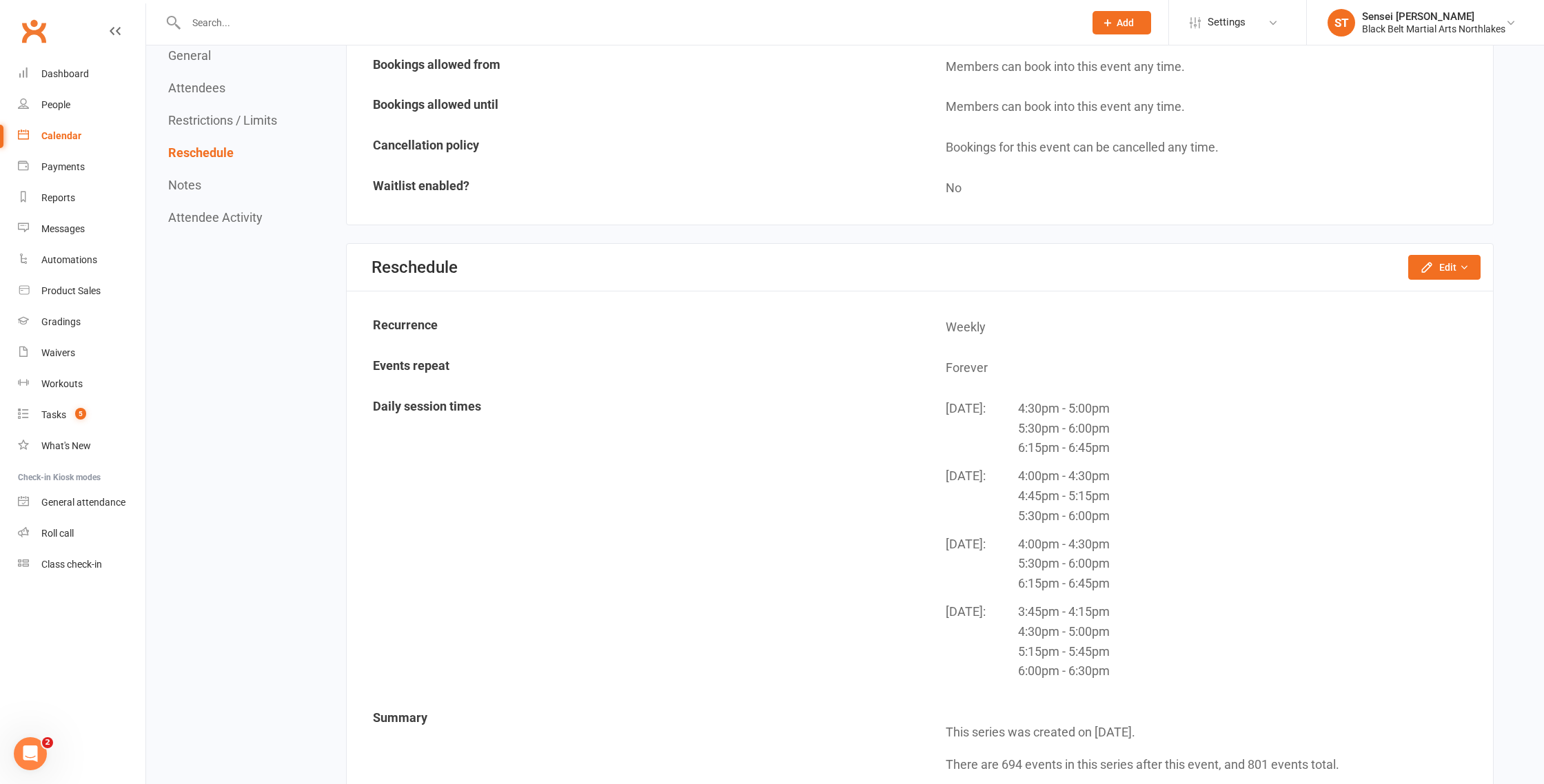
scroll to position [849, 0]
click at [63, 75] on div "Dashboard" at bounding box center [64, 74] width 47 height 11
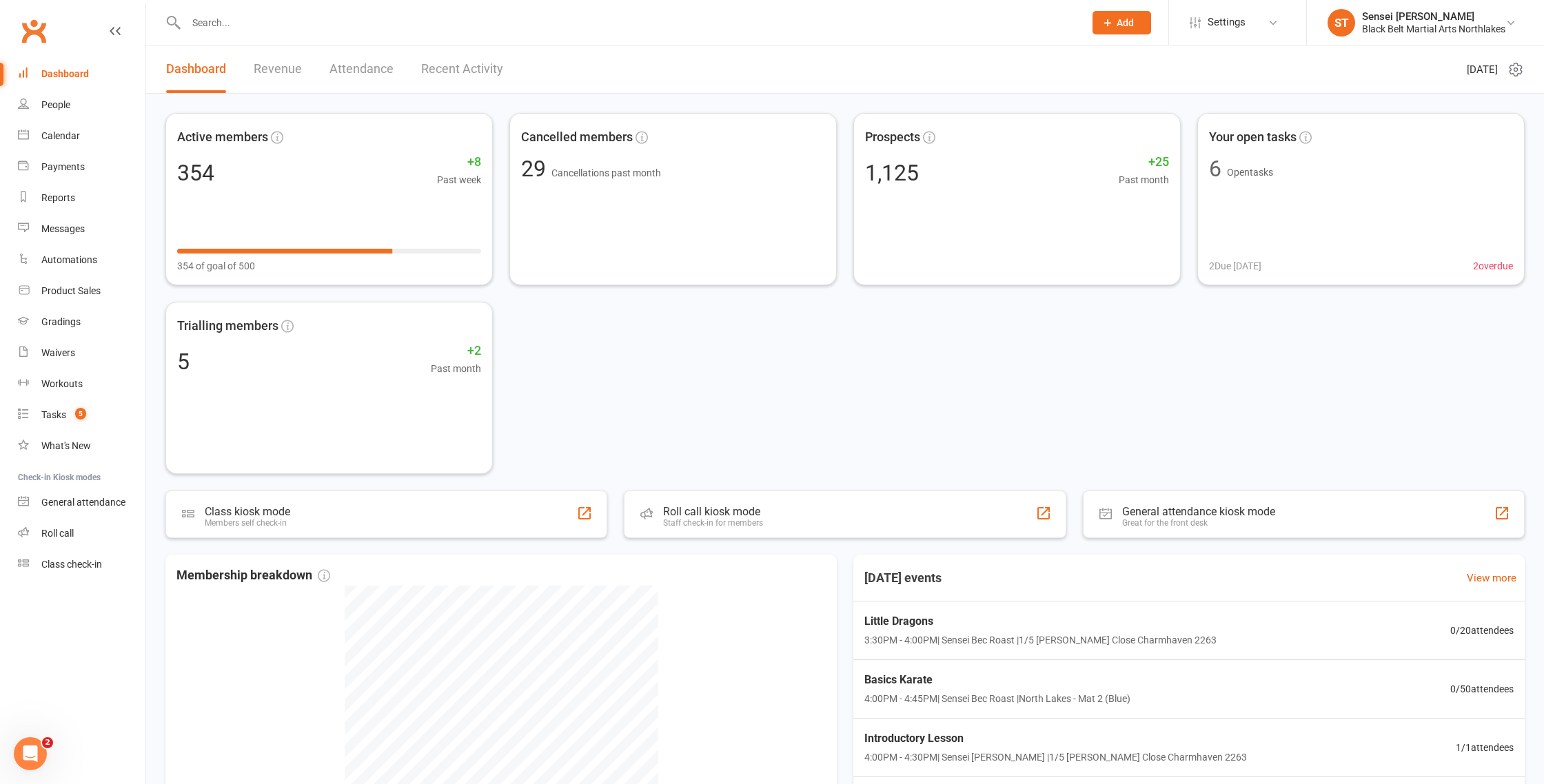
click at [60, 79] on link "Dashboard" at bounding box center [81, 74] width 128 height 31
click at [251, 35] on div at bounding box center [620, 22] width 909 height 45
click at [223, 19] on input "text" at bounding box center [628, 22] width 893 height 20
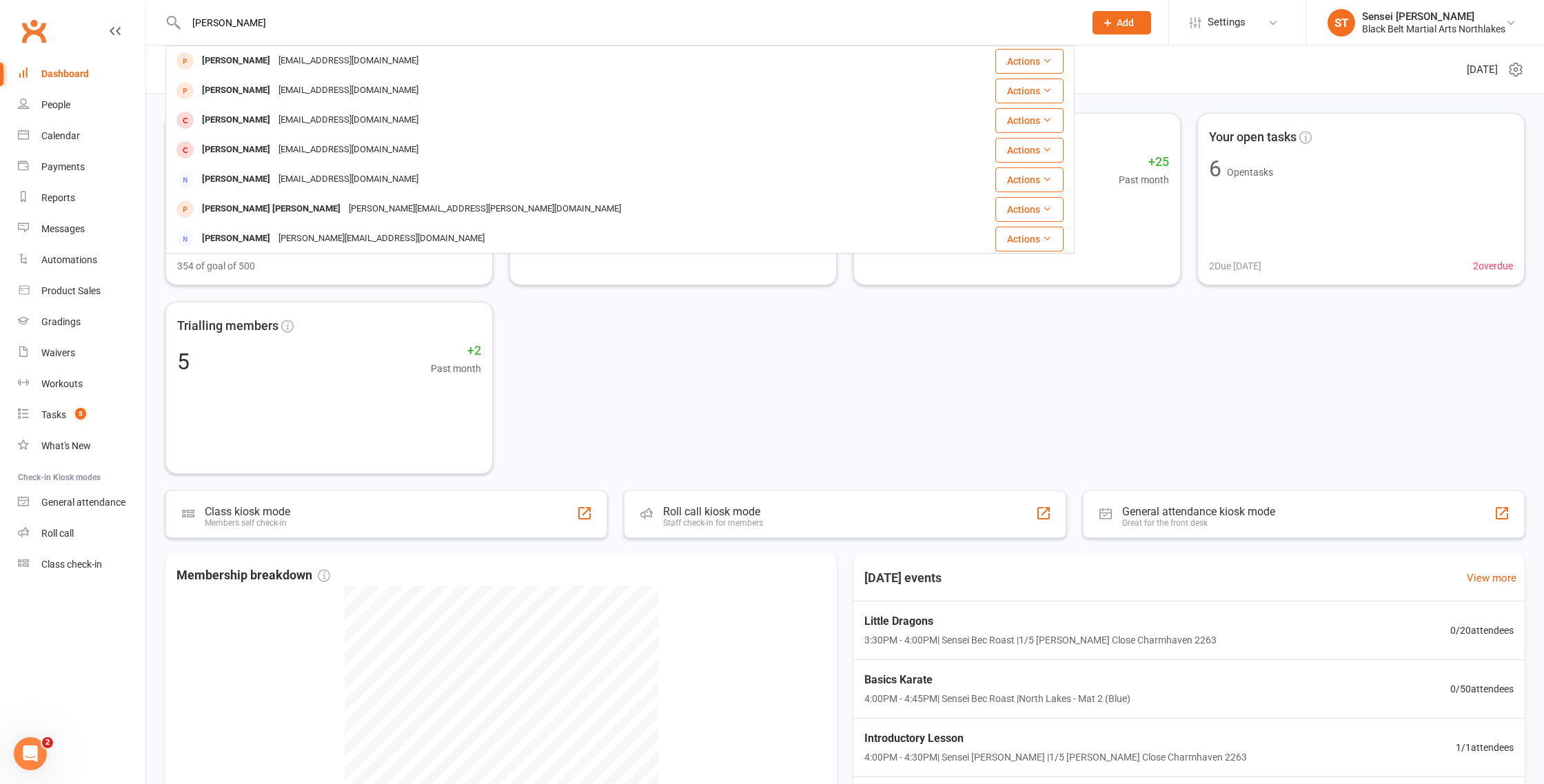
type input "shanae pearce"
click at [579, 384] on div "Active members 354 +8 Past week 354 of goal of 500 Cancelled members 29 Cancell…" at bounding box center [846, 293] width 1360 height 361
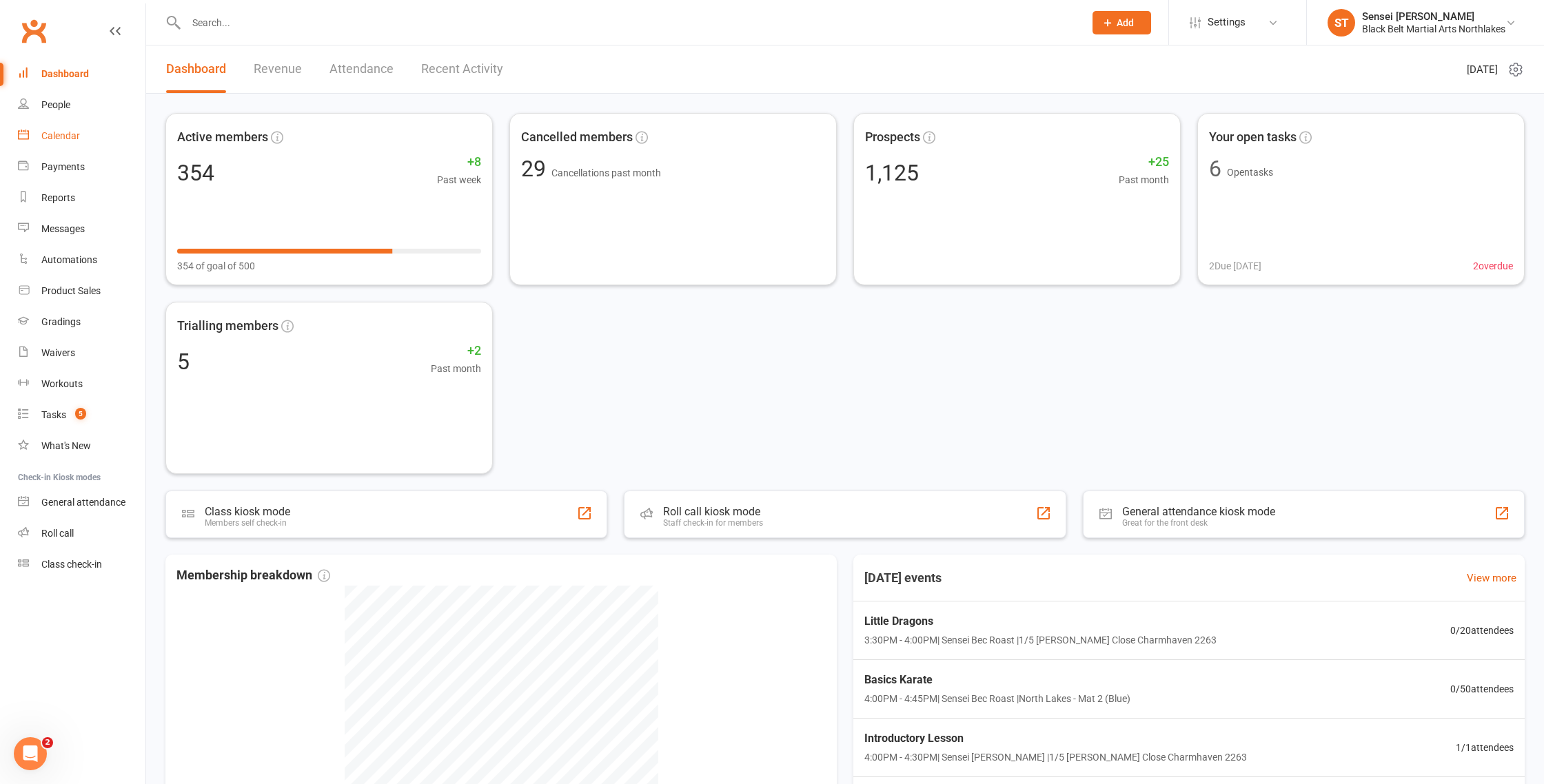
click at [49, 136] on div "Calendar" at bounding box center [60, 136] width 38 height 11
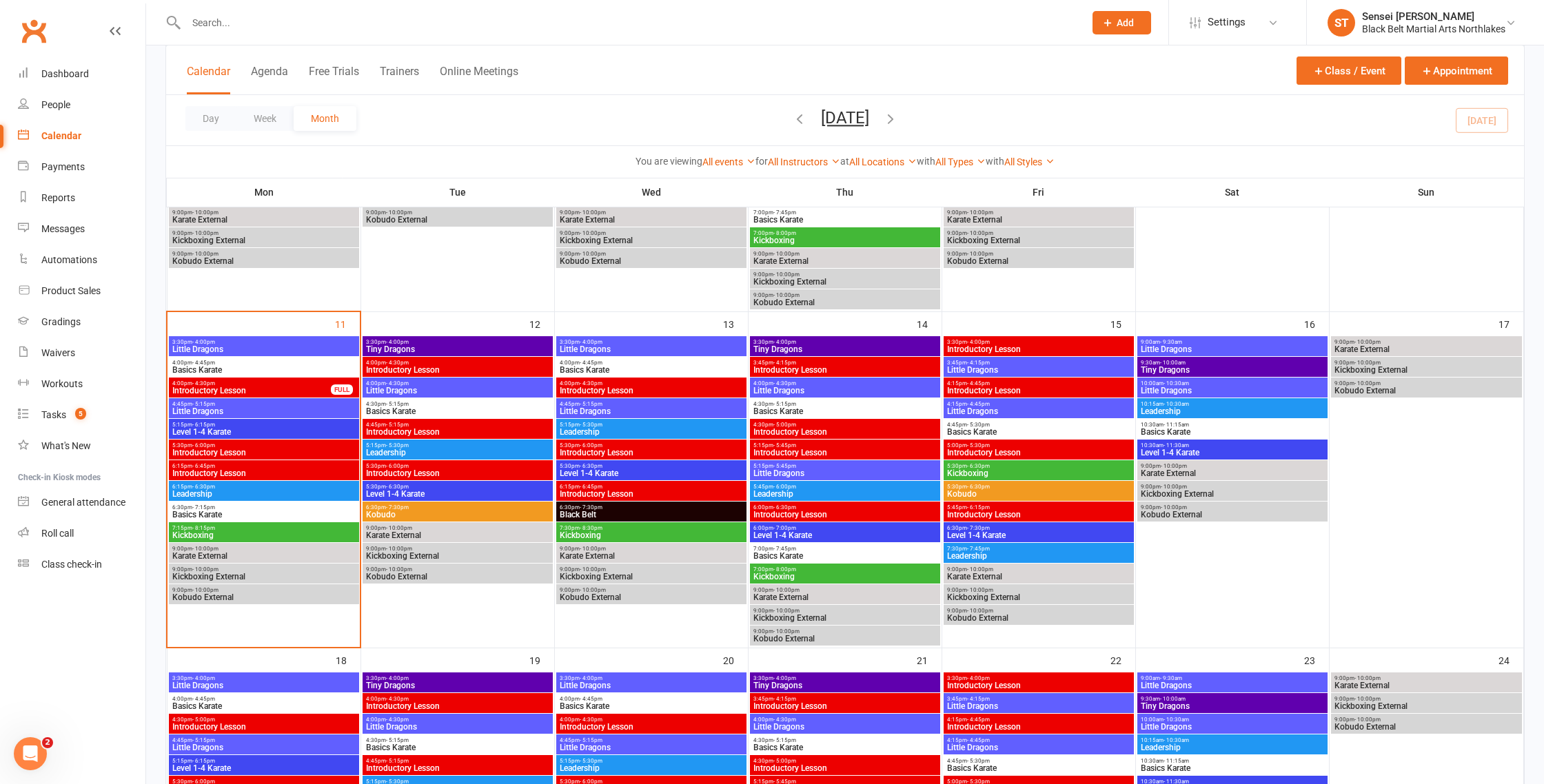
scroll to position [678, 0]
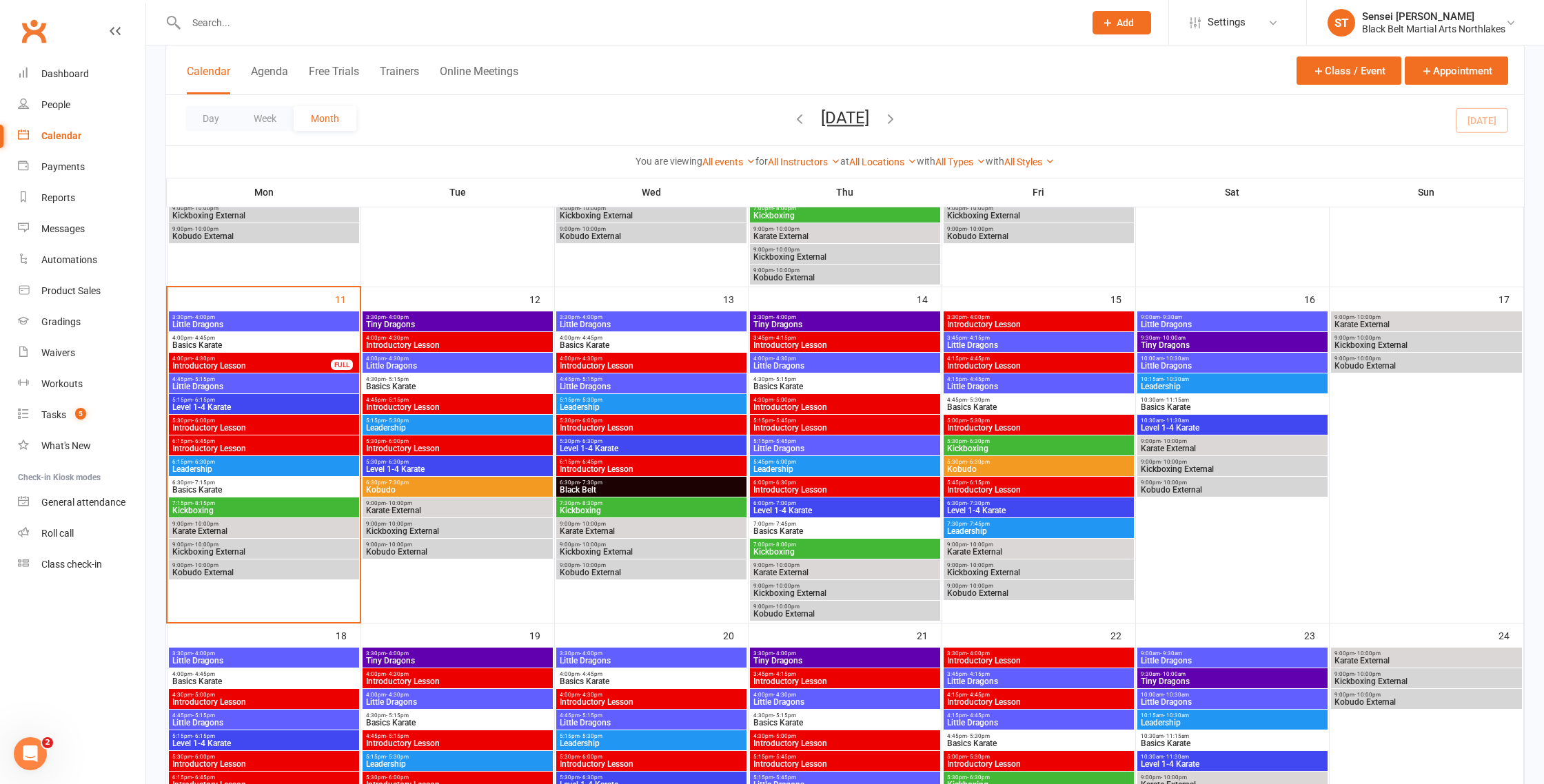
click at [246, 364] on span "Introductory Lesson" at bounding box center [251, 366] width 160 height 8
